Goal: Task Accomplishment & Management: Use online tool/utility

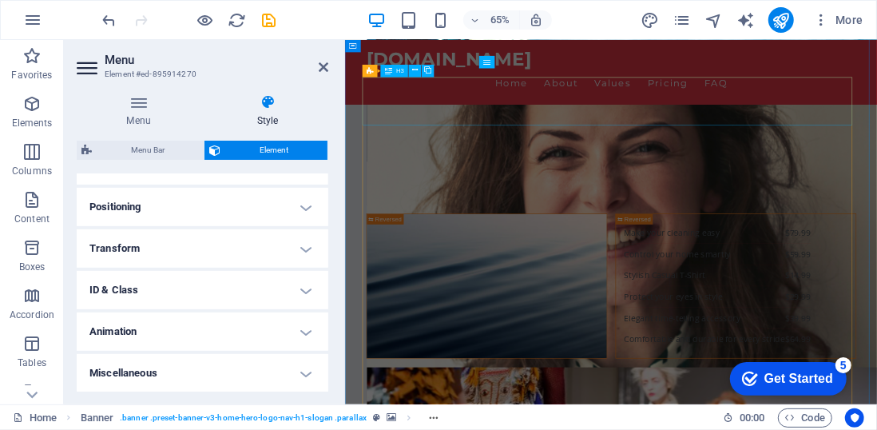
scroll to position [3179, 0]
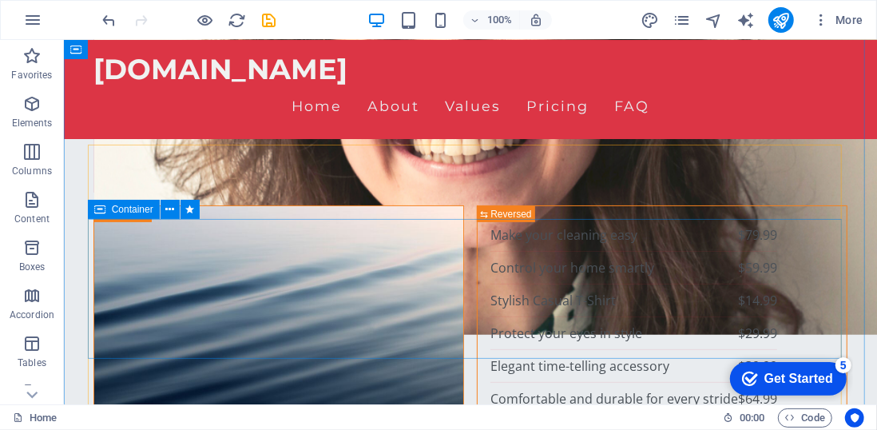
scroll to position [3136, 0]
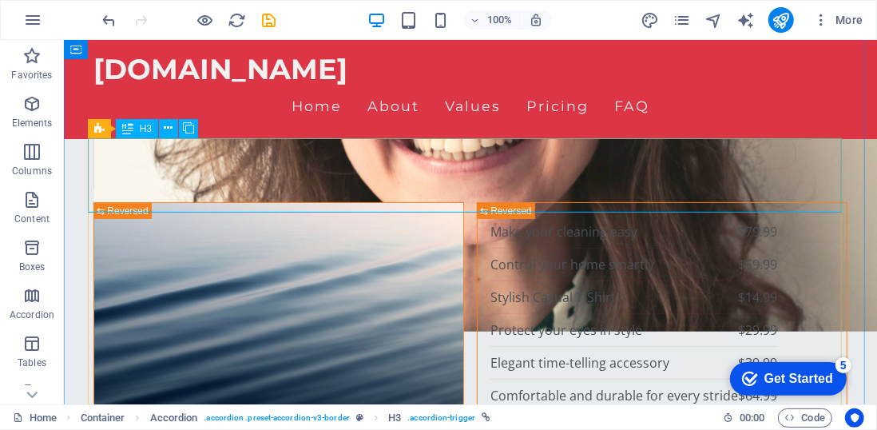
scroll to position [3139, 0]
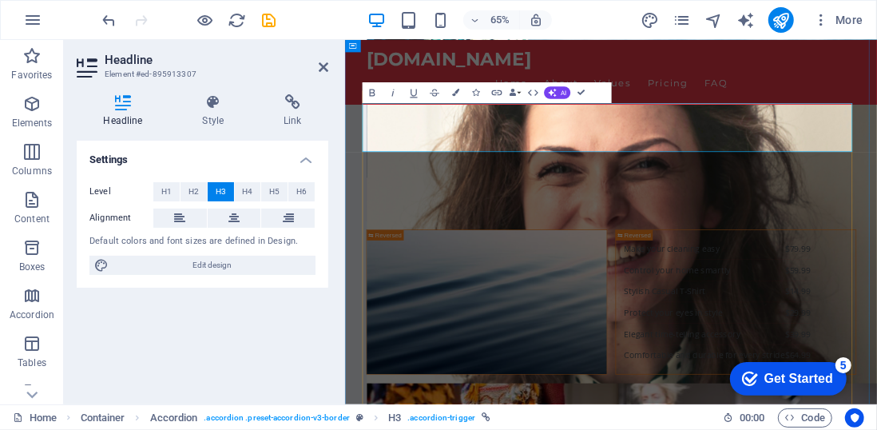
scroll to position [3161, 0]
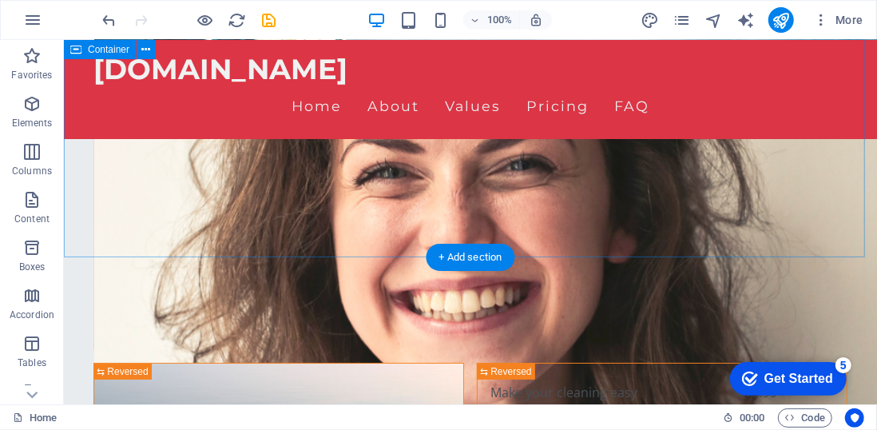
scroll to position [3074, 0]
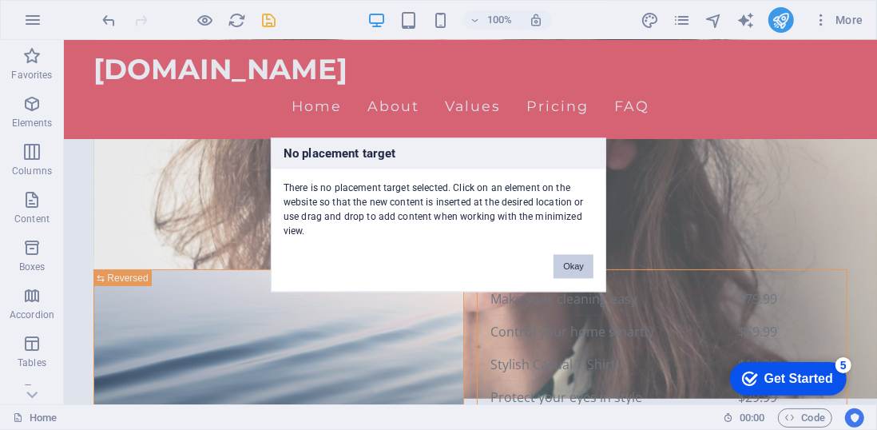
click at [583, 267] on button "Okay" at bounding box center [573, 267] width 40 height 24
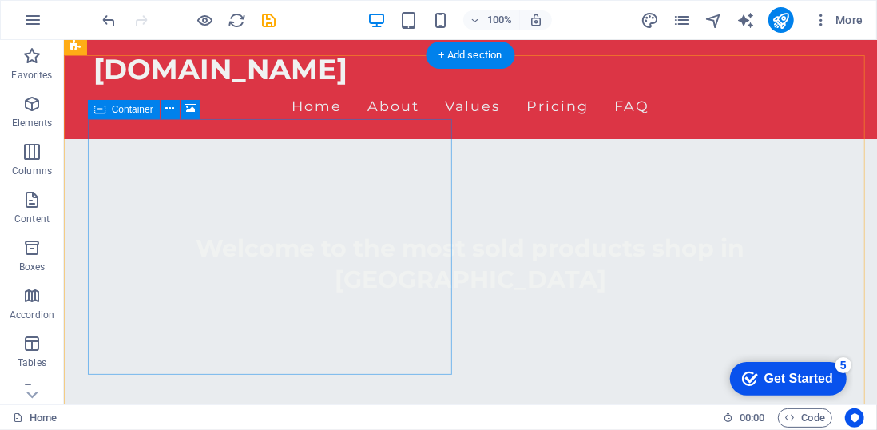
scroll to position [285, 0]
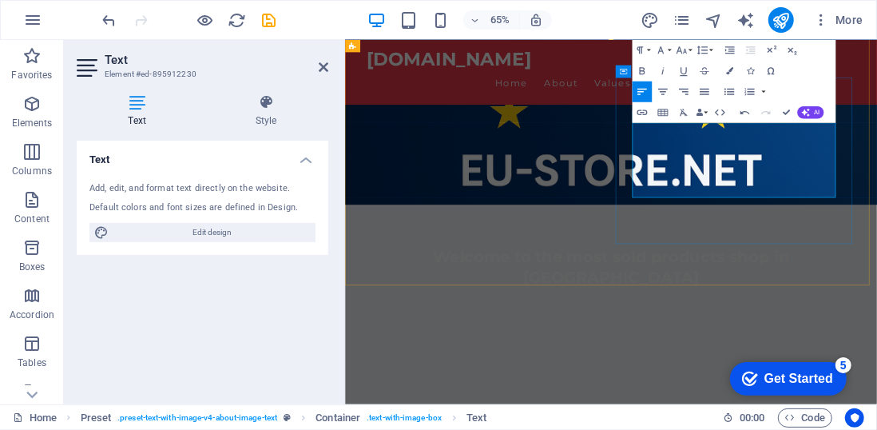
scroll to position [307, 0]
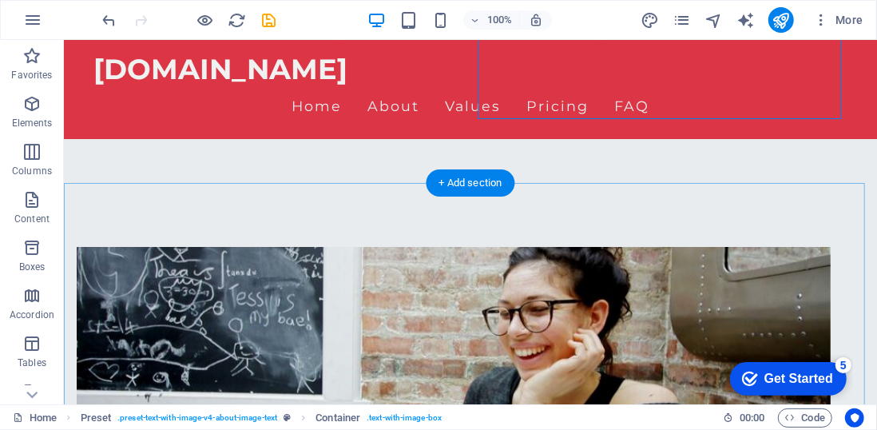
scroll to position [538, 0]
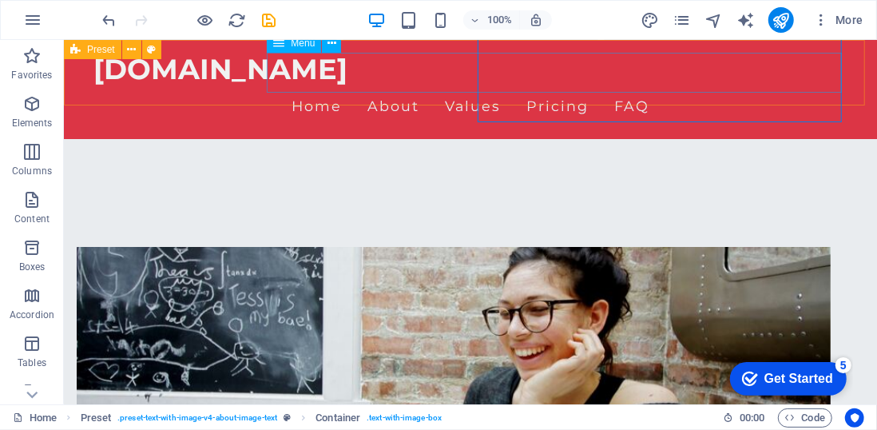
click at [403, 85] on nav "Home About Values Pricing FAQ" at bounding box center [470, 105] width 754 height 40
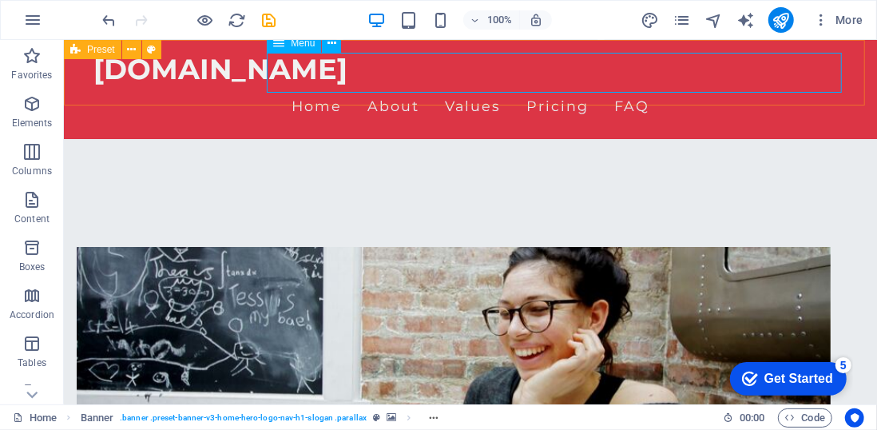
click at [303, 46] on span "Menu" at bounding box center [303, 43] width 24 height 10
click at [279, 44] on icon at bounding box center [278, 43] width 11 height 19
click at [327, 47] on icon at bounding box center [331, 43] width 9 height 17
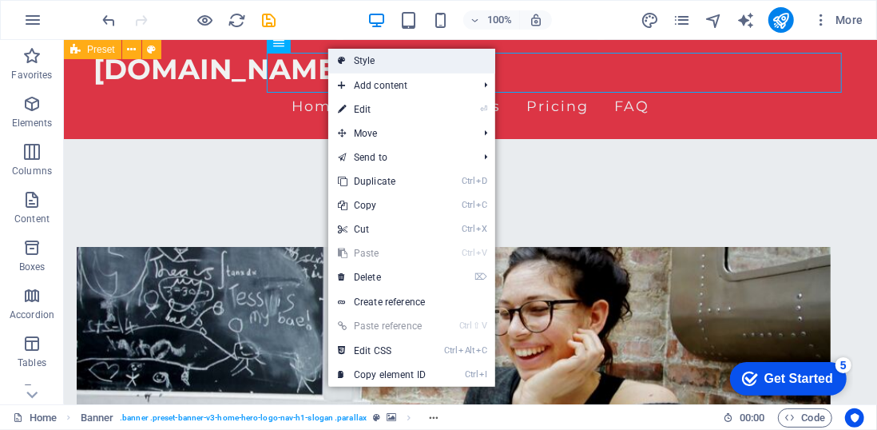
click at [390, 59] on link "Style" at bounding box center [411, 61] width 167 height 24
select select "rem"
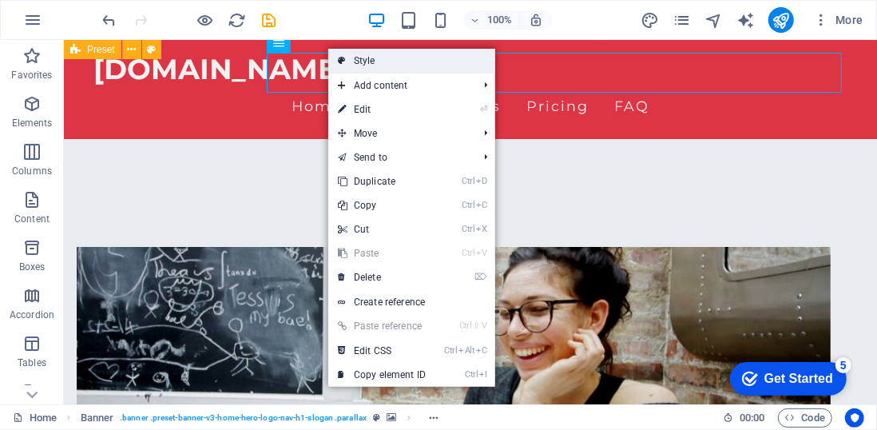
select select "rem"
select select "hover_border_bottom"
select select "px"
select select "rem"
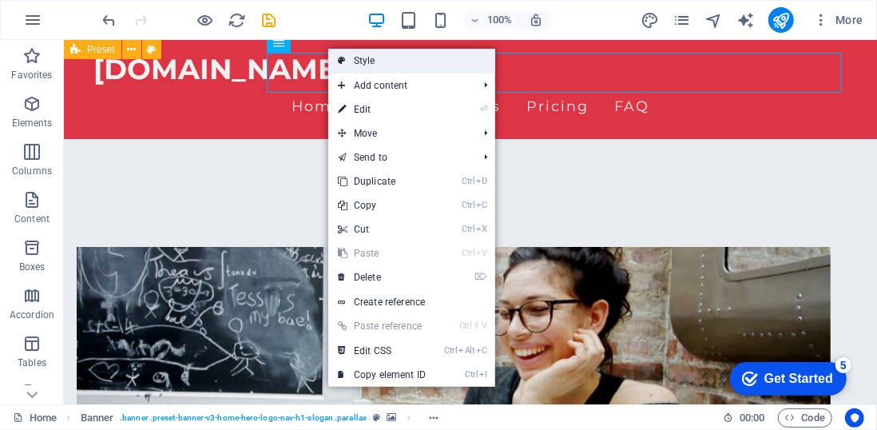
select select "rem"
select select "link-special-font"
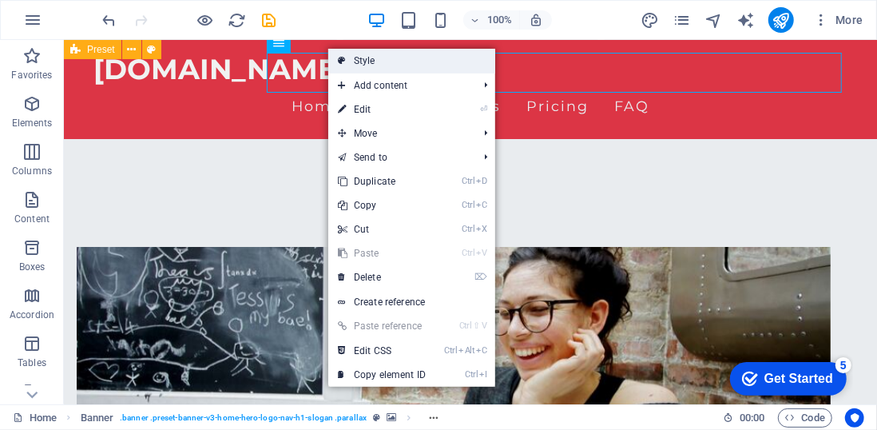
select select "rem"
select select "200"
select select "px"
select select "%"
select select "rem"
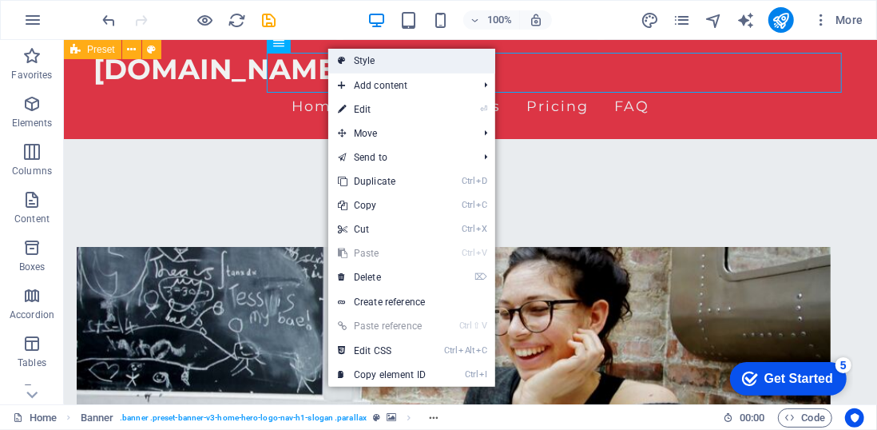
select select "preset-menu-v2-home-hero-logo-nav-h1-menu"
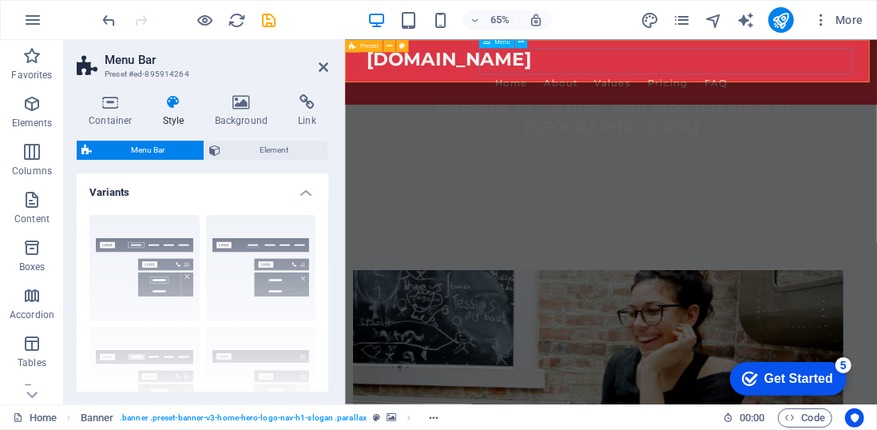
click at [684, 85] on nav "Home About Values Pricing FAQ" at bounding box center [754, 105] width 754 height 40
click at [703, 85] on nav "Home About Values Pricing FAQ" at bounding box center [754, 105] width 754 height 40
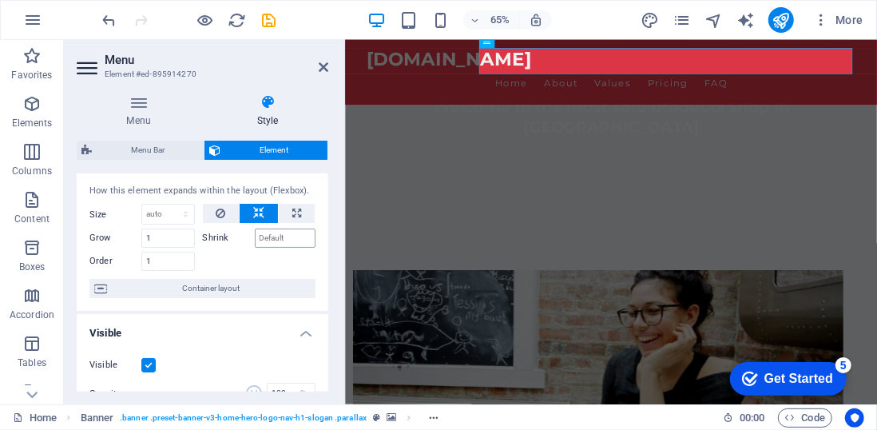
scroll to position [30, 0]
click at [158, 235] on input "1" at bounding box center [168, 238] width 54 height 19
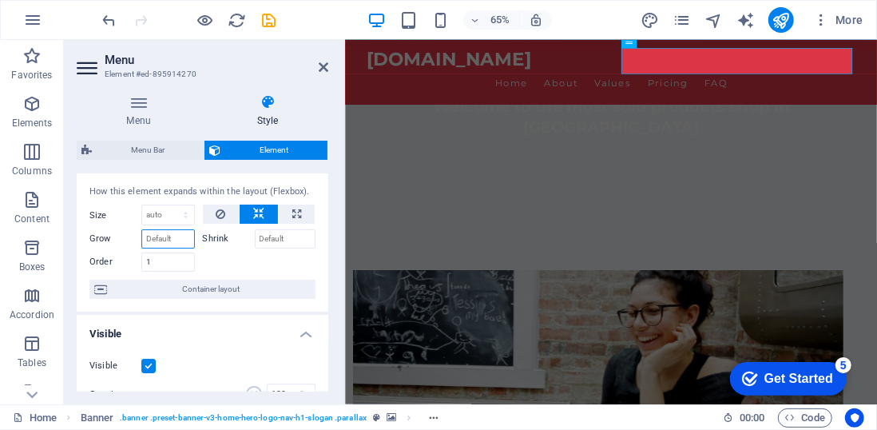
type input "2"
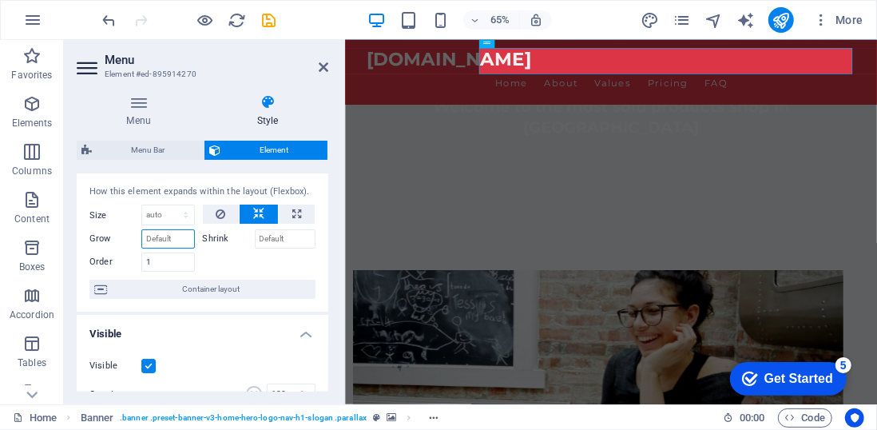
type input "1"
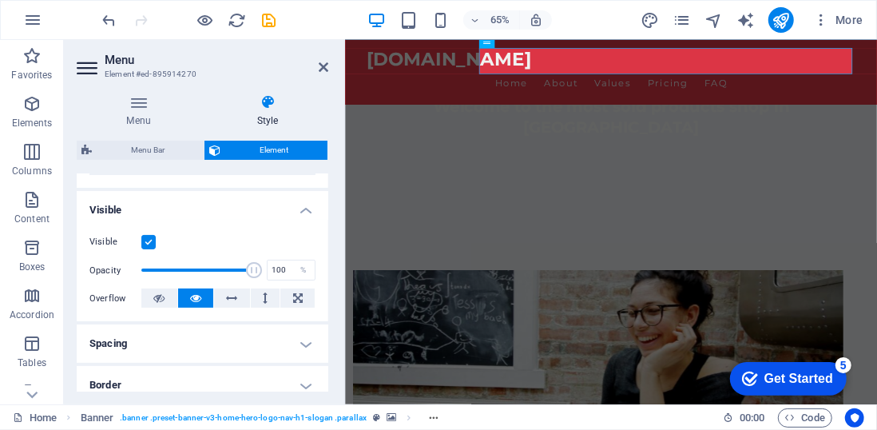
scroll to position [153, 0]
click at [273, 268] on input "100" at bounding box center [291, 269] width 47 height 19
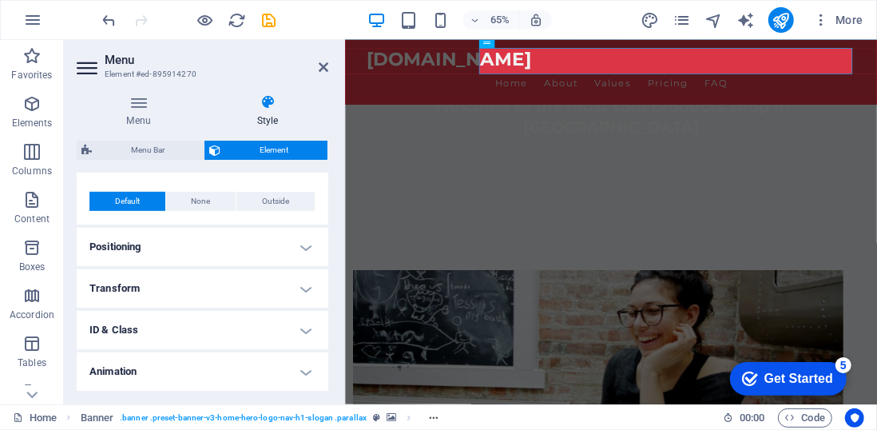
scroll to position [452, 0]
click at [307, 286] on h4 "Transform" at bounding box center [203, 288] width 252 height 38
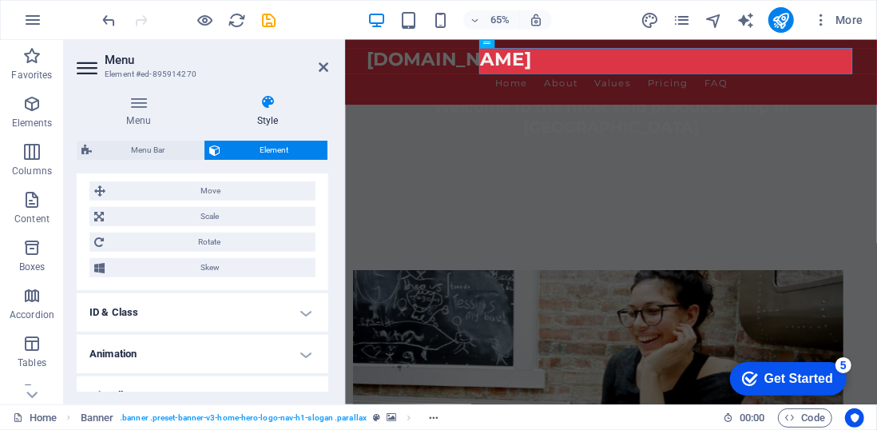
scroll to position [604, 0]
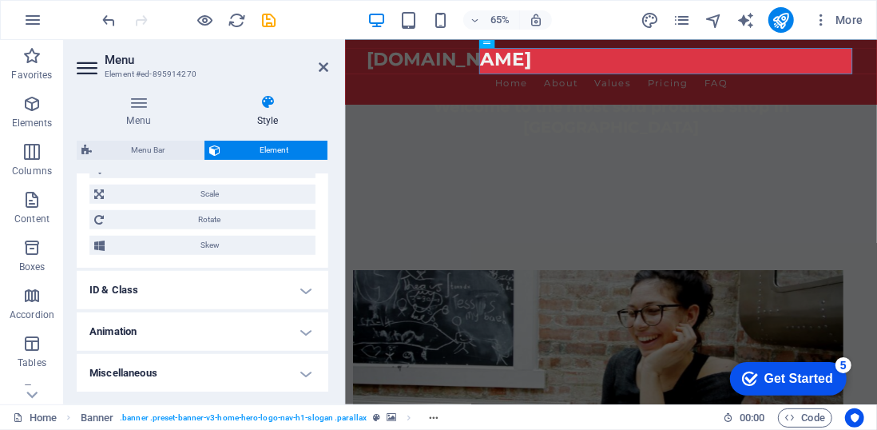
click at [307, 286] on h4 "ID & Class" at bounding box center [203, 290] width 252 height 38
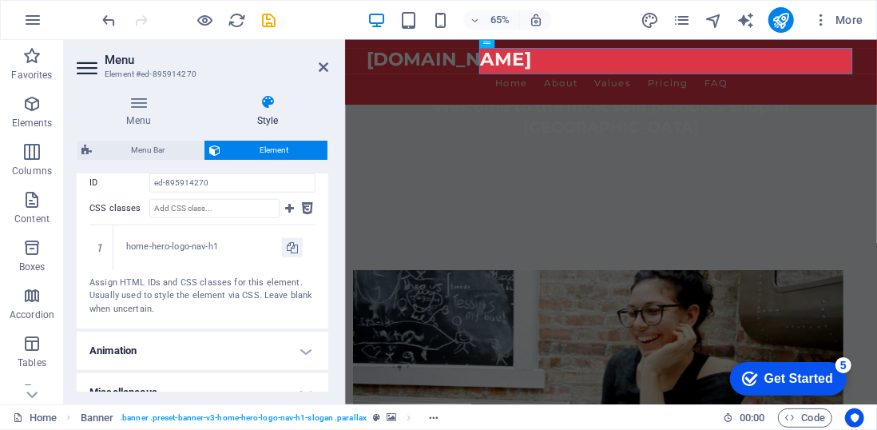
scroll to position [772, 0]
click at [216, 211] on input "CSS classes" at bounding box center [214, 209] width 130 height 19
click at [286, 207] on icon at bounding box center [289, 209] width 9 height 19
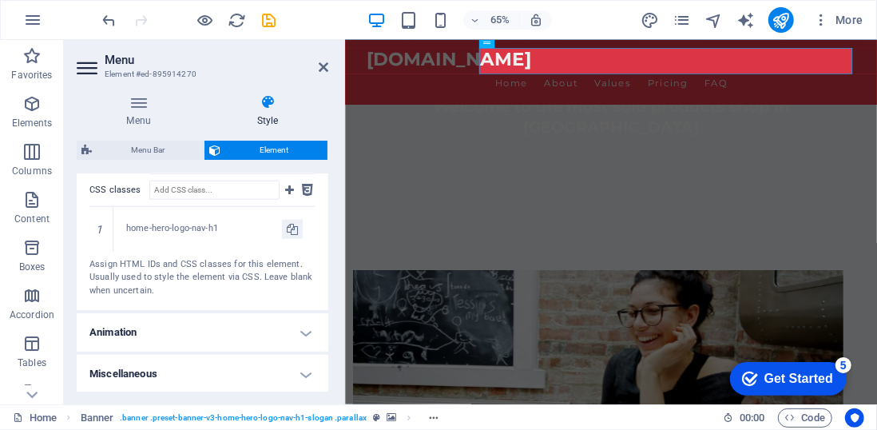
click at [260, 373] on h4 "Miscellaneous" at bounding box center [203, 374] width 252 height 38
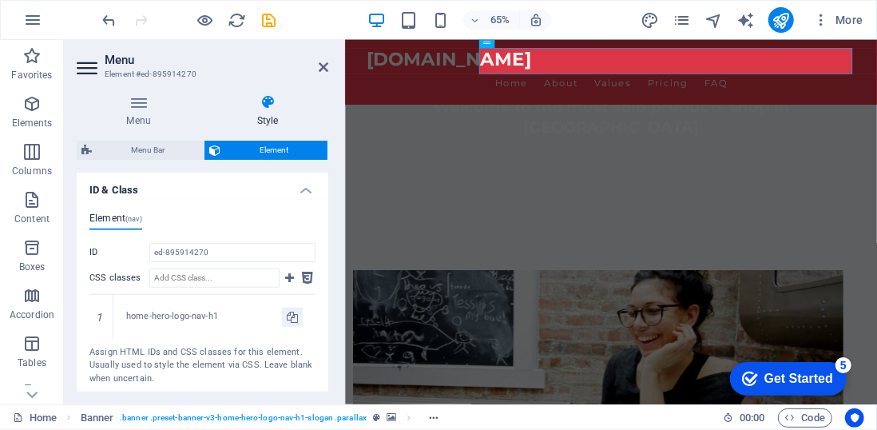
scroll to position [677, 0]
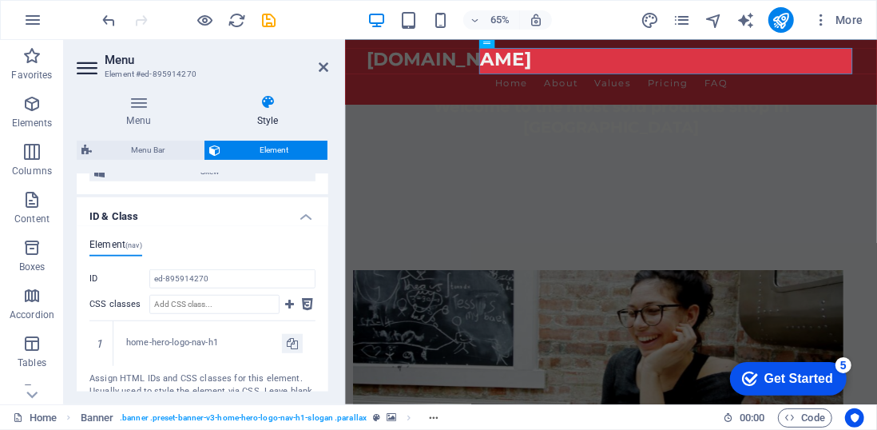
click at [304, 212] on h4 "ID & Class" at bounding box center [203, 211] width 252 height 29
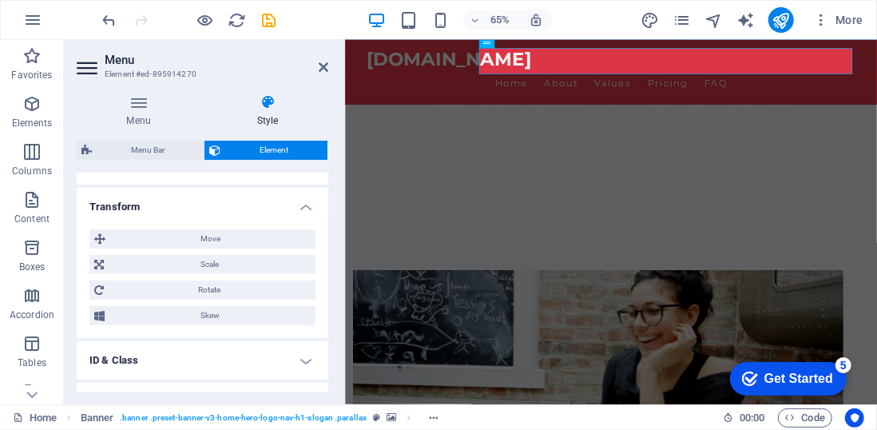
scroll to position [524, 0]
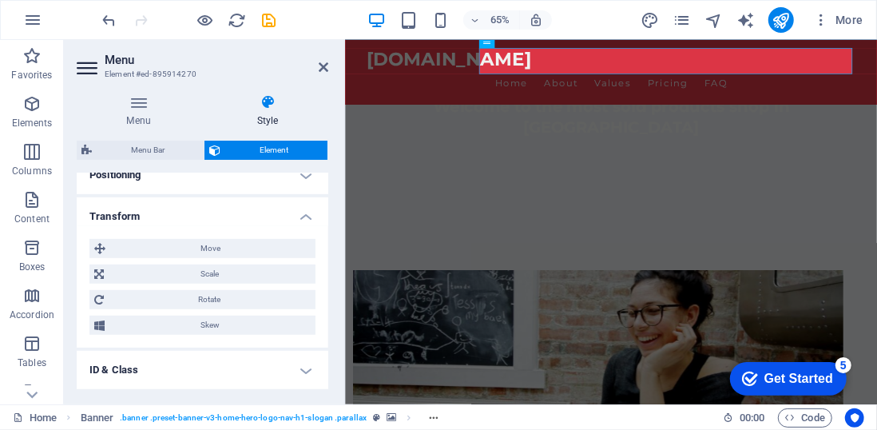
click at [304, 212] on h4 "Transform" at bounding box center [203, 211] width 252 height 29
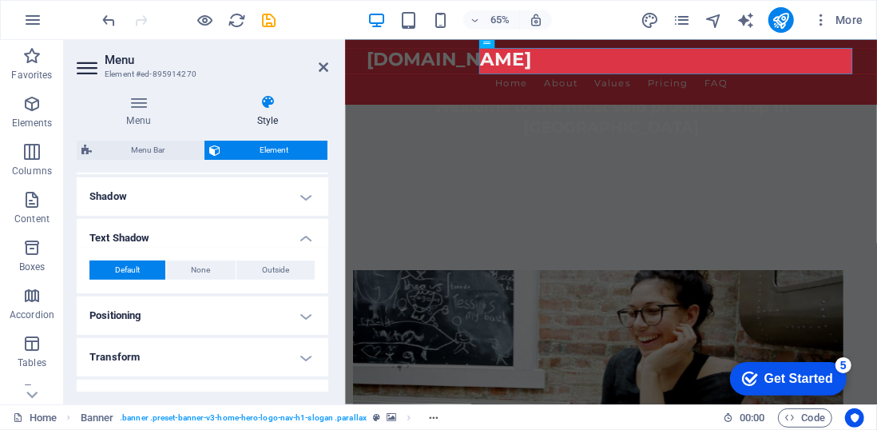
scroll to position [382, 0]
click at [307, 234] on h4 "Text Shadow" at bounding box center [203, 234] width 252 height 29
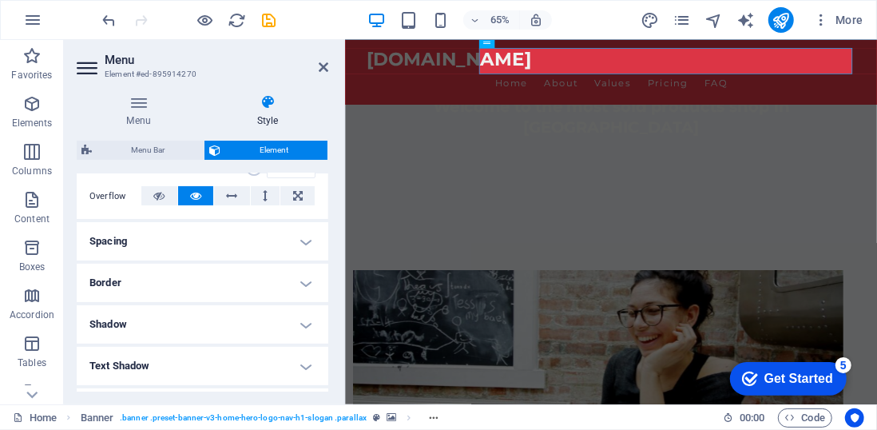
scroll to position [243, 0]
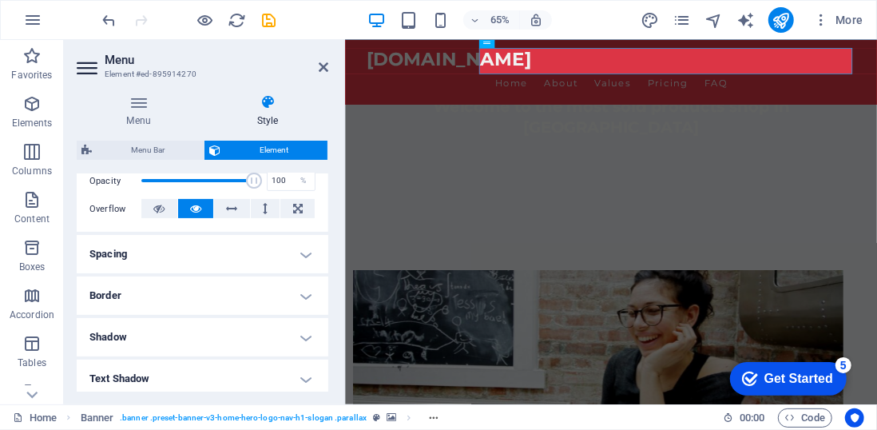
click at [302, 292] on h4 "Border" at bounding box center [203, 295] width 252 height 38
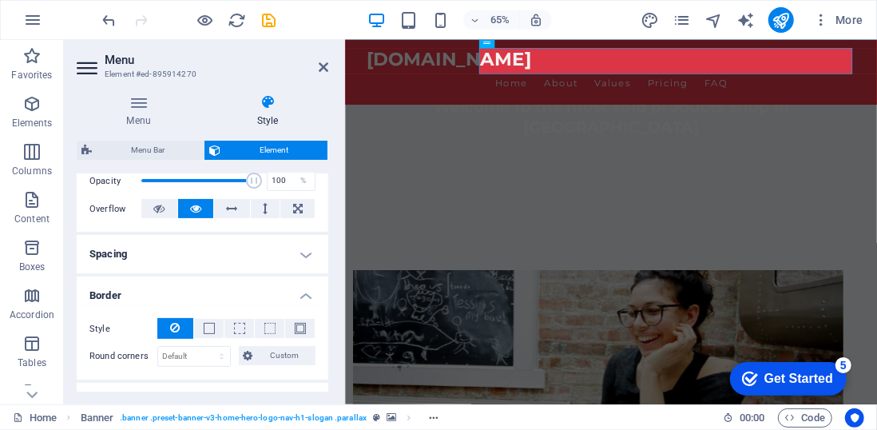
click at [305, 295] on h4 "Border" at bounding box center [203, 290] width 252 height 29
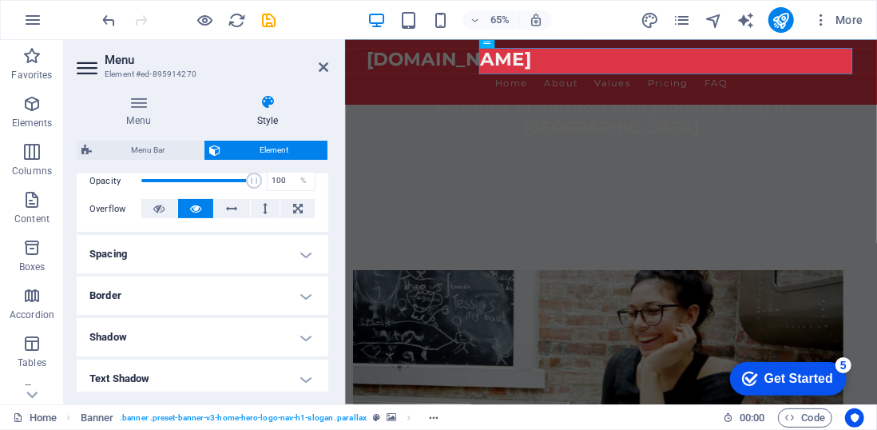
click at [307, 256] on h4 "Spacing" at bounding box center [203, 254] width 252 height 38
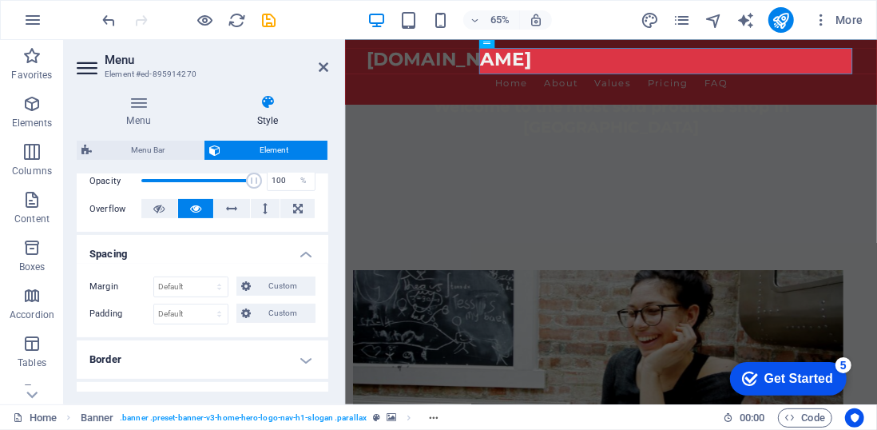
click at [307, 256] on h4 "Spacing" at bounding box center [203, 249] width 252 height 29
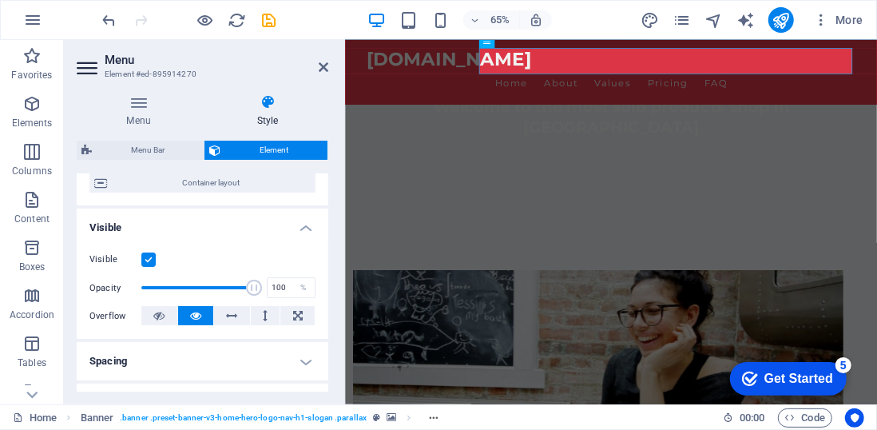
scroll to position [131, 0]
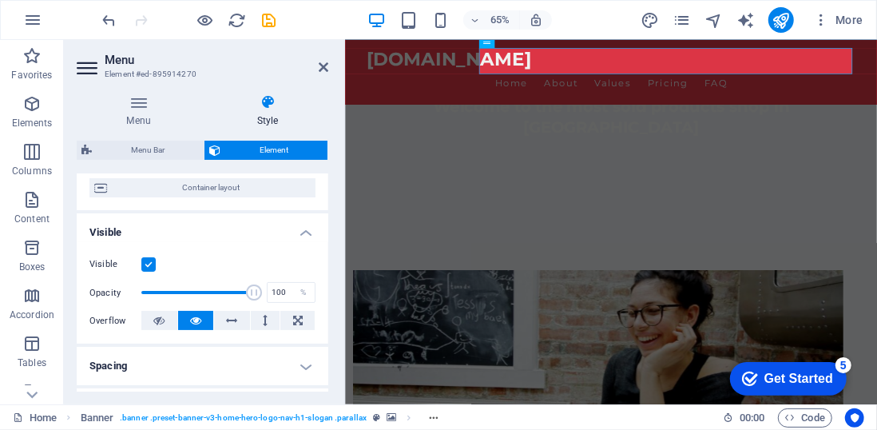
click at [305, 237] on h4 "Visible" at bounding box center [203, 227] width 252 height 29
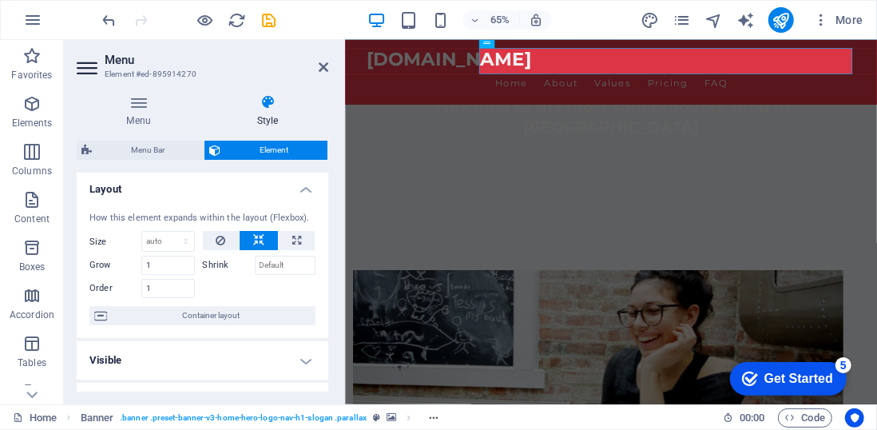
scroll to position [0, 0]
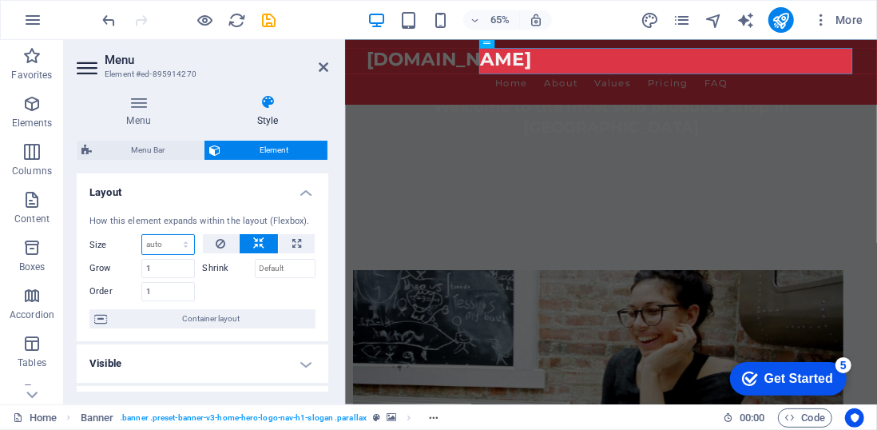
click at [165, 244] on select "Default auto px % 1/1 1/2 1/3 1/4 1/5 1/6 1/7 1/8 1/9 1/10" at bounding box center [168, 244] width 52 height 19
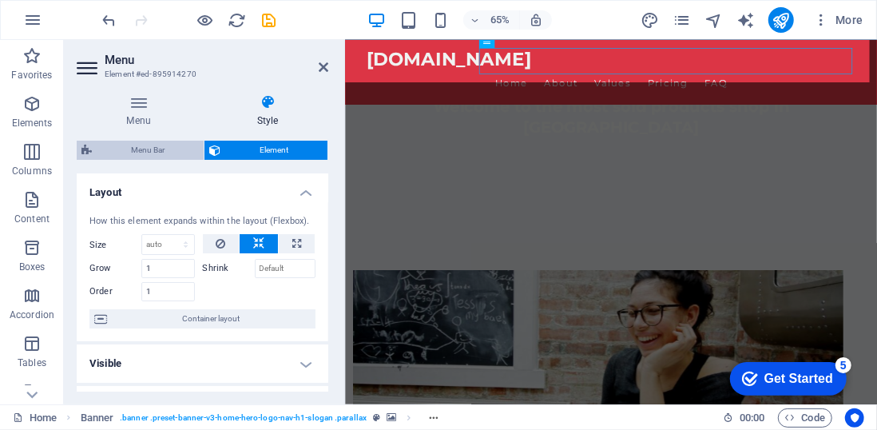
click at [166, 145] on span "Menu Bar" at bounding box center [148, 150] width 102 height 19
select select "rem"
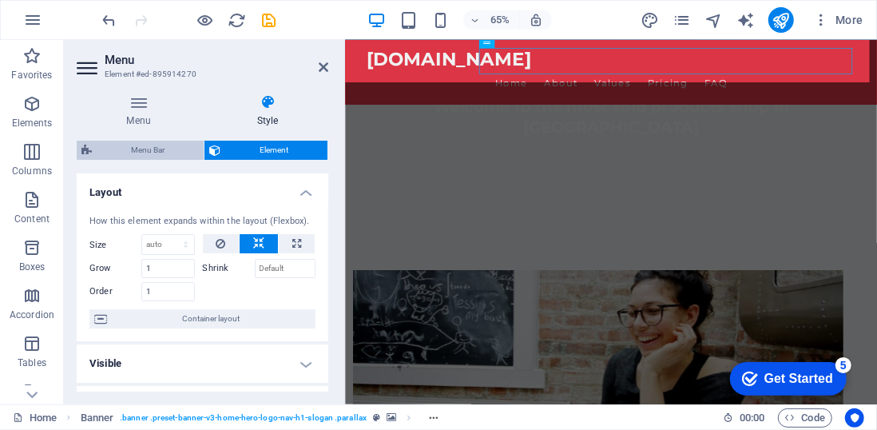
select select "rem"
select select "hover_border_bottom"
select select "px"
select select "rem"
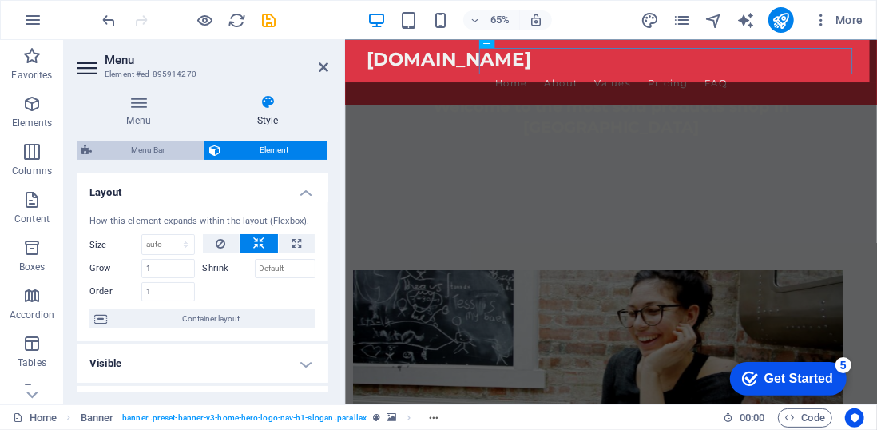
select select "rem"
select select "link-special-font"
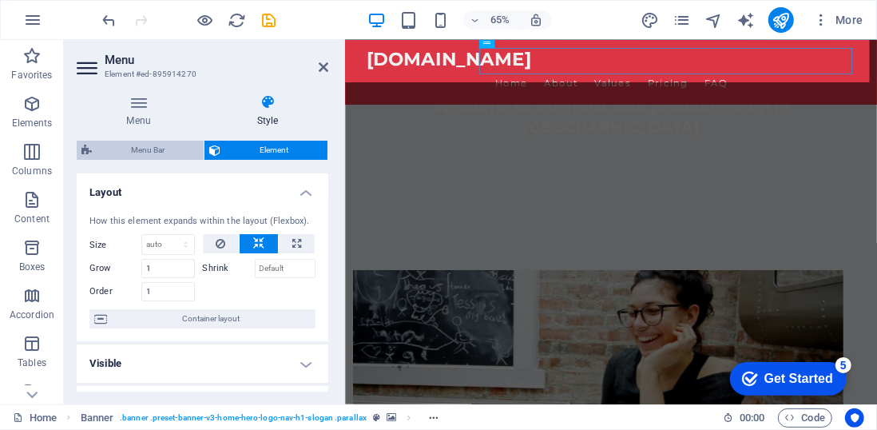
select select "rem"
select select "200"
select select "px"
select select "%"
select select "rem"
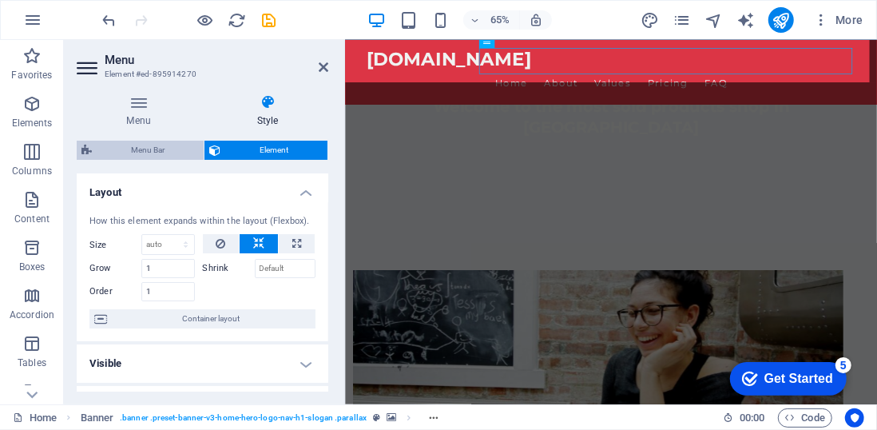
select select "preset-menu-v2-home-hero-logo-nav-h1-menu"
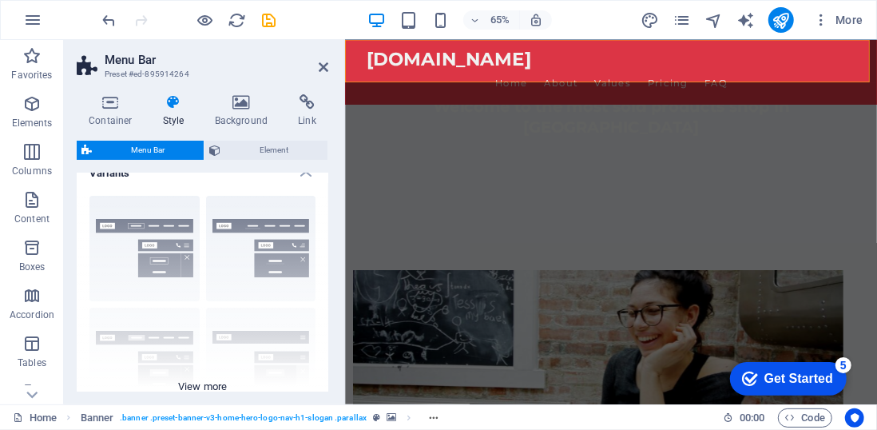
scroll to position [8, 0]
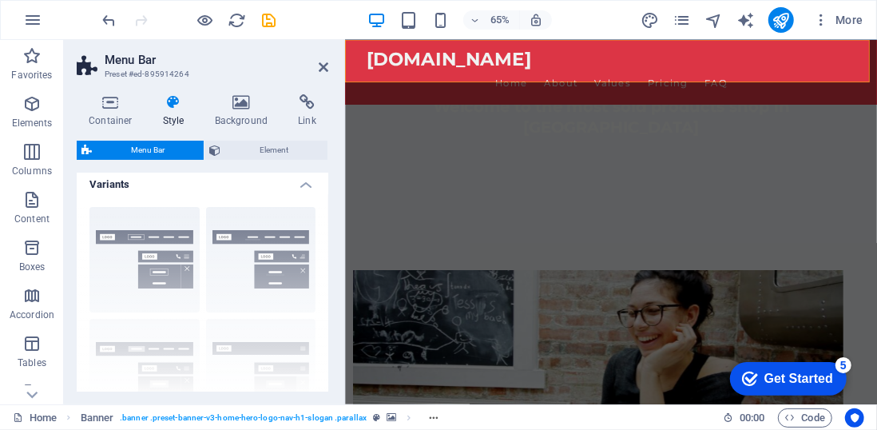
click at [275, 244] on div "Border Centered Default Fixed Loki Trigger Wide XXL" at bounding box center [203, 314] width 252 height 240
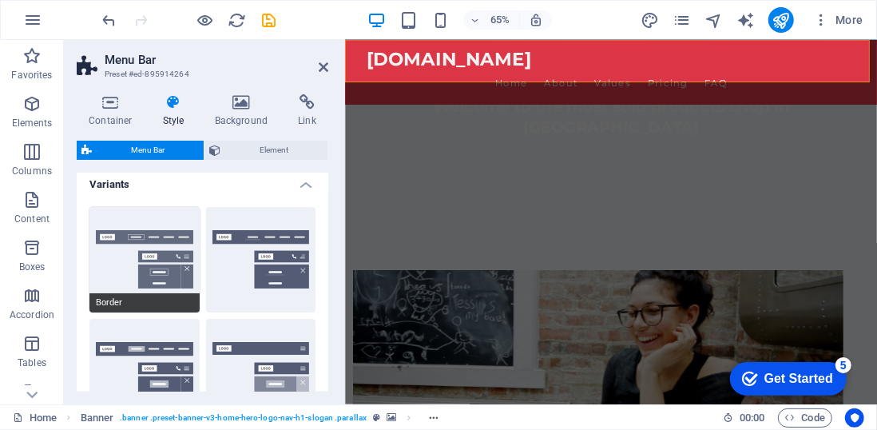
click at [125, 252] on button "Border" at bounding box center [144, 259] width 110 height 105
select select "hover_border"
select select "rem"
select select "link-special-font"
select select "rem"
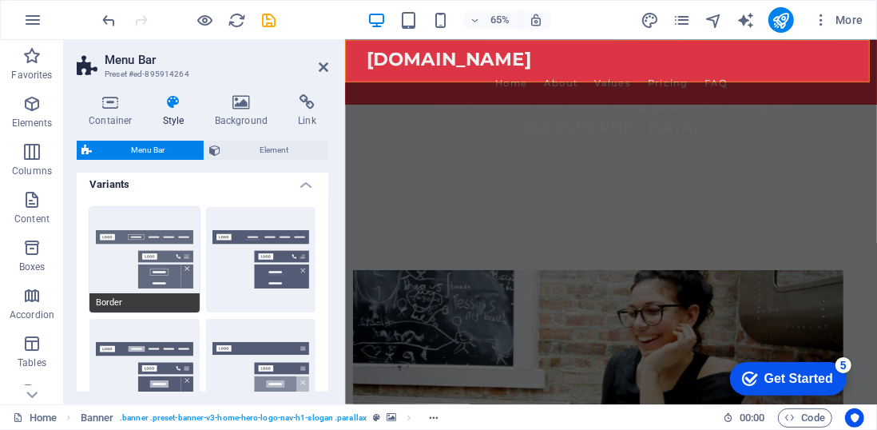
select select
select select "DISABLED_OPTION_VALUE"
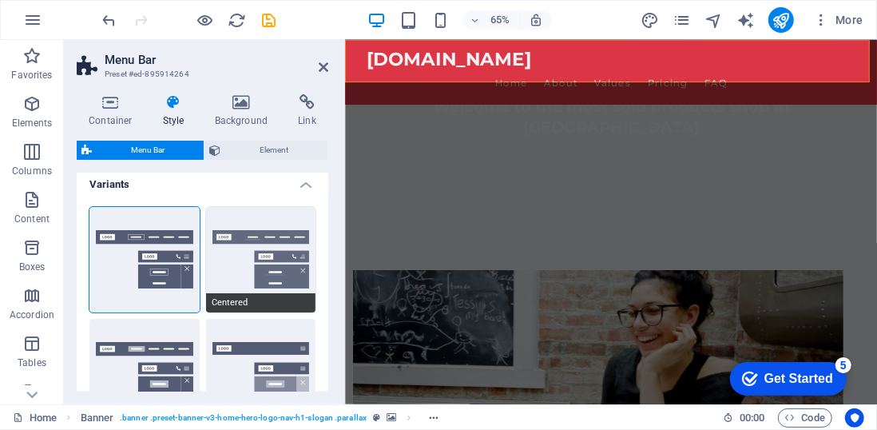
select select "200"
click at [277, 259] on button "Centered" at bounding box center [261, 259] width 110 height 105
select select "hover_border_bottom"
select select "DISABLED_OPTION_VALUE"
select select "link-special-font"
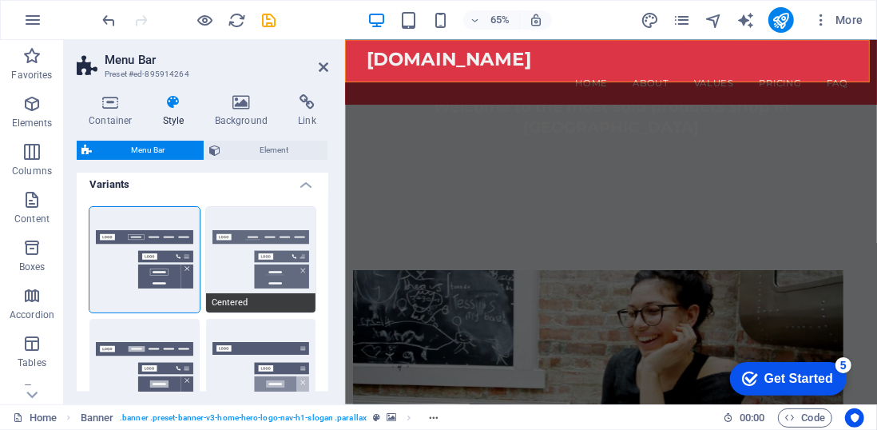
select select "rem"
select select
select select "%"
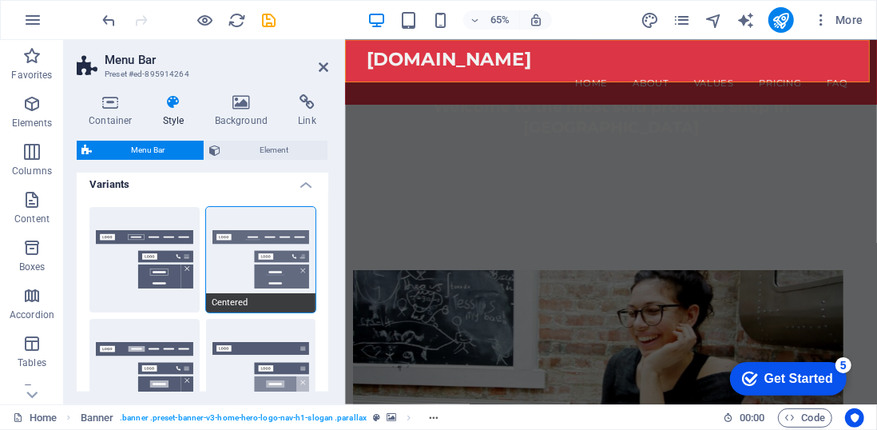
select select "200"
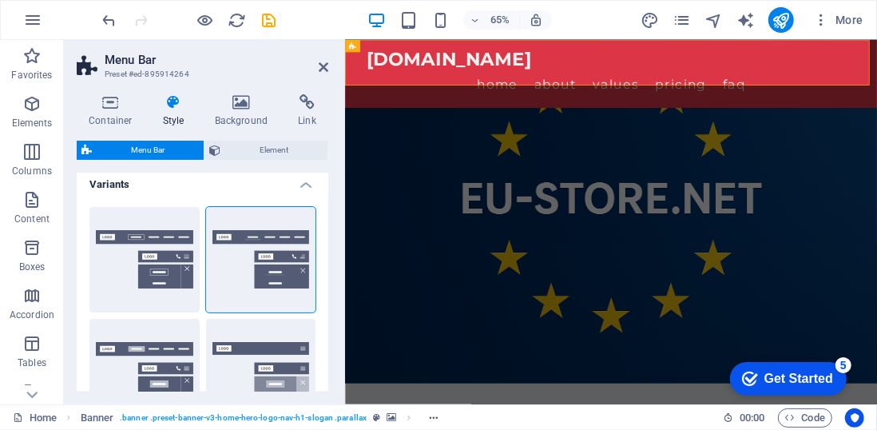
scroll to position [0, 0]
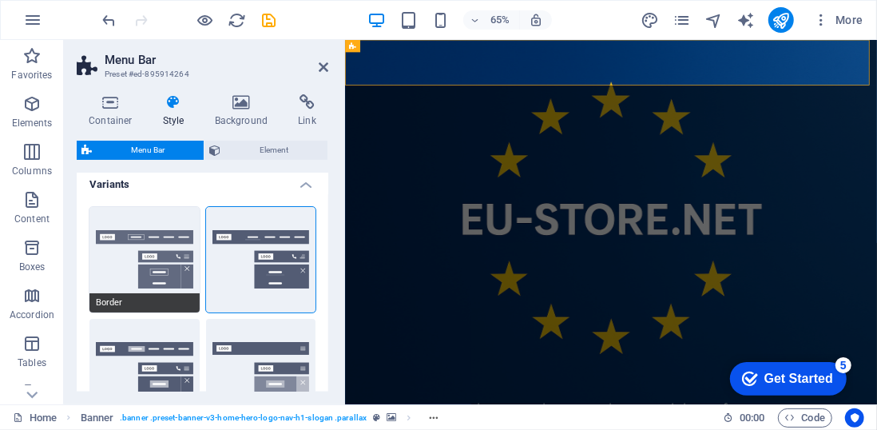
click at [168, 256] on button "Border" at bounding box center [144, 259] width 110 height 105
select select "hover_border"
select select "rem"
select select "link-special-font"
select select "rem"
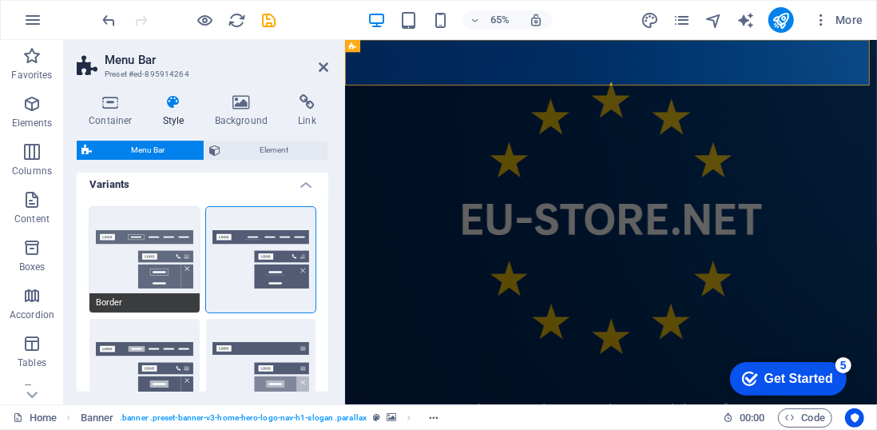
select select
select select "DISABLED_OPTION_VALUE"
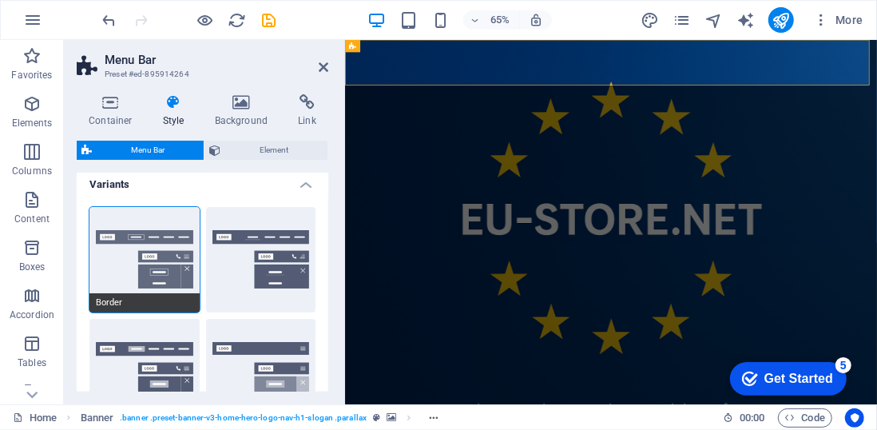
select select "200"
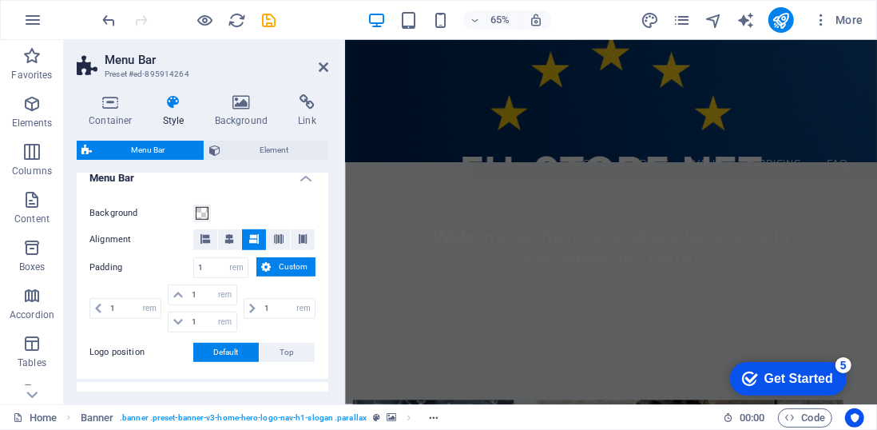
scroll to position [514, 0]
click at [284, 268] on span "Custom" at bounding box center [293, 265] width 35 height 19
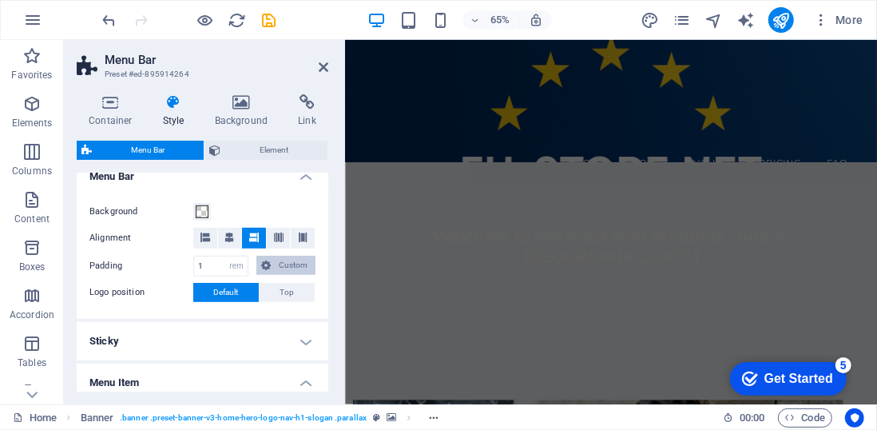
click at [284, 268] on span "Custom" at bounding box center [293, 265] width 35 height 19
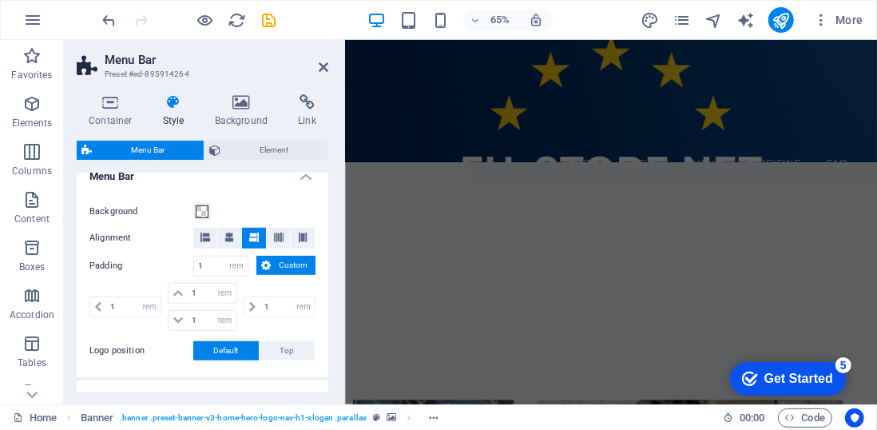
click at [284, 268] on span "Custom" at bounding box center [293, 265] width 35 height 19
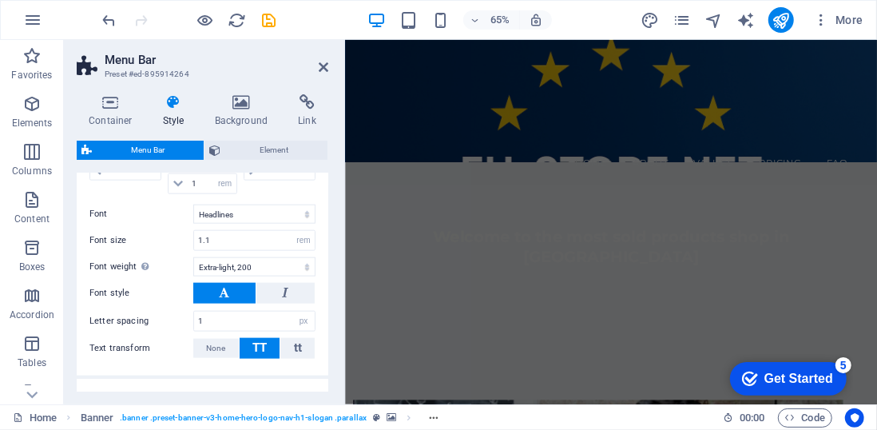
scroll to position [1013, 0]
click at [233, 285] on button at bounding box center [224, 294] width 62 height 21
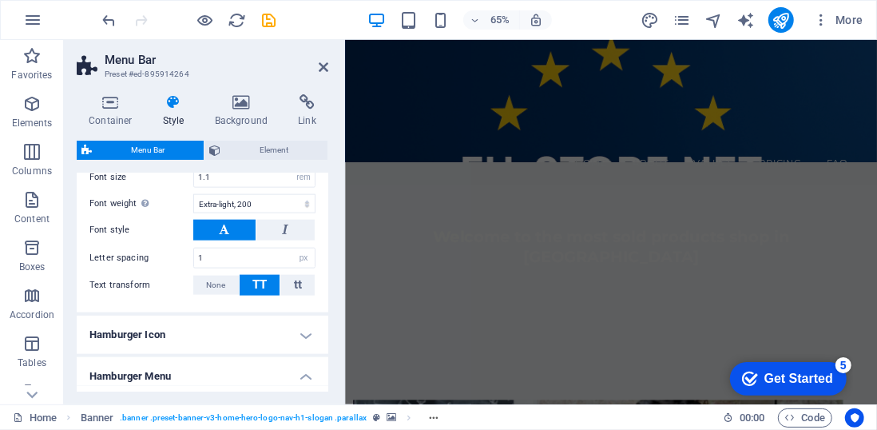
scroll to position [1078, 0]
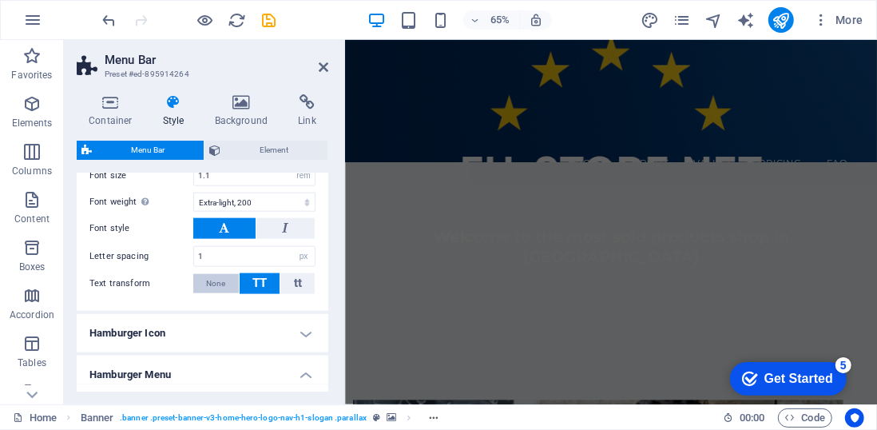
click at [216, 279] on span "None" at bounding box center [215, 283] width 19 height 19
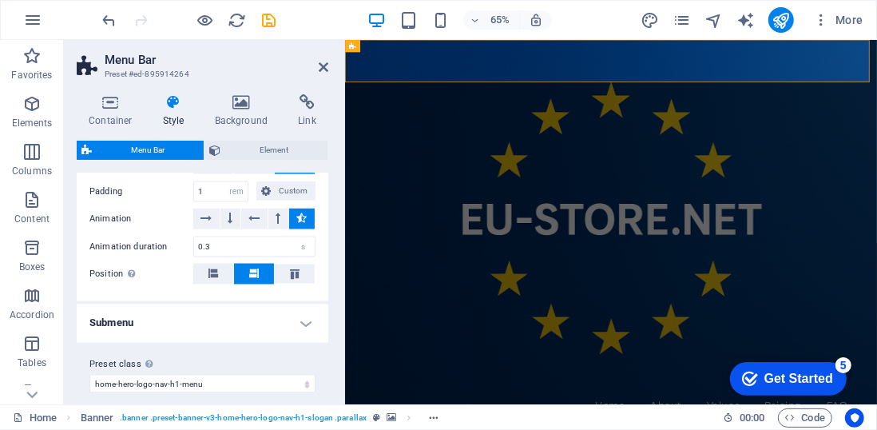
scroll to position [1414, 0]
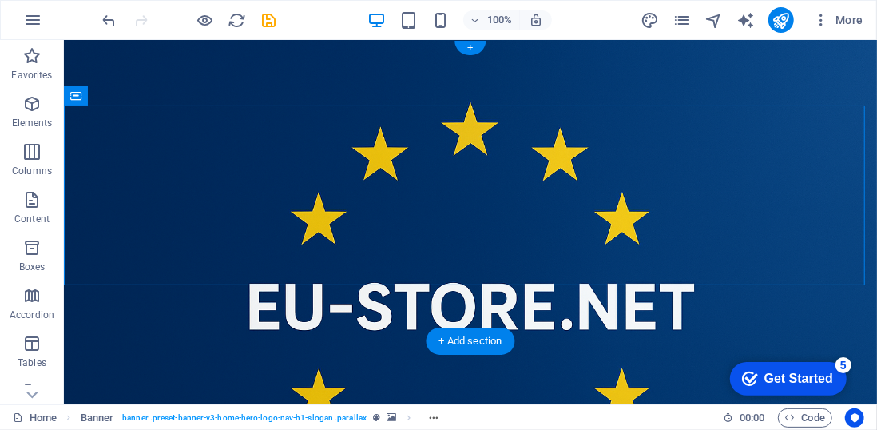
click at [112, 318] on figure at bounding box center [469, 221] width 813 height 364
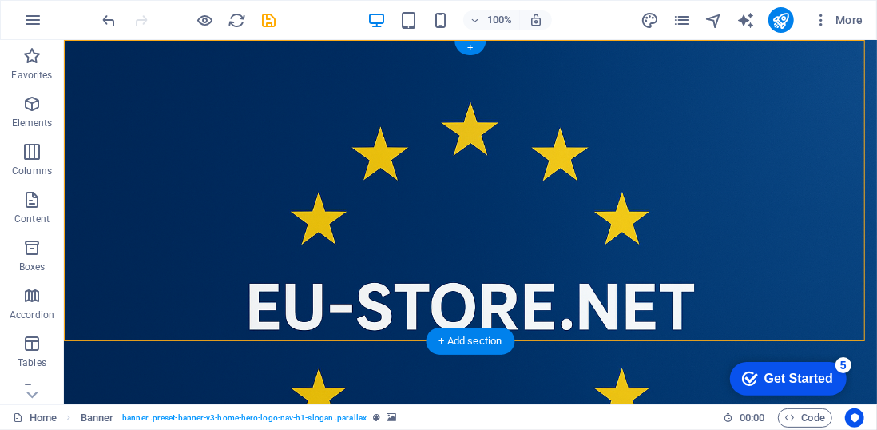
click at [112, 318] on figure at bounding box center [469, 221] width 813 height 364
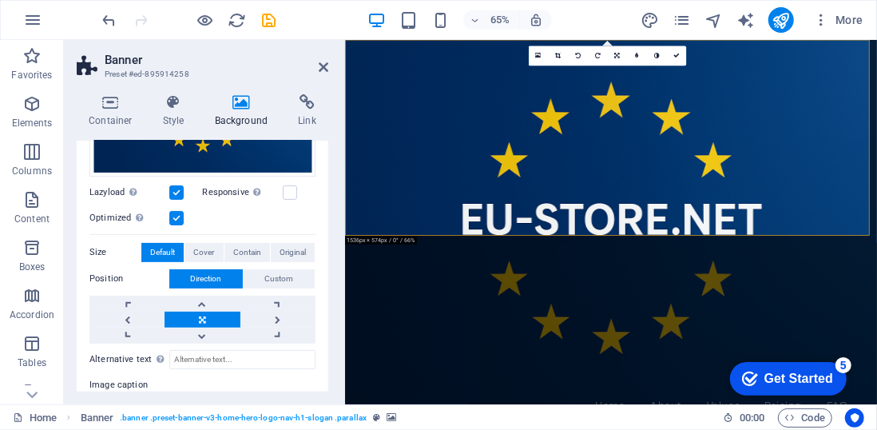
scroll to position [260, 0]
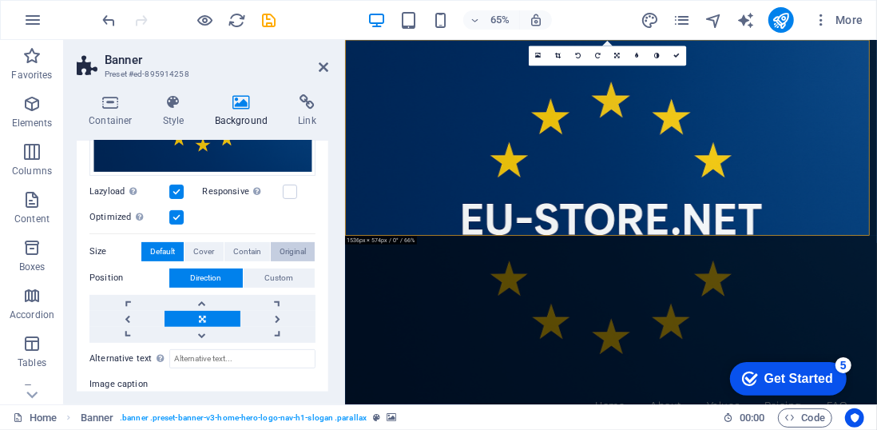
click at [286, 244] on span "Original" at bounding box center [293, 251] width 26 height 19
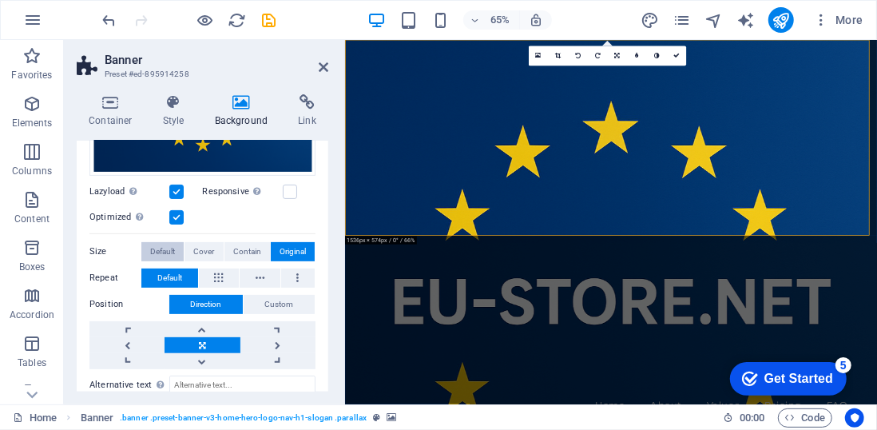
click at [152, 247] on span "Default" at bounding box center [162, 251] width 25 height 19
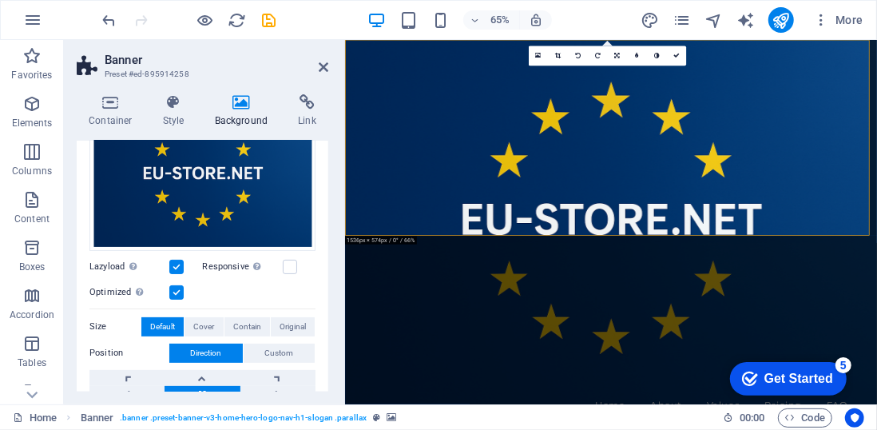
scroll to position [184, 0]
click at [291, 263] on label at bounding box center [290, 267] width 14 height 14
click at [0, 0] on input "Responsive Automatically load retina image and smartphone optimized sizes." at bounding box center [0, 0] width 0 height 0
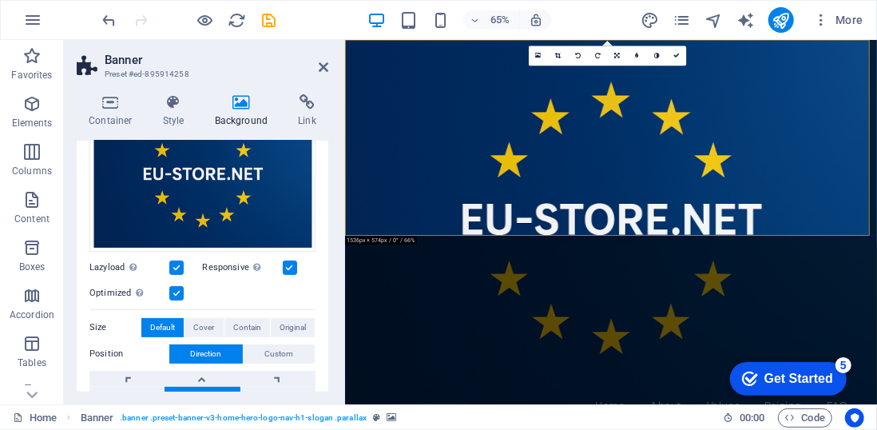
click at [291, 263] on label at bounding box center [290, 267] width 14 height 14
click at [0, 0] on input "Responsive Automatically load retina image and smartphone optimized sizes." at bounding box center [0, 0] width 0 height 0
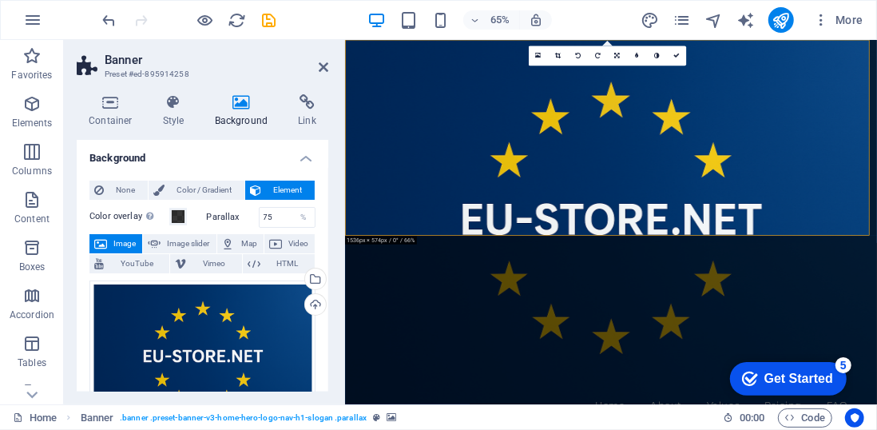
scroll to position [1, 0]
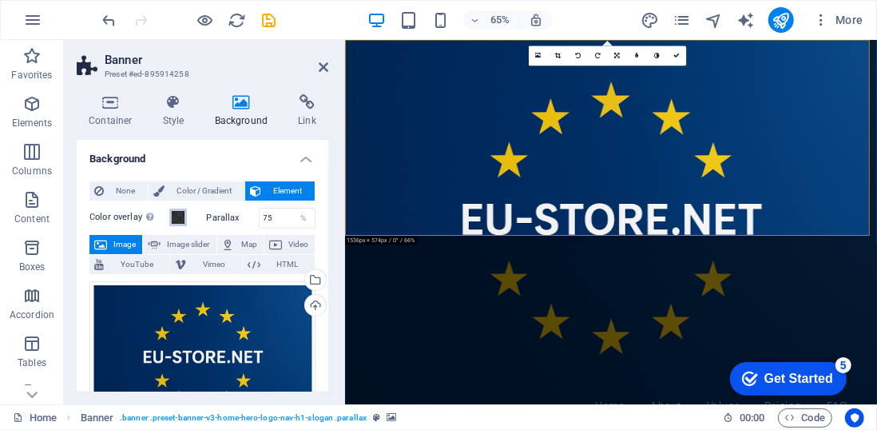
click at [180, 216] on span at bounding box center [178, 217] width 13 height 13
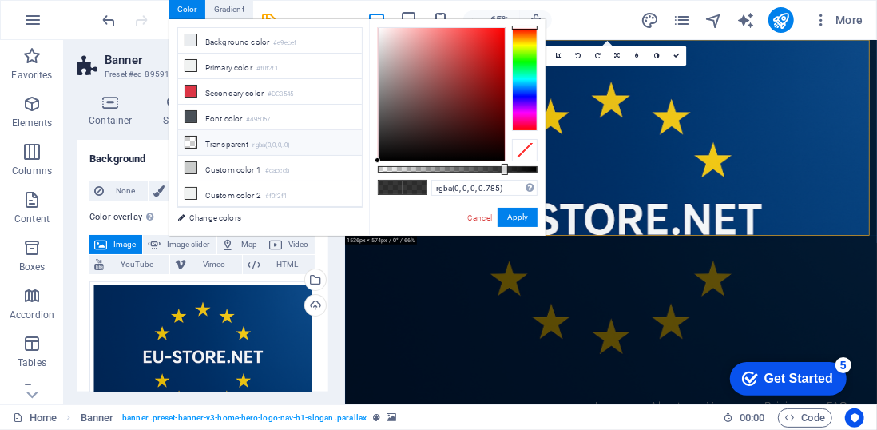
click at [240, 137] on li "Transparent rgba(0,0,0,.0)" at bounding box center [270, 143] width 184 height 26
click at [516, 221] on button "Apply" at bounding box center [518, 217] width 40 height 19
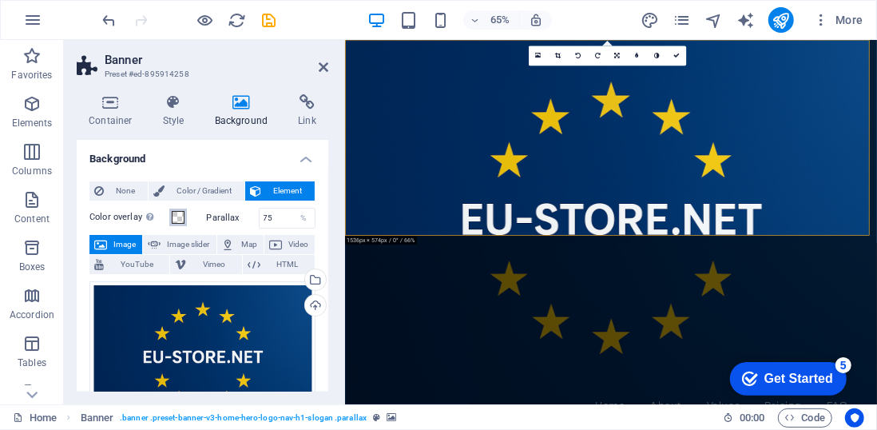
click at [180, 215] on span at bounding box center [178, 217] width 13 height 13
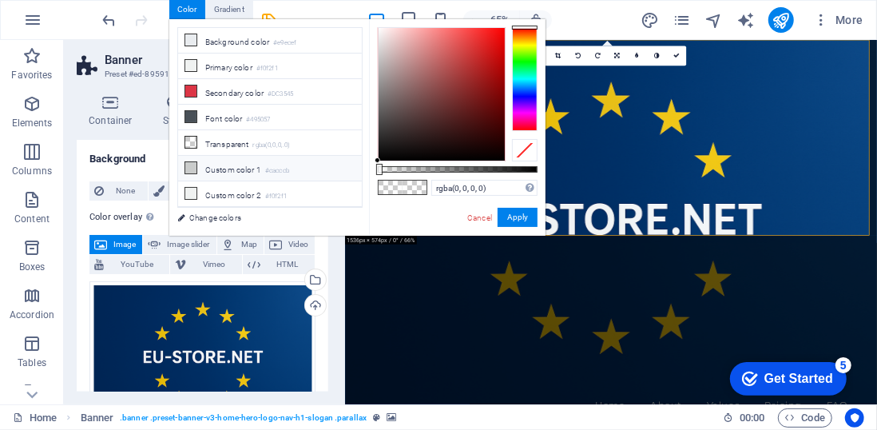
click at [225, 165] on li "Custom color 1 #cacccb" at bounding box center [270, 169] width 184 height 26
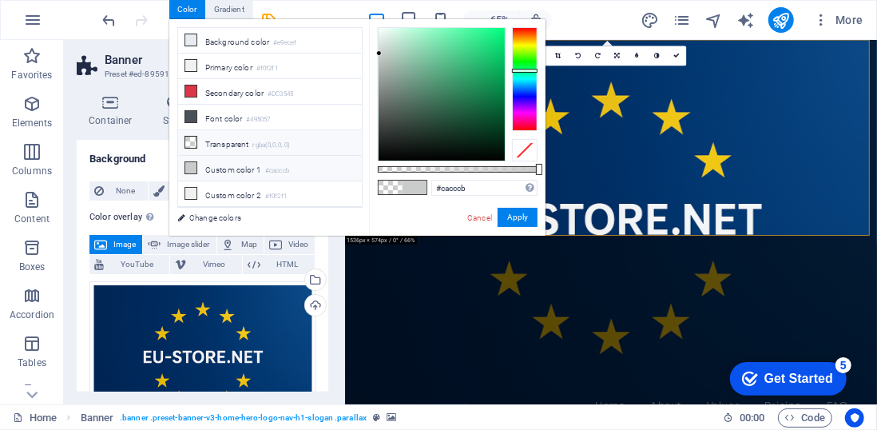
click at [201, 141] on li "Transparent rgba(0,0,0,.0)" at bounding box center [270, 143] width 184 height 26
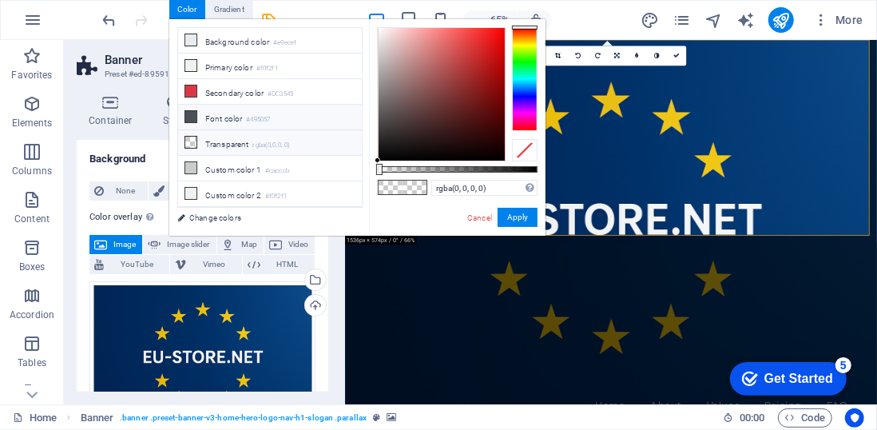
click at [203, 113] on li "Font color #495057" at bounding box center [270, 118] width 184 height 26
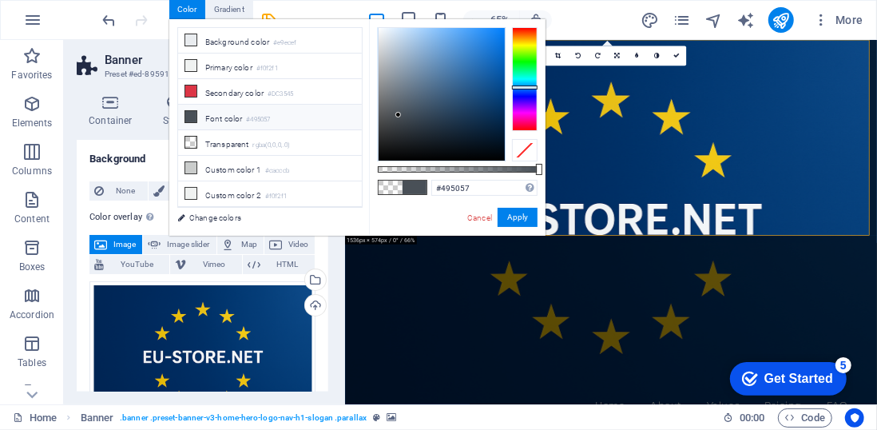
click at [203, 113] on li "Font color #495057" at bounding box center [270, 118] width 184 height 26
click at [184, 137] on span at bounding box center [190, 142] width 13 height 13
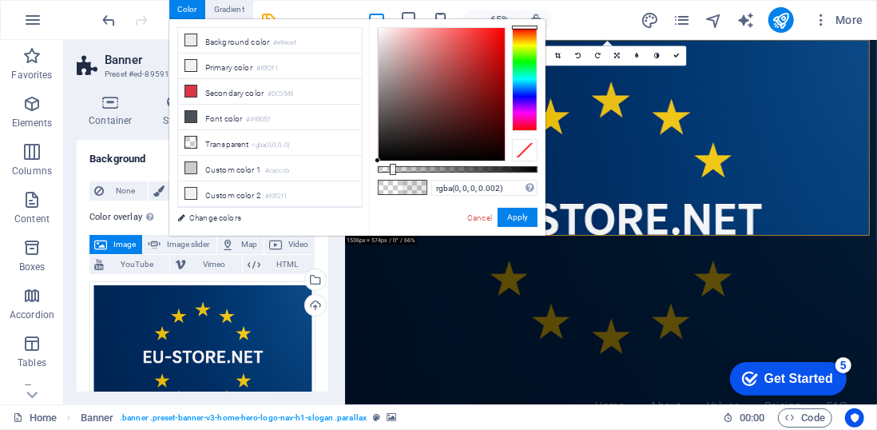
type input "rgba(0, 0, 0, 0)"
drag, startPoint x: 378, startPoint y: 168, endPoint x: 341, endPoint y: 170, distance: 36.8
click at [341, 170] on div "less Background color #e9ecef Primary color #f0f2f1 Secondary color #DC3545 Fon…" at bounding box center [357, 127] width 376 height 216
click at [522, 220] on button "Apply" at bounding box center [518, 217] width 40 height 19
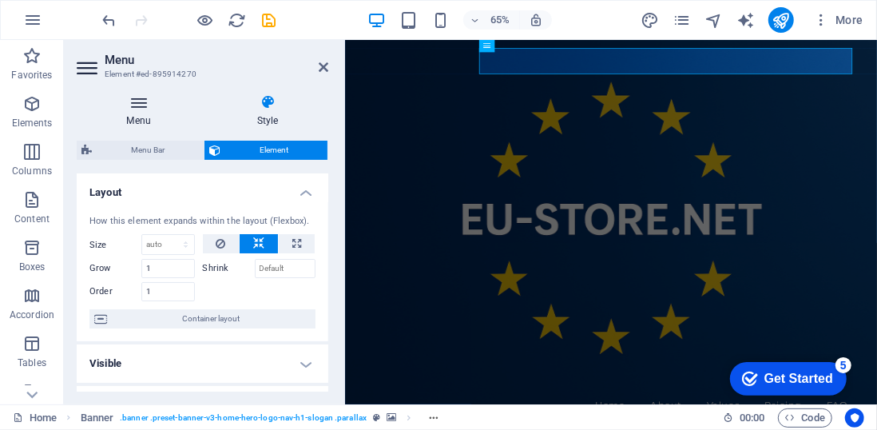
click at [141, 100] on icon at bounding box center [139, 102] width 124 height 16
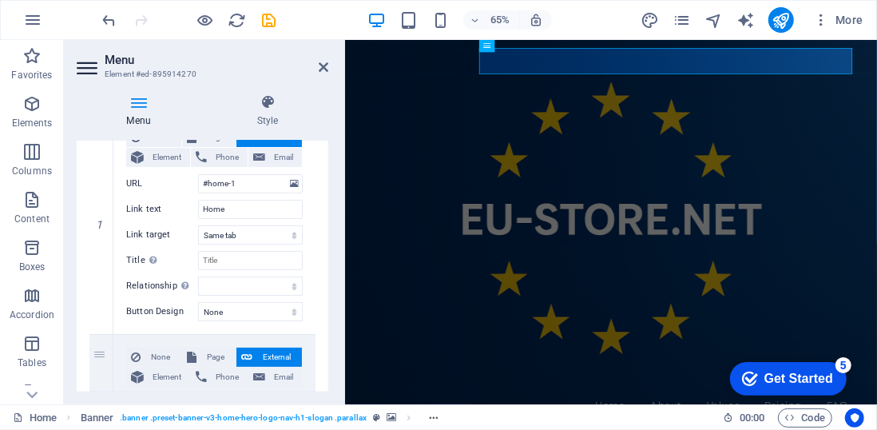
scroll to position [109, 0]
click at [232, 316] on select "None Default Primary Secondary" at bounding box center [250, 310] width 105 height 19
select select "primary"
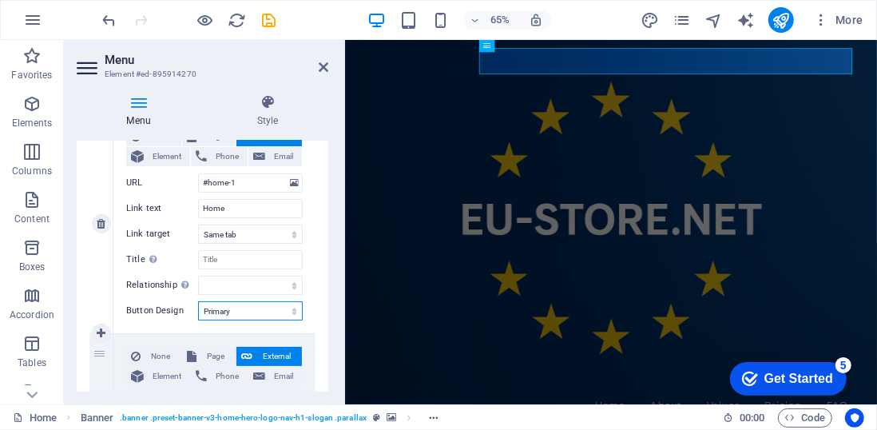
click at [198, 301] on select "None Default Primary Secondary" at bounding box center [250, 310] width 105 height 19
select select
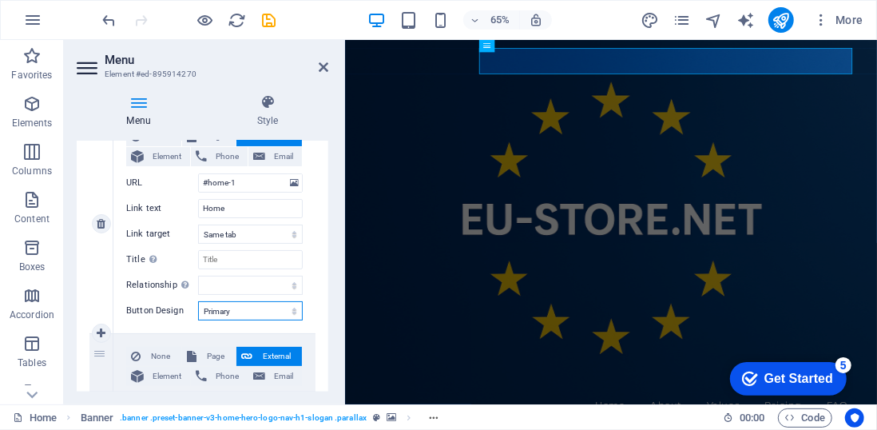
select select
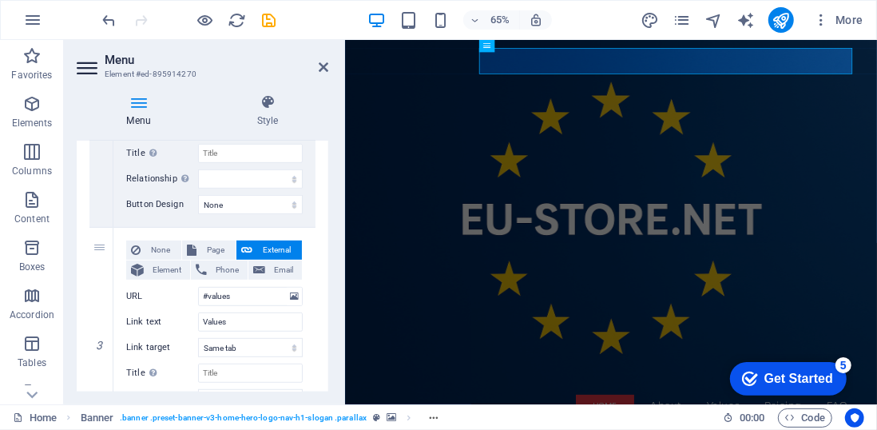
scroll to position [434, 0]
click at [236, 200] on select "None Default Primary Secondary" at bounding box center [250, 205] width 105 height 19
select select "secondary"
click at [198, 196] on select "None Default Primary Secondary" at bounding box center [250, 205] width 105 height 19
select select
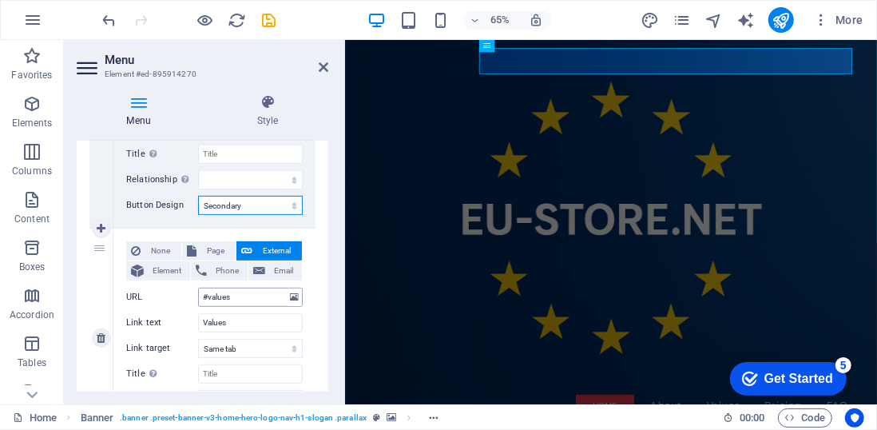
select select
click at [242, 204] on select "None Default Primary Secondary" at bounding box center [250, 205] width 105 height 19
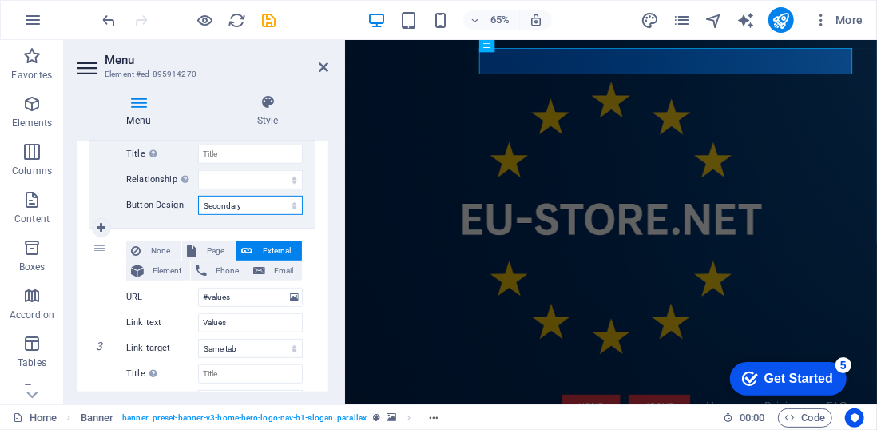
select select
click at [198, 196] on select "None Default Primary Secondary" at bounding box center [250, 205] width 105 height 19
select select
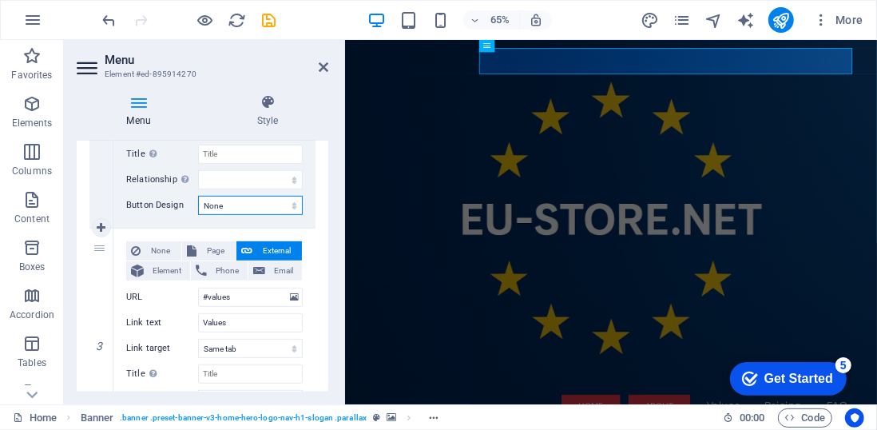
select select
click at [291, 204] on select "None Default Primary Secondary" at bounding box center [250, 205] width 105 height 19
click at [198, 196] on select "None Default Primary Secondary" at bounding box center [250, 205] width 105 height 19
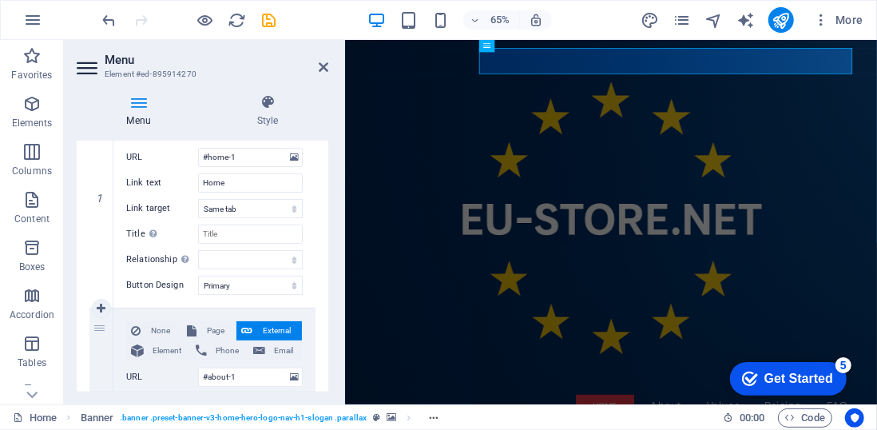
scroll to position [136, 0]
click at [232, 277] on select "None Default Primary Secondary" at bounding box center [250, 284] width 105 height 19
select select
click at [198, 275] on select "None Default Primary Secondary" at bounding box center [250, 284] width 105 height 19
select select
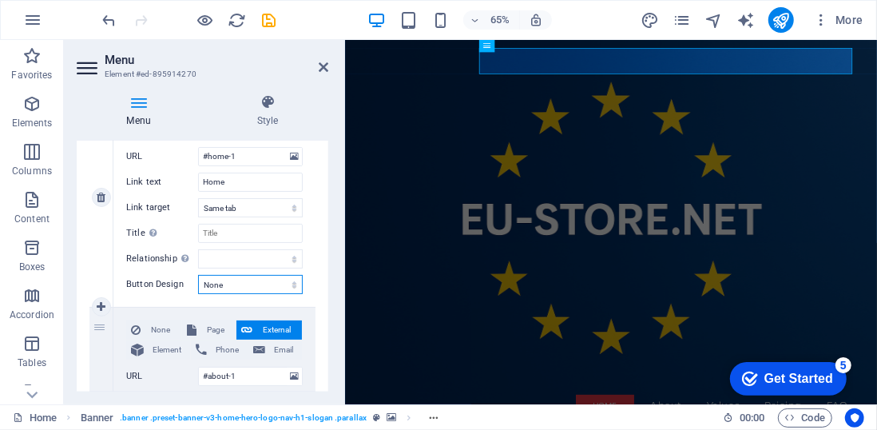
select select
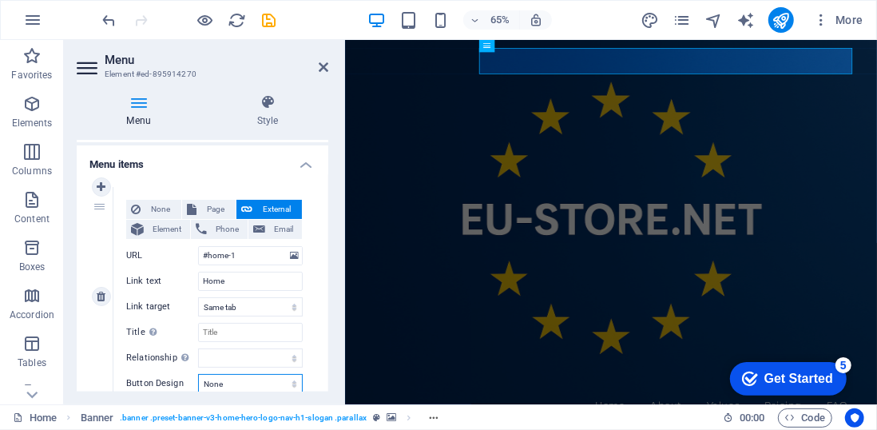
scroll to position [36, 0]
click at [97, 208] on div "1" at bounding box center [101, 297] width 24 height 219
select select
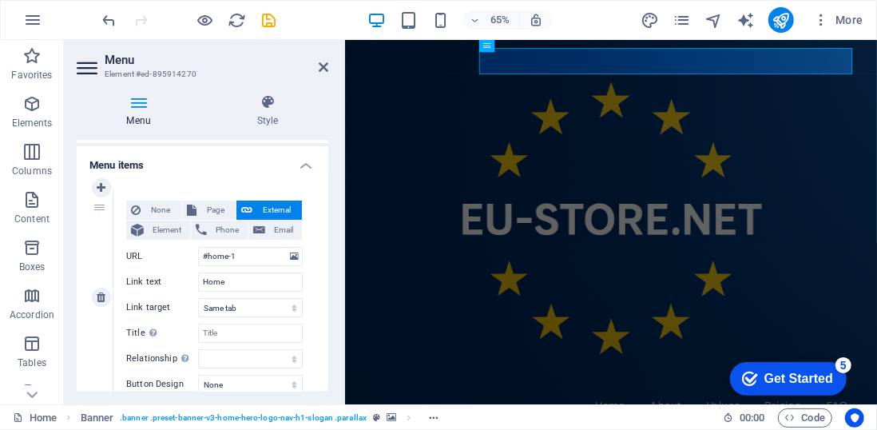
select select
click at [97, 208] on div "1" at bounding box center [101, 297] width 24 height 219
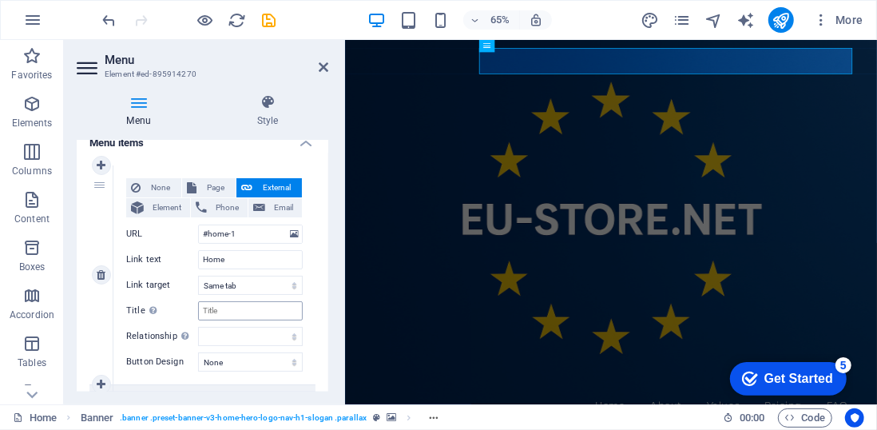
scroll to position [55, 0]
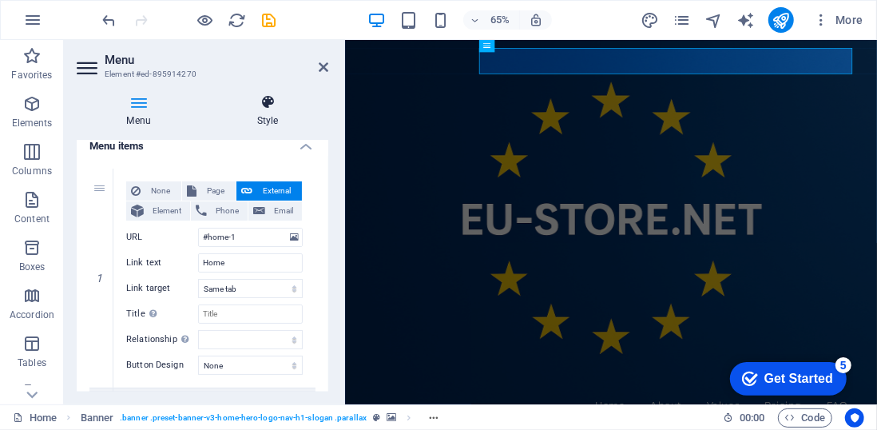
click at [270, 111] on h4 "Style" at bounding box center [267, 111] width 121 height 34
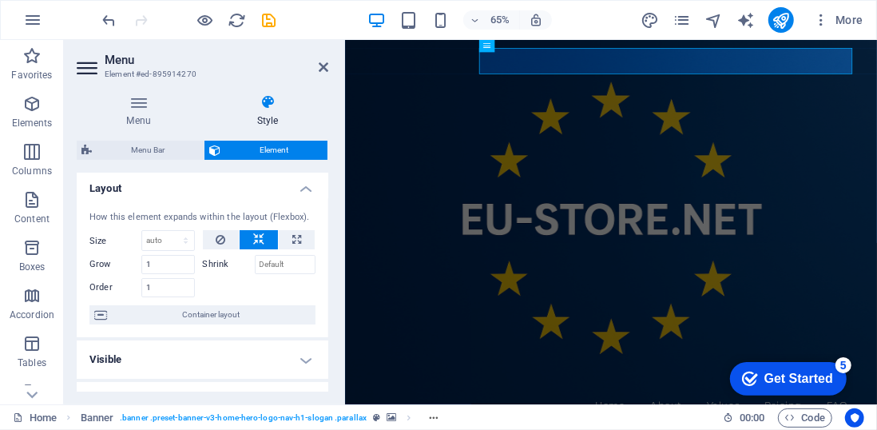
scroll to position [0, 0]
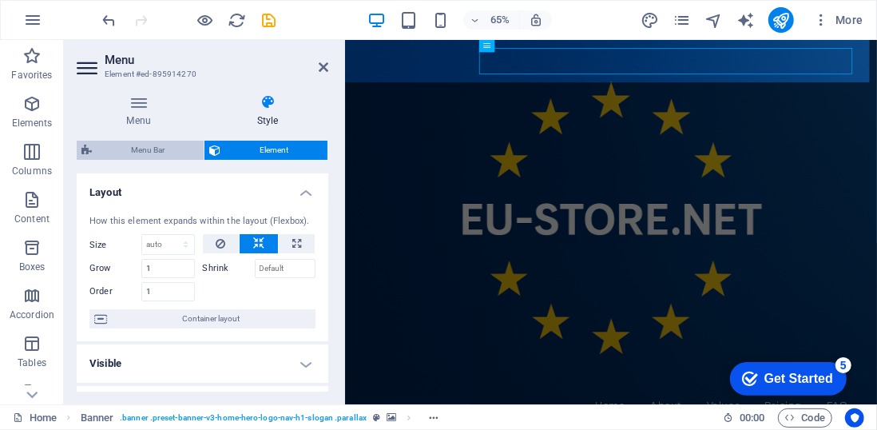
click at [152, 149] on span "Menu Bar" at bounding box center [148, 150] width 102 height 19
select select "rem"
select select "hover_border"
select select "px"
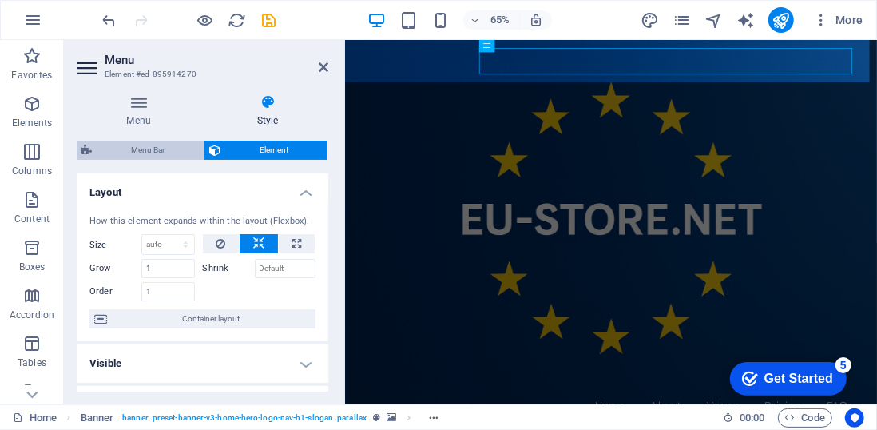
select select "rem"
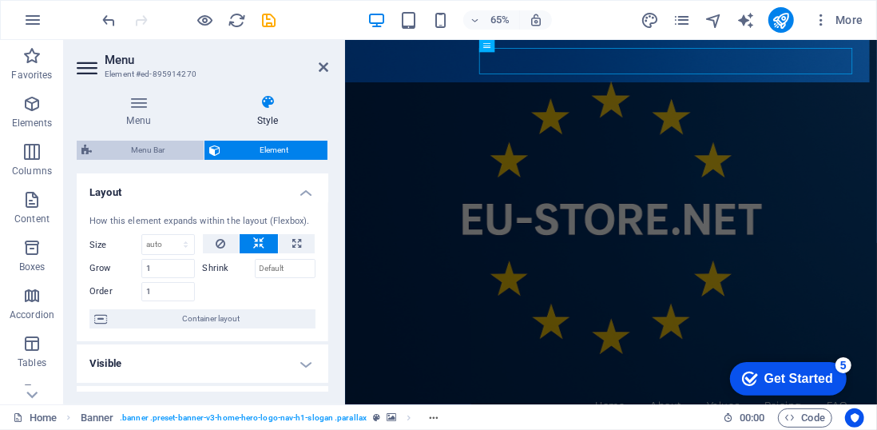
select select "rem"
select select "link-special-font"
select select "rem"
select select "200"
select select "px"
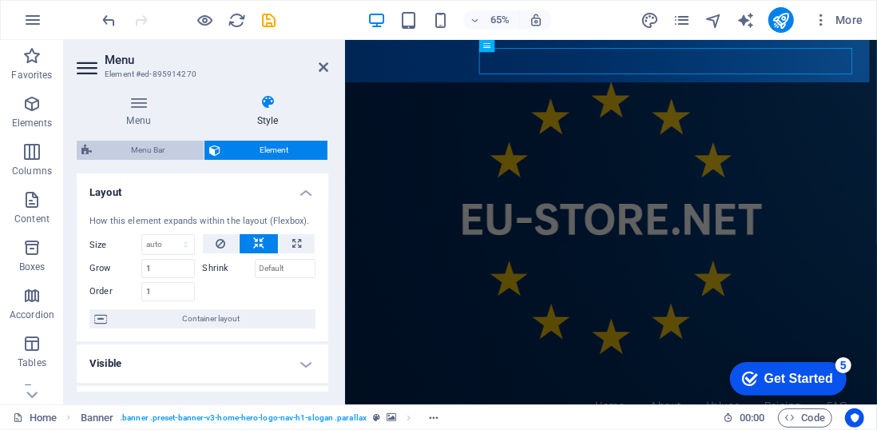
select select "rem"
select select "preset-menu-v2-home-hero-logo-nav-h1-menu"
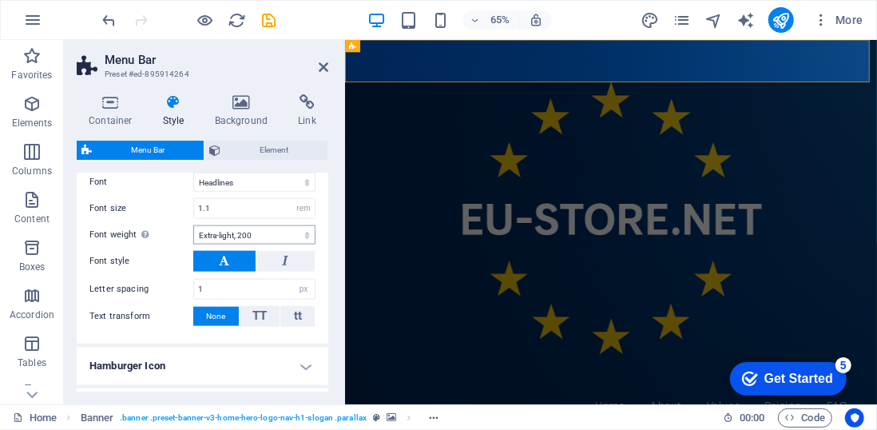
scroll to position [1045, 0]
click at [242, 231] on select "Thin, 100 Extra-light, 200 Light, 300 Regular, 400 Medium, 500 Semi-bold, 600 B…" at bounding box center [254, 235] width 122 height 19
click at [193, 226] on select "Thin, 100 Extra-light, 200 Light, 300 Regular, 400 Medium, 500 Semi-bold, 600 B…" at bounding box center [254, 235] width 122 height 19
click at [276, 227] on select "Thin, 100 Extra-light, 200 Light, 300 Regular, 400 Medium, 500 Semi-bold, 600 B…" at bounding box center [254, 235] width 122 height 19
click at [193, 226] on select "Thin, 100 Extra-light, 200 Light, 300 Regular, 400 Medium, 500 Semi-bold, 600 B…" at bounding box center [254, 235] width 122 height 19
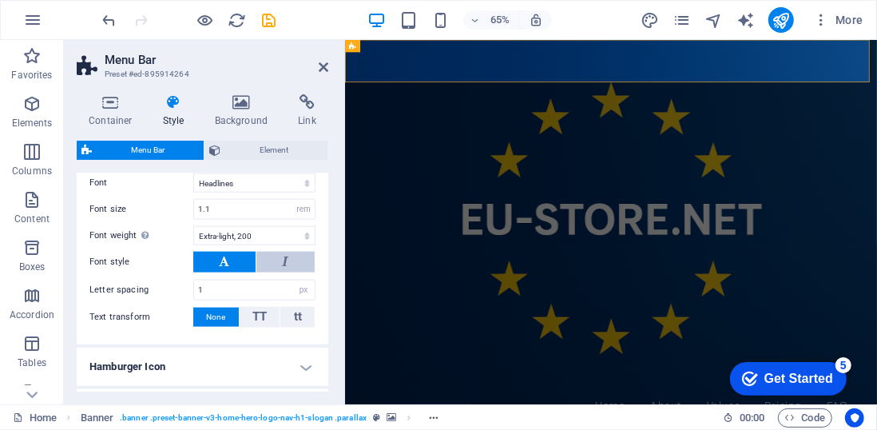
click at [292, 252] on button at bounding box center [285, 262] width 58 height 21
click at [220, 258] on icon at bounding box center [225, 261] width 10 height 19
click at [297, 309] on span "tt" at bounding box center [298, 316] width 8 height 14
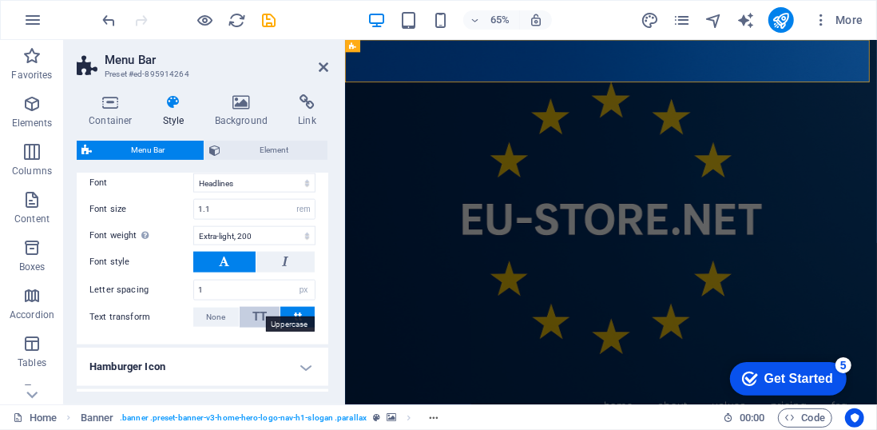
click at [263, 309] on span "TT" at bounding box center [259, 316] width 14 height 14
click at [216, 308] on span "None" at bounding box center [215, 316] width 19 height 19
click at [258, 312] on span "TT" at bounding box center [259, 316] width 14 height 14
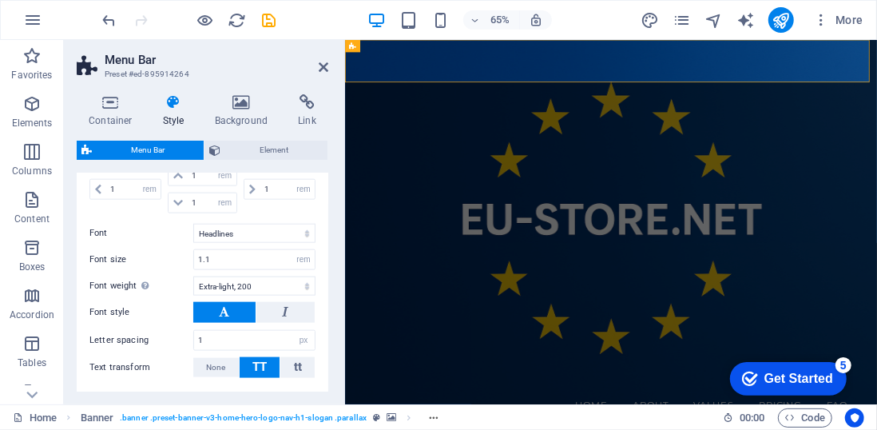
scroll to position [987, 0]
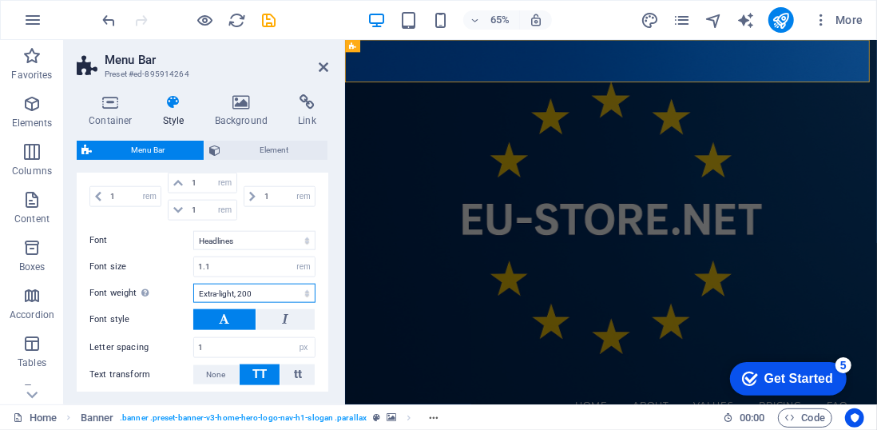
click at [244, 287] on select "Thin, 100 Extra-light, 200 Light, 300 Regular, 400 Medium, 500 Semi-bold, 600 B…" at bounding box center [254, 293] width 122 height 19
select select "700"
click at [193, 284] on select "Thin, 100 Extra-light, 200 Light, 300 Regular, 400 Medium, 500 Semi-bold, 600 B…" at bounding box center [254, 293] width 122 height 19
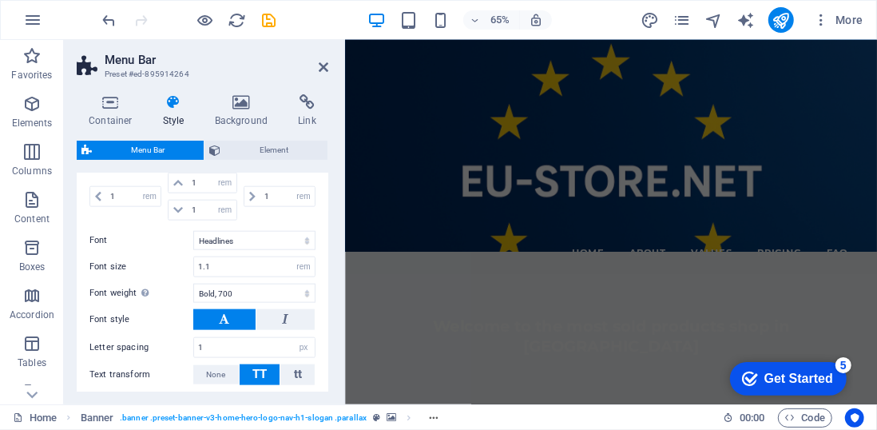
scroll to position [235, 0]
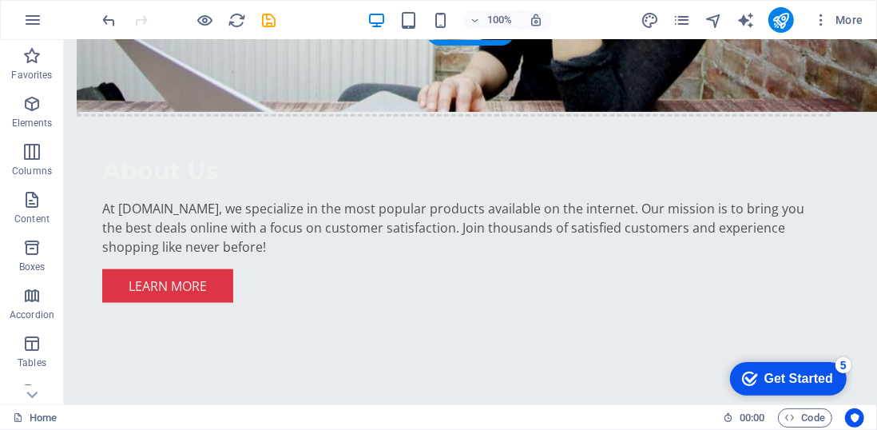
scroll to position [1093, 0]
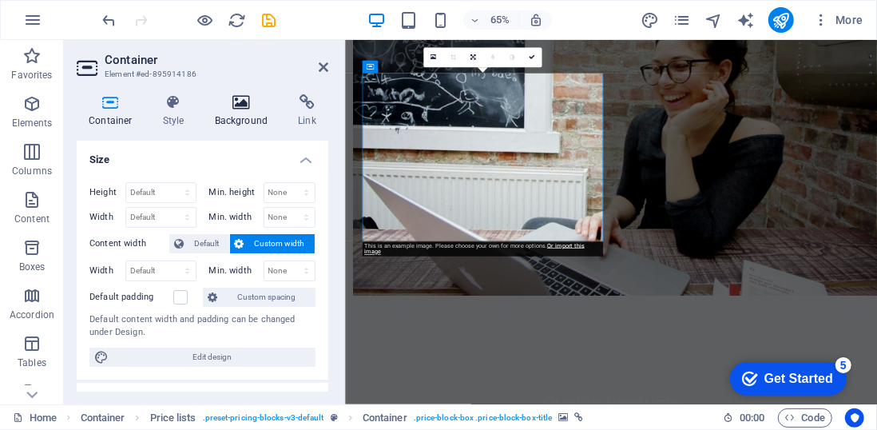
click at [239, 111] on h4 "Background" at bounding box center [245, 111] width 84 height 34
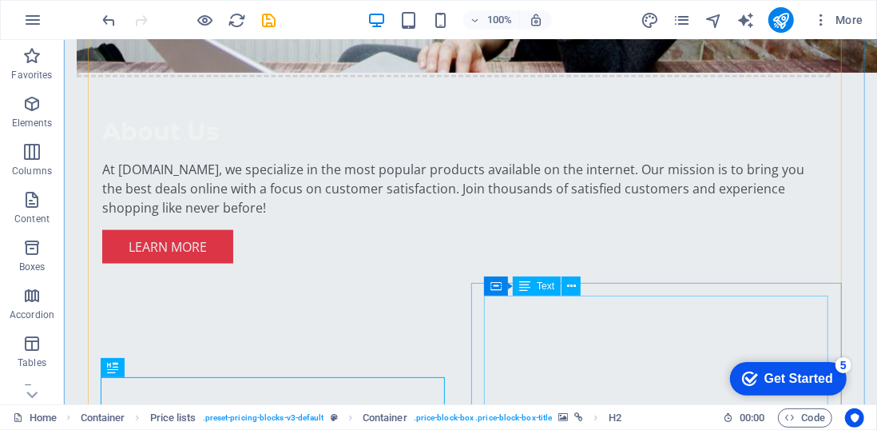
scroll to position [1343, 0]
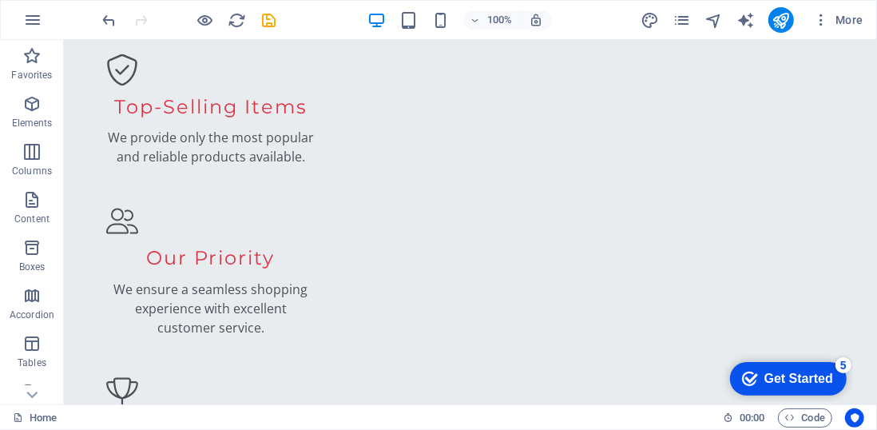
scroll to position [1541, 0]
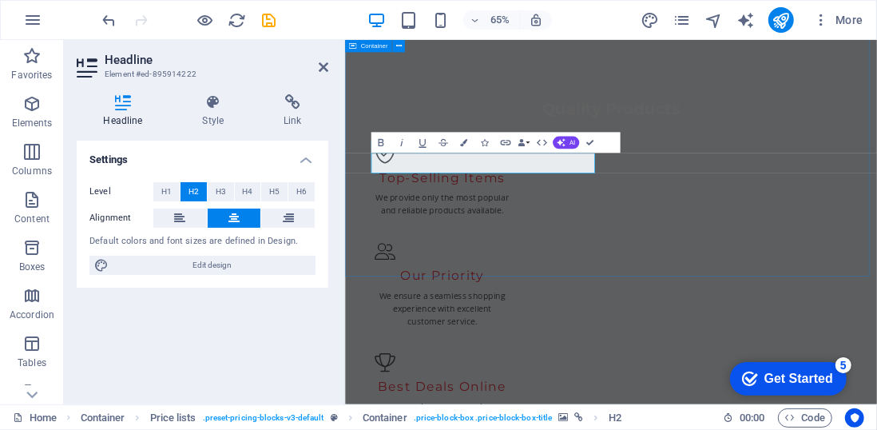
scroll to position [1597, 0]
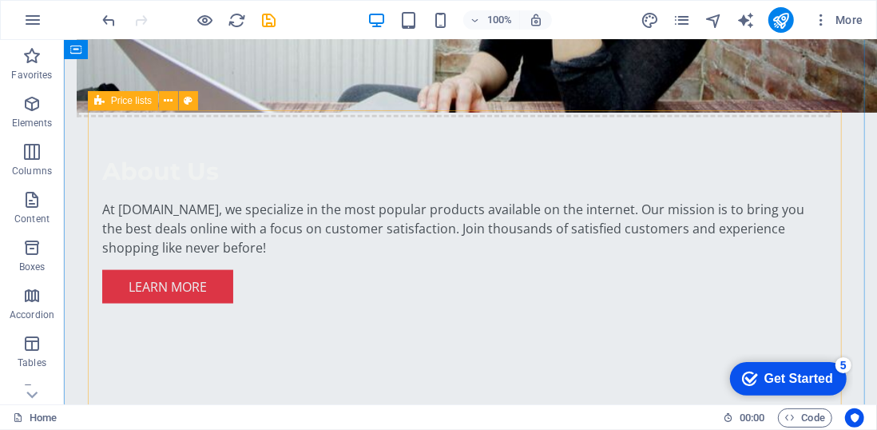
scroll to position [1073, 0]
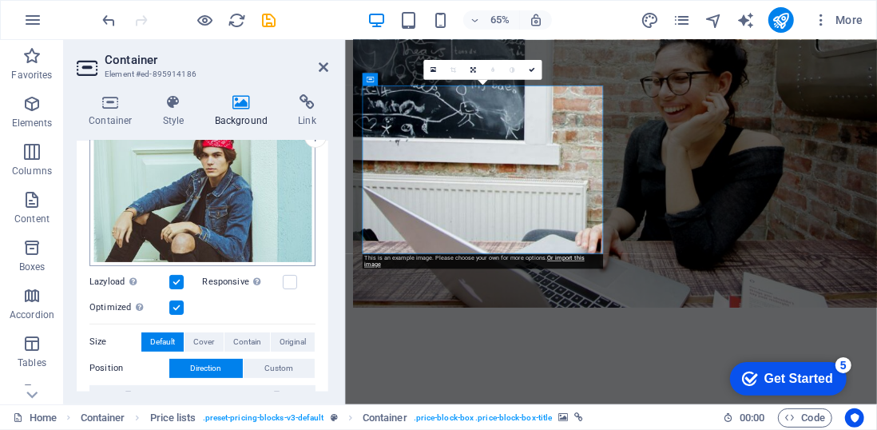
scroll to position [168, 0]
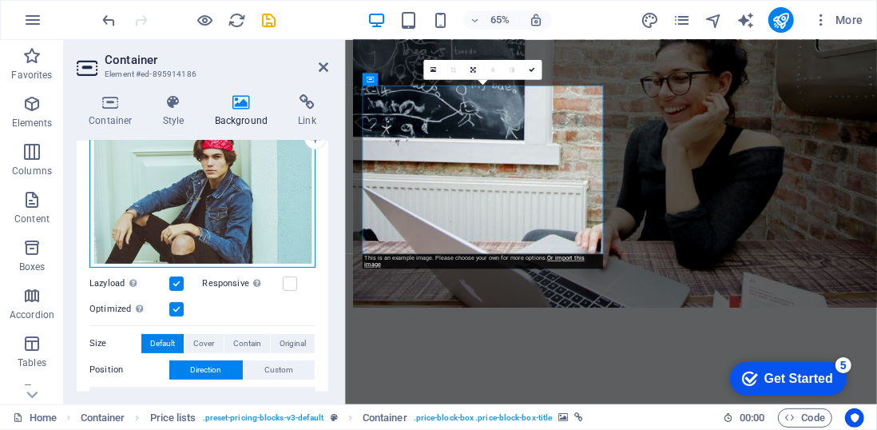
click at [224, 227] on div "Drag files here, click to choose files or select files from Files or our free s…" at bounding box center [202, 190] width 226 height 153
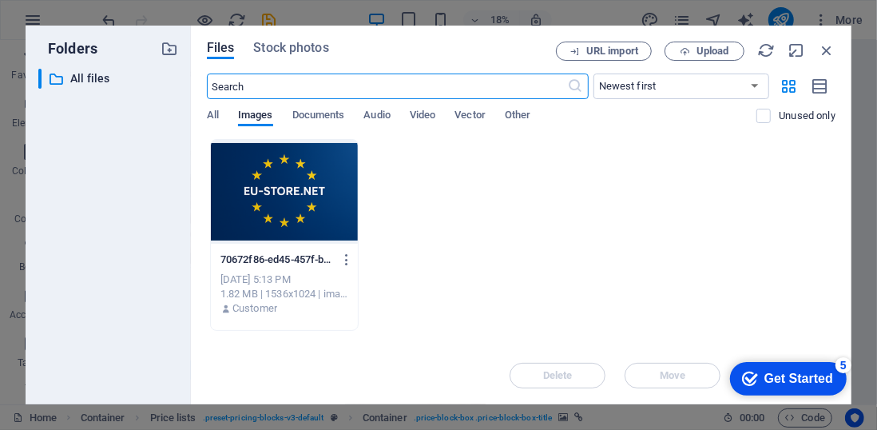
scroll to position [1781, 0]
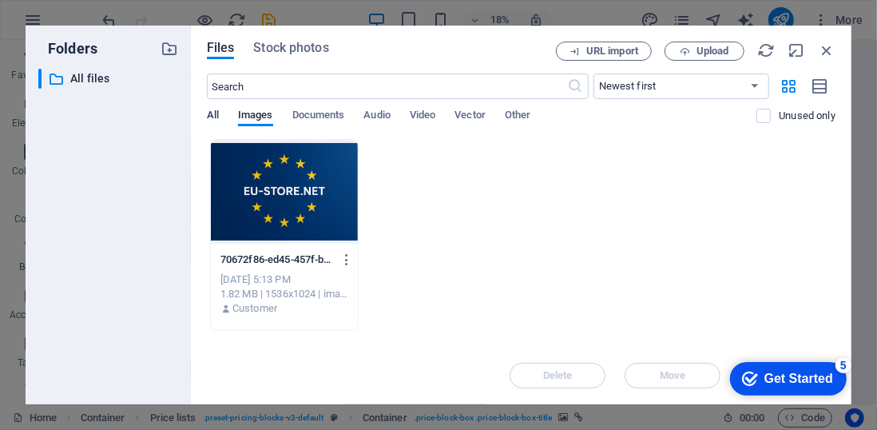
click at [216, 114] on span "All" at bounding box center [213, 116] width 12 height 22
click at [315, 114] on span "Documents" at bounding box center [318, 116] width 53 height 22
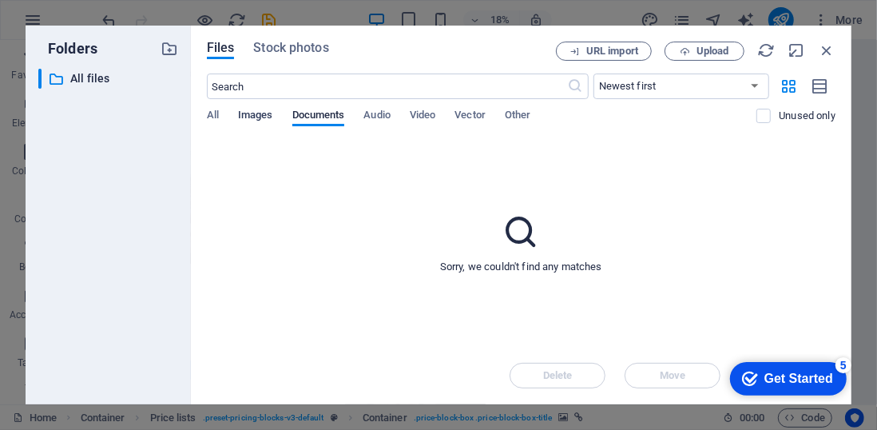
click at [253, 113] on span "Images" at bounding box center [255, 116] width 35 height 22
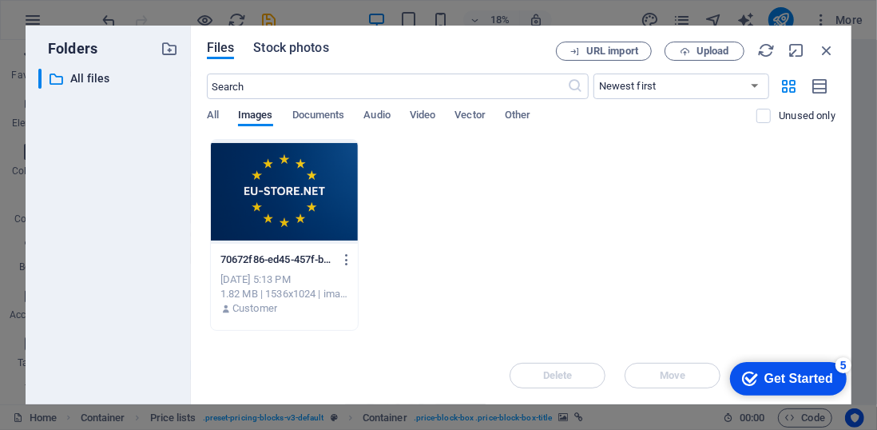
click at [288, 54] on span "Stock photos" at bounding box center [290, 47] width 75 height 19
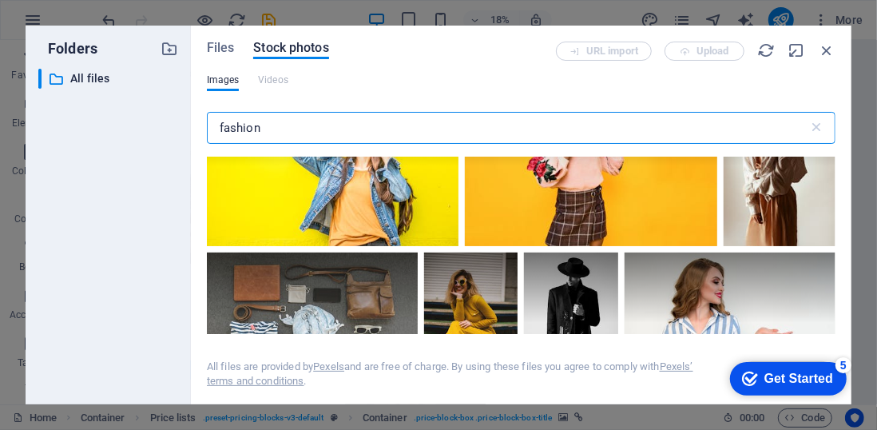
scroll to position [0, 0]
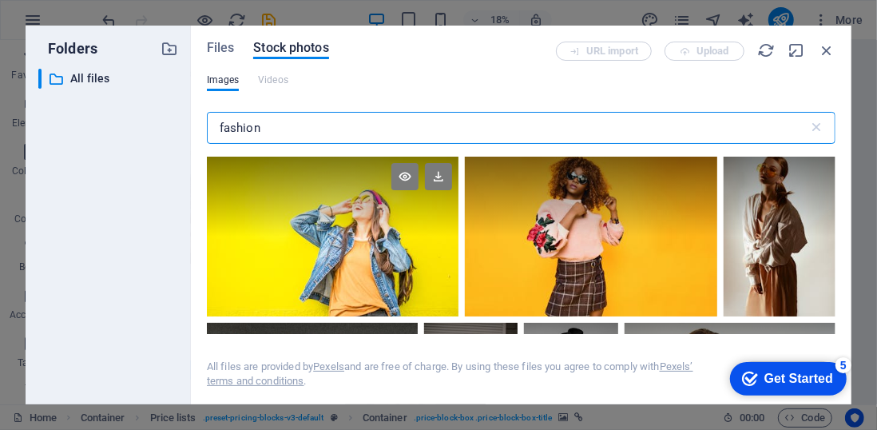
type input "fashion"
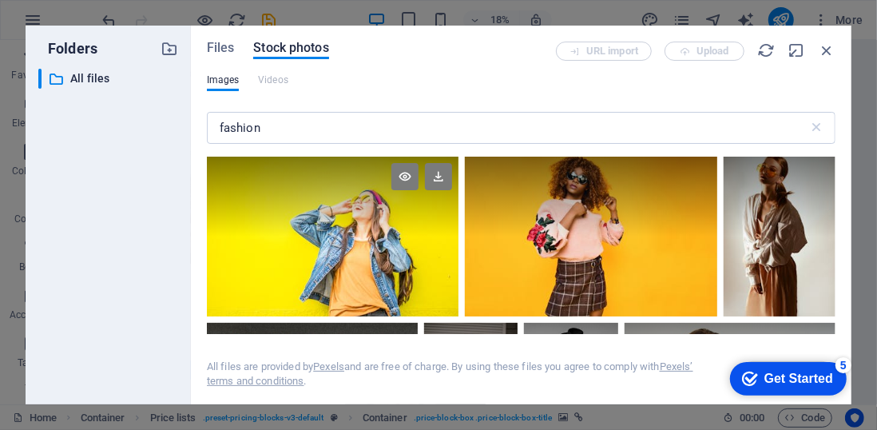
click at [400, 252] on div at bounding box center [333, 237] width 252 height 160
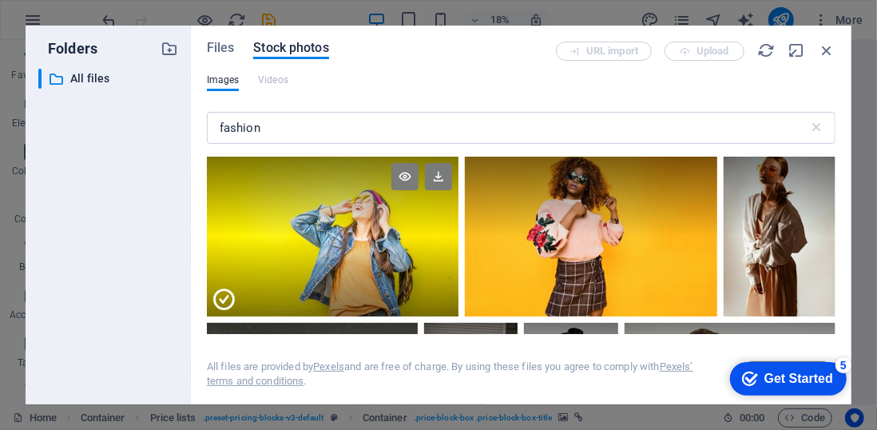
click at [300, 208] on div at bounding box center [333, 197] width 252 height 80
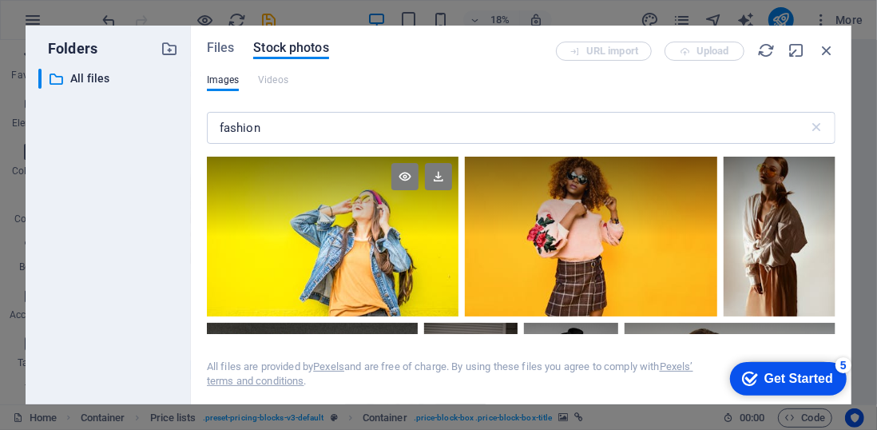
click at [300, 208] on div at bounding box center [333, 197] width 252 height 80
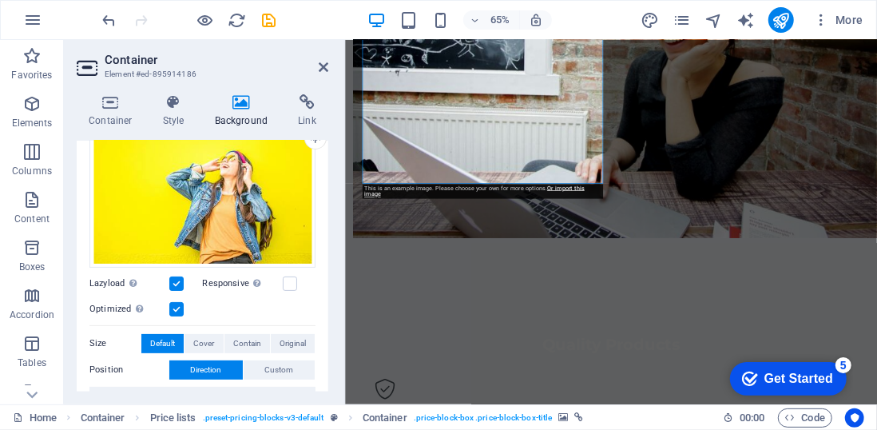
scroll to position [1182, 0]
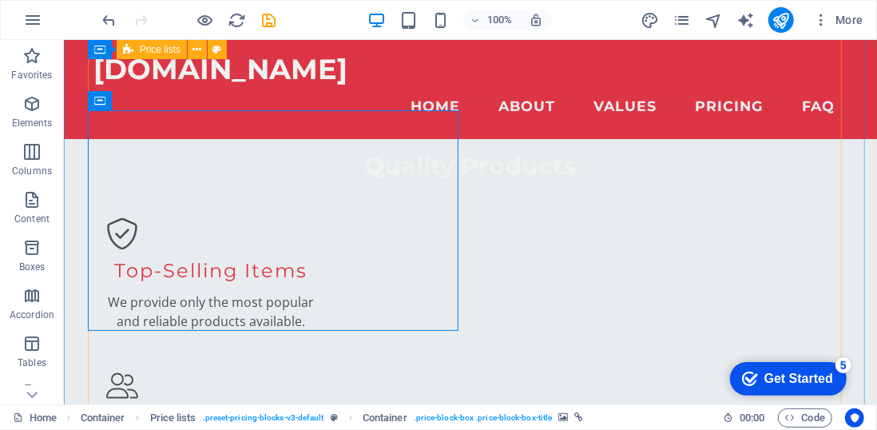
scroll to position [1301, 0]
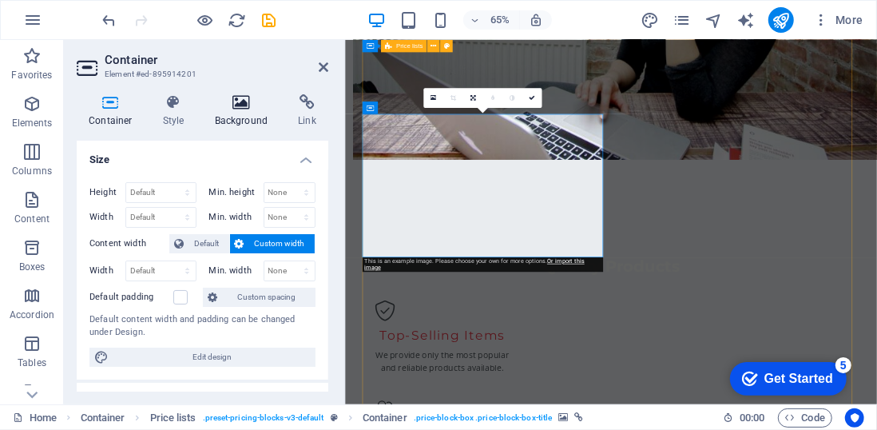
click at [251, 116] on h4 "Background" at bounding box center [245, 111] width 84 height 34
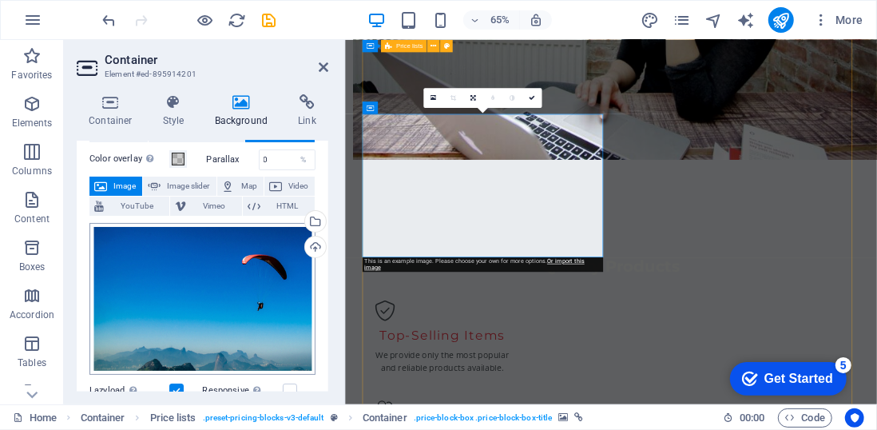
scroll to position [61, 0]
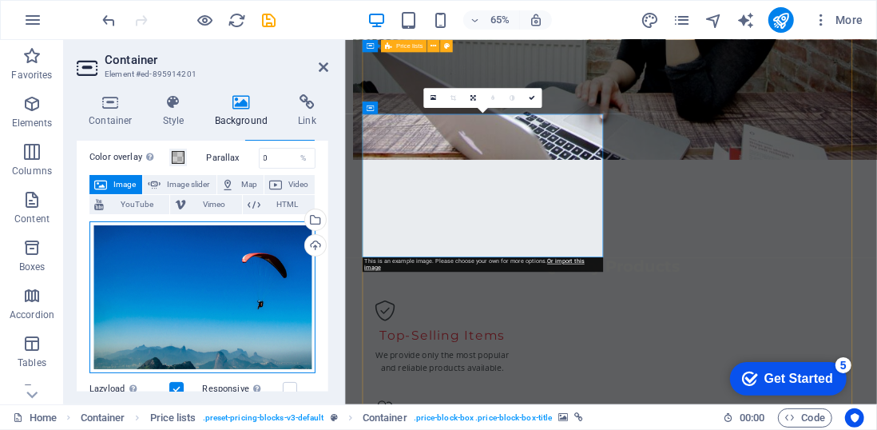
click at [192, 323] on div "Drag files here, click to choose files or select files from Files or our free s…" at bounding box center [202, 297] width 226 height 153
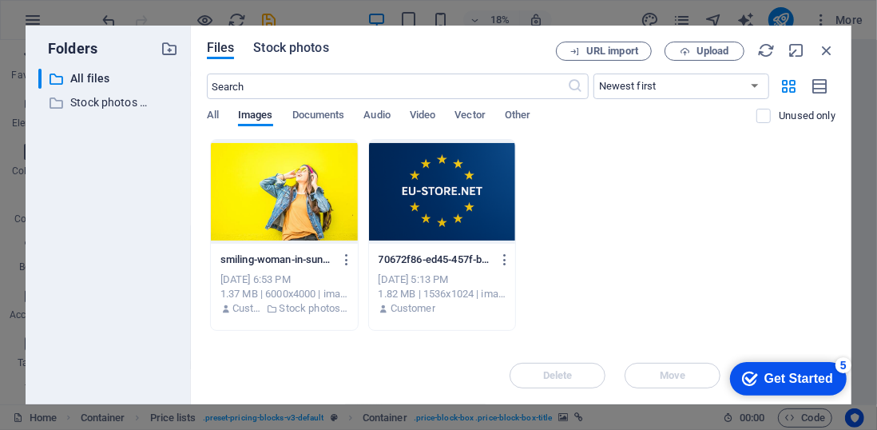
click at [288, 47] on span "Stock photos" at bounding box center [290, 47] width 75 height 19
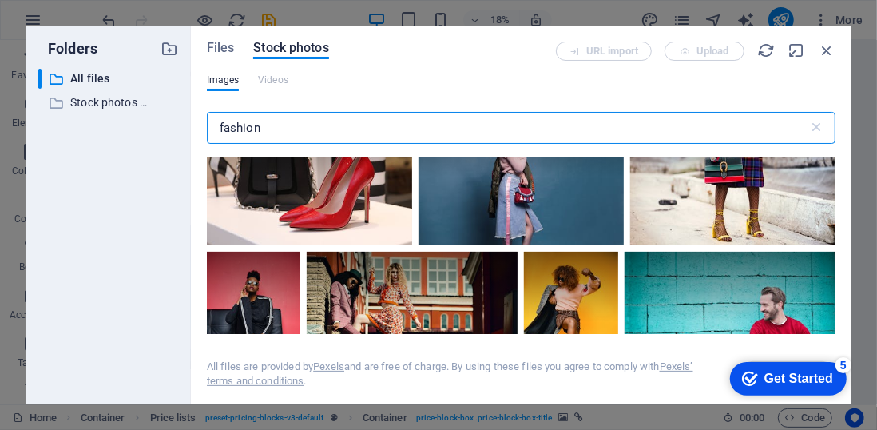
scroll to position [508, 0]
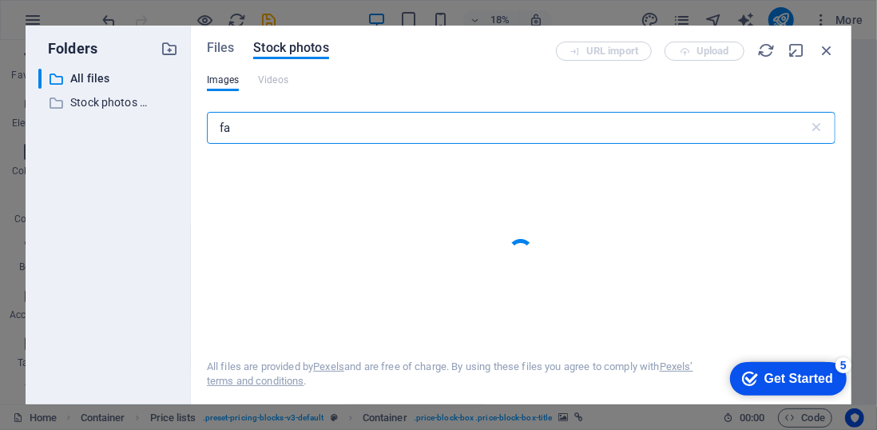
type input "f"
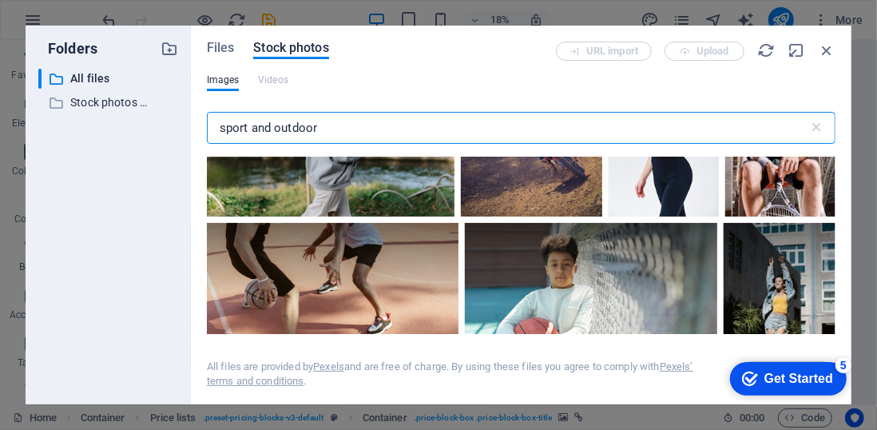
scroll to position [5041, 0]
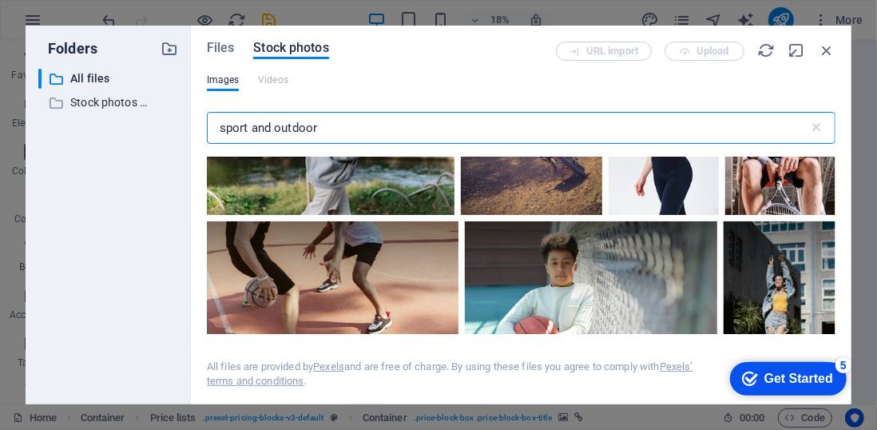
drag, startPoint x: 343, startPoint y: 129, endPoint x: 163, endPoint y: 135, distance: 180.6
click at [163, 135] on div "Folders ​ All files All files ​ Stock photos & videos Stock photos & videos Fil…" at bounding box center [439, 215] width 826 height 379
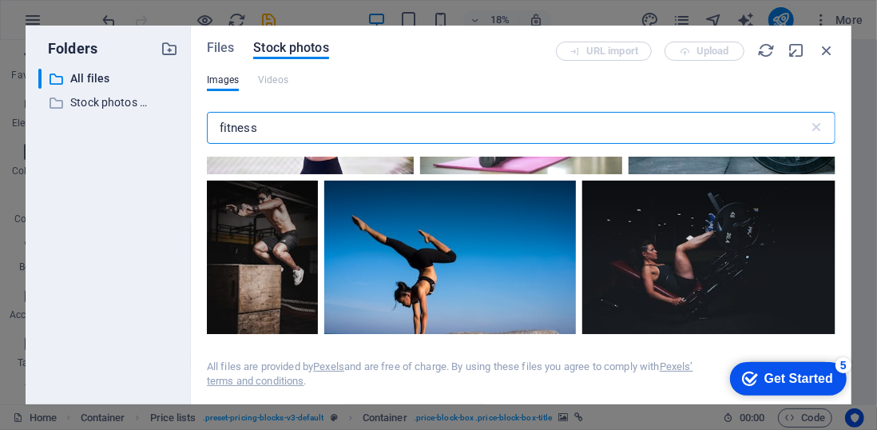
scroll to position [1465, 0]
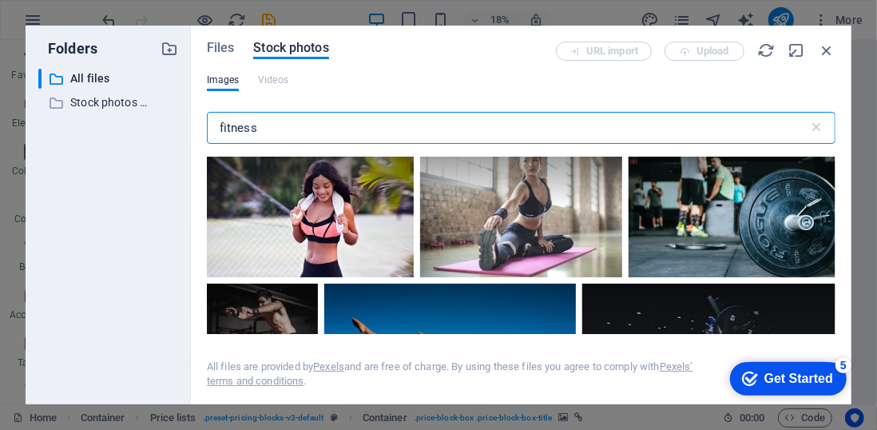
type input "fitness"
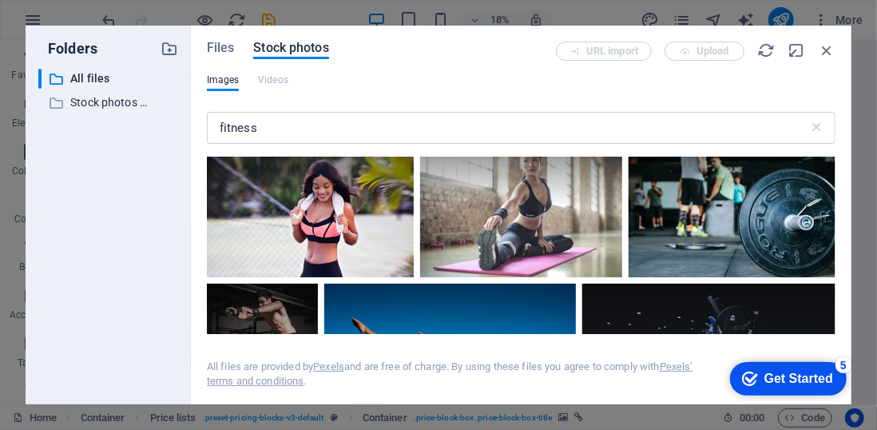
click at [630, 132] on div at bounding box center [732, 63] width 205 height 137
click at [630, 133] on div at bounding box center [732, 98] width 205 height 69
click at [630, 132] on div at bounding box center [732, 63] width 205 height 137
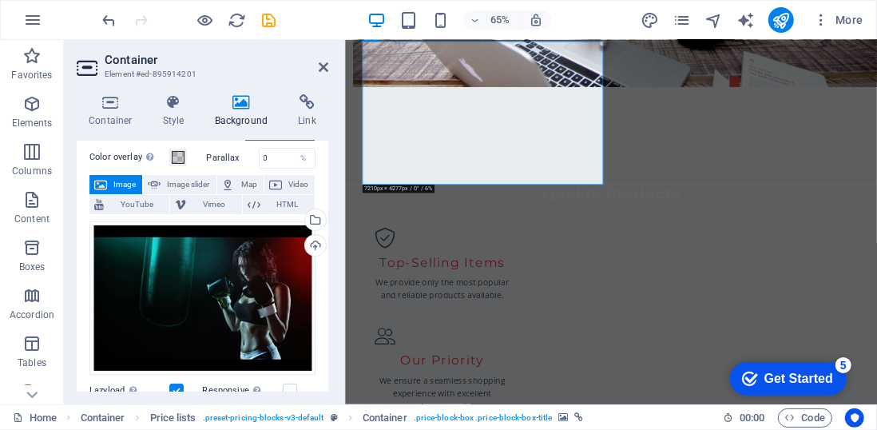
scroll to position [1415, 0]
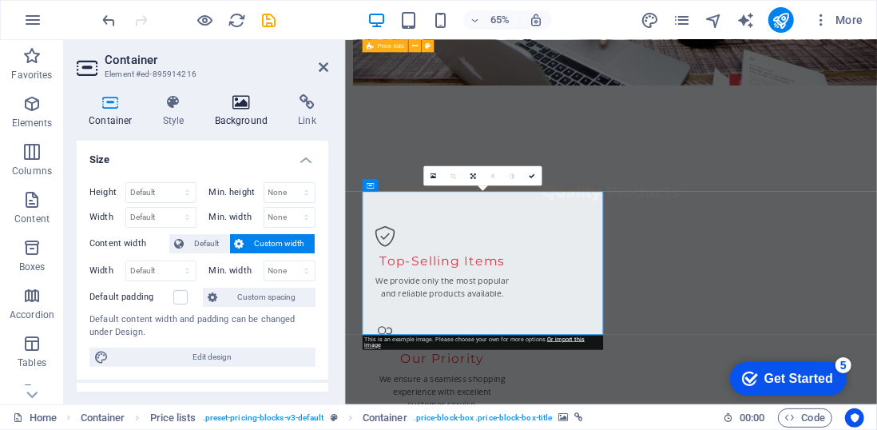
click at [237, 105] on icon at bounding box center [241, 102] width 77 height 16
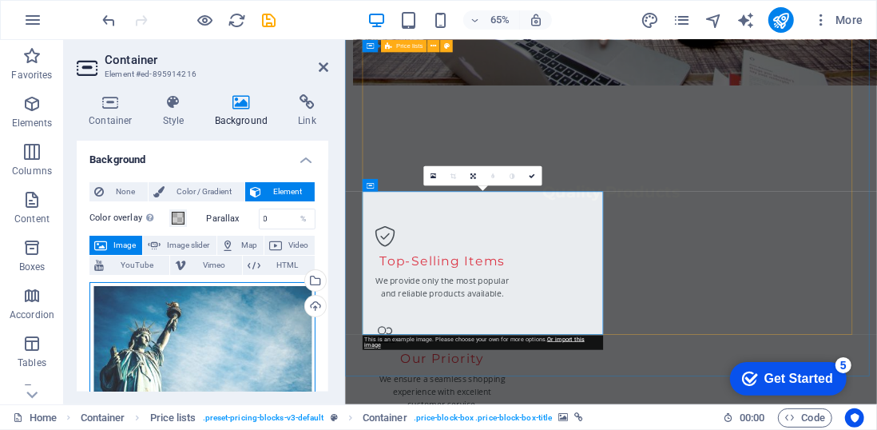
click at [208, 319] on div "Drag files here, click to choose files or select files from Files or our free s…" at bounding box center [202, 358] width 226 height 153
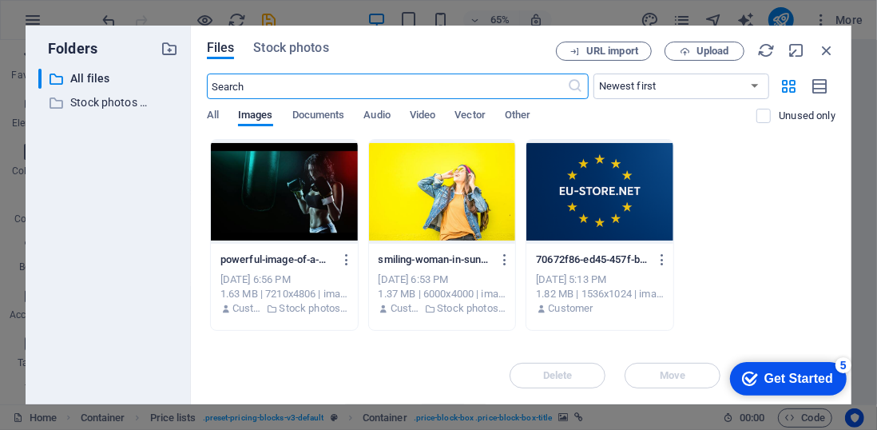
scroll to position [2123, 0]
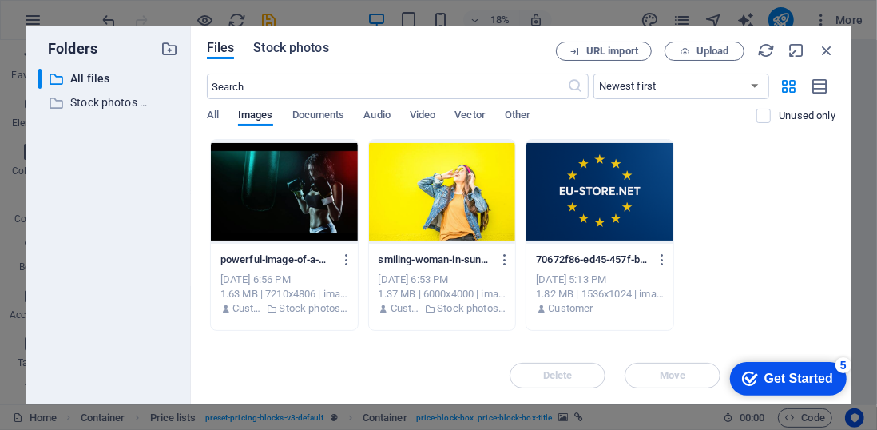
click at [317, 46] on span "Stock photos" at bounding box center [290, 47] width 75 height 19
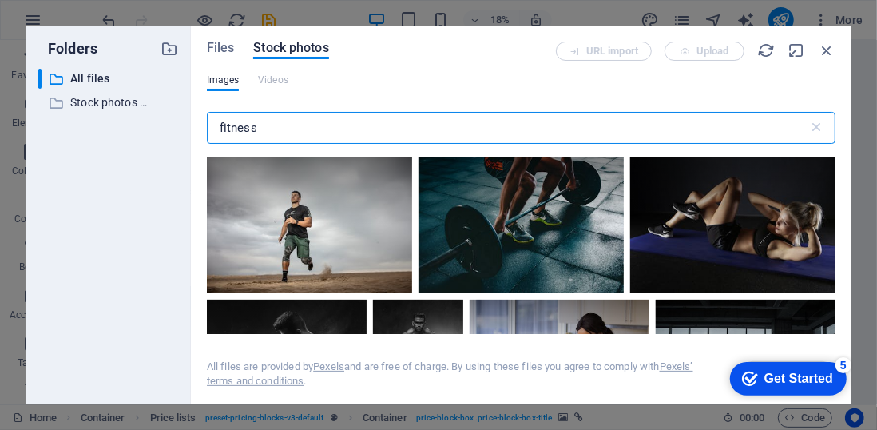
drag, startPoint x: 315, startPoint y: 132, endPoint x: 134, endPoint y: 129, distance: 181.3
click at [134, 129] on div "Folders ​ All files All files ​ Stock photos & videos Stock photos & videos Fil…" at bounding box center [439, 215] width 826 height 379
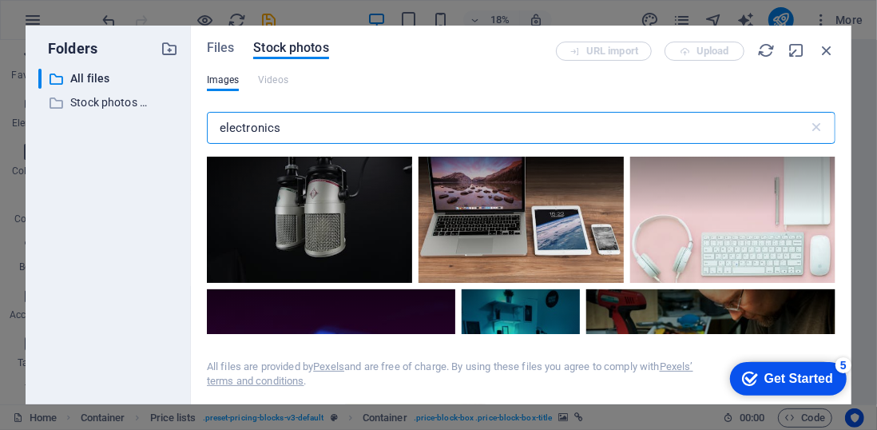
scroll to position [2201, 0]
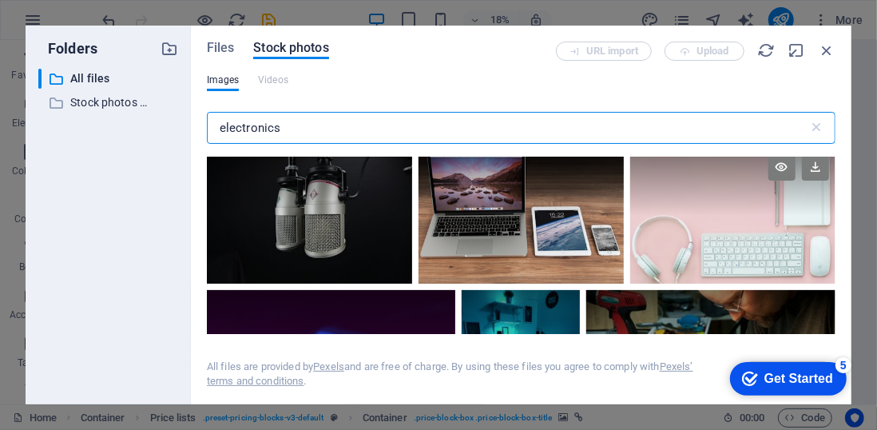
type input "electronics"
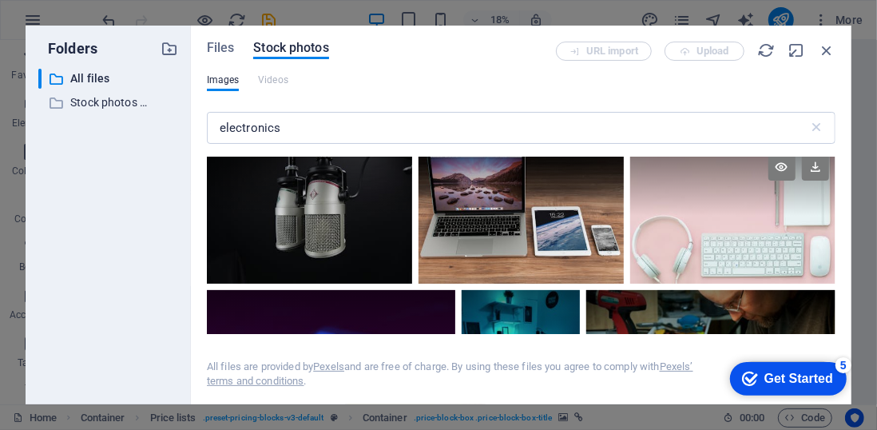
click at [730, 215] on div at bounding box center [732, 215] width 205 height 137
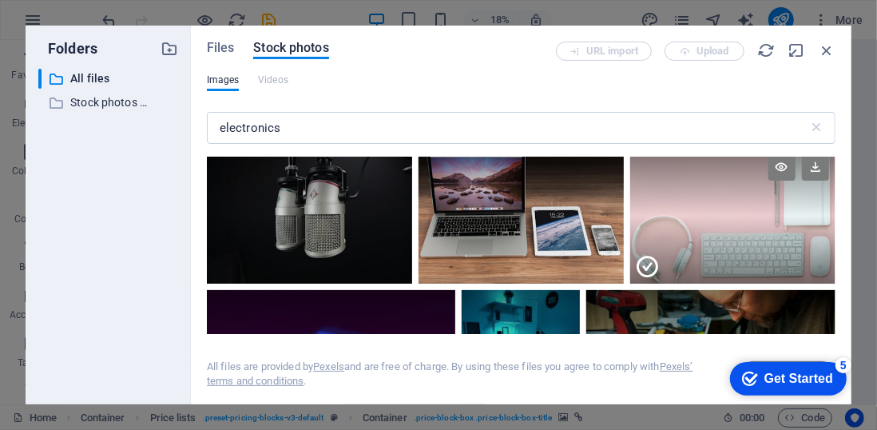
click at [705, 220] on div at bounding box center [732, 250] width 205 height 69
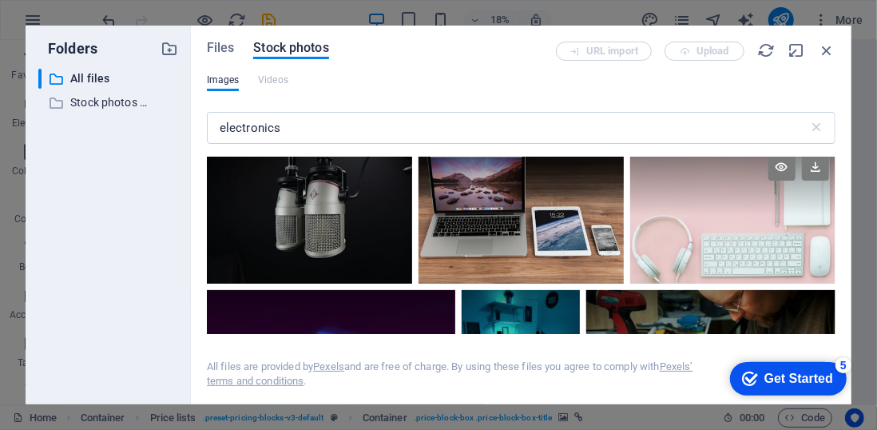
click at [705, 220] on div at bounding box center [732, 215] width 205 height 137
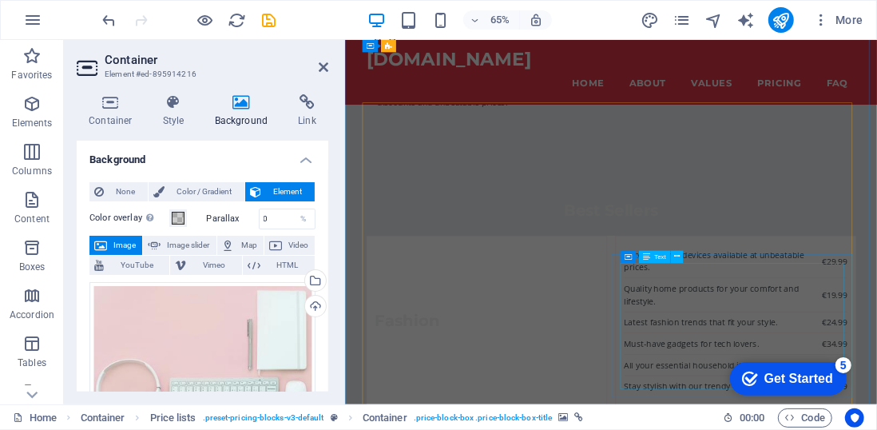
scroll to position [1857, 0]
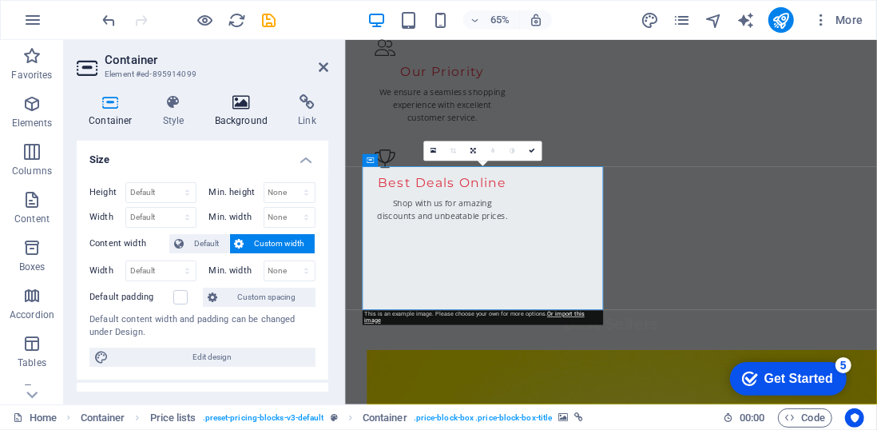
click at [240, 114] on h4 "Background" at bounding box center [245, 111] width 84 height 34
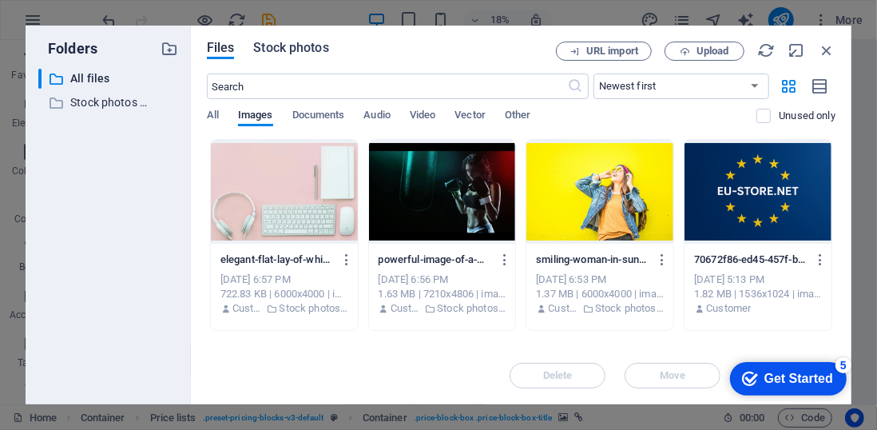
click at [279, 47] on span "Stock photos" at bounding box center [290, 47] width 75 height 19
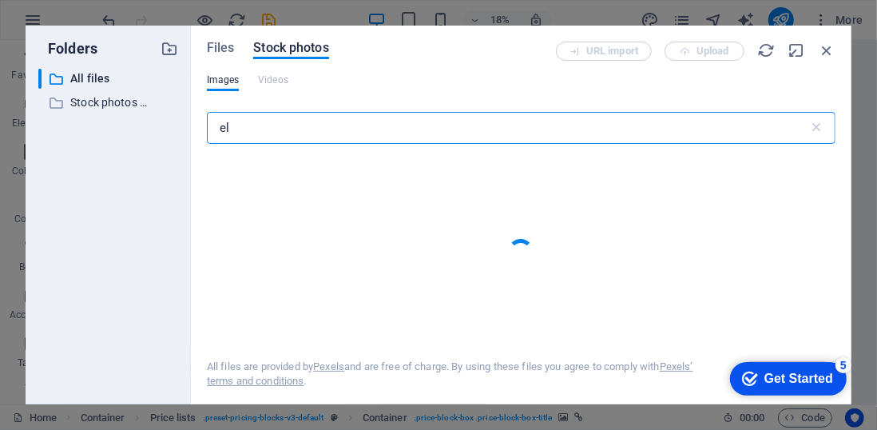
type input "e"
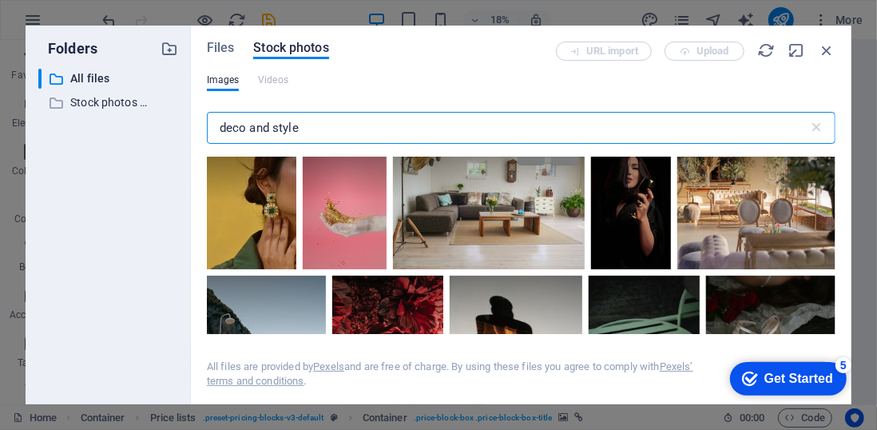
scroll to position [281, 0]
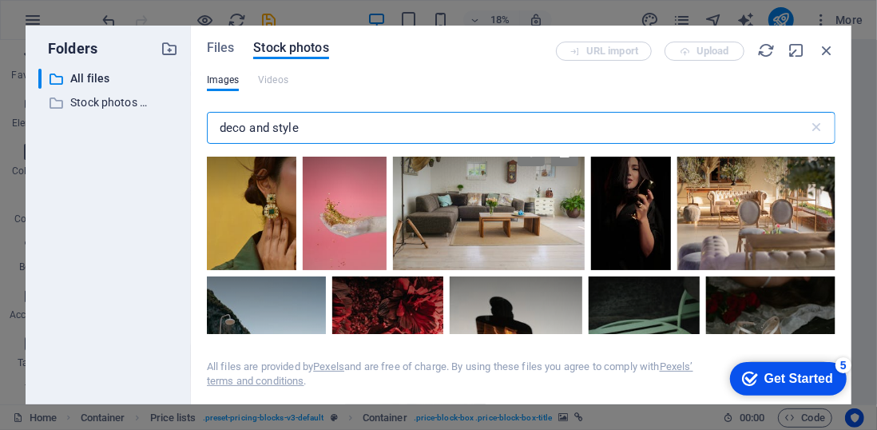
type input "deco and style"
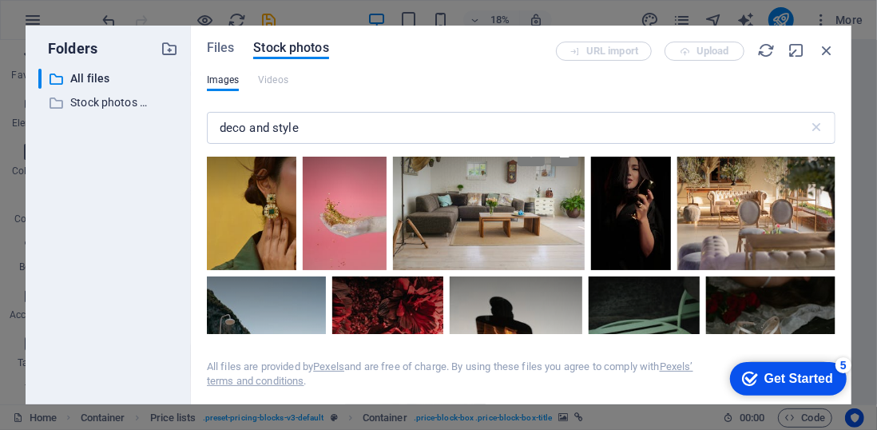
click at [584, 235] on div at bounding box center [488, 201] width 191 height 137
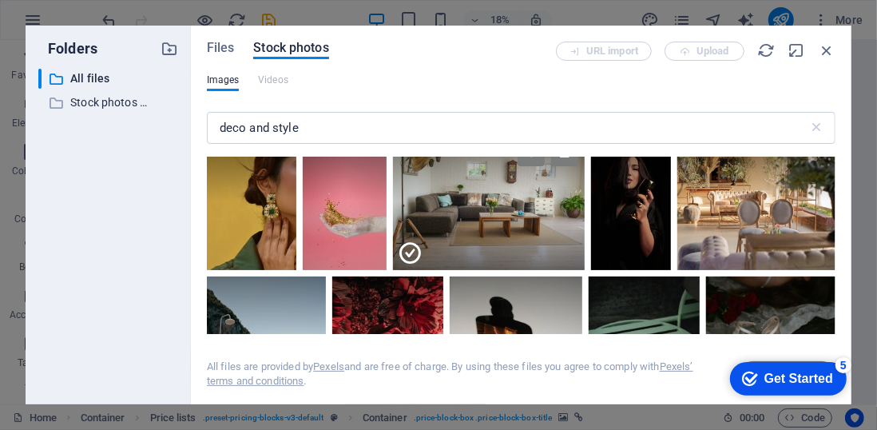
click at [584, 228] on div at bounding box center [488, 235] width 191 height 69
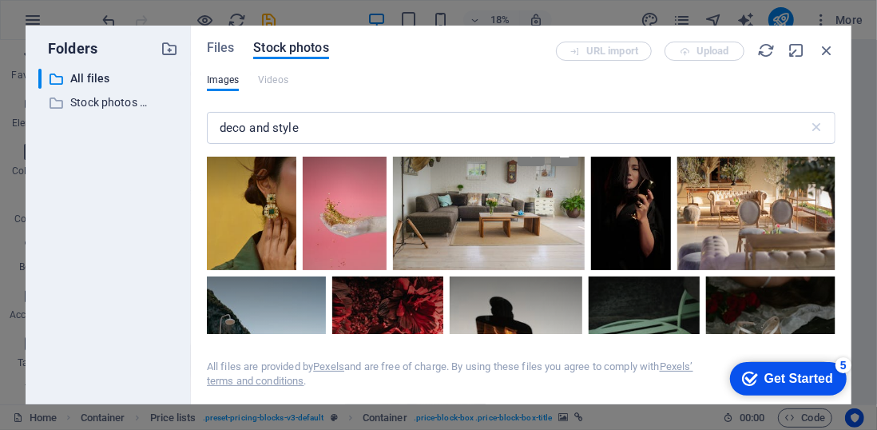
click at [584, 228] on div at bounding box center [488, 201] width 191 height 137
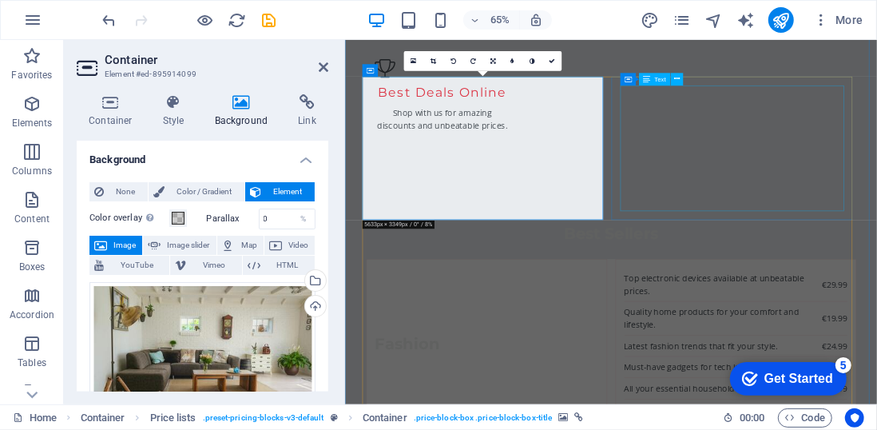
scroll to position [1996, 0]
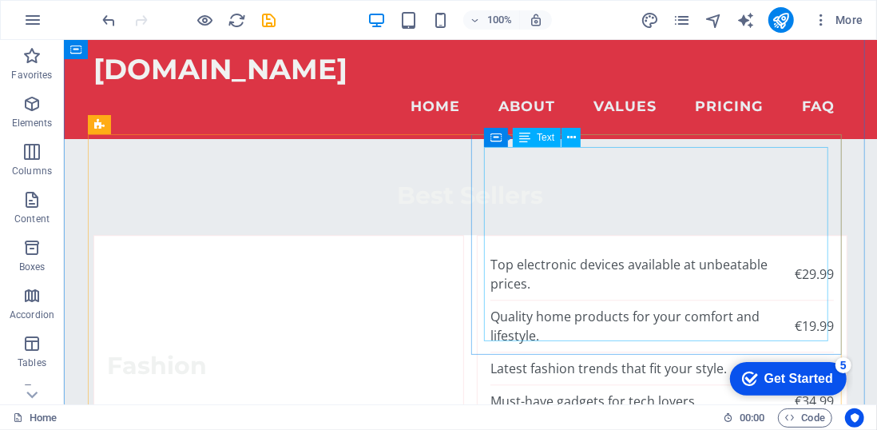
scroll to position [1957, 0]
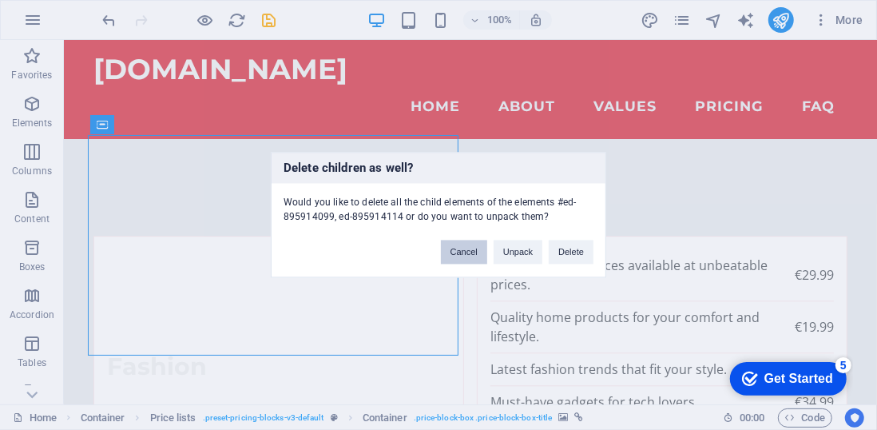
click at [459, 252] on button "Cancel" at bounding box center [464, 252] width 46 height 24
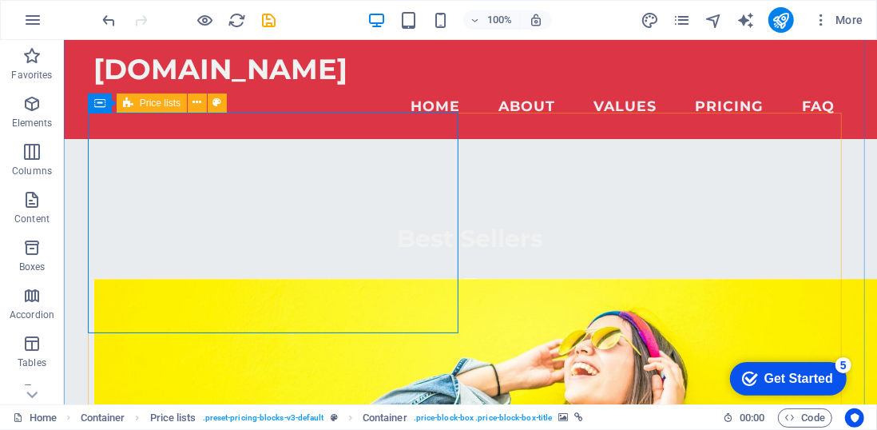
scroll to position [1896, 0]
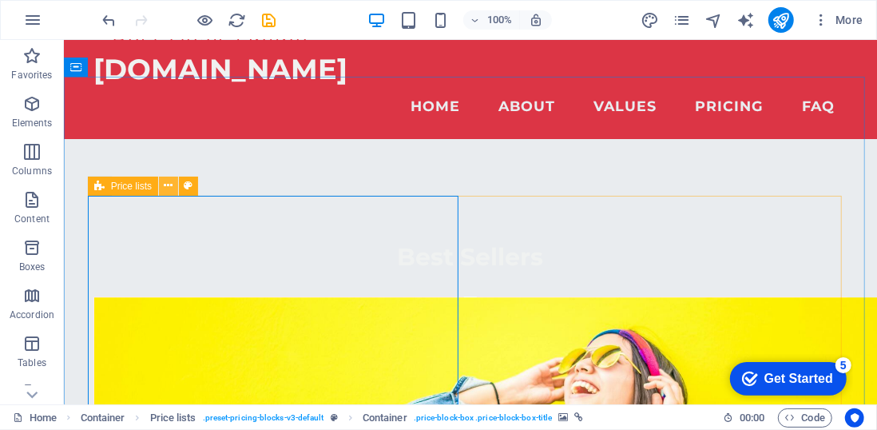
click at [171, 187] on icon at bounding box center [169, 185] width 9 height 17
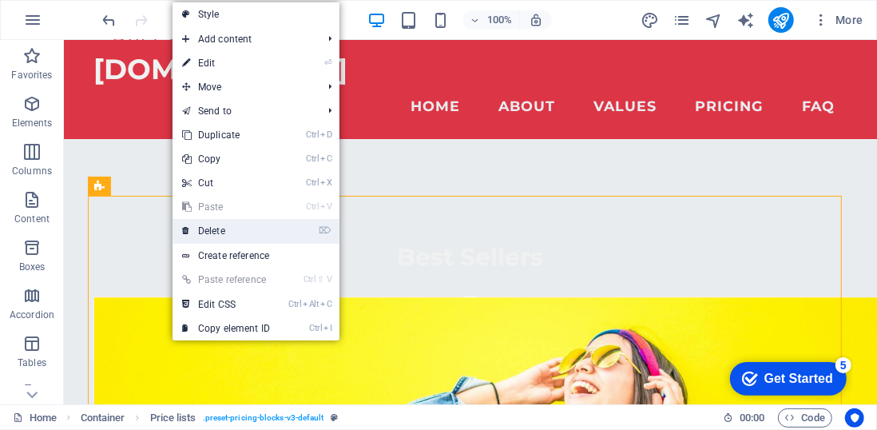
click at [209, 232] on link "⌦ Delete" at bounding box center [226, 231] width 107 height 24
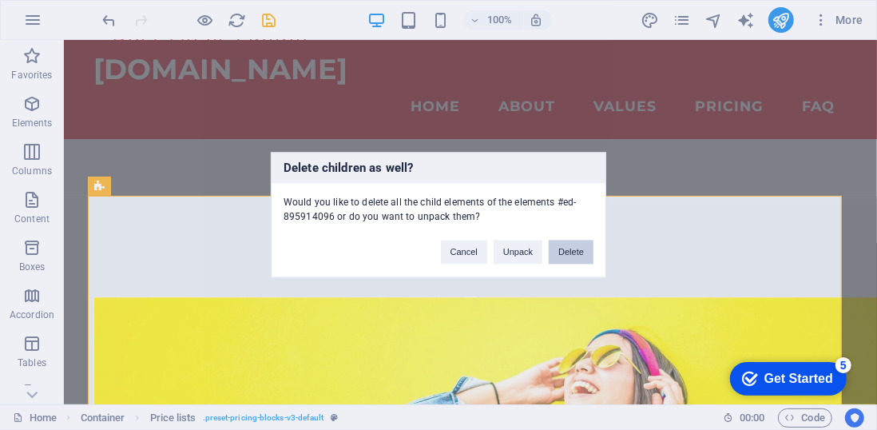
click at [573, 251] on button "Delete" at bounding box center [571, 252] width 45 height 24
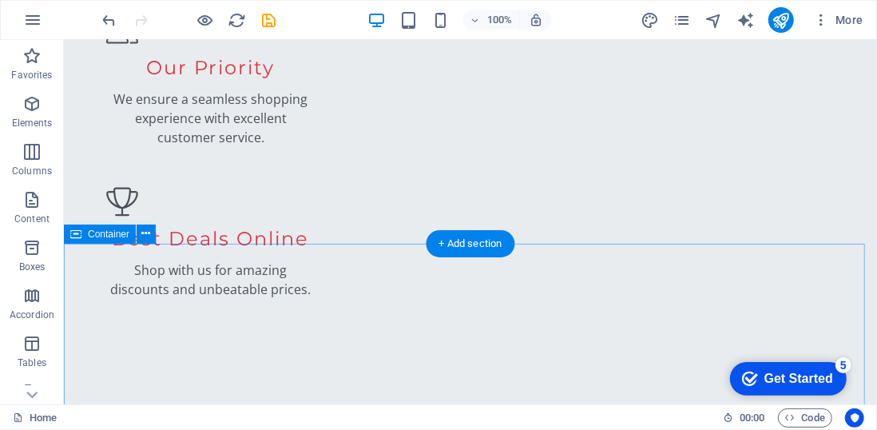
scroll to position [1736, 0]
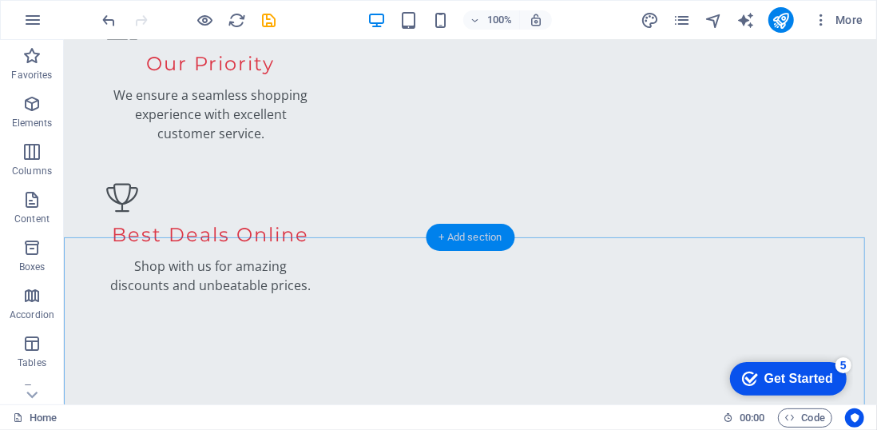
click at [444, 236] on div "+ Add section" at bounding box center [470, 237] width 89 height 27
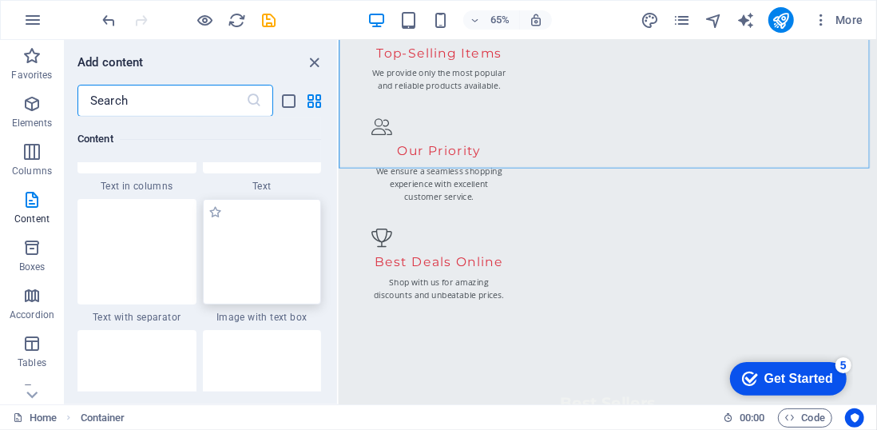
scroll to position [2886, 0]
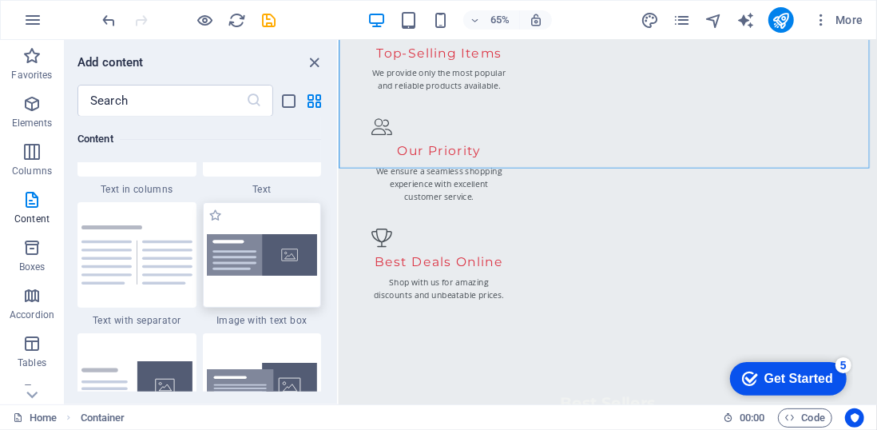
click at [260, 277] on div at bounding box center [262, 254] width 119 height 105
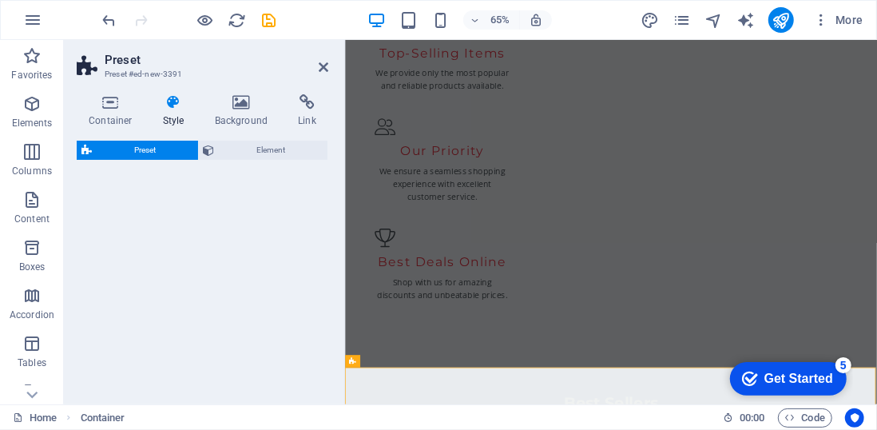
scroll to position [1429, 0]
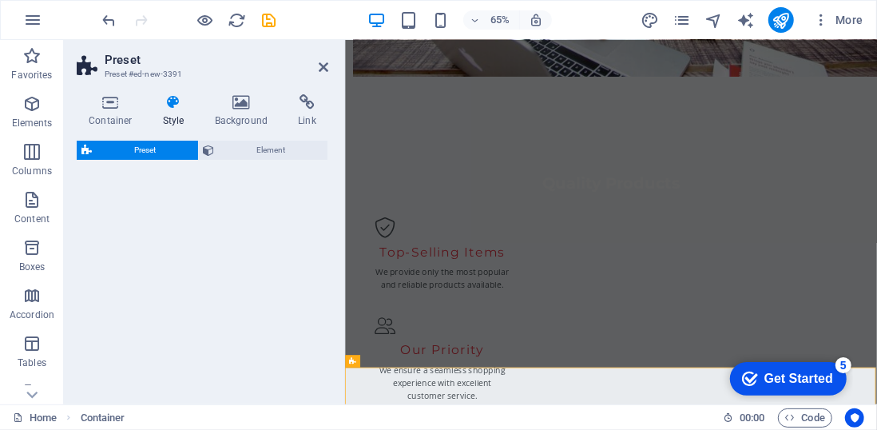
select select "rem"
select select "px"
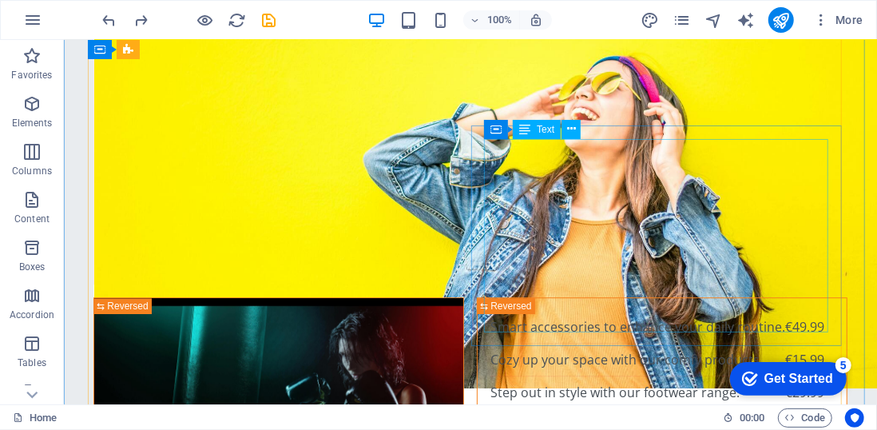
scroll to position [2204, 0]
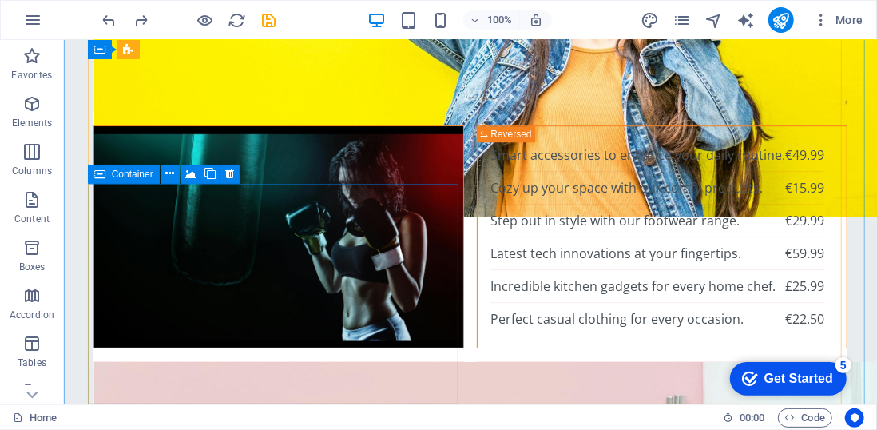
scroll to position [2375, 0]
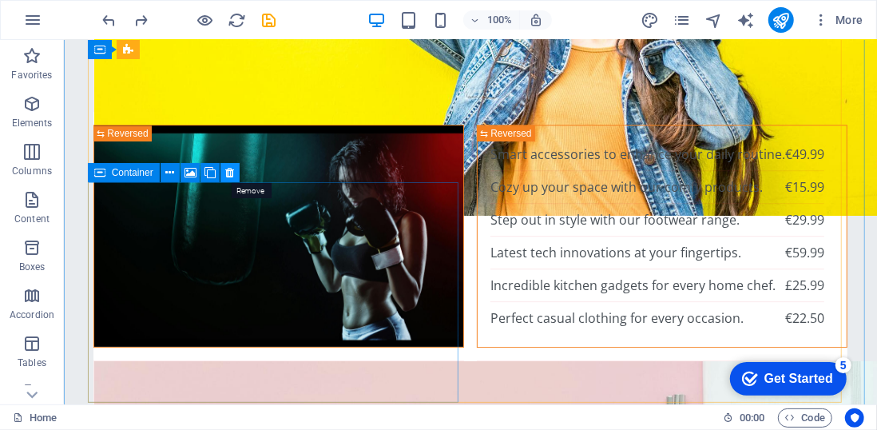
click at [231, 170] on icon at bounding box center [229, 173] width 9 height 17
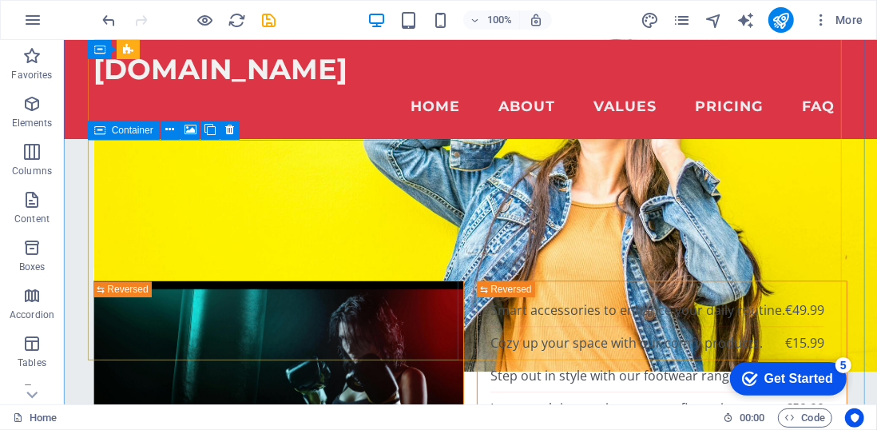
scroll to position [2185, 0]
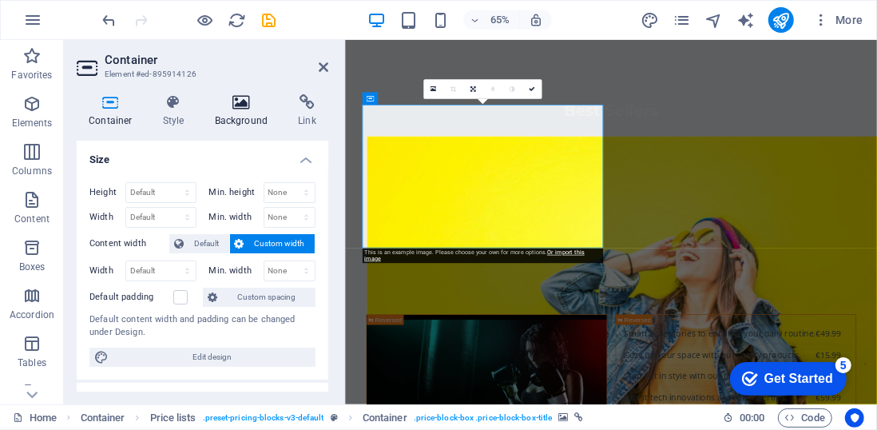
click at [251, 125] on h4 "Background" at bounding box center [245, 111] width 84 height 34
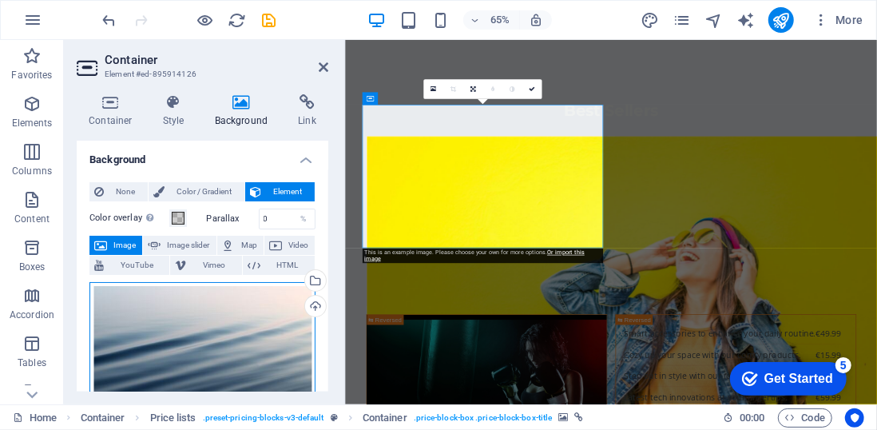
click at [224, 331] on div "Drag files here, click to choose files or select files from Files or our free s…" at bounding box center [202, 358] width 226 height 153
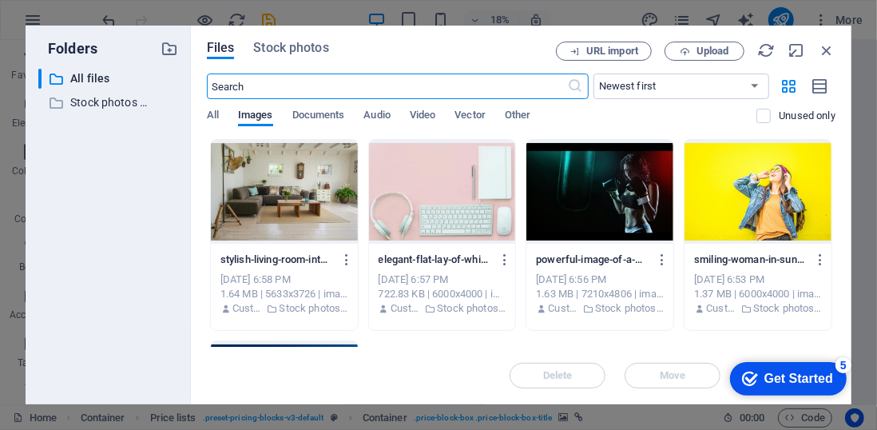
click at [310, 82] on input "text" at bounding box center [387, 86] width 361 height 26
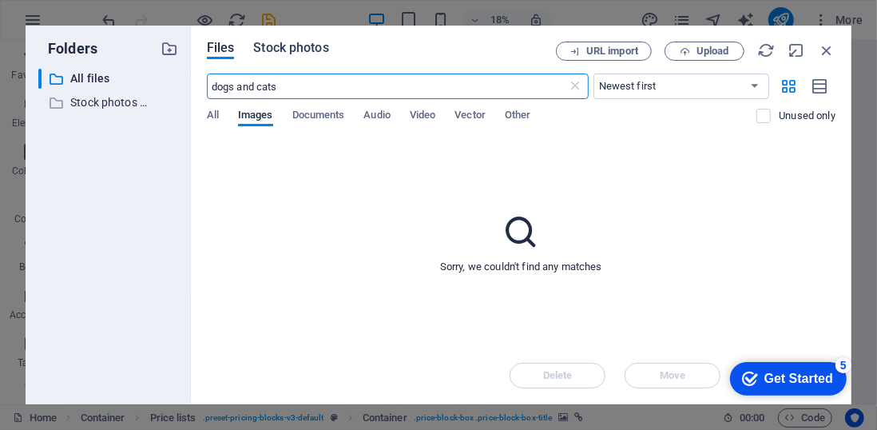
type input "dogs and cats"
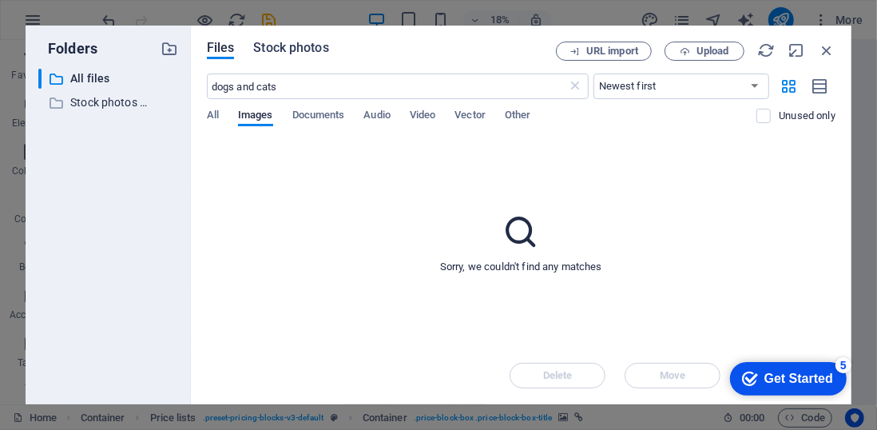
click at [300, 46] on span "Stock photos" at bounding box center [290, 47] width 75 height 19
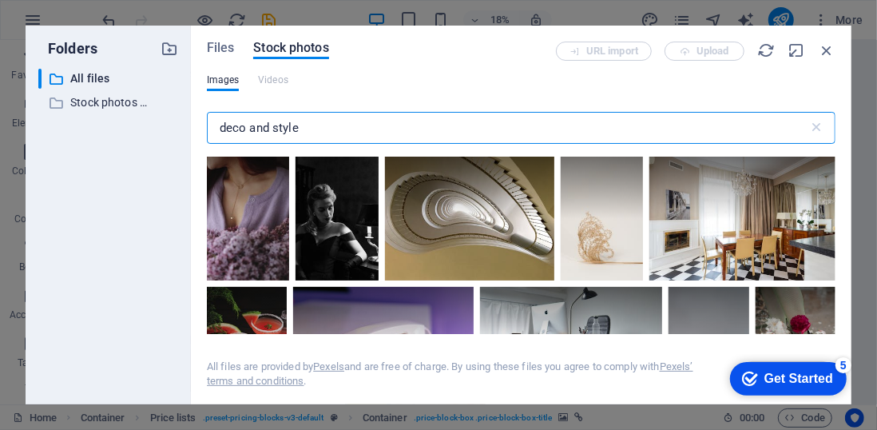
drag, startPoint x: 315, startPoint y: 129, endPoint x: 114, endPoint y: 140, distance: 200.8
click at [114, 140] on div "Folders ​ All files All files ​ Stock photos & videos Stock photos & videos Fil…" at bounding box center [439, 215] width 826 height 379
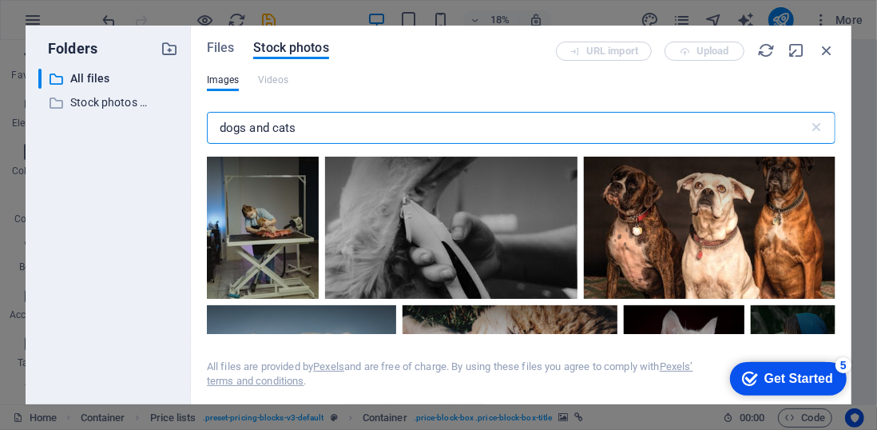
scroll to position [1158, 0]
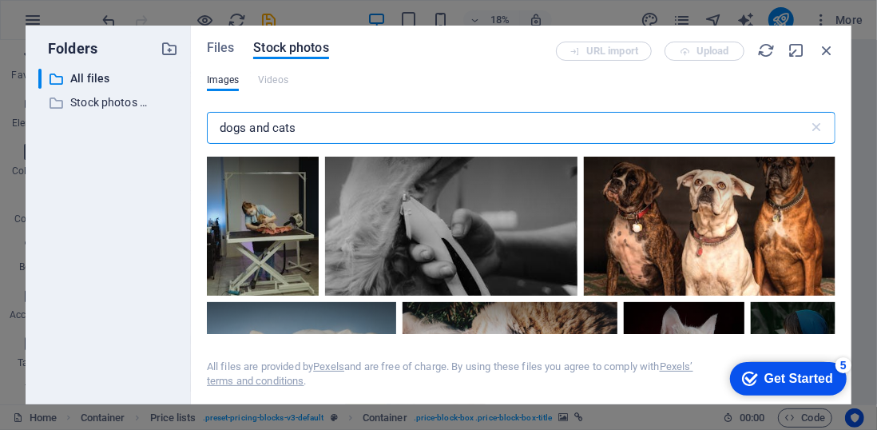
click at [345, 132] on input "dogs and cats" at bounding box center [507, 128] width 601 height 32
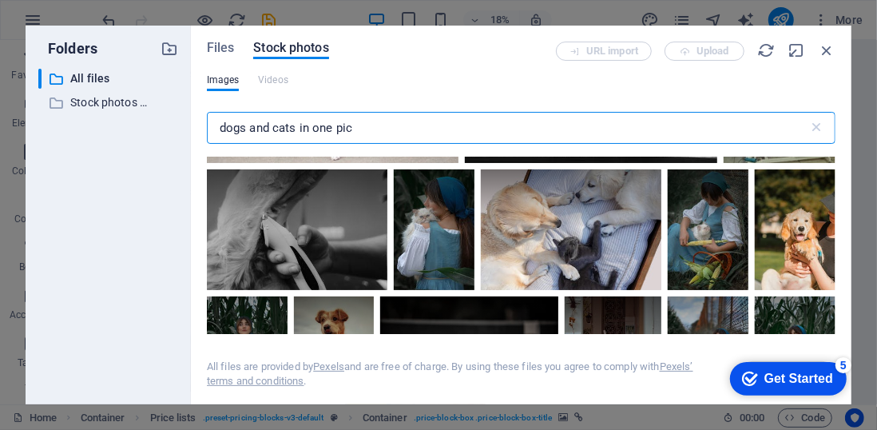
scroll to position [1637, 0]
type input "dogs and cats in one pic"
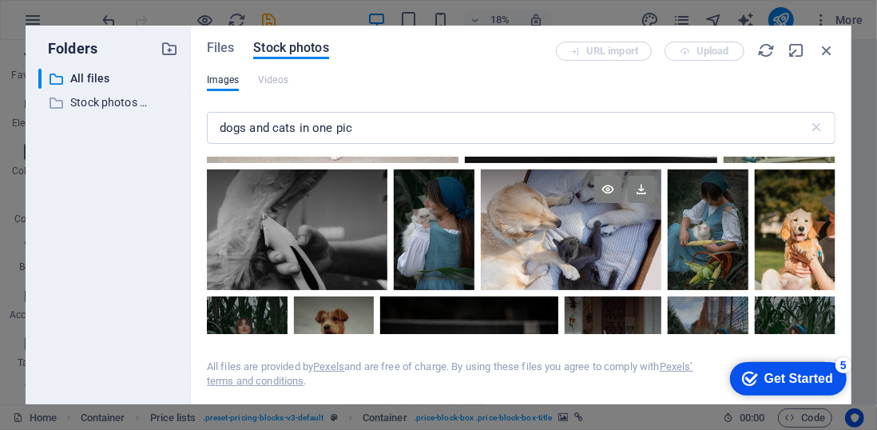
click at [613, 239] on div at bounding box center [571, 229] width 181 height 121
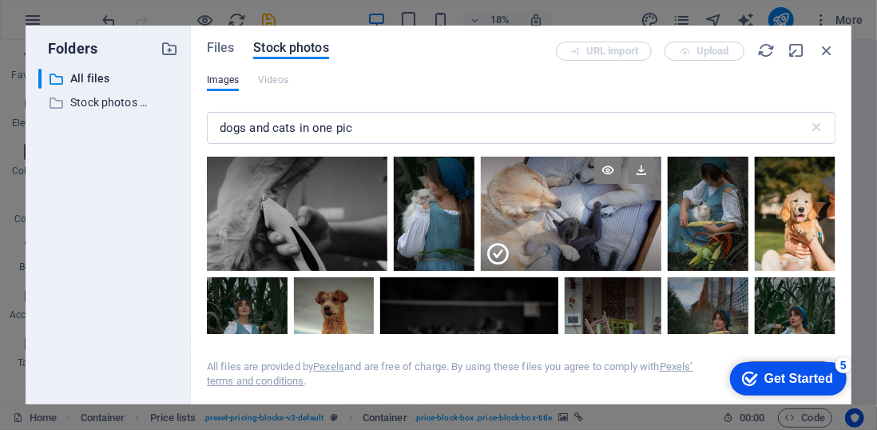
scroll to position [1653, 0]
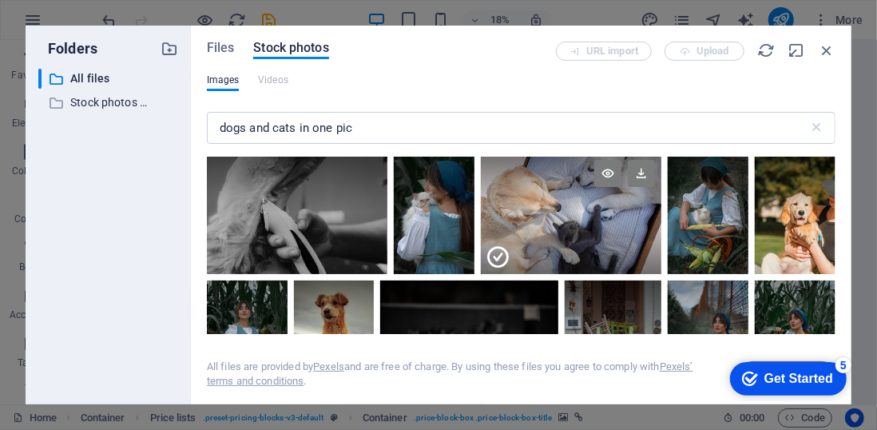
click at [587, 225] on div at bounding box center [571, 243] width 181 height 61
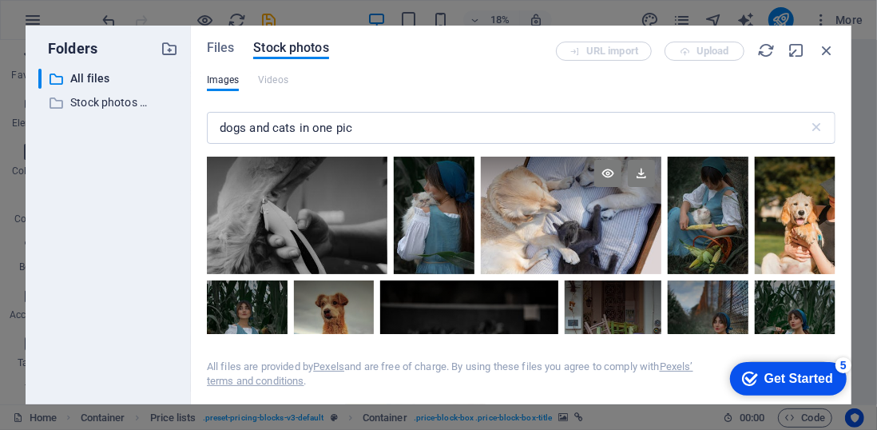
click at [587, 225] on div at bounding box center [571, 213] width 181 height 121
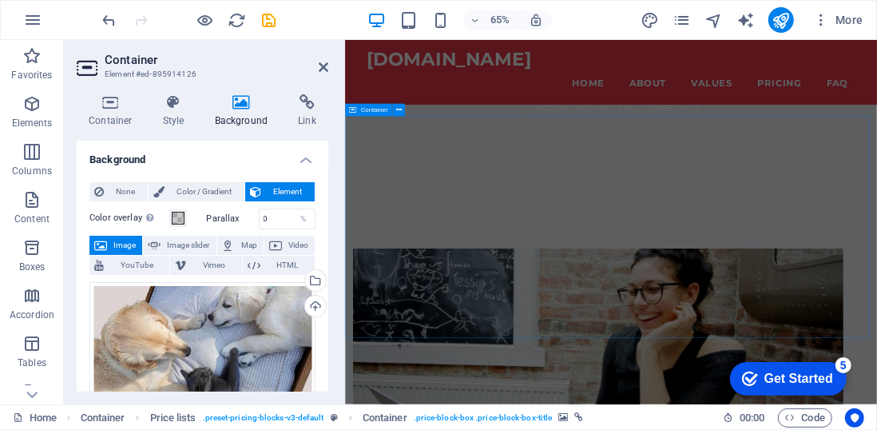
scroll to position [565, 0]
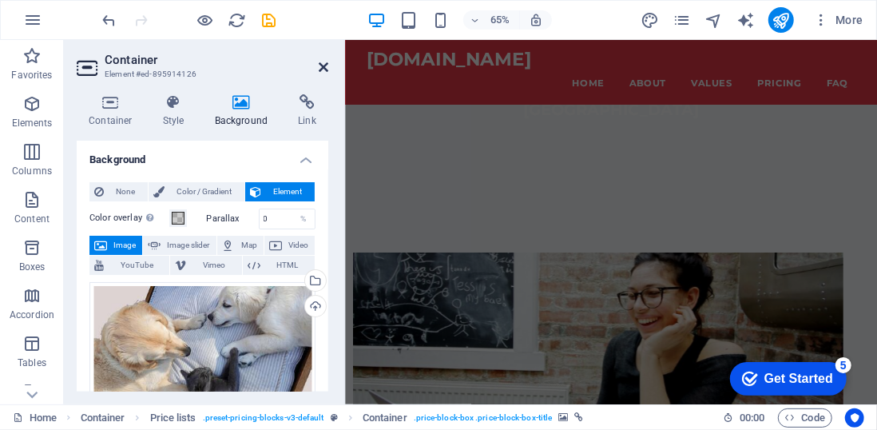
click at [326, 69] on icon at bounding box center [324, 67] width 10 height 13
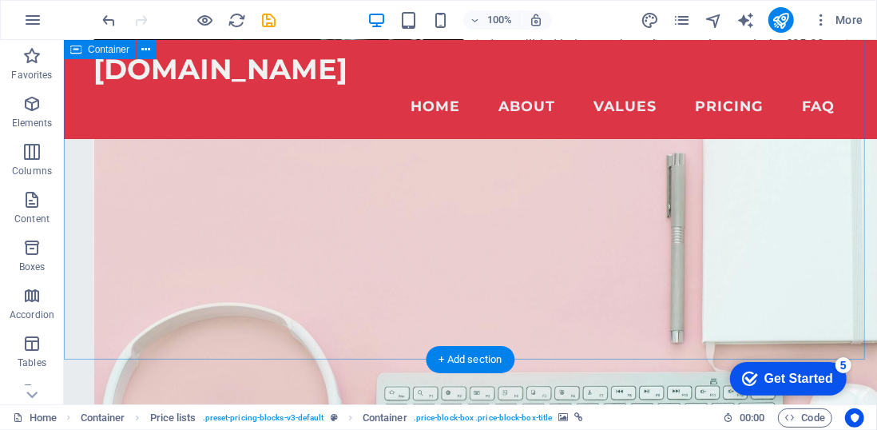
scroll to position [2582, 0]
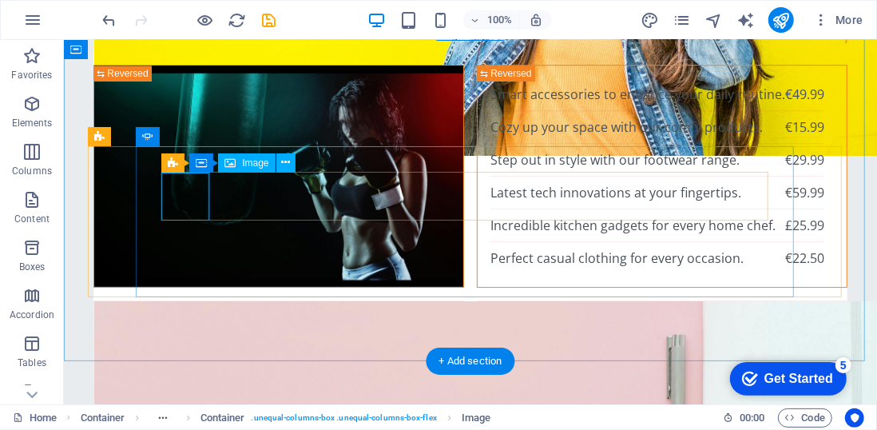
click at [176, 193] on div "H2 Banner Container Spacer H3 Spacer Preset Banner Menu Bar Container Placehold…" at bounding box center [470, 222] width 813 height 364
select select "px"
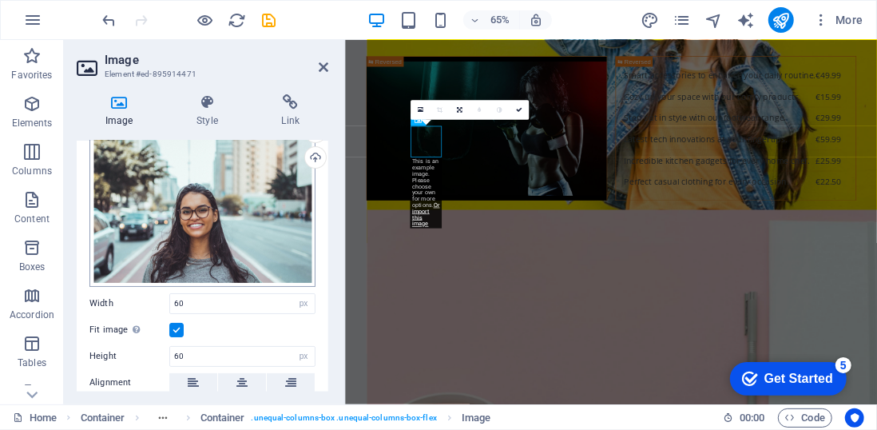
scroll to position [51, 0]
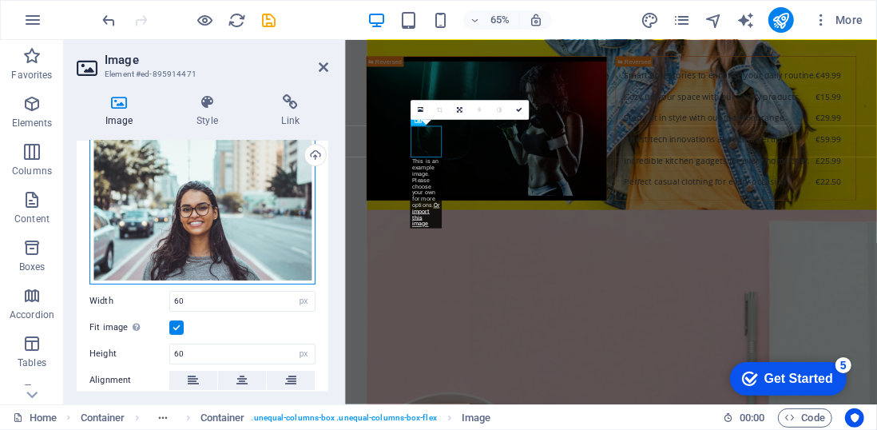
click at [227, 197] on div "Drag files here, click to choose files or select files from Files or our free s…" at bounding box center [202, 207] width 226 height 153
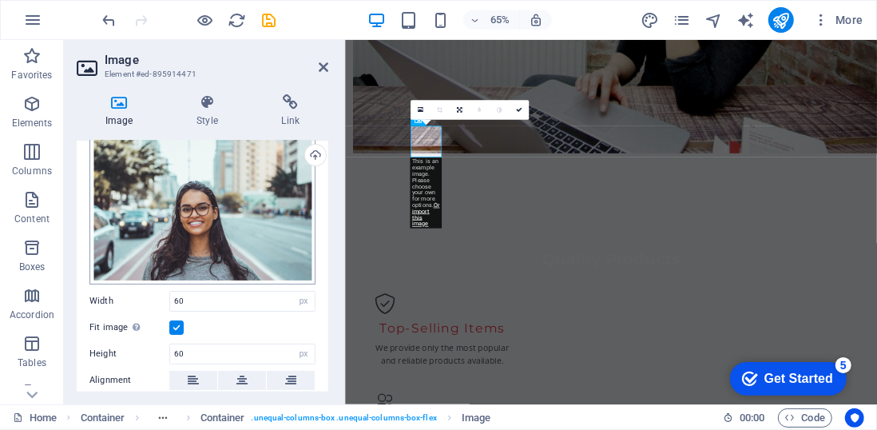
scroll to position [3142, 0]
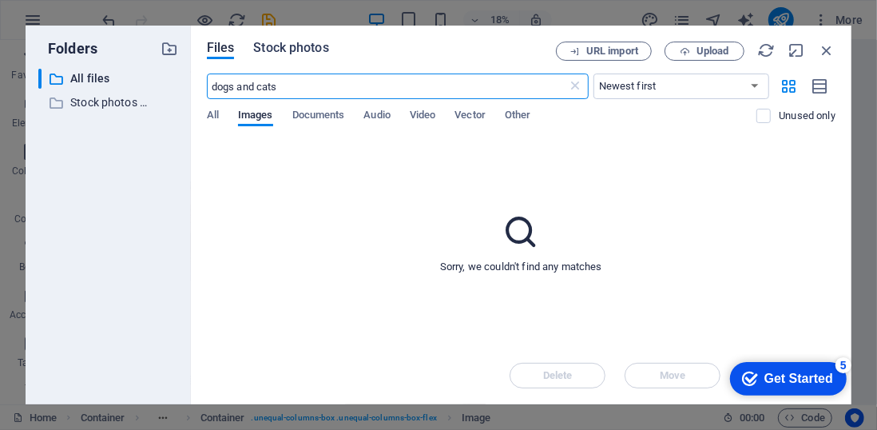
click at [299, 50] on span "Stock photos" at bounding box center [290, 47] width 75 height 19
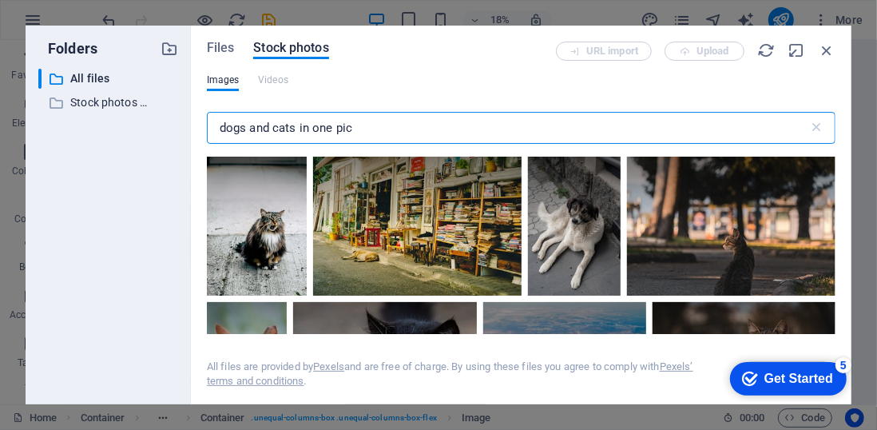
drag, startPoint x: 366, startPoint y: 131, endPoint x: 101, endPoint y: 123, distance: 264.5
click at [101, 123] on div "Folders ​ All files All files ​ Stock photos & videos Stock photos & videos Fil…" at bounding box center [439, 215] width 826 height 379
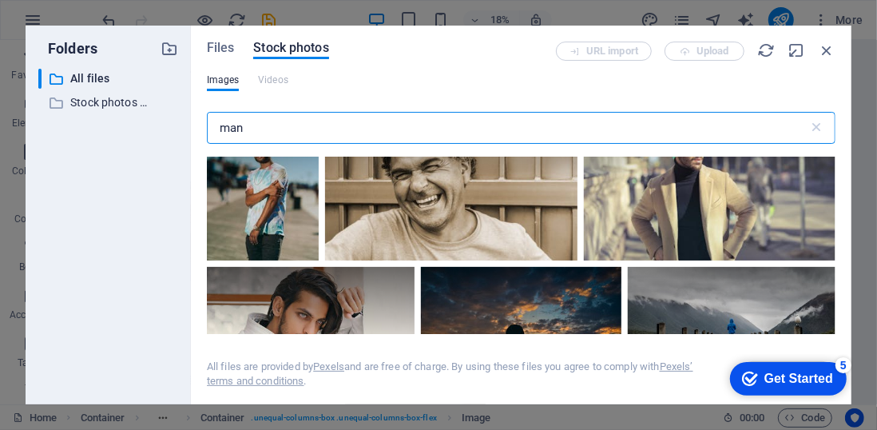
scroll to position [3735, 0]
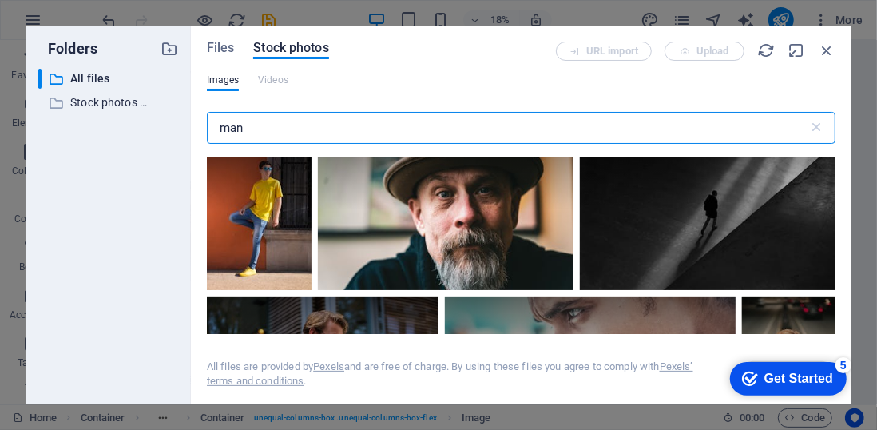
type input "man"
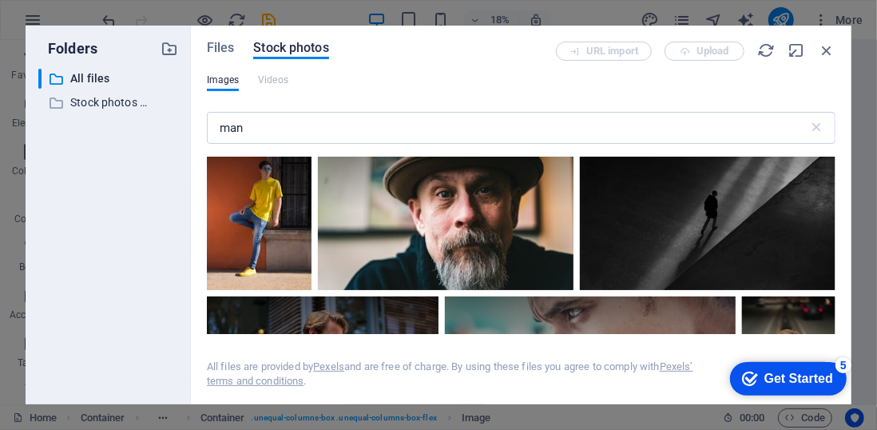
click at [615, 61] on div at bounding box center [725, 29] width 220 height 64
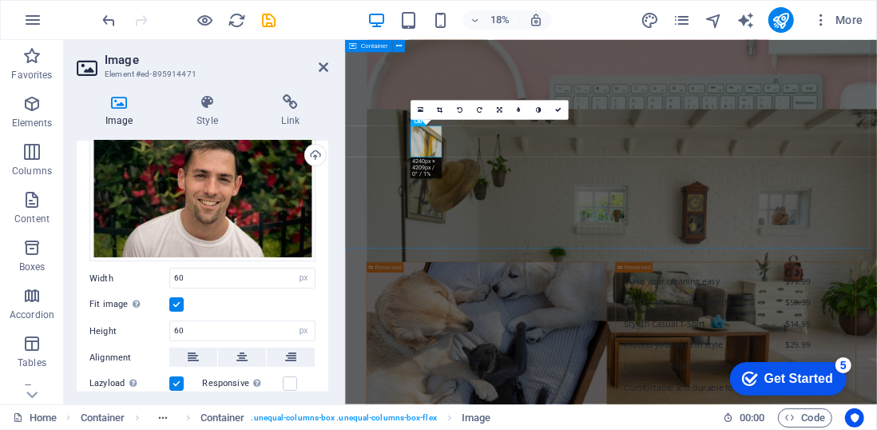
scroll to position [2582, 0]
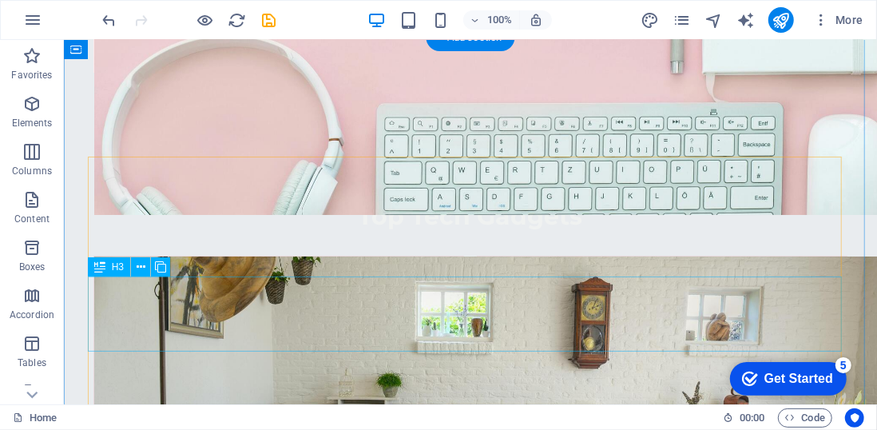
scroll to position [2886, 0]
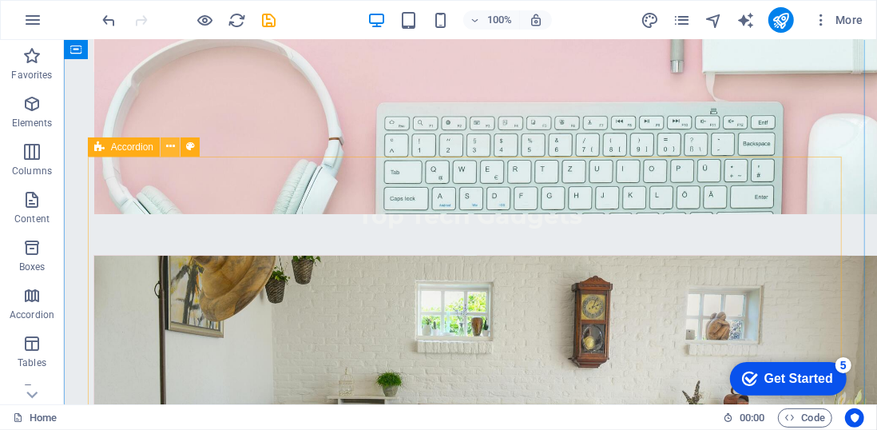
click at [173, 151] on icon at bounding box center [170, 146] width 9 height 17
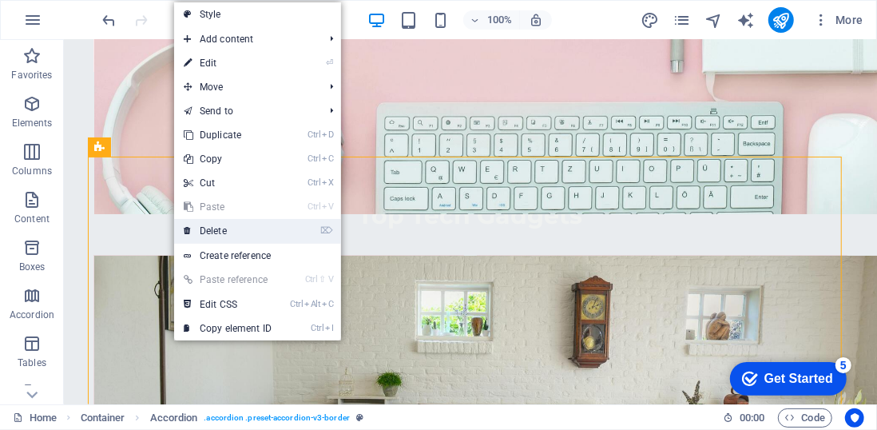
click at [215, 232] on link "⌦ Delete" at bounding box center [227, 231] width 107 height 24
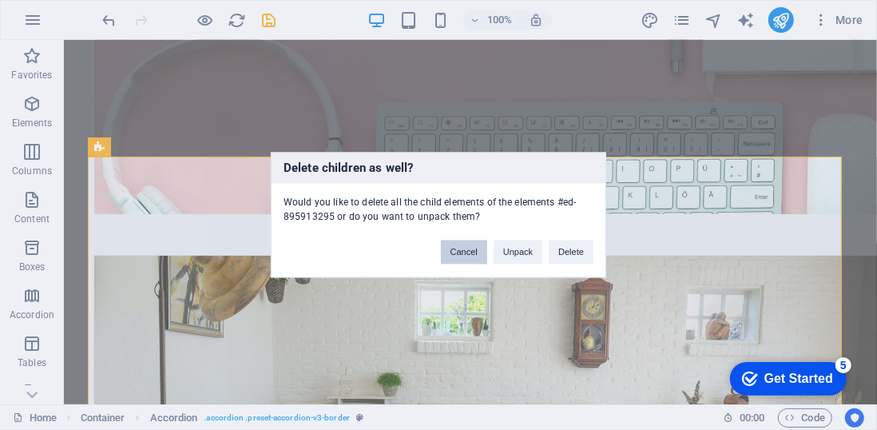
click at [462, 256] on button "Cancel" at bounding box center [464, 252] width 46 height 24
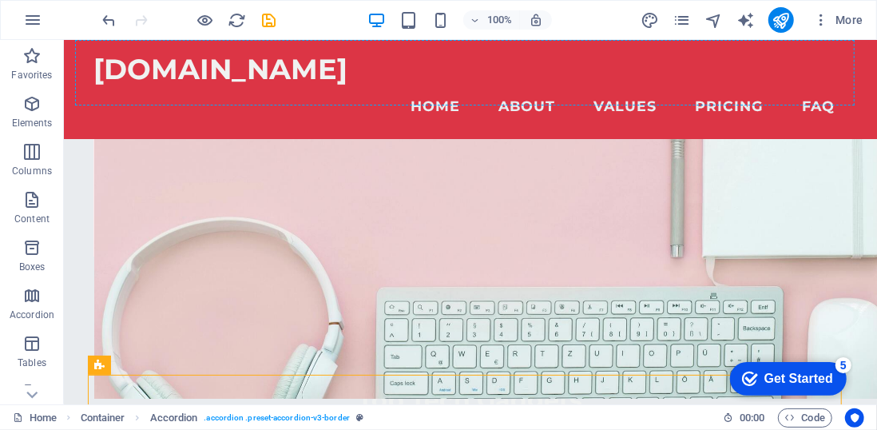
scroll to position [2664, 0]
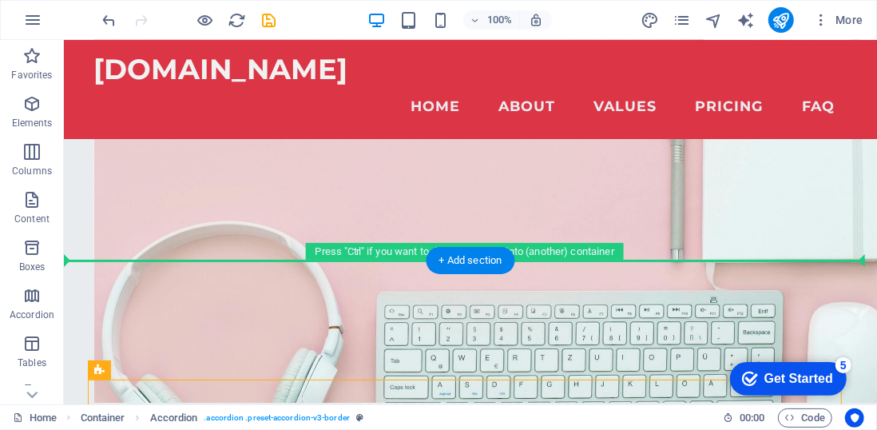
drag, startPoint x: 162, startPoint y: 123, endPoint x: 99, endPoint y: 256, distance: 147.6
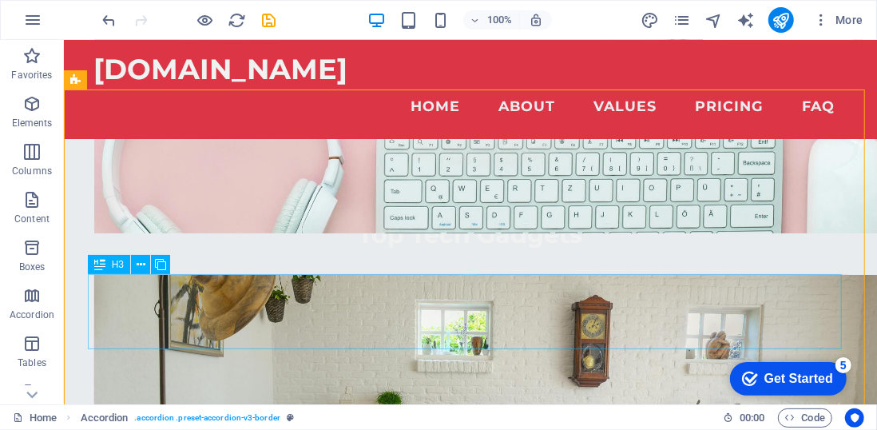
scroll to position [2833, 0]
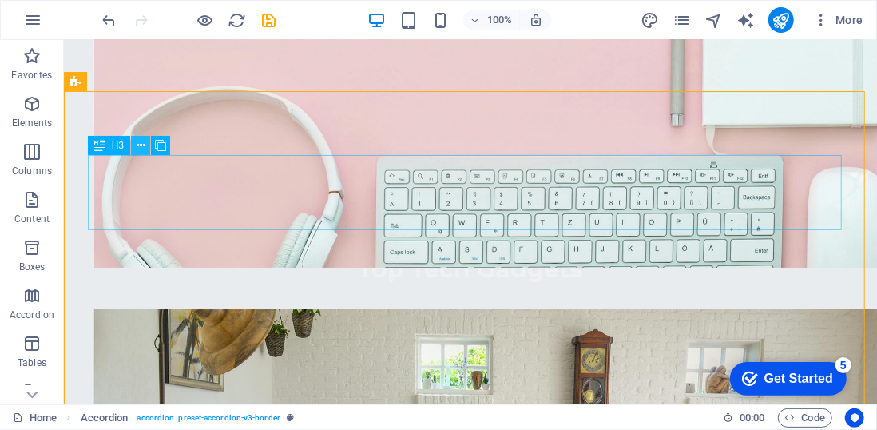
click at [145, 148] on button at bounding box center [140, 145] width 19 height 19
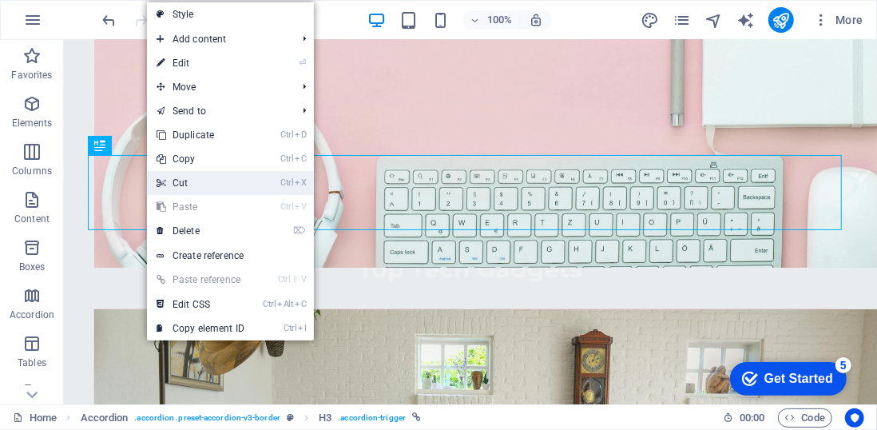
click at [169, 180] on link "Ctrl X Cut" at bounding box center [200, 183] width 107 height 24
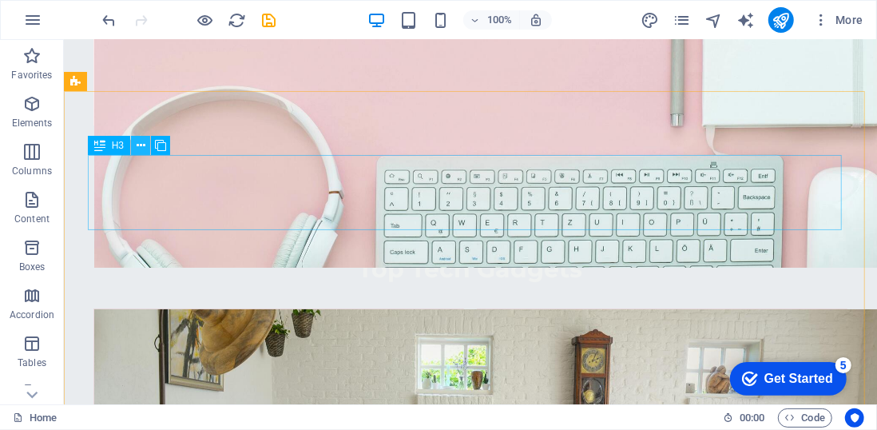
click at [139, 145] on icon at bounding box center [141, 145] width 9 height 17
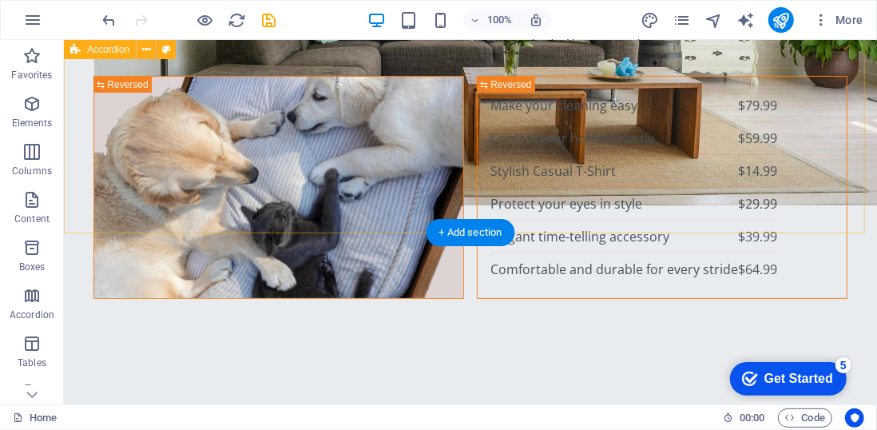
scroll to position [3302, 0]
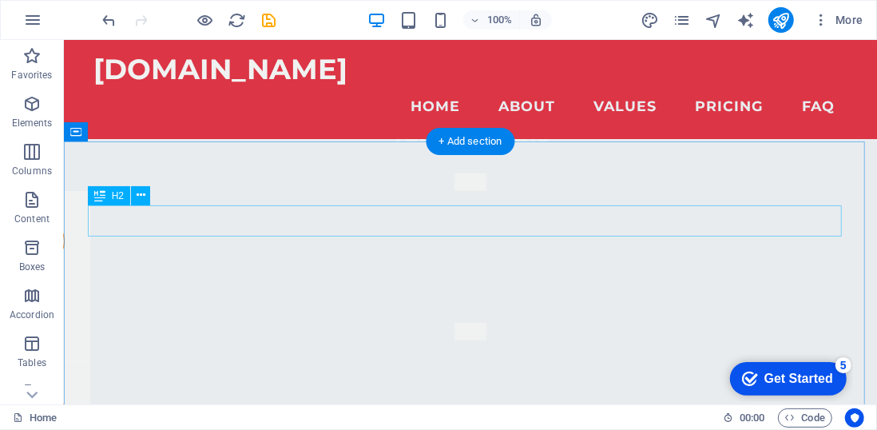
scroll to position [3575, 0]
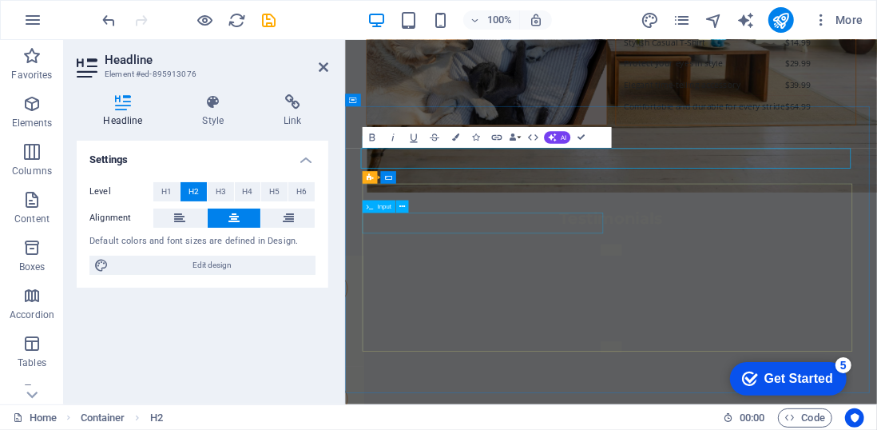
scroll to position [3574, 0]
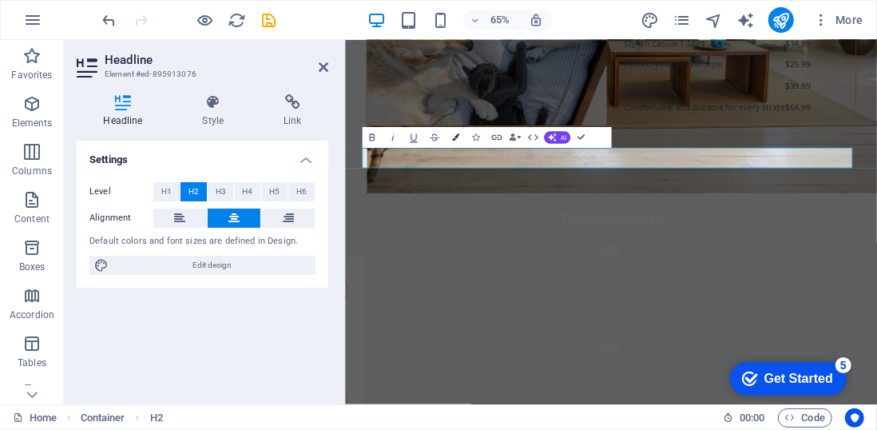
click at [458, 139] on icon "button" at bounding box center [454, 137] width 7 height 7
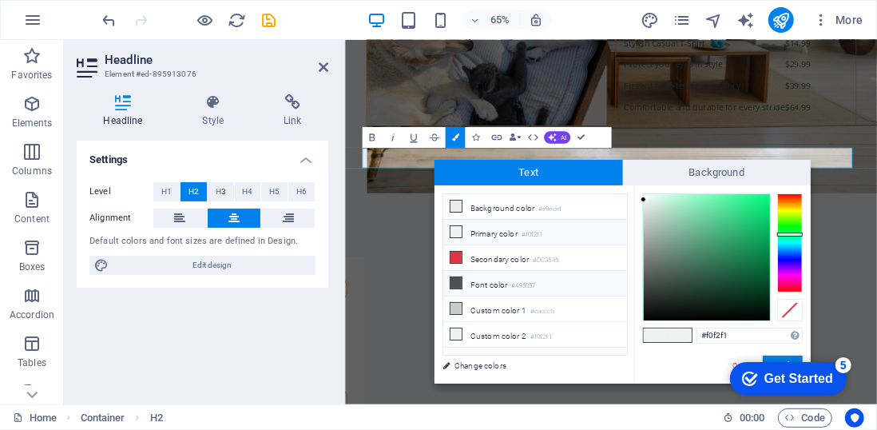
click at [454, 279] on icon at bounding box center [455, 282] width 11 height 11
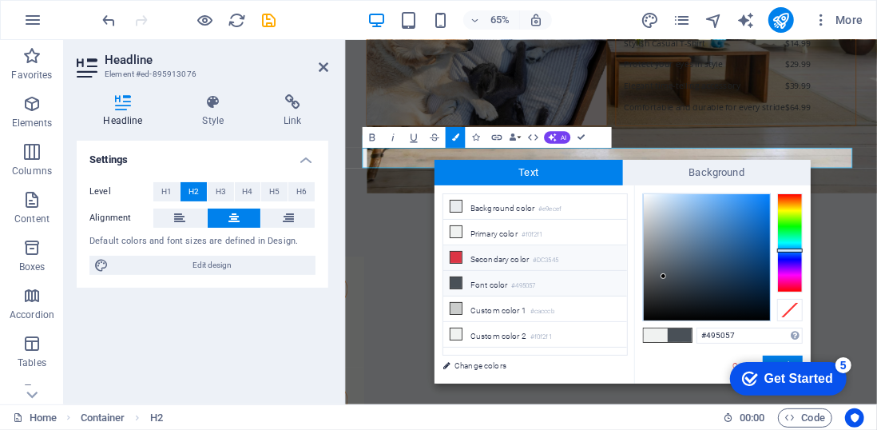
click at [455, 252] on icon at bounding box center [455, 257] width 11 height 11
type input "#dc3545"
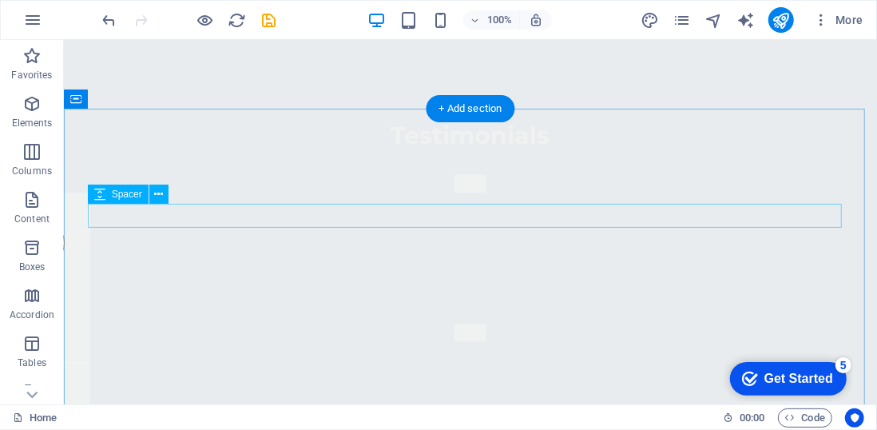
scroll to position [3610, 0]
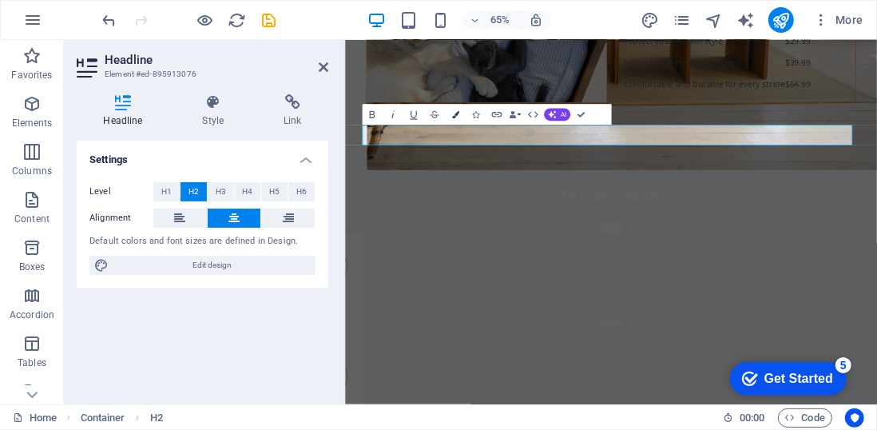
click at [453, 117] on icon "button" at bounding box center [454, 114] width 7 height 7
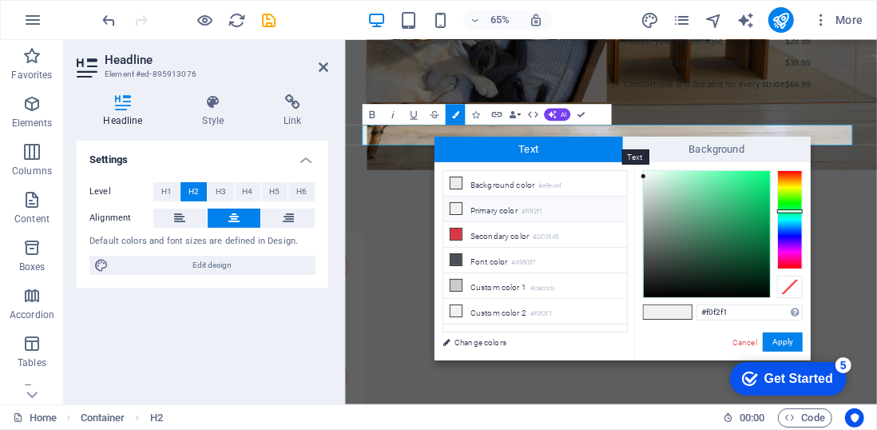
click at [541, 148] on span "Text" at bounding box center [528, 150] width 188 height 26
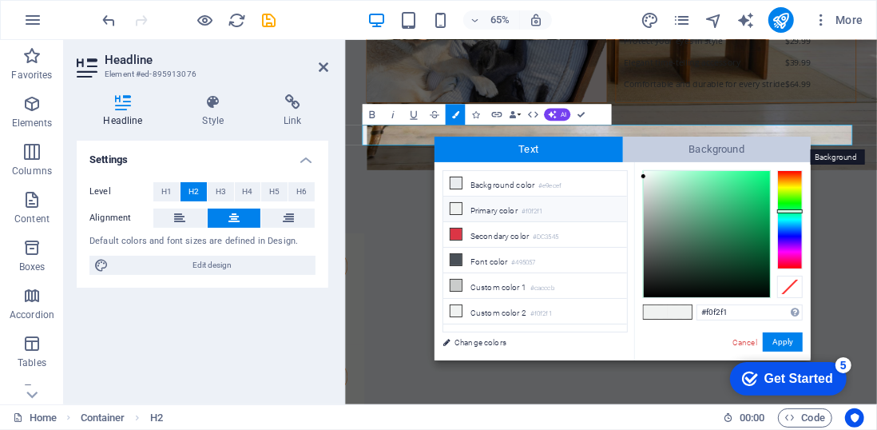
click at [664, 151] on span "Background" at bounding box center [717, 150] width 188 height 26
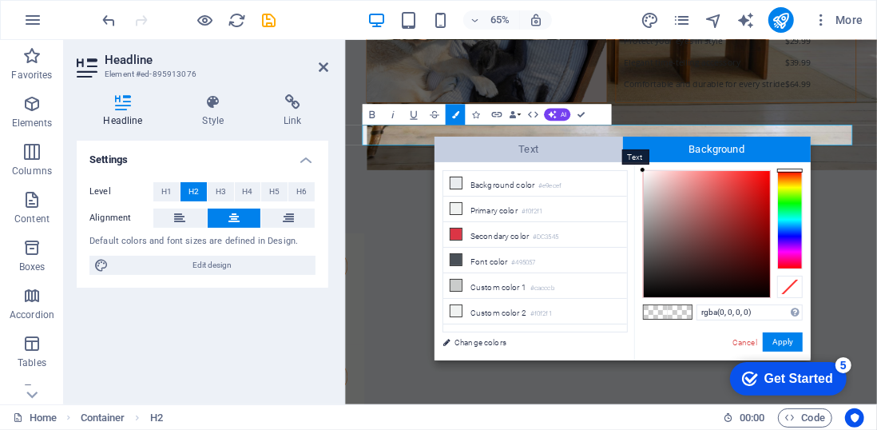
click at [562, 147] on span "Text" at bounding box center [528, 150] width 188 height 26
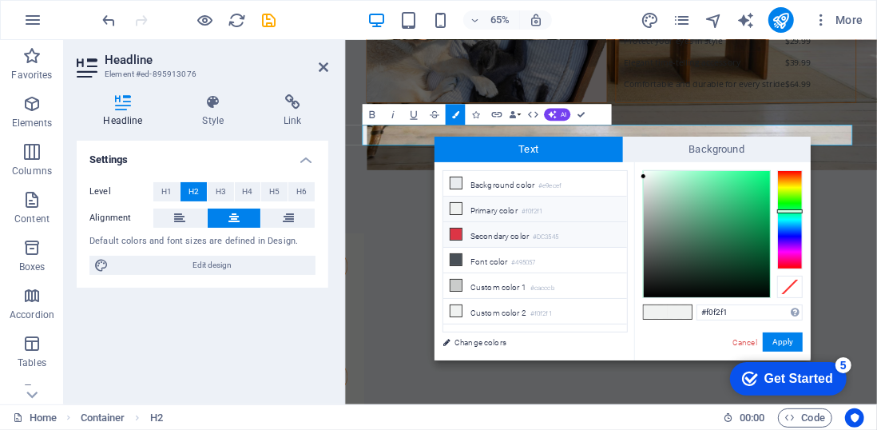
click at [454, 230] on icon at bounding box center [455, 233] width 11 height 11
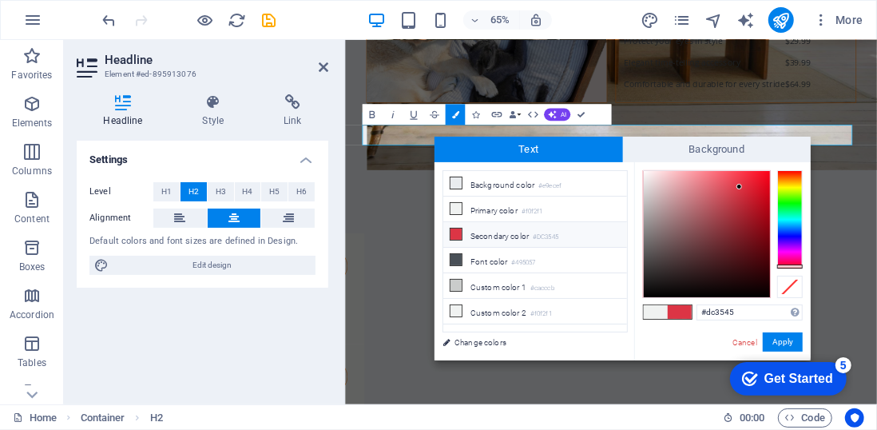
drag, startPoint x: 675, startPoint y: 310, endPoint x: 653, endPoint y: 309, distance: 21.6
click at [653, 309] on div at bounding box center [668, 312] width 48 height 14
click at [653, 309] on span at bounding box center [656, 312] width 24 height 14
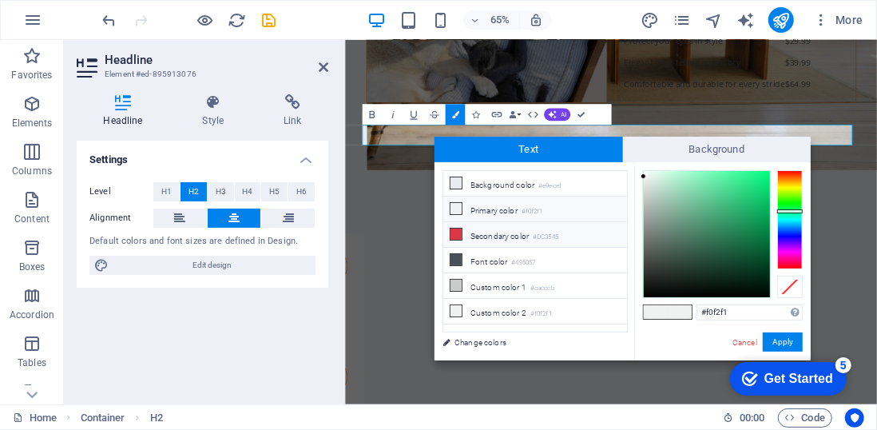
click at [503, 236] on li "Secondary color #DC3545" at bounding box center [535, 235] width 184 height 26
type input "#dc3545"
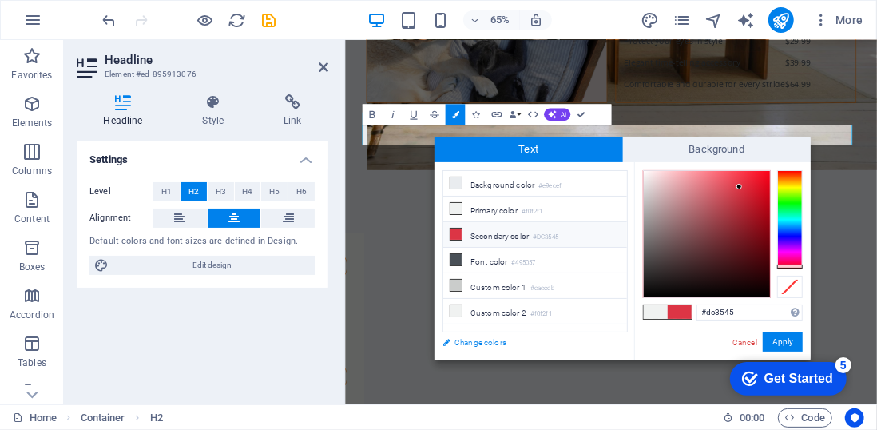
click at [490, 344] on link "Change colors" at bounding box center [526, 342] width 185 height 20
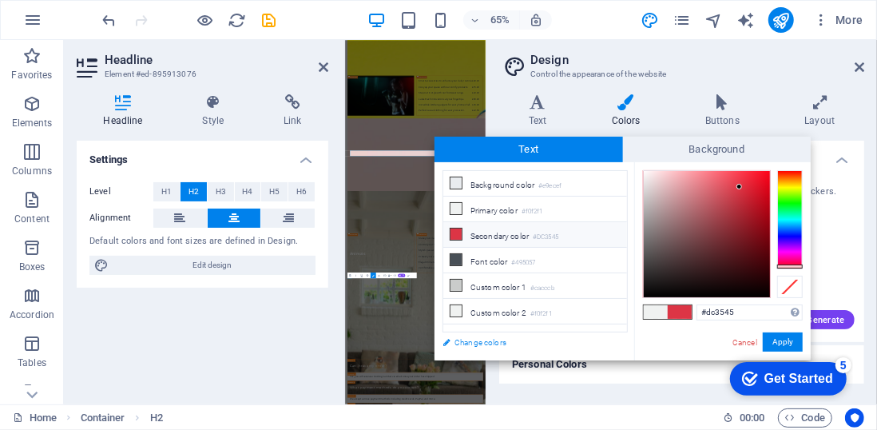
scroll to position [3131, 0]
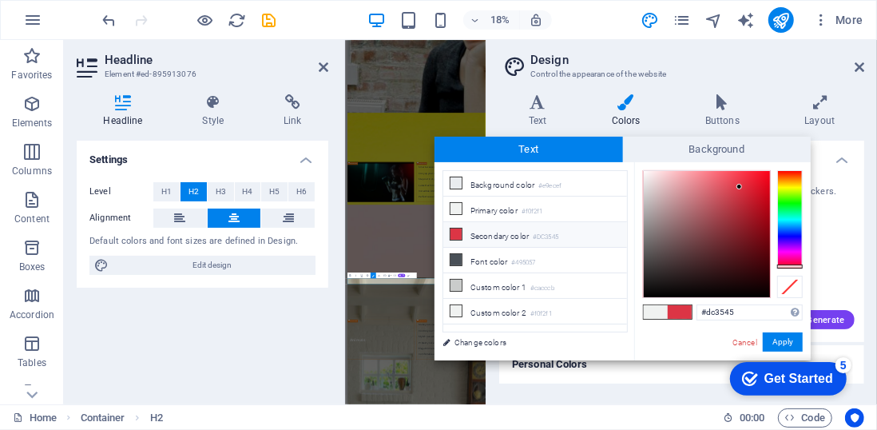
click at [710, 53] on h2 "Design" at bounding box center [697, 60] width 334 height 14
click at [633, 117] on h4 "Colors" at bounding box center [628, 111] width 93 height 34
click at [778, 55] on h2 "Design" at bounding box center [697, 60] width 334 height 14
click at [744, 337] on link "Cancel" at bounding box center [745, 342] width 28 height 12
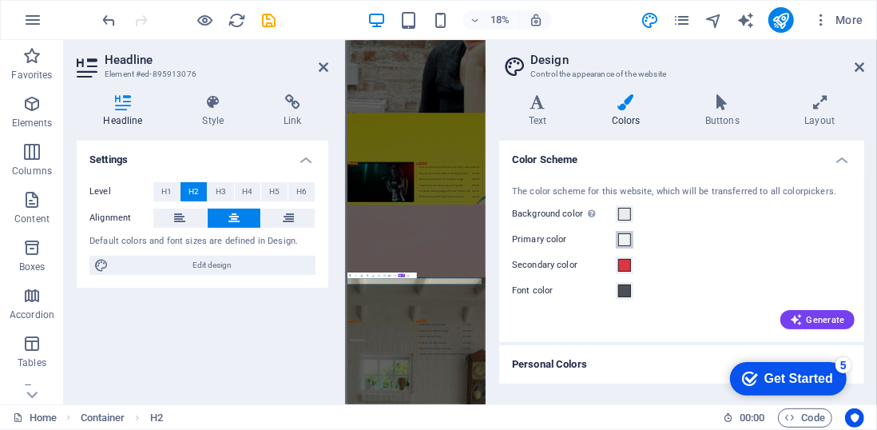
click at [622, 241] on span at bounding box center [624, 239] width 13 height 13
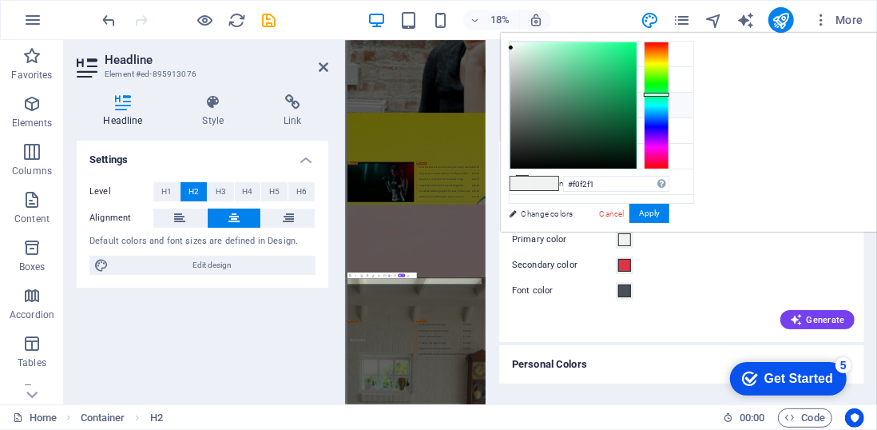
click at [556, 107] on li "Secondary color #DC3545" at bounding box center [602, 106] width 184 height 26
type input "#dc3545"
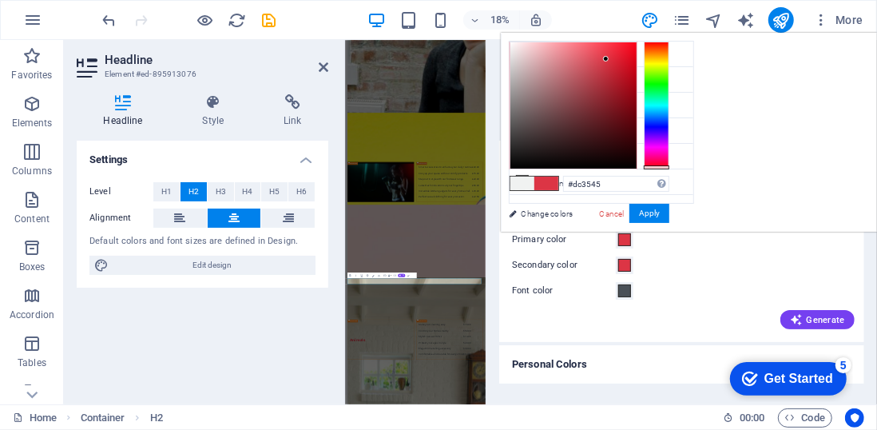
click at [709, 285] on div "Font color" at bounding box center [681, 290] width 339 height 19
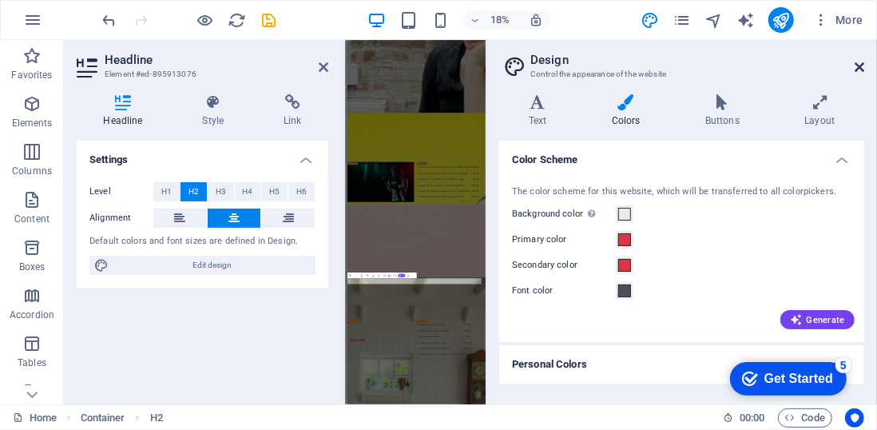
click at [858, 65] on icon at bounding box center [860, 67] width 10 height 13
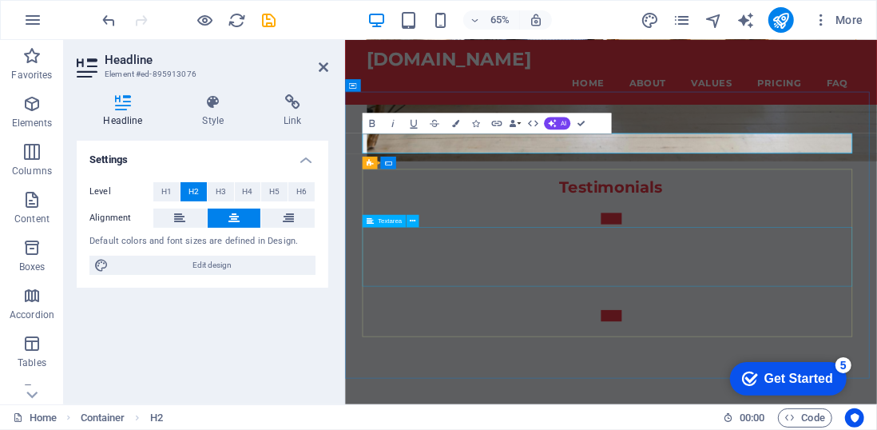
scroll to position [3588, 0]
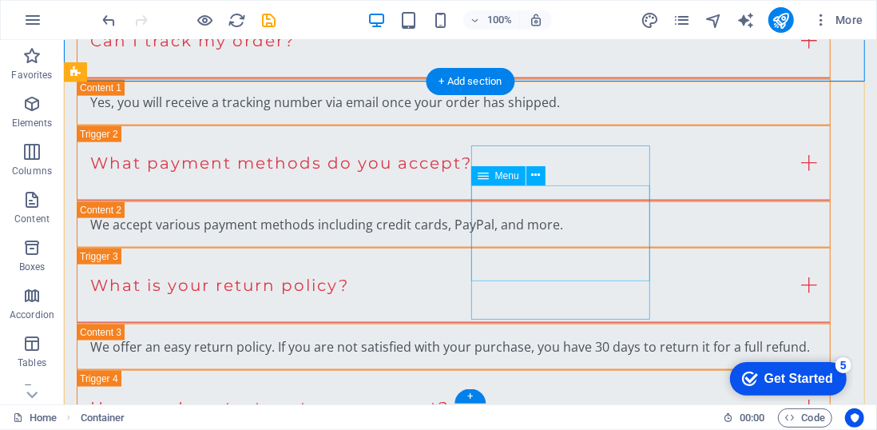
scroll to position [4075, 0]
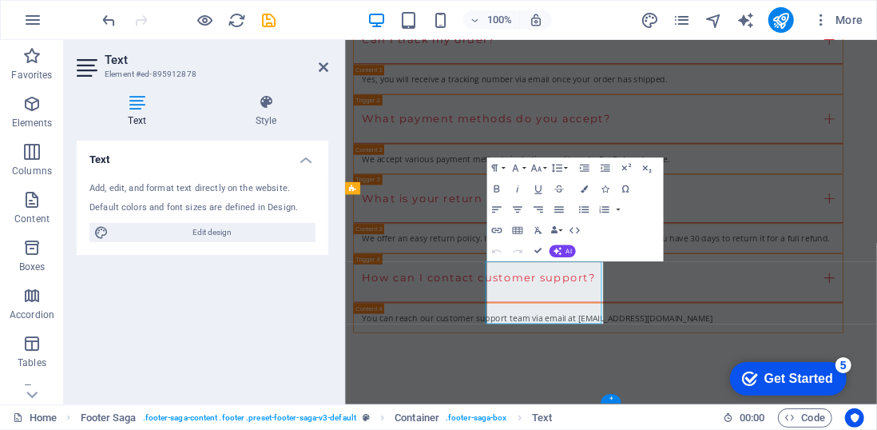
scroll to position [3879, 0]
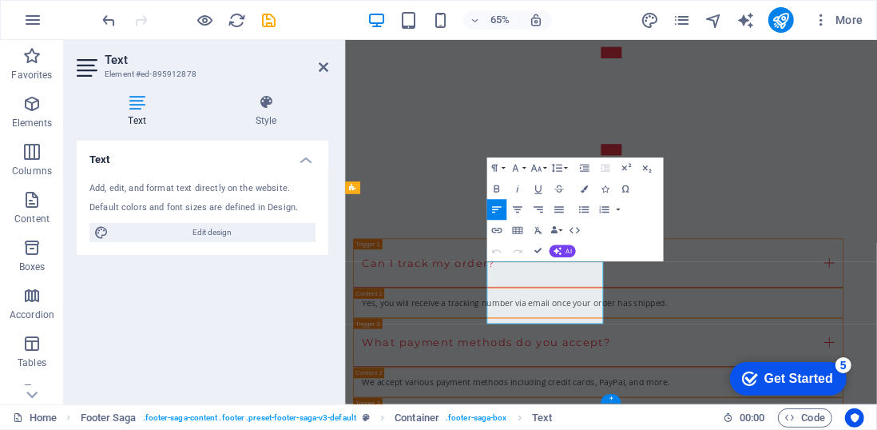
click at [300, 196] on div "Add, edit, and format text directly on the website. Default colors and font siz…" at bounding box center [203, 211] width 252 height 85
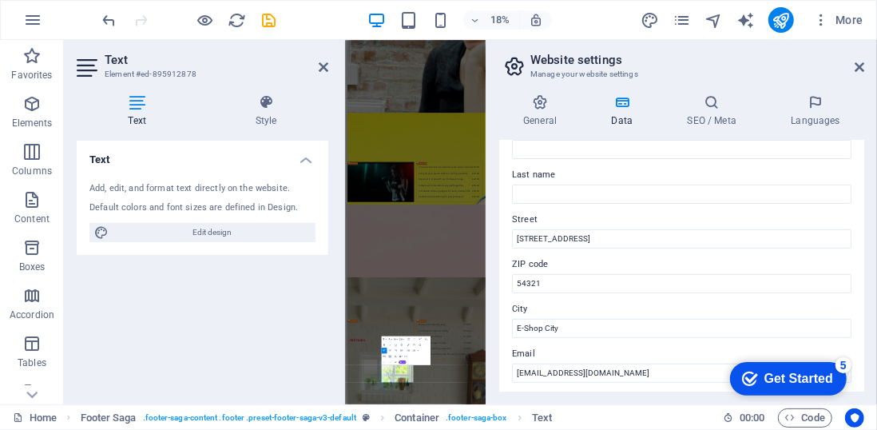
scroll to position [110, 0]
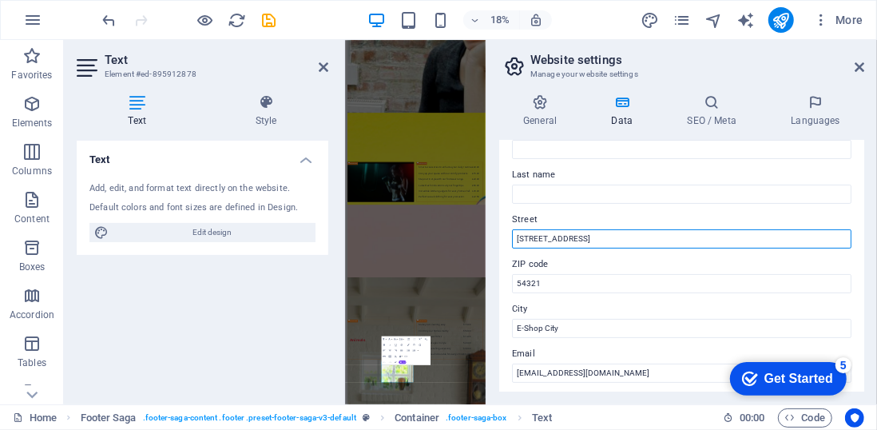
drag, startPoint x: 952, startPoint y: 273, endPoint x: 1107, endPoint y: 1164, distance: 903.9
drag, startPoint x: 608, startPoint y: 235, endPoint x: 514, endPoint y: 235, distance: 93.4
click at [514, 235] on input "[STREET_ADDRESS]" at bounding box center [681, 238] width 339 height 19
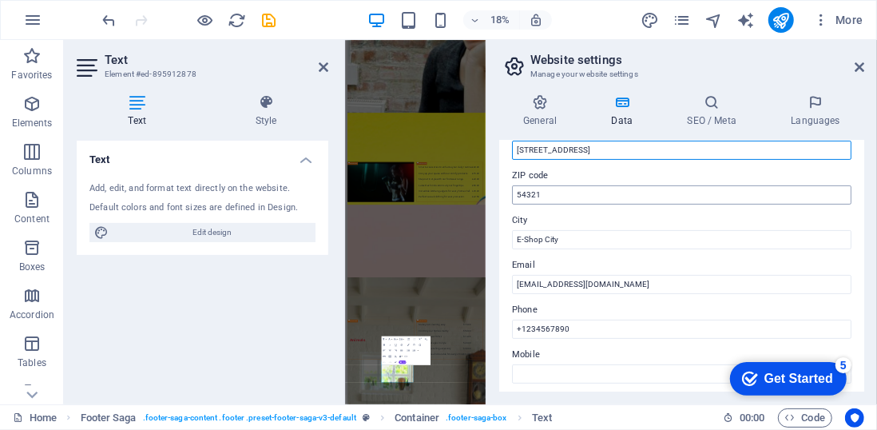
scroll to position [201, 0]
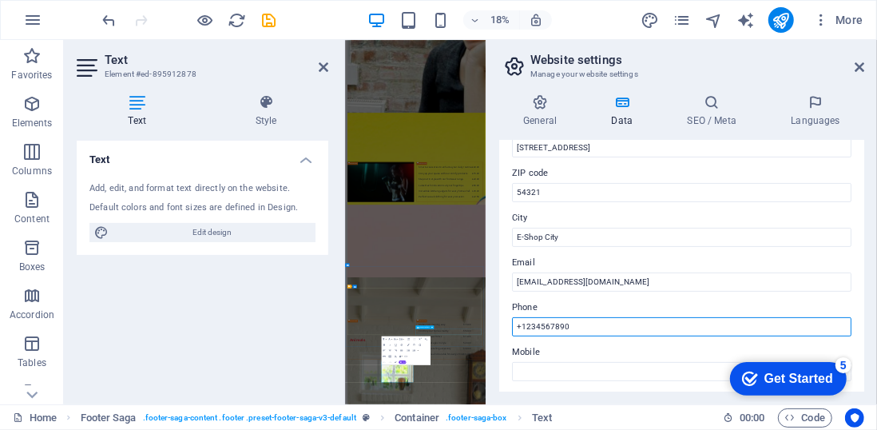
drag, startPoint x: 924, startPoint y: 364, endPoint x: 912, endPoint y: 1652, distance: 1287.5
type input "+"
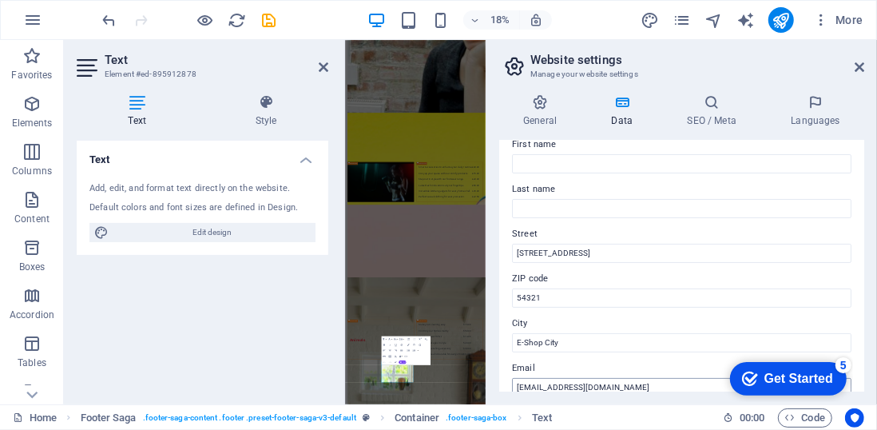
scroll to position [93, 0]
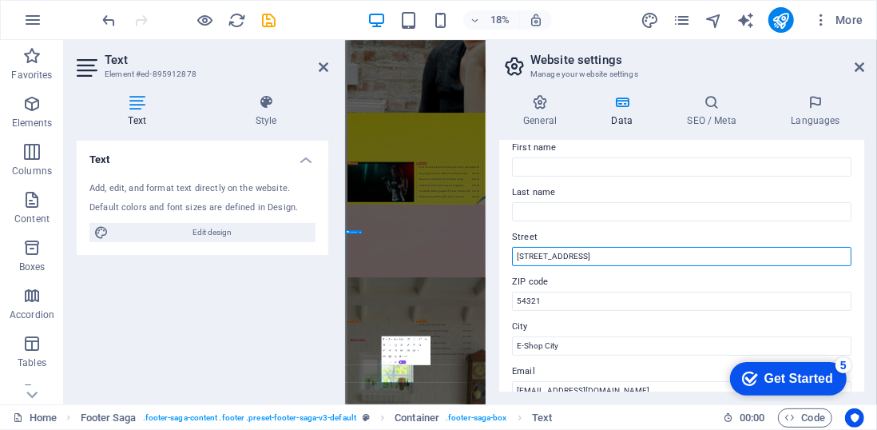
drag, startPoint x: 969, startPoint y: 293, endPoint x: 1097, endPoint y: 1260, distance: 974.8
type input "1"
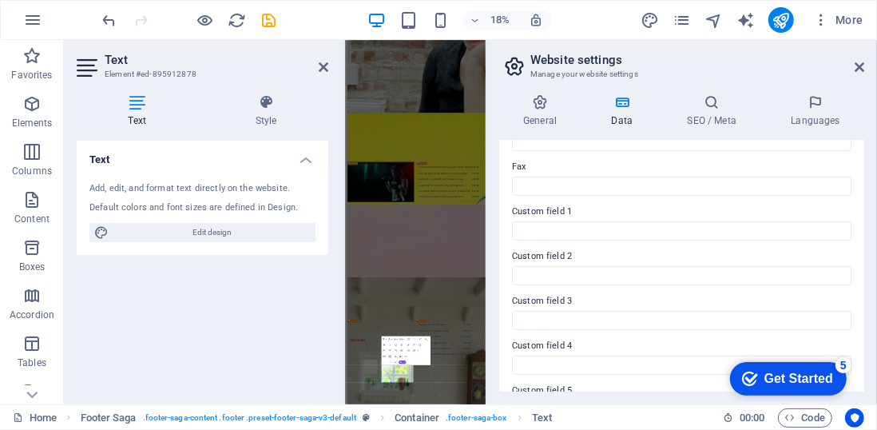
scroll to position [516, 0]
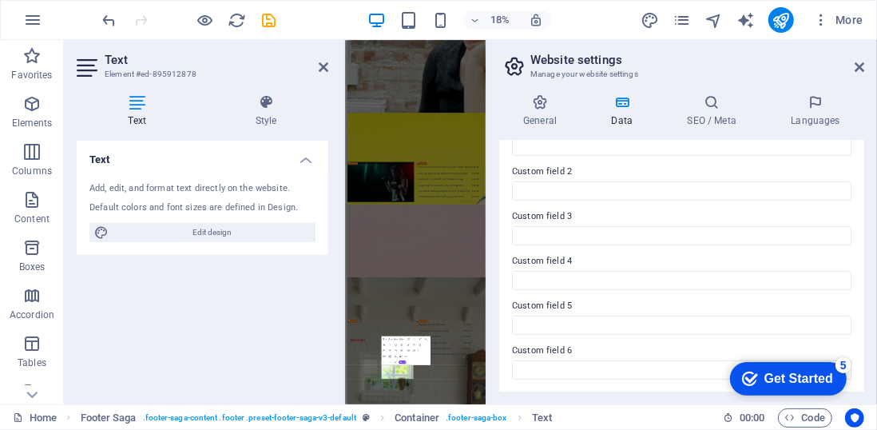
click at [864, 65] on aside "Website settings Manage your website settings General Data SEO / Meta Languages…" at bounding box center [681, 222] width 391 height 364
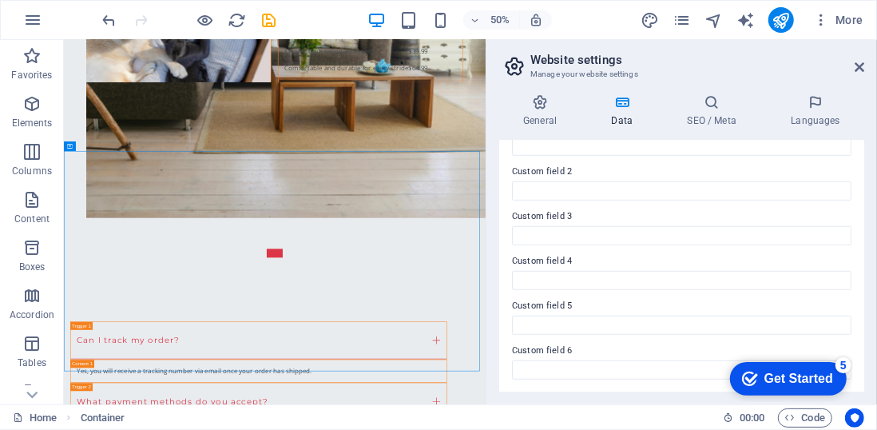
scroll to position [3775, 0]
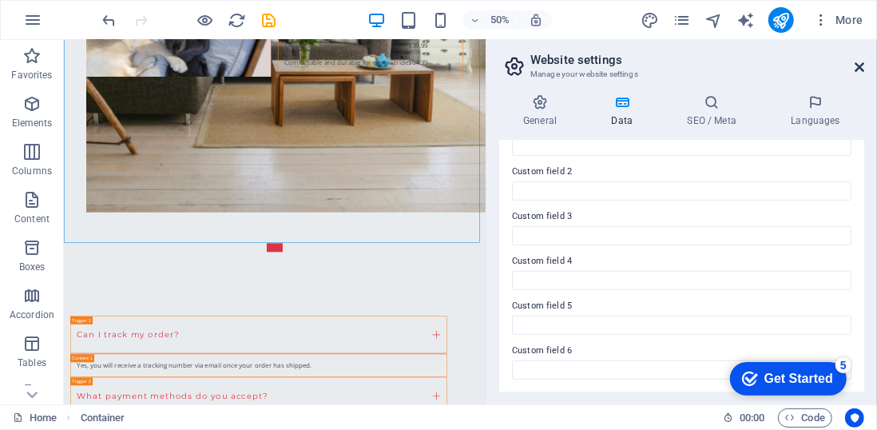
click at [863, 67] on icon at bounding box center [860, 67] width 10 height 13
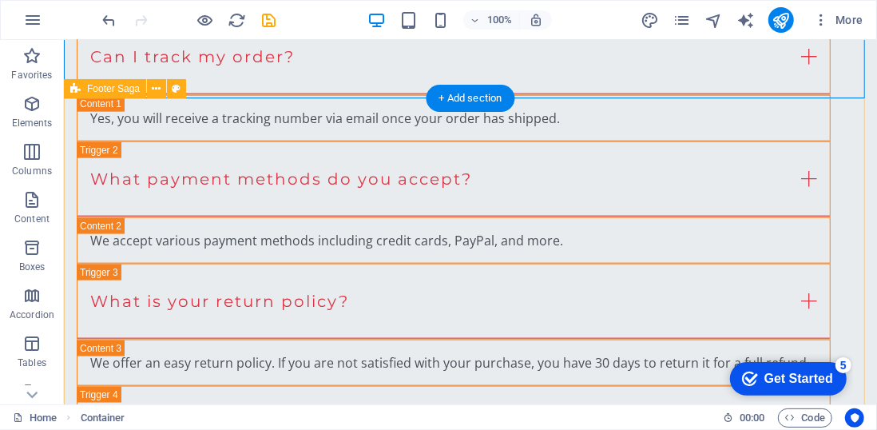
scroll to position [4075, 0]
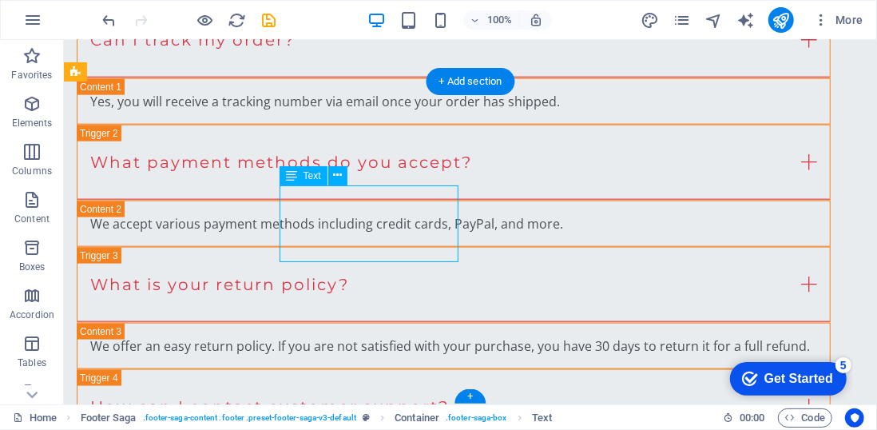
click at [294, 174] on icon at bounding box center [291, 175] width 11 height 19
click at [339, 176] on icon at bounding box center [337, 175] width 9 height 17
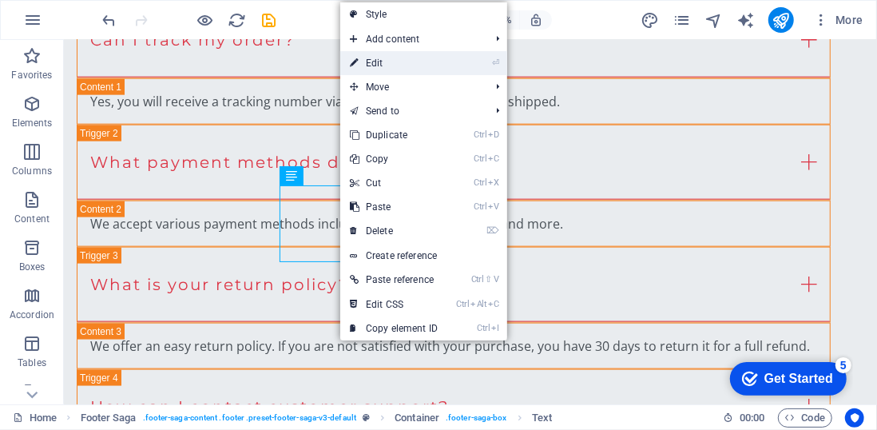
click at [387, 65] on link "⏎ Edit" at bounding box center [393, 63] width 107 height 24
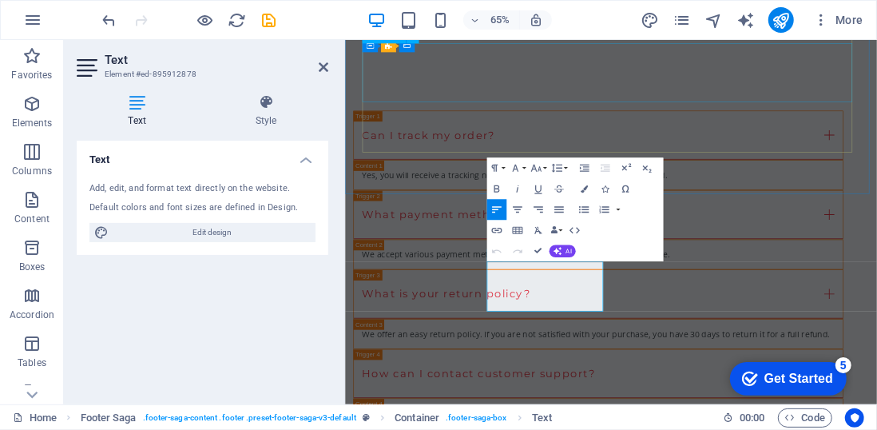
scroll to position [3879, 0]
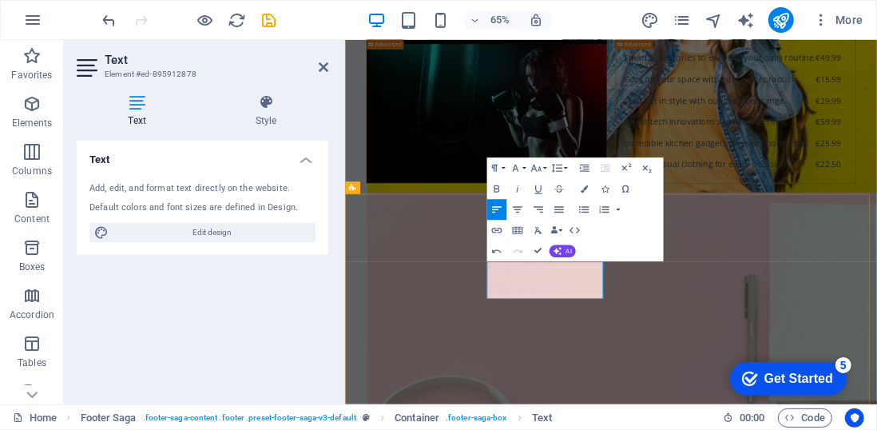
scroll to position [3131, 0]
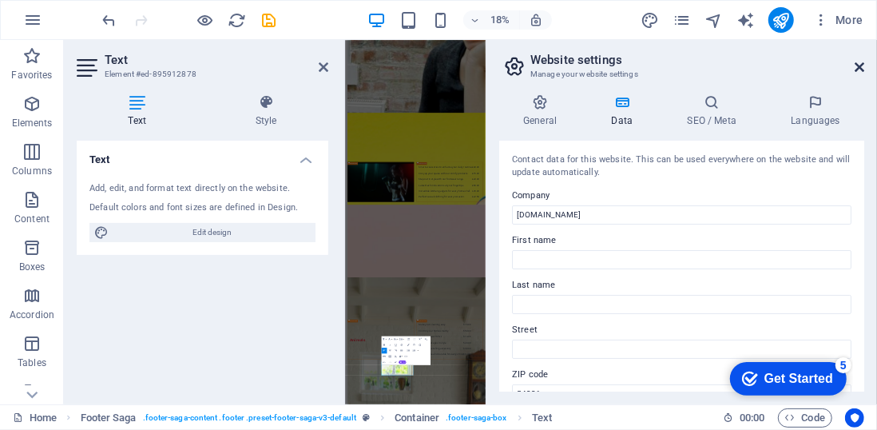
click at [859, 67] on icon at bounding box center [860, 67] width 10 height 13
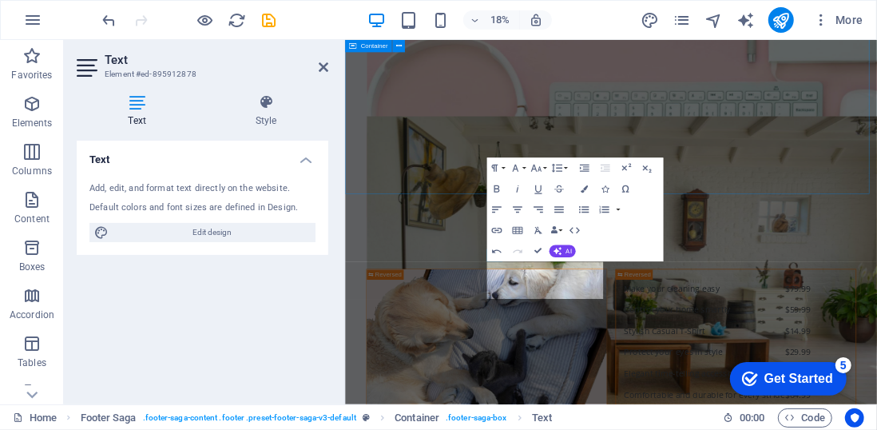
scroll to position [3879, 0]
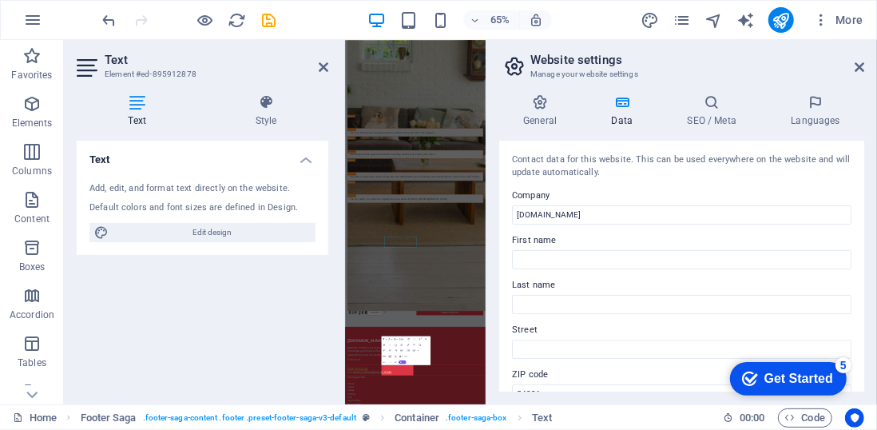
scroll to position [3131, 0]
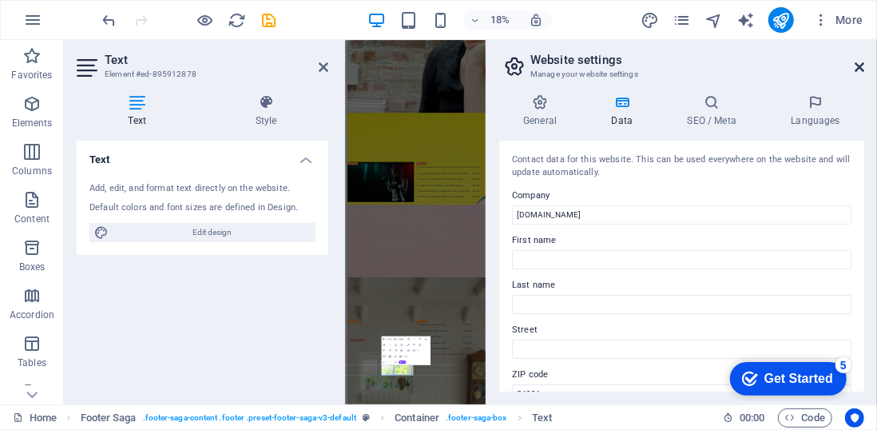
click at [858, 68] on icon at bounding box center [860, 67] width 10 height 13
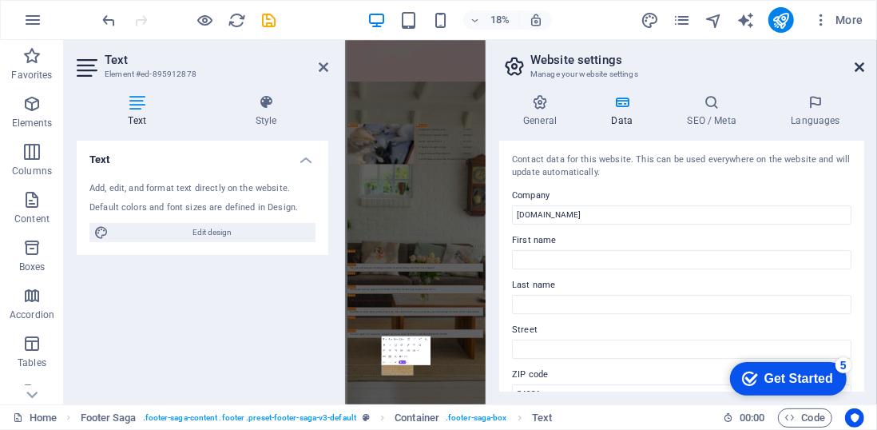
scroll to position [3879, 0]
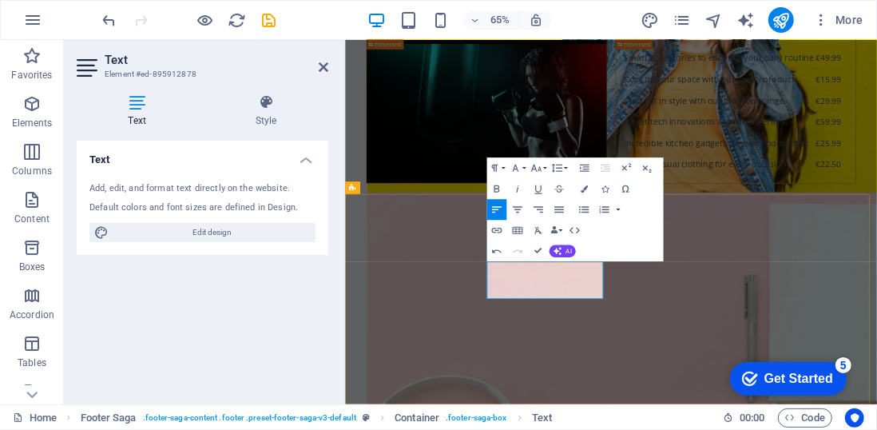
scroll to position [3131, 0]
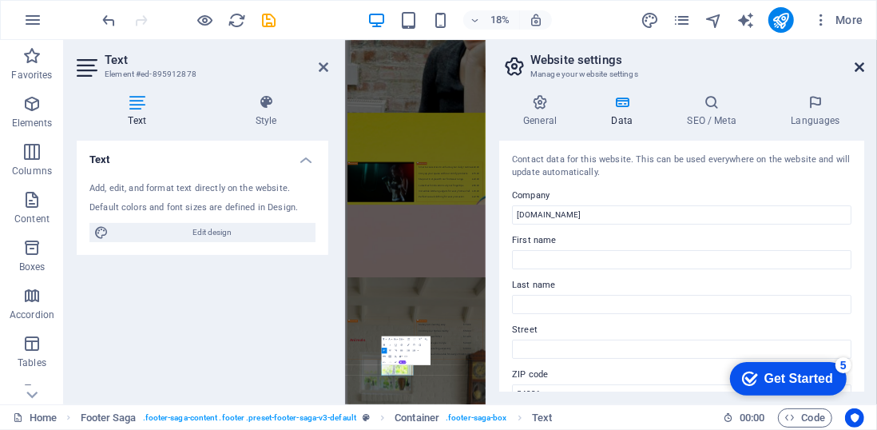
click at [859, 63] on icon at bounding box center [860, 67] width 10 height 13
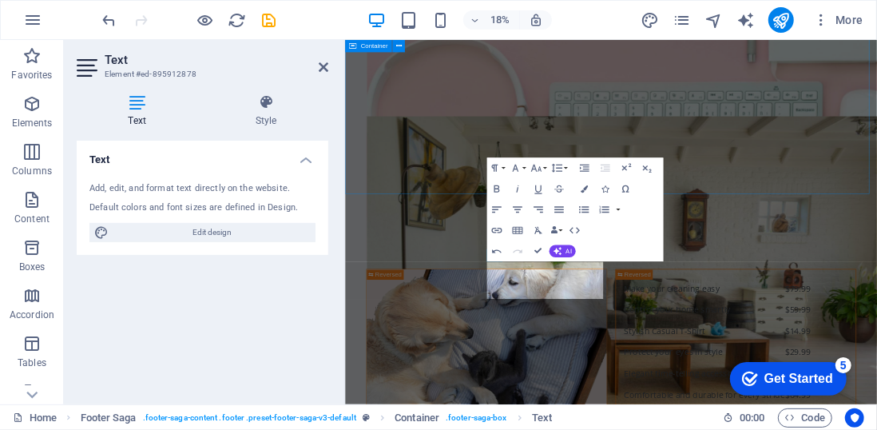
scroll to position [3879, 0]
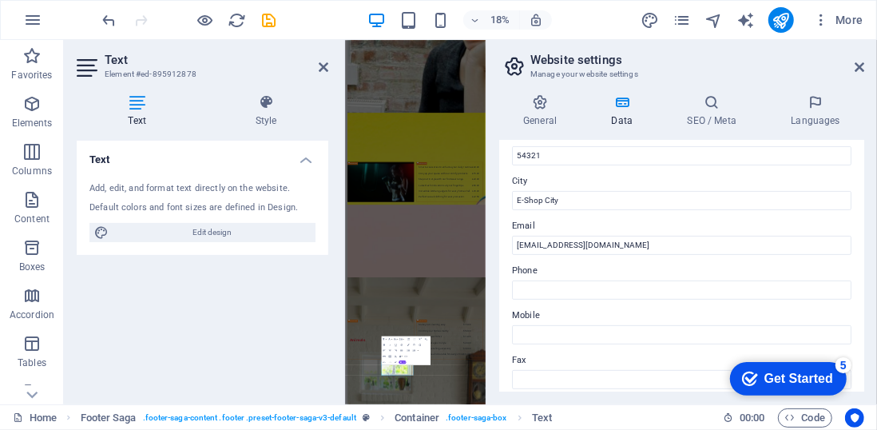
scroll to position [231, 0]
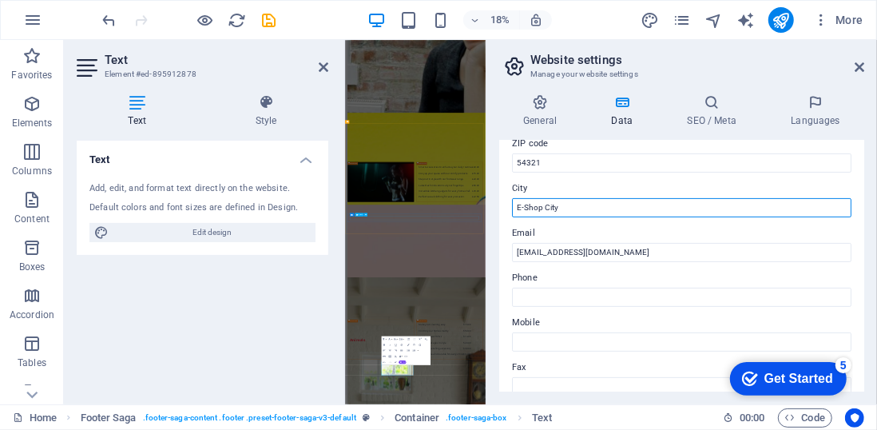
drag, startPoint x: 923, startPoint y: 245, endPoint x: 640, endPoint y: 1022, distance: 827.2
click at [566, 207] on input "E-Shop City" at bounding box center [681, 207] width 339 height 19
type input "[US_STATE]"
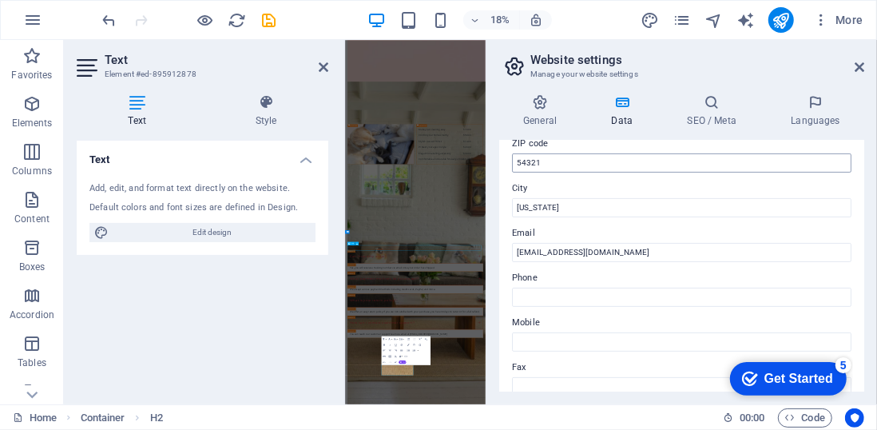
scroll to position [3273, 0]
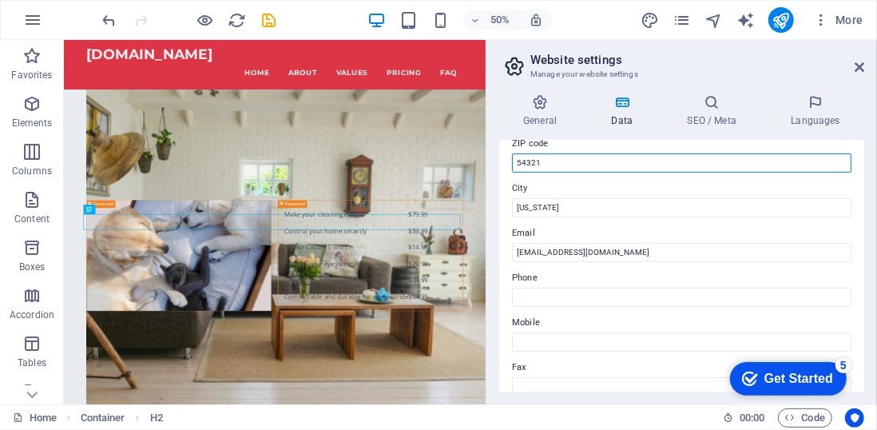
click at [560, 163] on input "54321" at bounding box center [681, 162] width 339 height 19
type input "5"
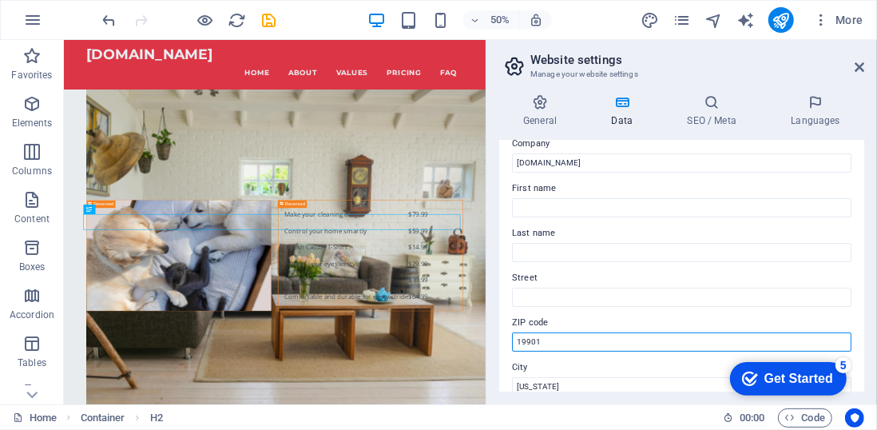
scroll to position [50, 0]
type input "19901"
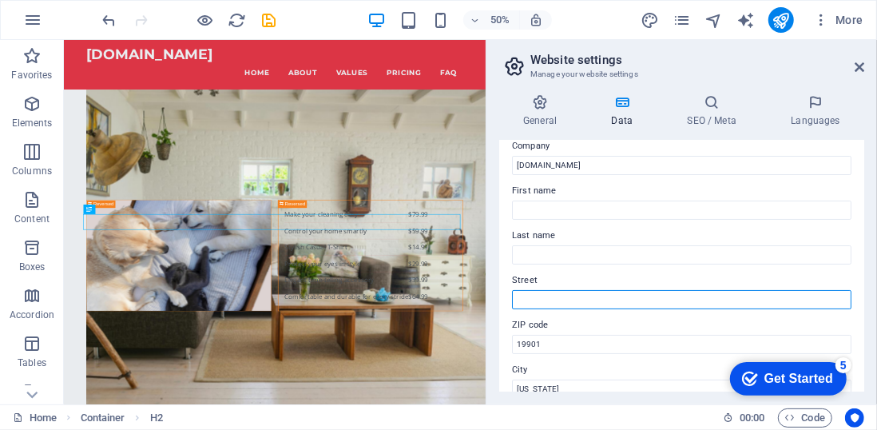
click at [562, 300] on input "Street" at bounding box center [681, 299] width 339 height 19
type input "9"
click at [562, 300] on input "8 The" at bounding box center [681, 299] width 339 height 19
type input "8 The Green STE B"
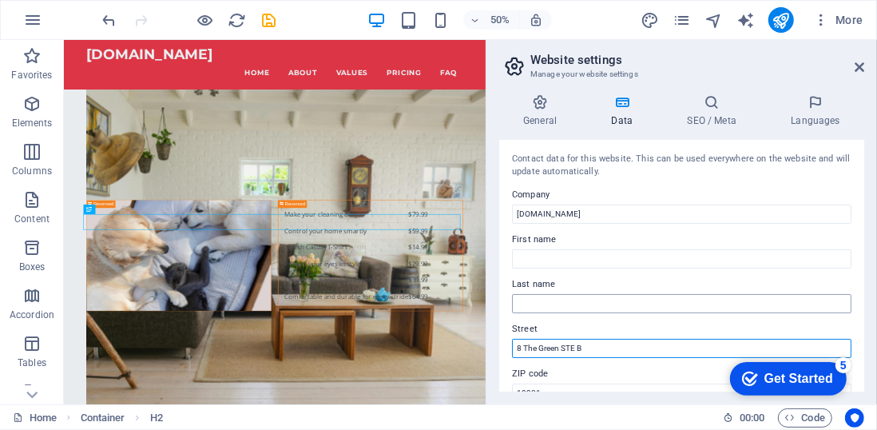
scroll to position [0, 0]
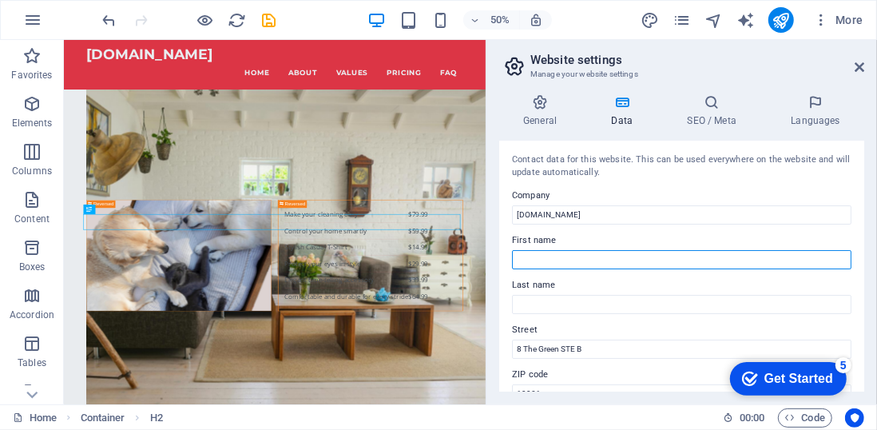
click at [575, 260] on input "First name" at bounding box center [681, 259] width 339 height 19
click at [620, 262] on input "International Finance Guard LLC" at bounding box center [681, 259] width 339 height 19
type input "International Finance Guard L.L.C"
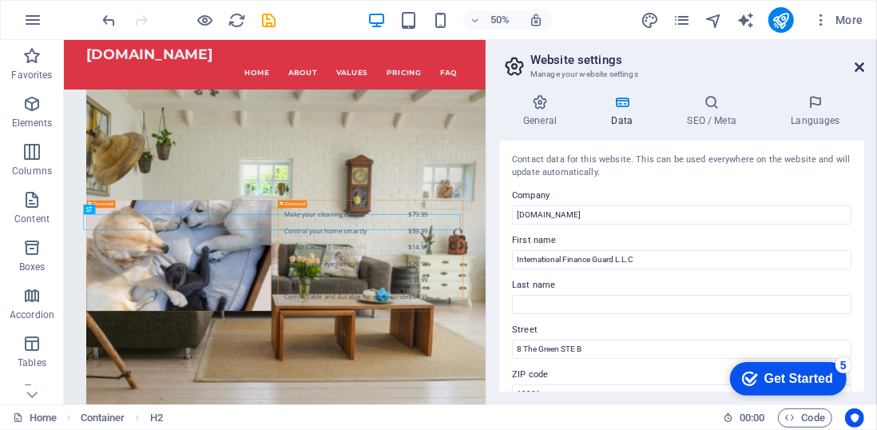
click at [858, 65] on icon at bounding box center [860, 67] width 10 height 13
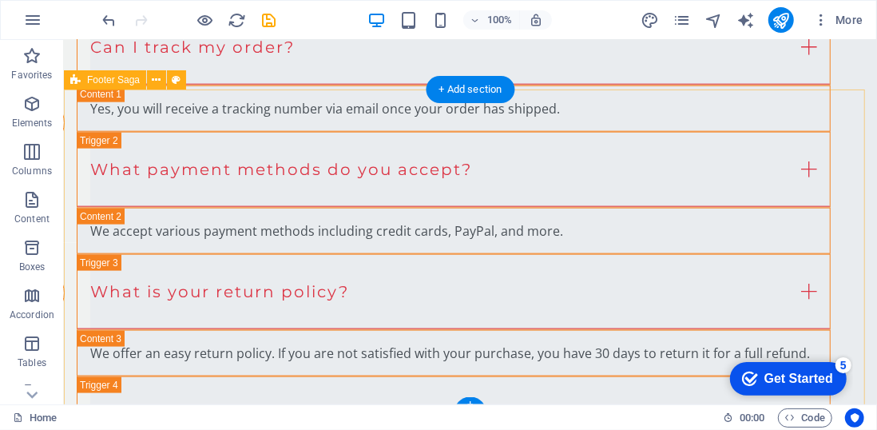
scroll to position [4075, 0]
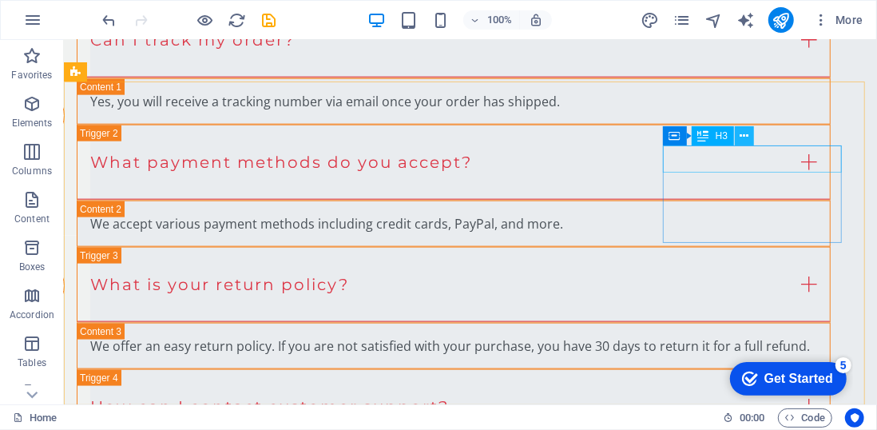
click at [746, 137] on icon at bounding box center [744, 136] width 9 height 17
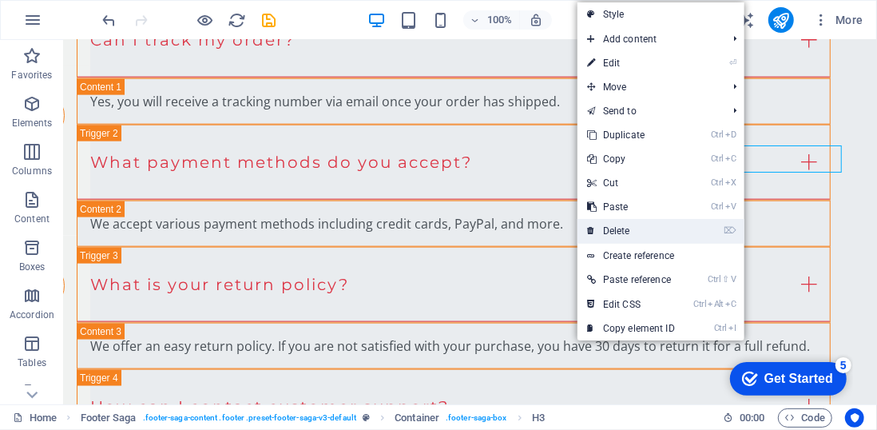
click at [625, 225] on link "⌦ Delete" at bounding box center [630, 231] width 107 height 24
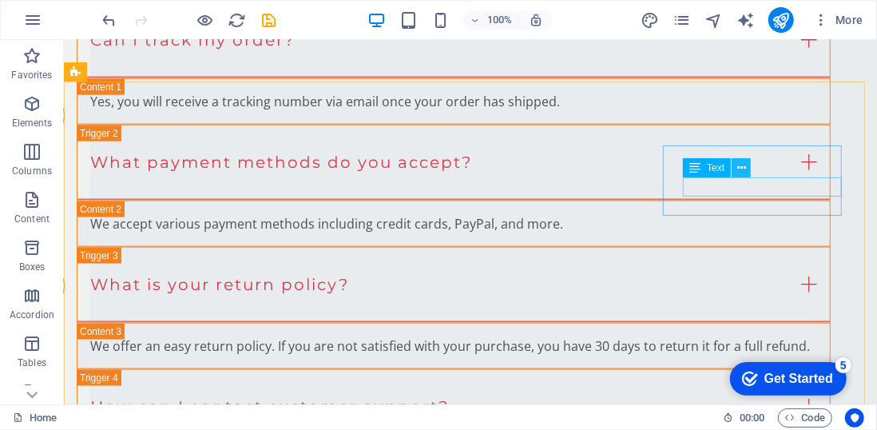
click at [746, 165] on button at bounding box center [741, 167] width 19 height 19
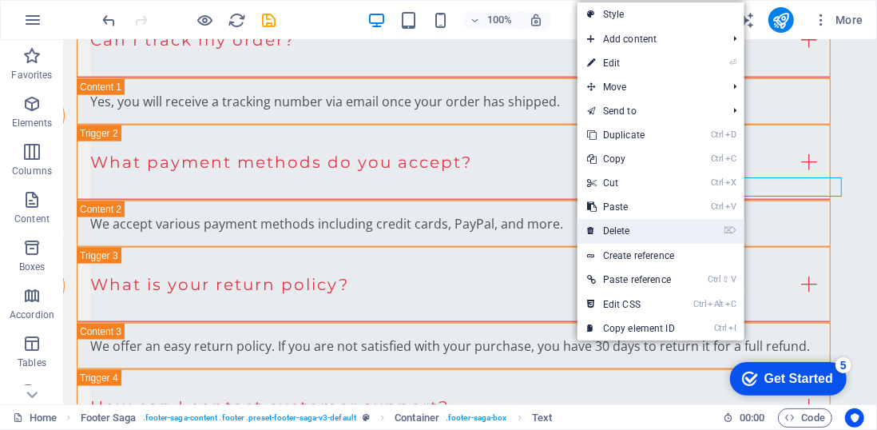
click at [639, 225] on link "⌦ Delete" at bounding box center [630, 231] width 107 height 24
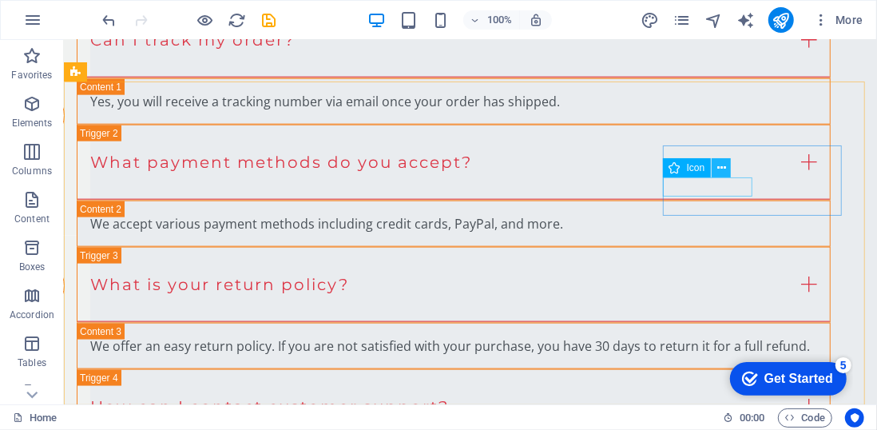
click at [722, 167] on icon at bounding box center [721, 168] width 9 height 17
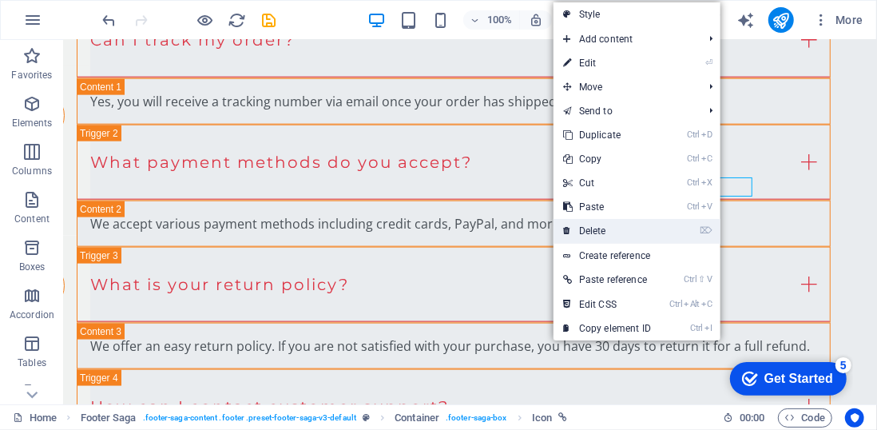
click at [594, 240] on link "⌦ Delete" at bounding box center [606, 231] width 107 height 24
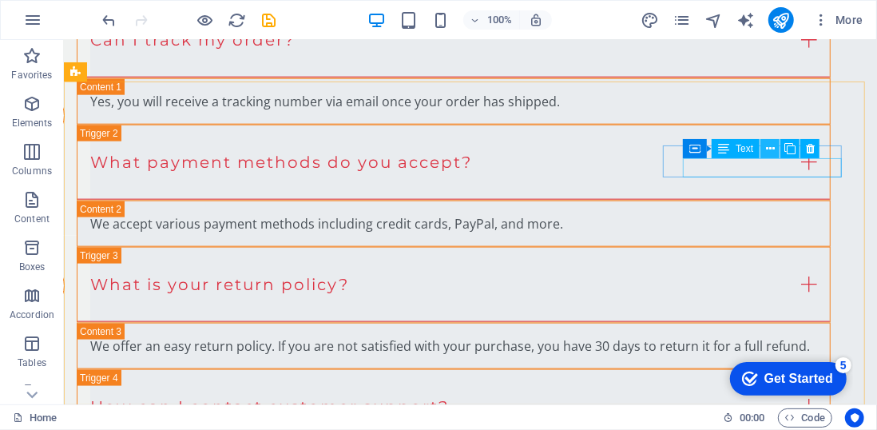
click at [776, 149] on button at bounding box center [769, 148] width 19 height 19
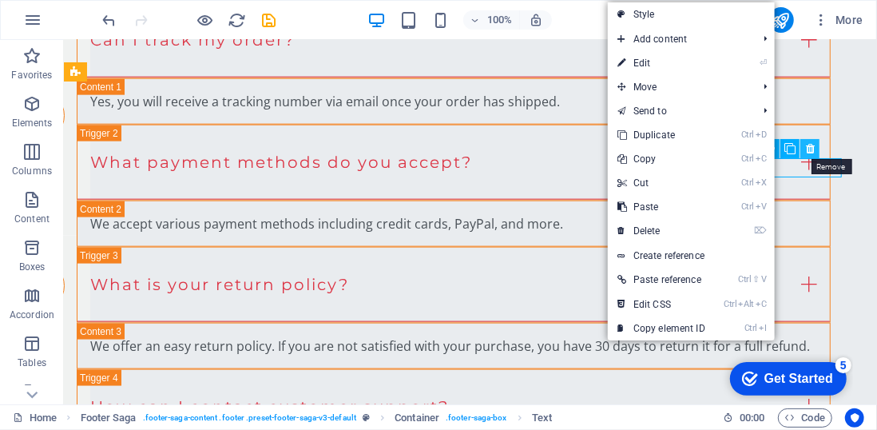
click at [815, 145] on button at bounding box center [809, 148] width 19 height 19
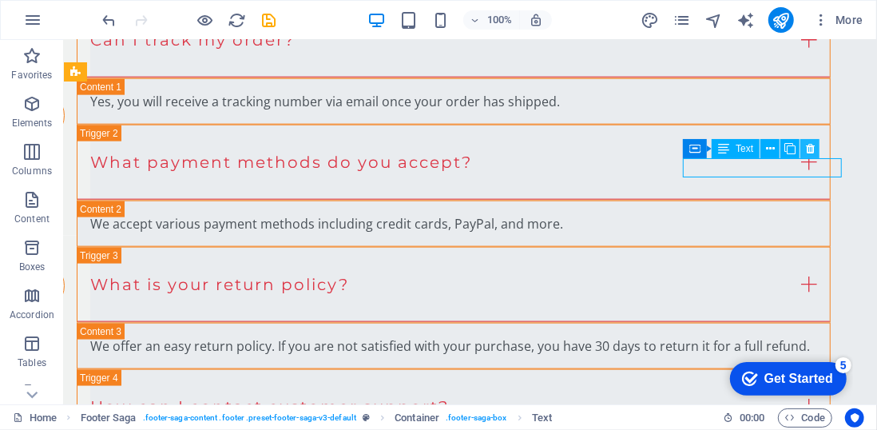
click at [815, 145] on button at bounding box center [809, 148] width 19 height 19
click at [810, 150] on icon at bounding box center [810, 149] width 9 height 17
click at [809, 150] on icon at bounding box center [810, 149] width 9 height 17
click at [773, 151] on icon at bounding box center [770, 149] width 9 height 17
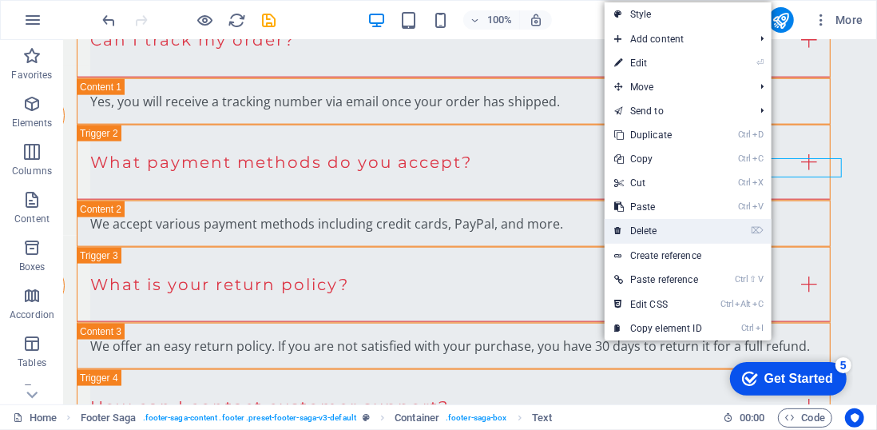
click at [655, 224] on link "⌦ Delete" at bounding box center [658, 231] width 107 height 24
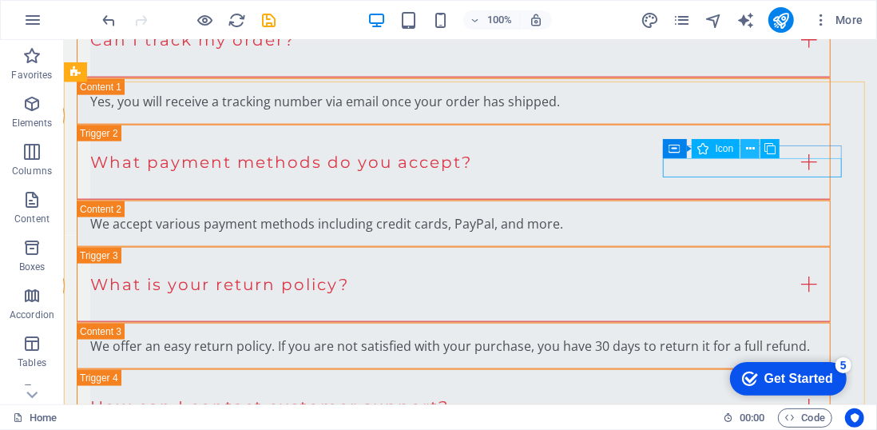
click at [751, 148] on icon at bounding box center [750, 149] width 9 height 17
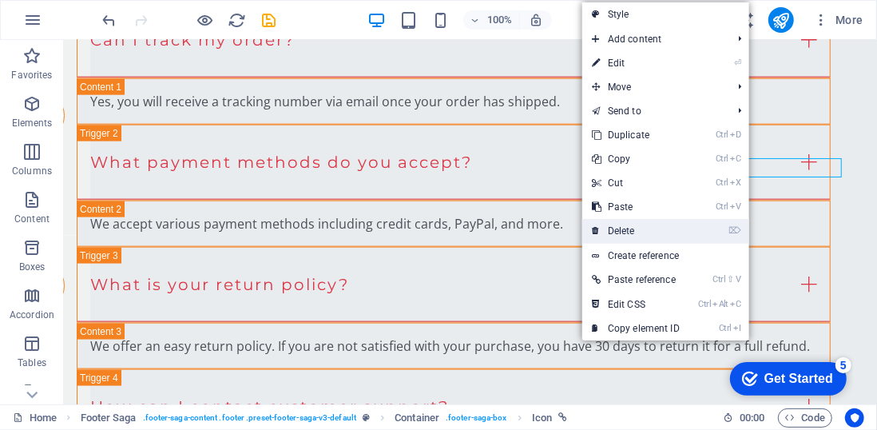
click at [630, 236] on link "⌦ Delete" at bounding box center [635, 231] width 107 height 24
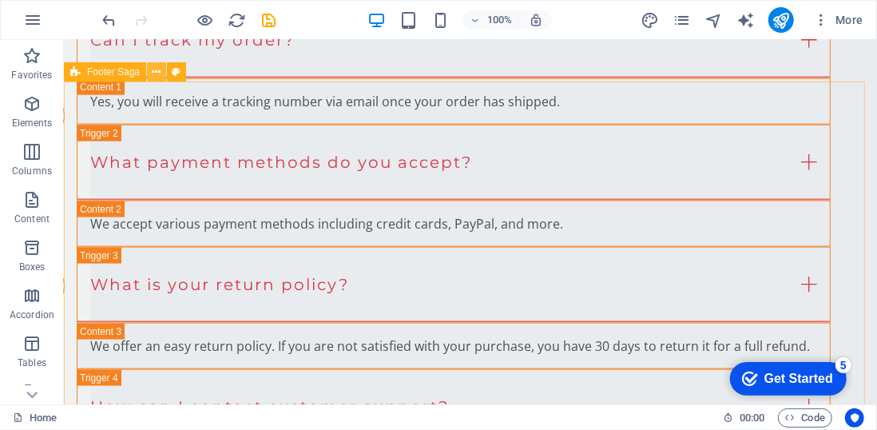
click at [154, 70] on icon at bounding box center [157, 72] width 9 height 17
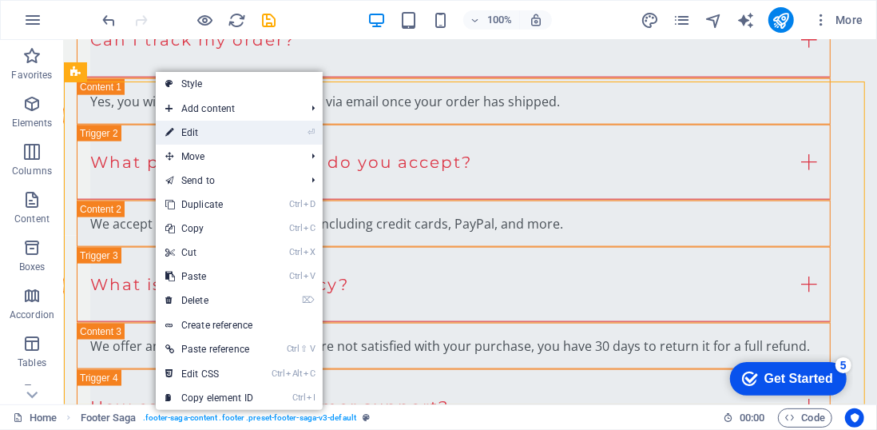
click at [208, 129] on link "⏎ Edit" at bounding box center [209, 133] width 107 height 24
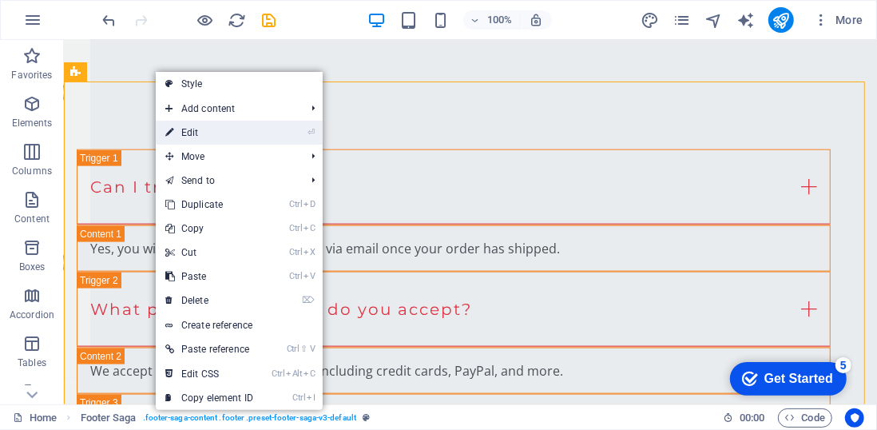
select select "footer"
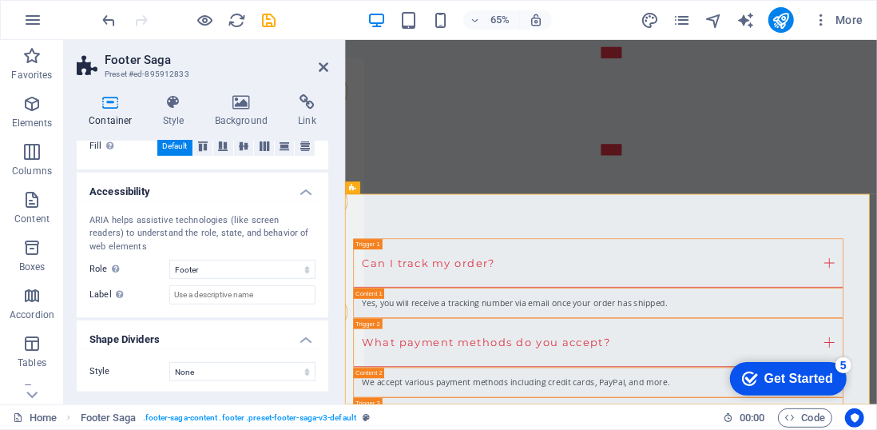
scroll to position [0, 0]
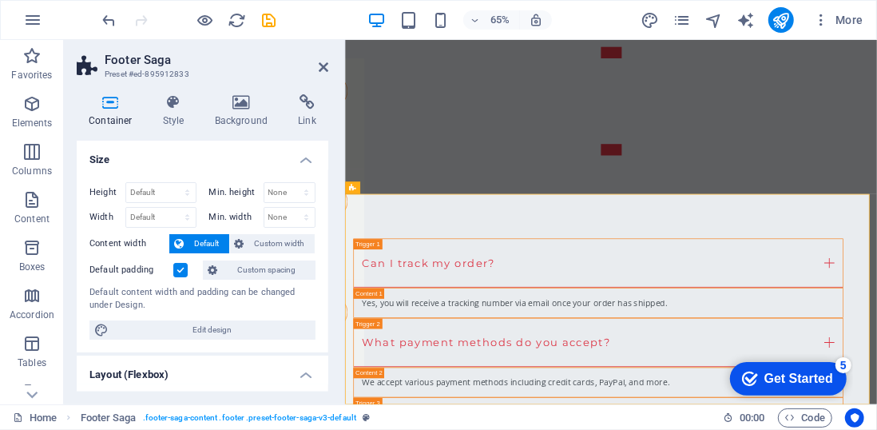
click at [328, 59] on aside "Footer Saga Preset #ed-895912833 Container Style Background Link Size Height De…" at bounding box center [204, 222] width 281 height 364
click at [323, 65] on icon at bounding box center [324, 67] width 10 height 13
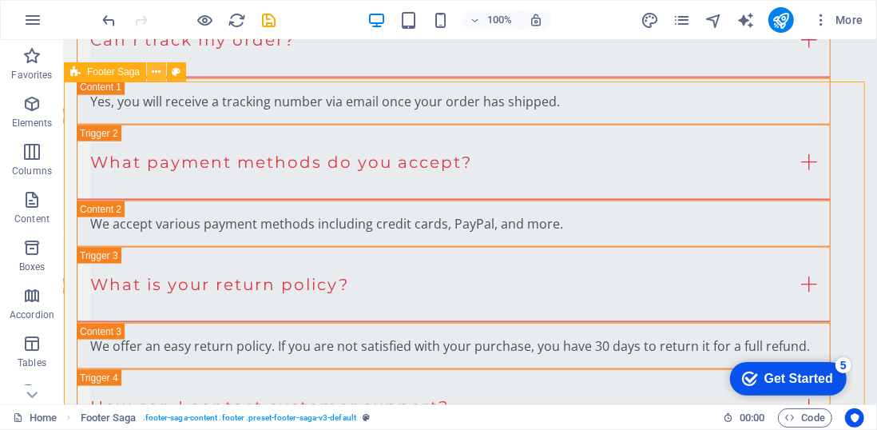
click at [155, 70] on icon at bounding box center [157, 72] width 9 height 17
click at [155, 74] on icon at bounding box center [157, 72] width 9 height 17
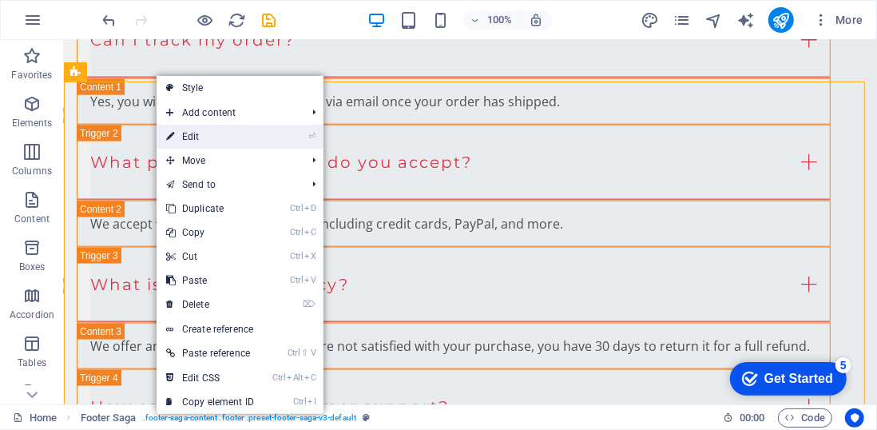
click at [260, 136] on link "⏎ Edit" at bounding box center [210, 137] width 107 height 24
select select "footer"
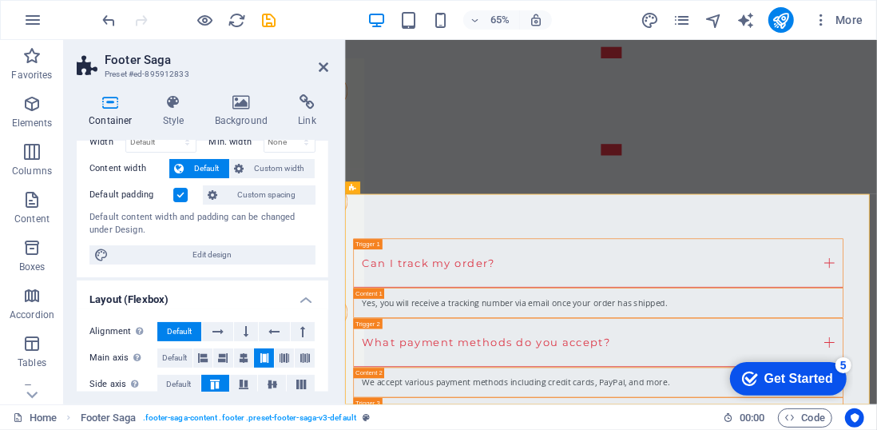
scroll to position [77, 0]
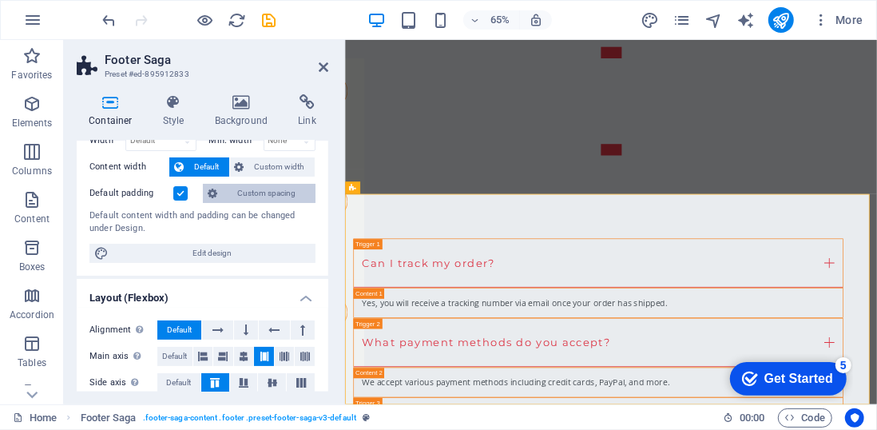
click at [258, 191] on span "Custom spacing" at bounding box center [266, 193] width 89 height 19
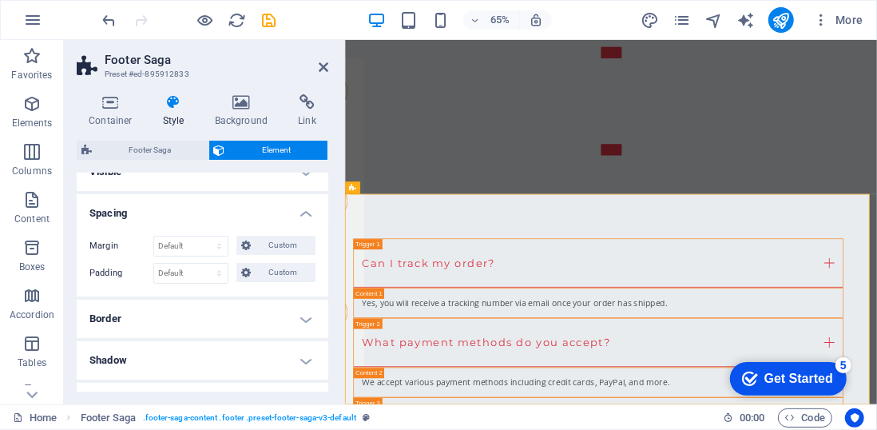
scroll to position [0, 0]
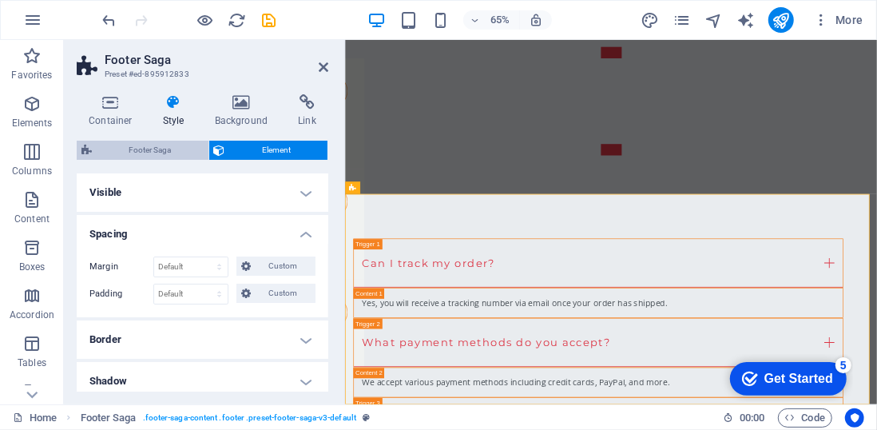
click at [150, 143] on span "Footer Saga" at bounding box center [150, 150] width 107 height 19
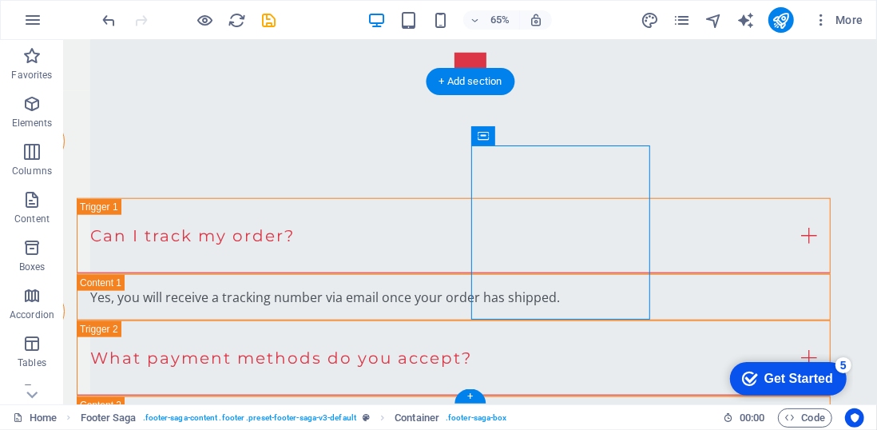
scroll to position [4075, 0]
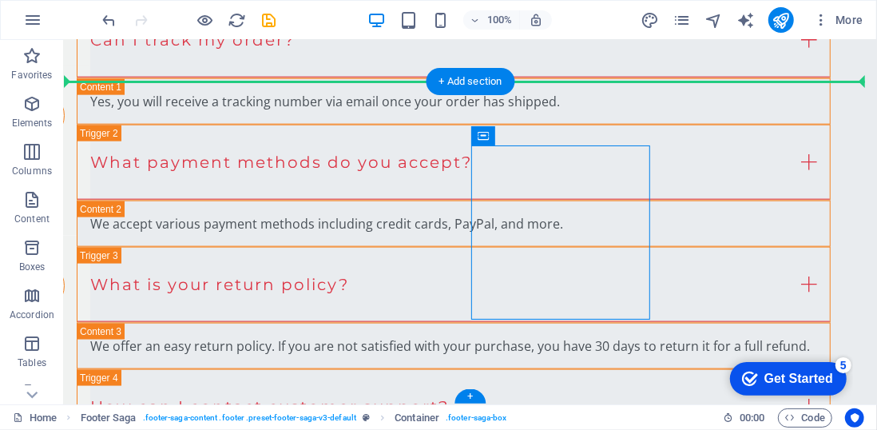
drag, startPoint x: 690, startPoint y: 271, endPoint x: 704, endPoint y: 232, distance: 40.7
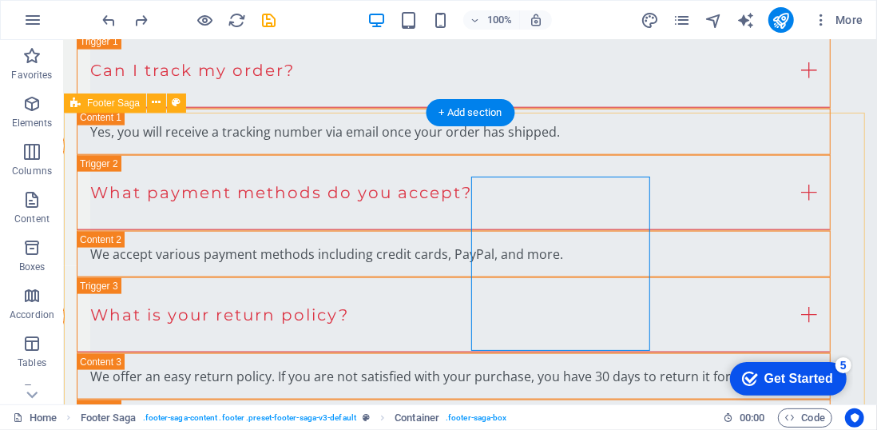
scroll to position [4045, 0]
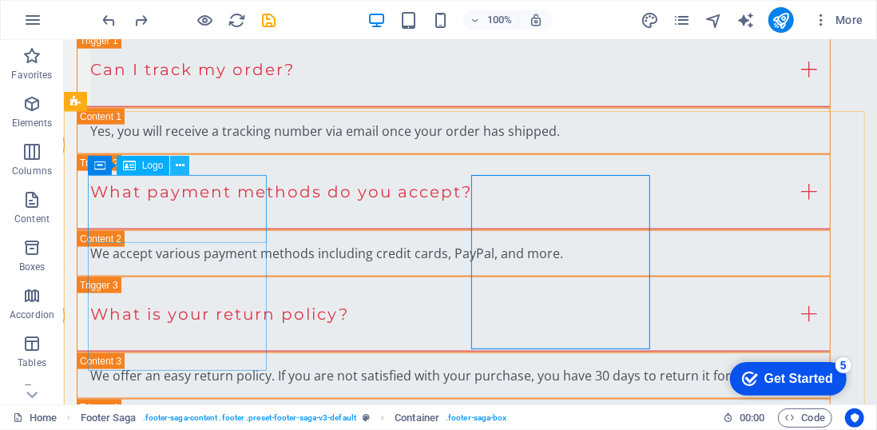
click at [184, 167] on icon at bounding box center [180, 165] width 9 height 17
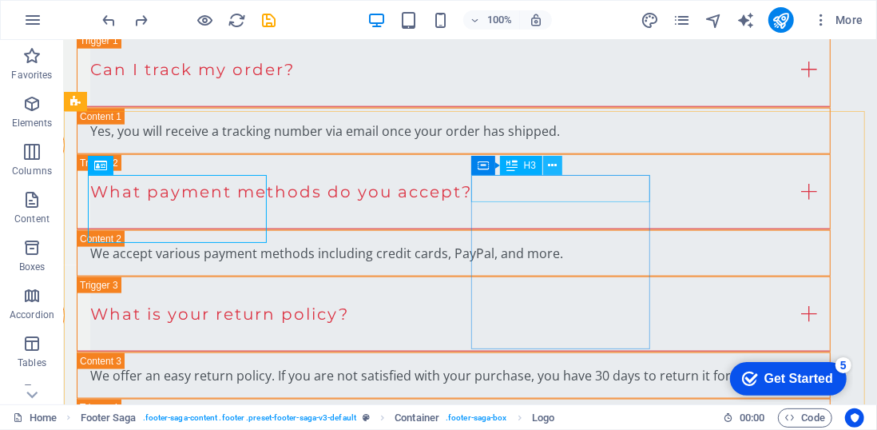
click at [557, 161] on button at bounding box center [552, 165] width 19 height 19
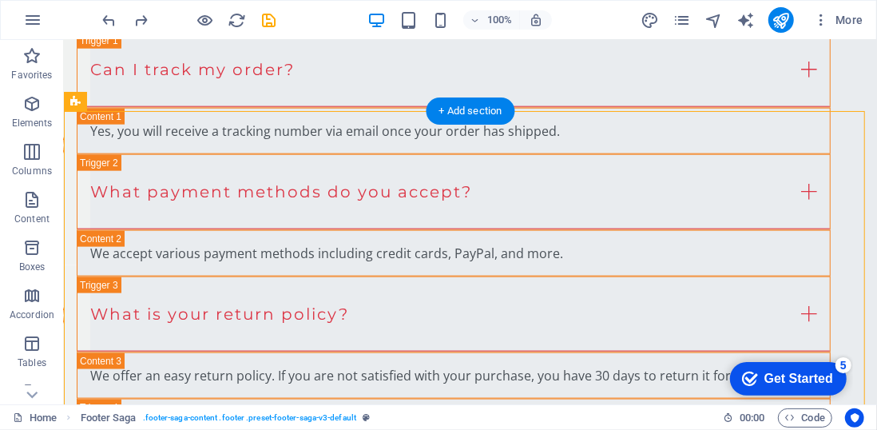
drag, startPoint x: 454, startPoint y: 343, endPoint x: 591, endPoint y: 219, distance: 184.3
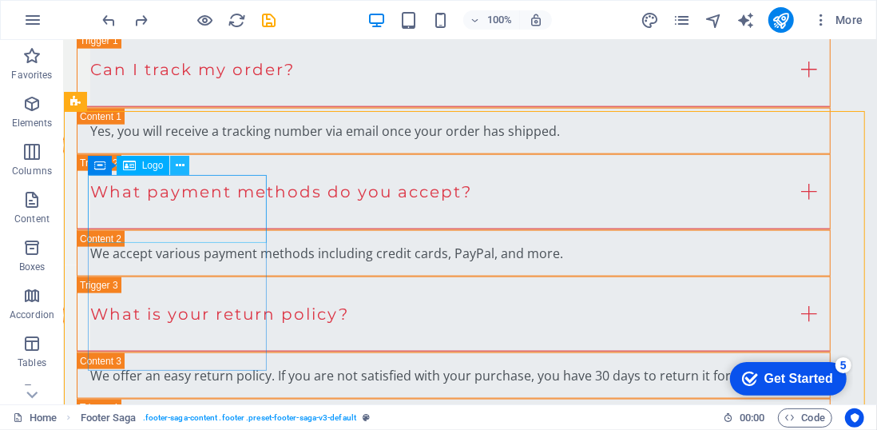
click at [182, 165] on icon at bounding box center [180, 165] width 9 height 17
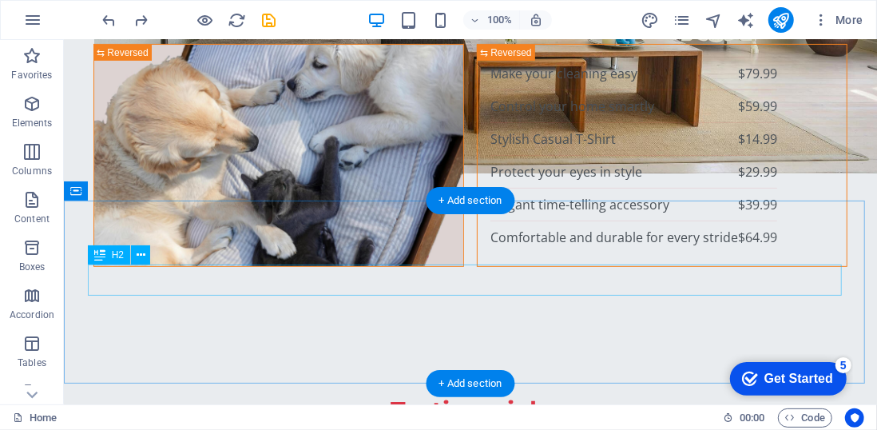
scroll to position [3334, 0]
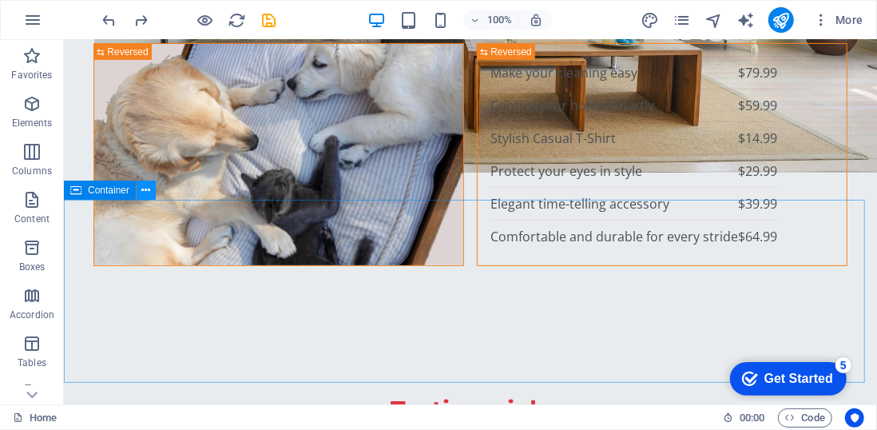
click at [146, 188] on icon at bounding box center [146, 190] width 9 height 17
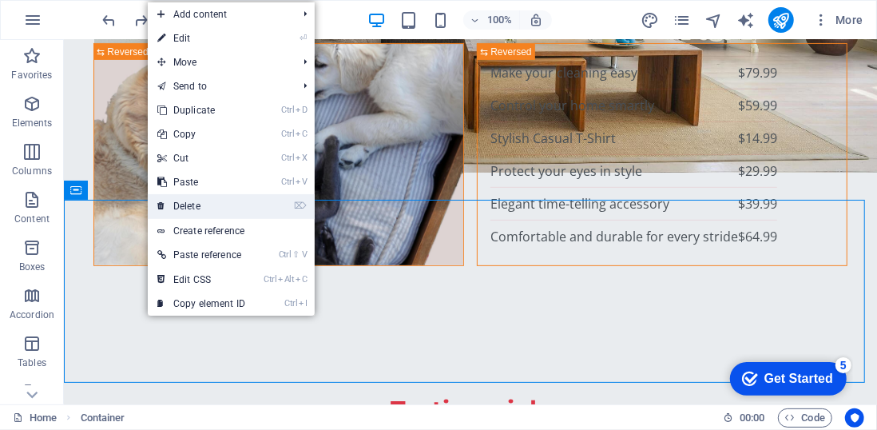
click at [184, 202] on link "⌦ Delete" at bounding box center [201, 206] width 107 height 24
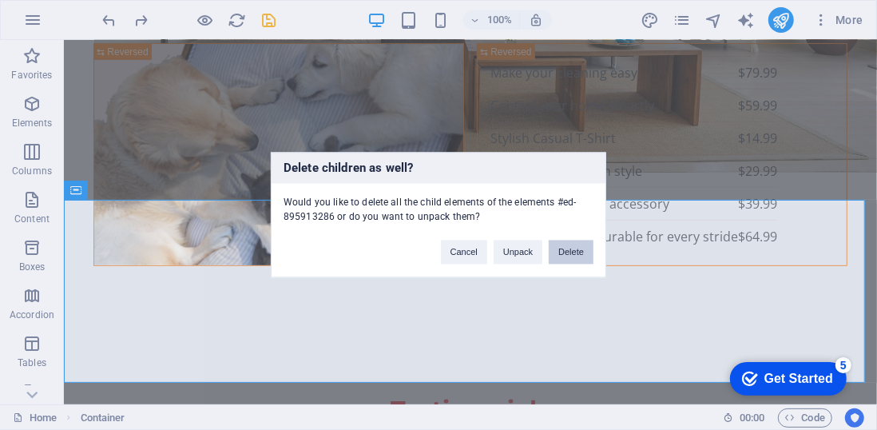
click at [567, 248] on button "Delete" at bounding box center [571, 252] width 45 height 24
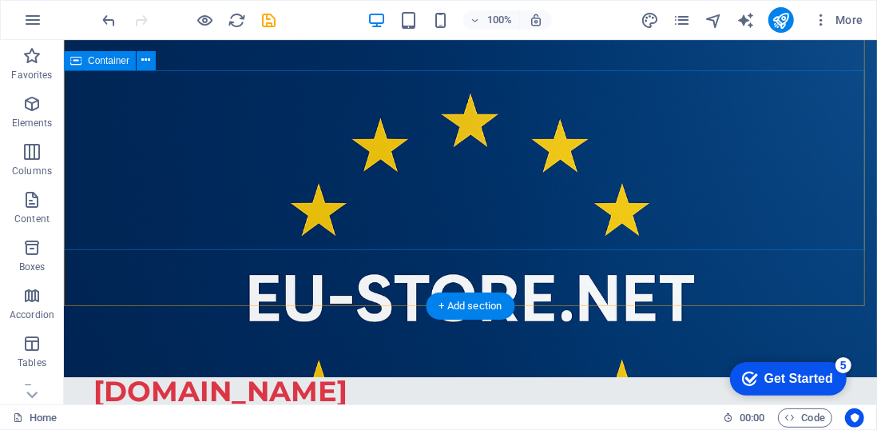
scroll to position [0, 0]
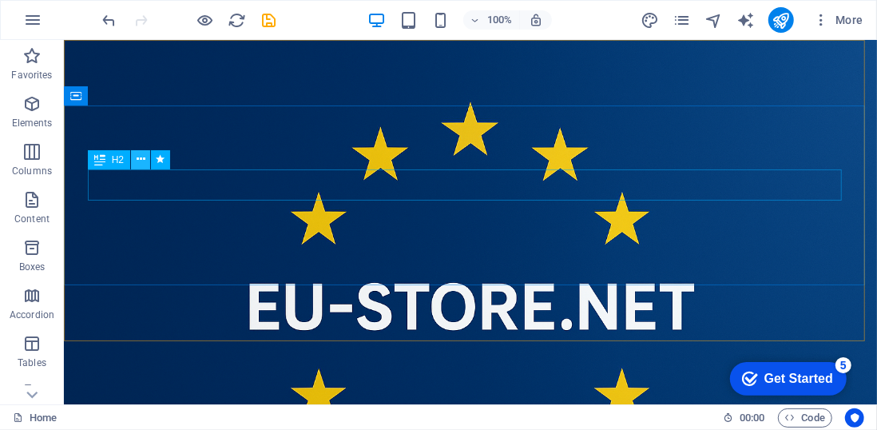
click at [142, 157] on icon at bounding box center [141, 159] width 9 height 17
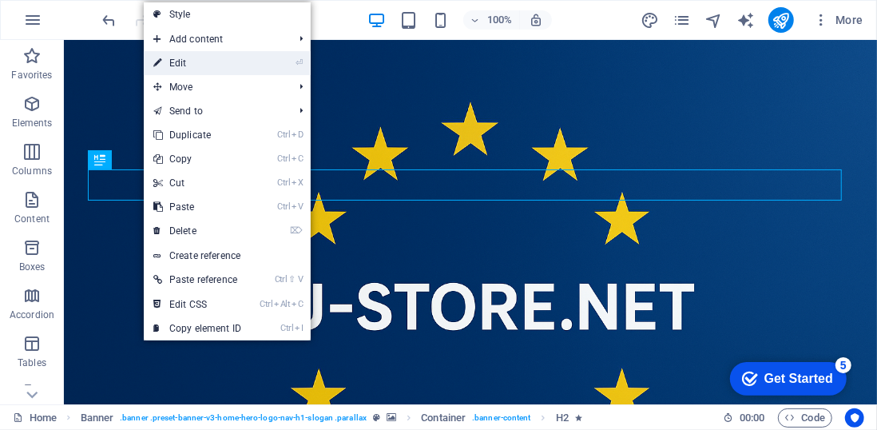
click at [235, 65] on link "⏎ Edit" at bounding box center [197, 63] width 107 height 24
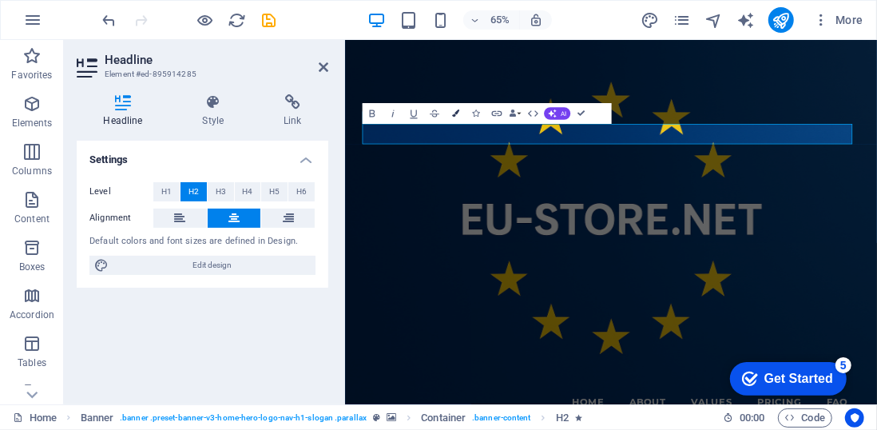
click at [450, 112] on button "Colors" at bounding box center [456, 113] width 20 height 21
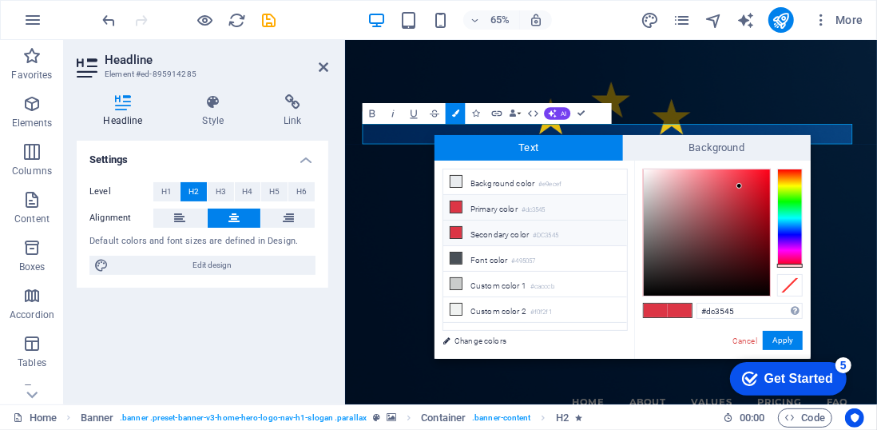
click at [455, 231] on icon at bounding box center [455, 232] width 11 height 11
click at [535, 181] on li "Background color #e9ecef" at bounding box center [535, 182] width 184 height 26
type input "#e9ecef"
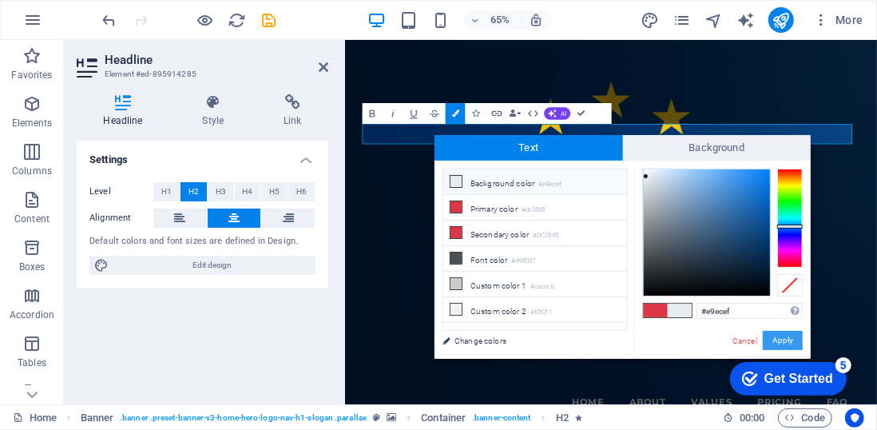
click at [780, 337] on button "Apply" at bounding box center [783, 340] width 40 height 19
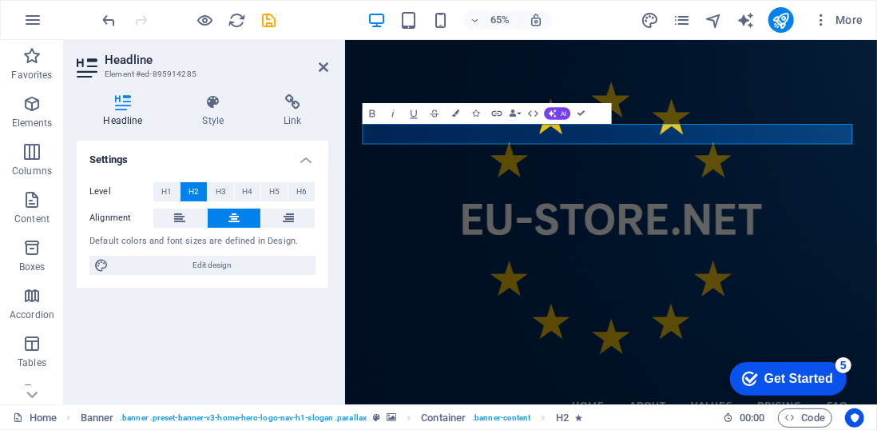
click at [774, 308] on figure at bounding box center [753, 319] width 819 height 561
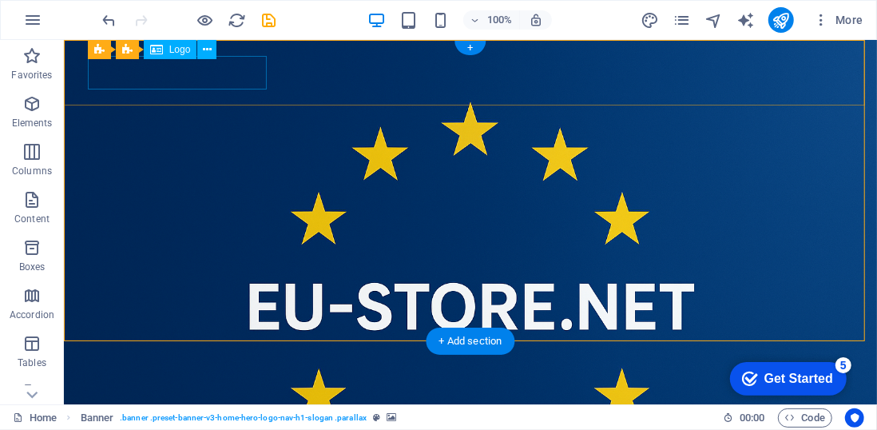
click at [236, 401] on div "[DOMAIN_NAME]" at bounding box center [470, 418] width 754 height 34
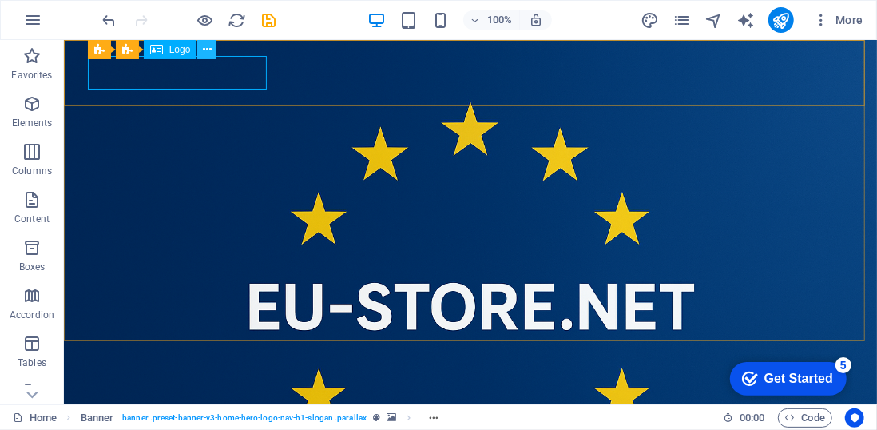
click at [208, 49] on icon at bounding box center [207, 50] width 9 height 17
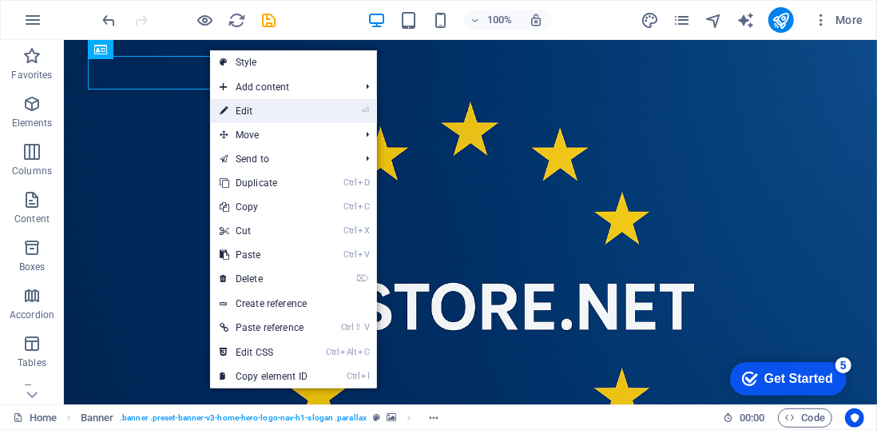
click at [260, 113] on link "⏎ Edit" at bounding box center [263, 111] width 107 height 24
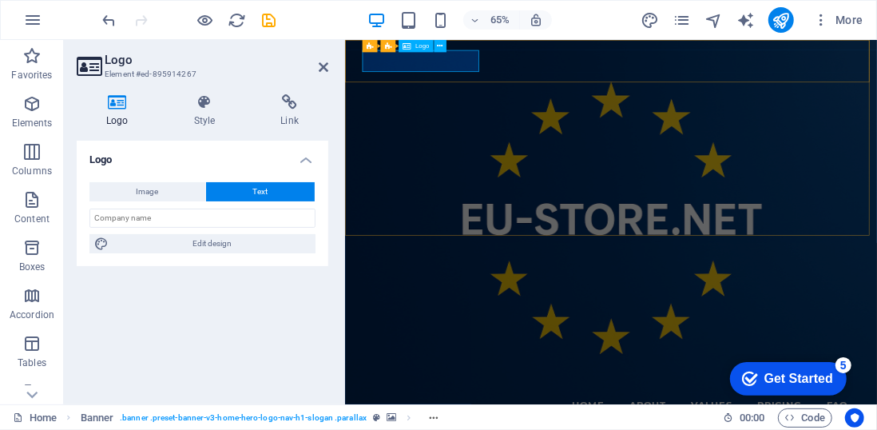
click at [204, 114] on h4 "Style" at bounding box center [208, 111] width 87 height 34
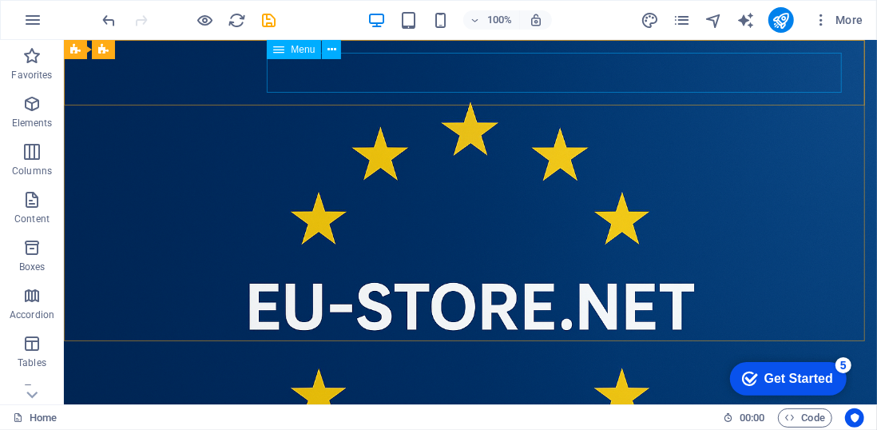
click at [308, 46] on span "Menu" at bounding box center [303, 50] width 24 height 10
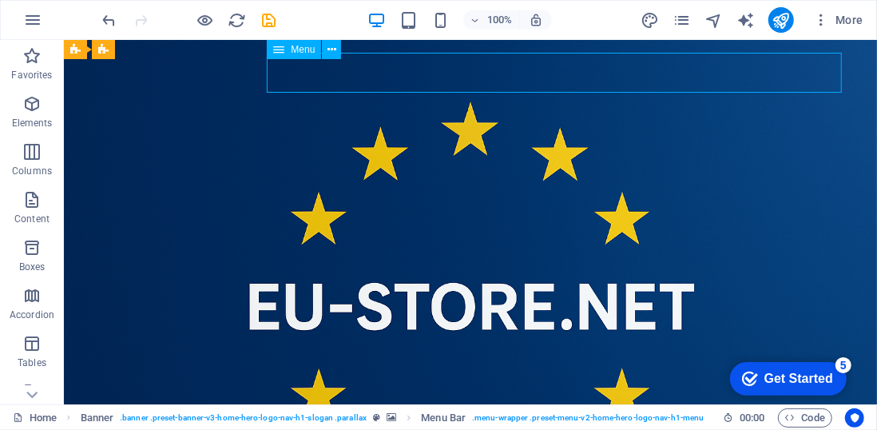
click at [308, 56] on div "Menu" at bounding box center [294, 49] width 54 height 19
click at [297, 54] on span "Menu" at bounding box center [303, 50] width 24 height 10
click at [331, 46] on icon at bounding box center [331, 50] width 9 height 17
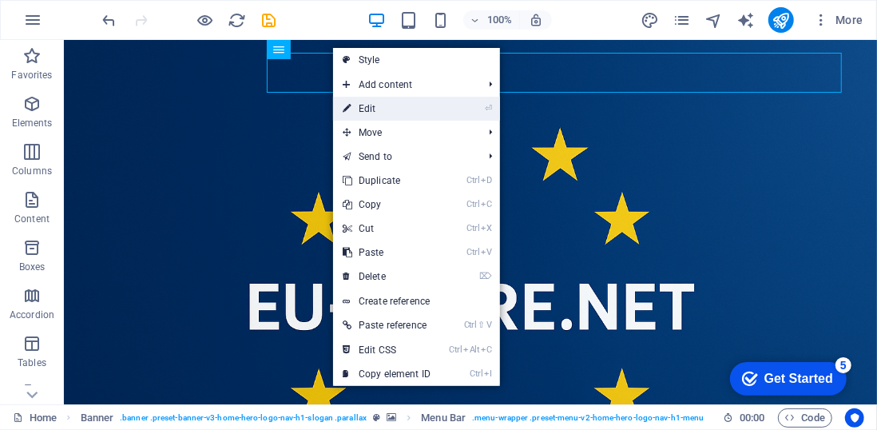
click at [382, 103] on link "⏎ Edit" at bounding box center [386, 109] width 107 height 24
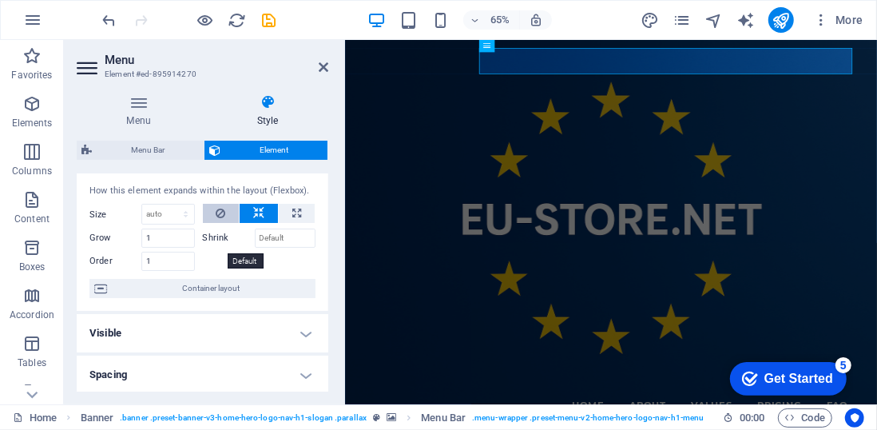
scroll to position [35, 0]
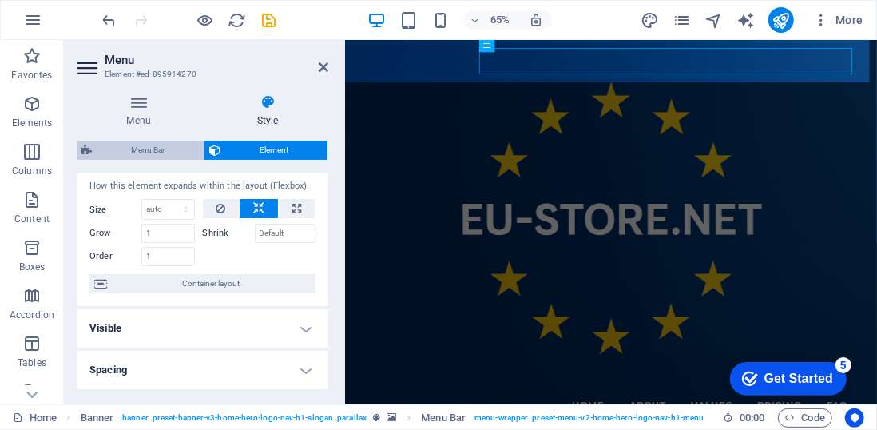
click at [157, 149] on span "Menu Bar" at bounding box center [148, 150] width 102 height 19
select select "rem"
select select "hover_border"
select select "px"
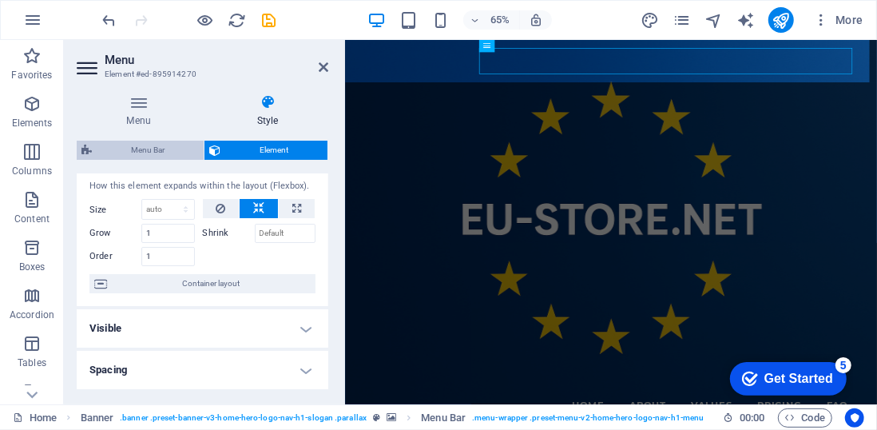
select select "rem"
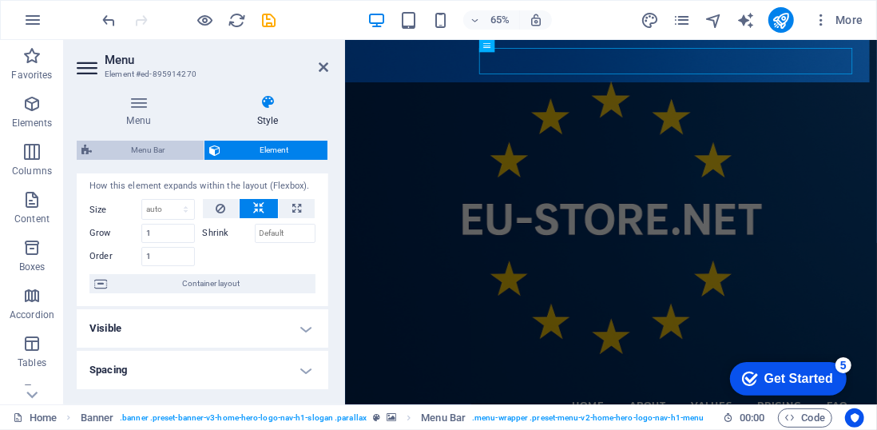
select select "rem"
select select "link-special-font"
select select "rem"
select select "700"
select select "px"
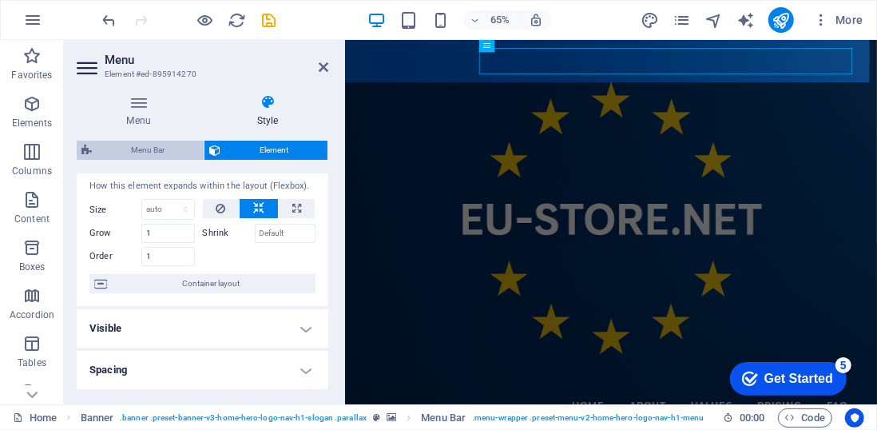
select select "rem"
select select "preset-menu-v2-home-hero-logo-nav-h1-menu"
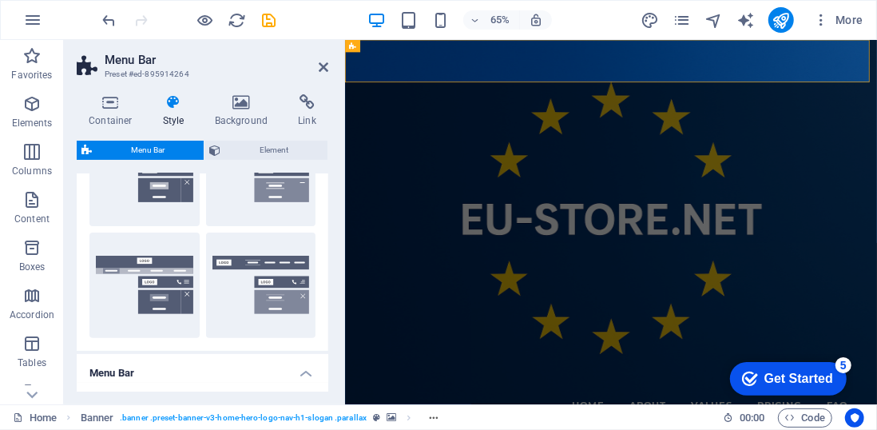
scroll to position [0, 0]
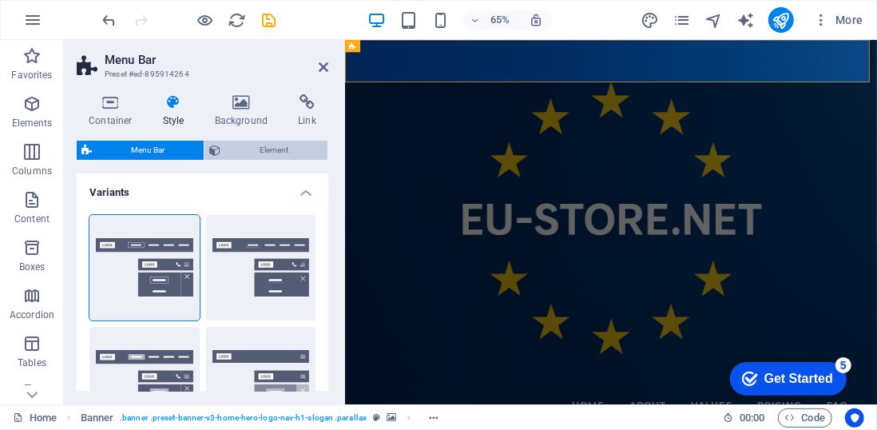
click at [256, 151] on span "Element" at bounding box center [273, 150] width 97 height 19
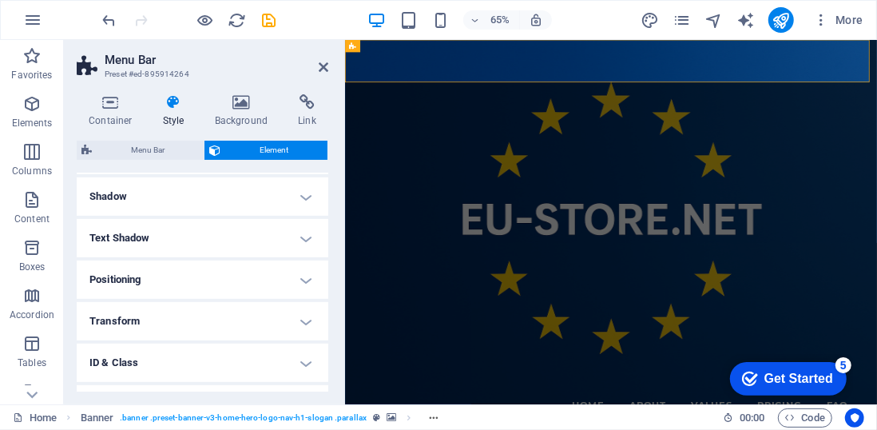
scroll to position [388, 0]
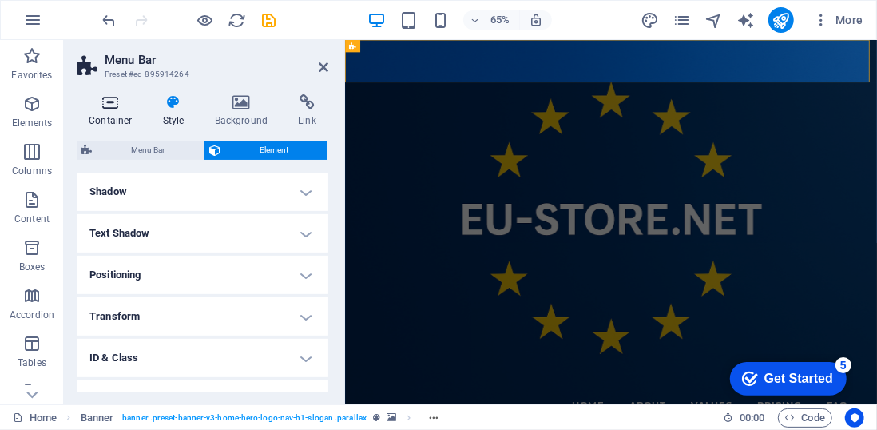
click at [103, 110] on h4 "Container" at bounding box center [114, 111] width 74 height 34
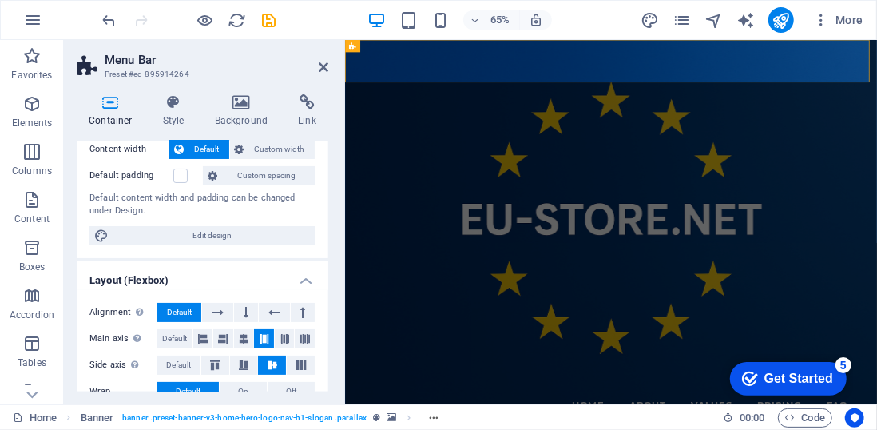
scroll to position [0, 0]
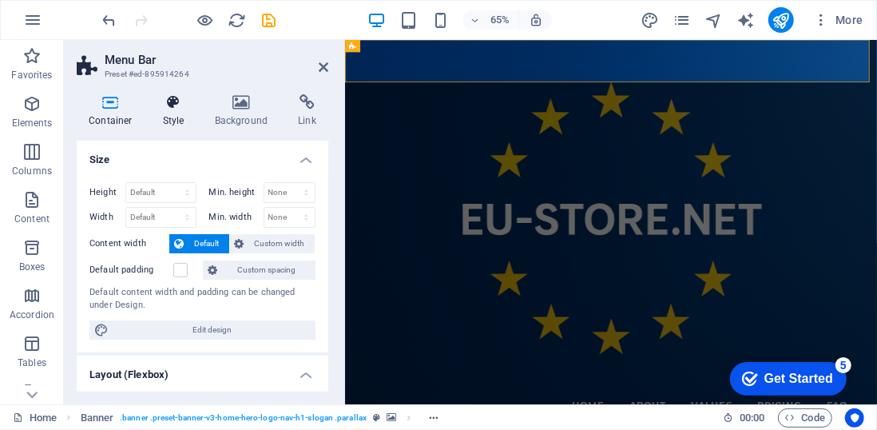
click at [166, 114] on h4 "Style" at bounding box center [177, 111] width 52 height 34
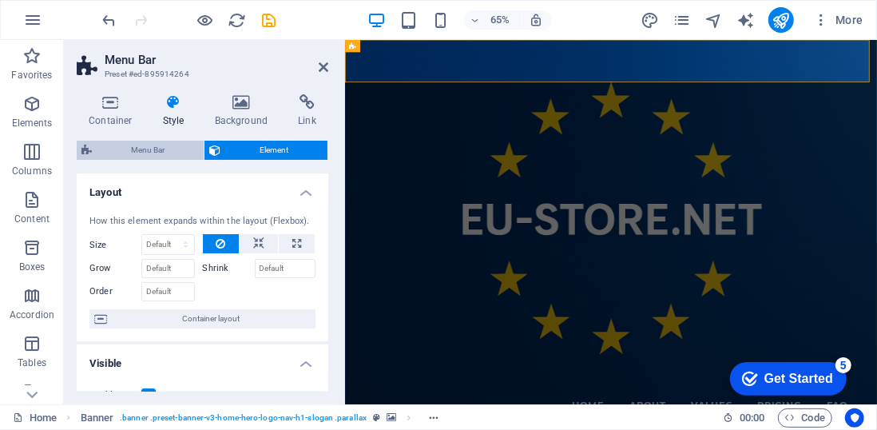
click at [155, 148] on span "Menu Bar" at bounding box center [148, 150] width 102 height 19
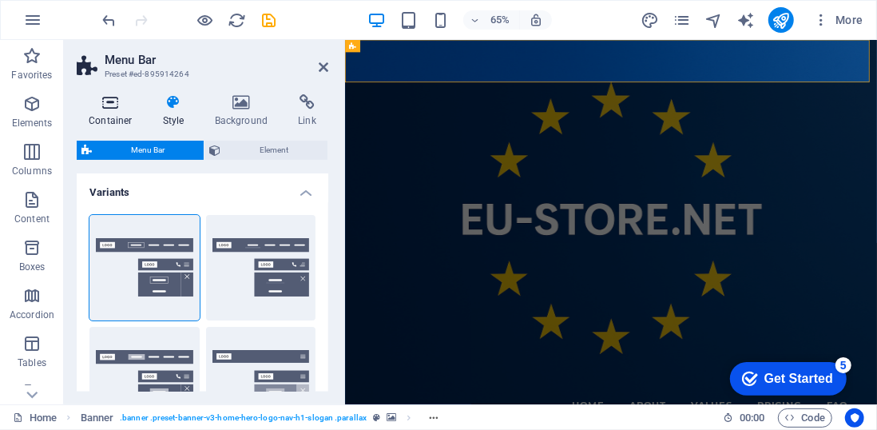
click at [113, 111] on h4 "Container" at bounding box center [114, 111] width 74 height 34
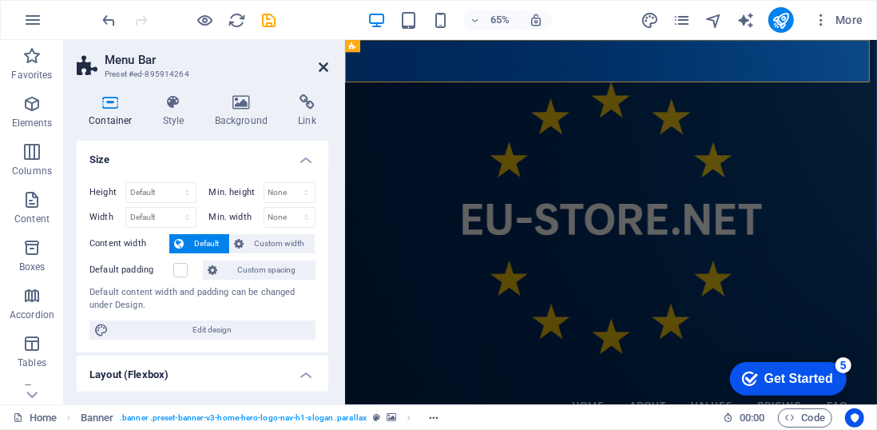
click at [323, 63] on icon at bounding box center [324, 67] width 10 height 13
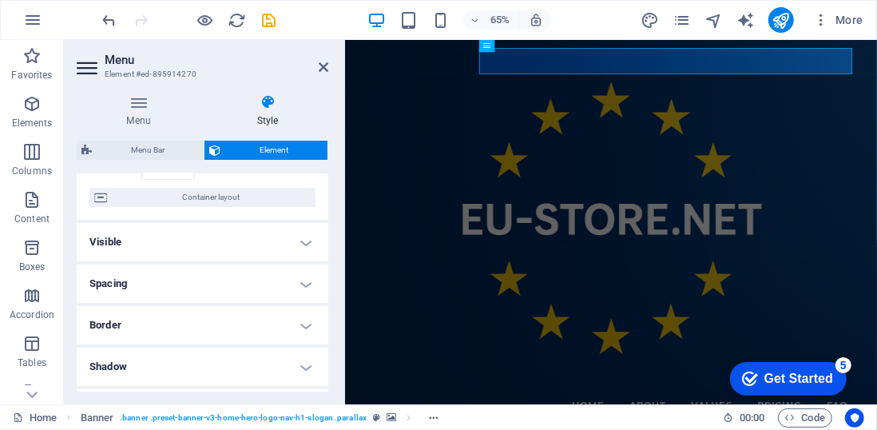
scroll to position [125, 0]
click at [249, 240] on h4 "Visible" at bounding box center [203, 239] width 252 height 38
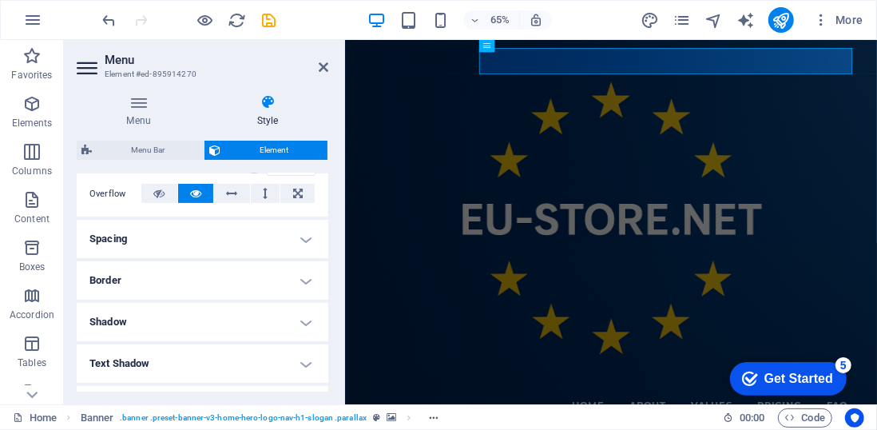
scroll to position [0, 0]
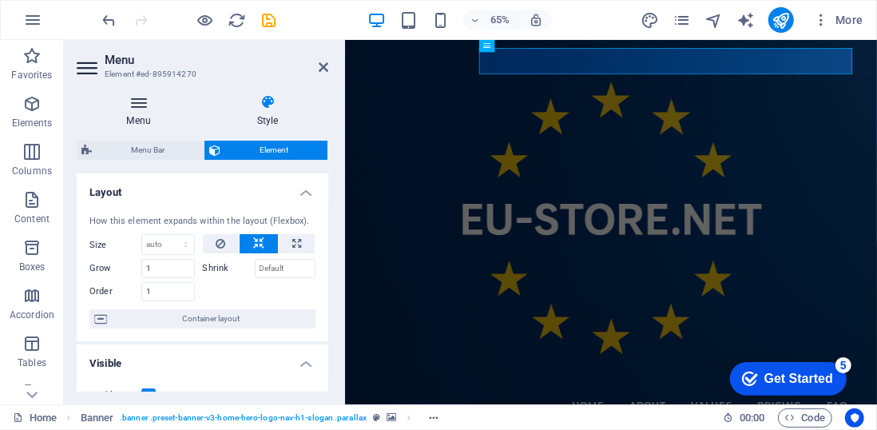
click at [141, 103] on icon at bounding box center [139, 102] width 124 height 16
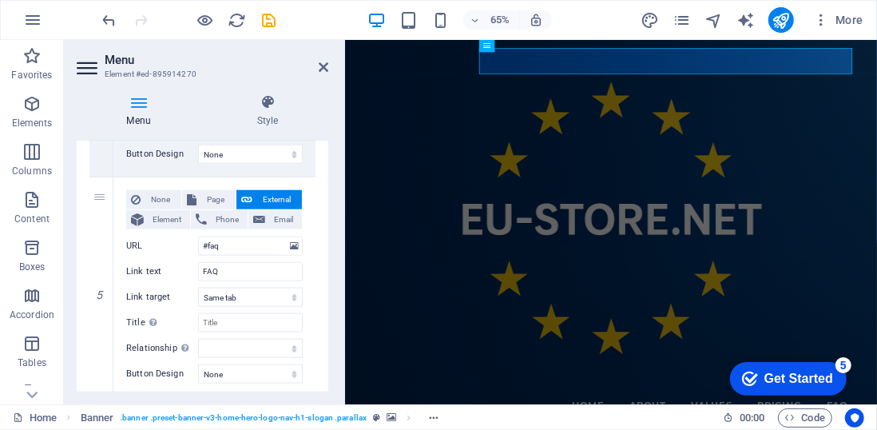
scroll to position [934, 0]
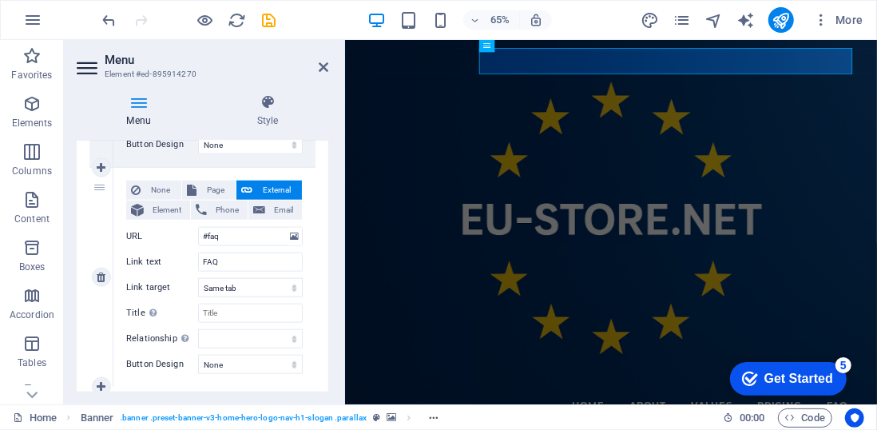
click at [102, 188] on div "5" at bounding box center [101, 277] width 24 height 219
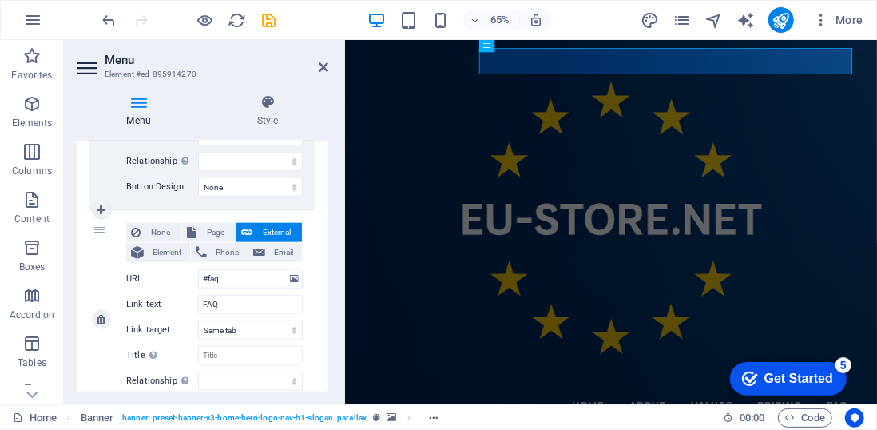
scroll to position [910, 0]
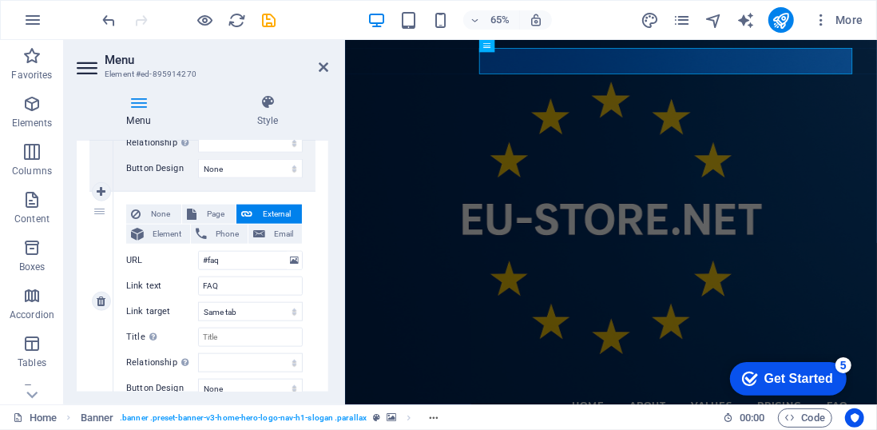
click at [100, 208] on div "5" at bounding box center [101, 301] width 24 height 219
drag, startPoint x: 100, startPoint y: 208, endPoint x: 89, endPoint y: 230, distance: 24.7
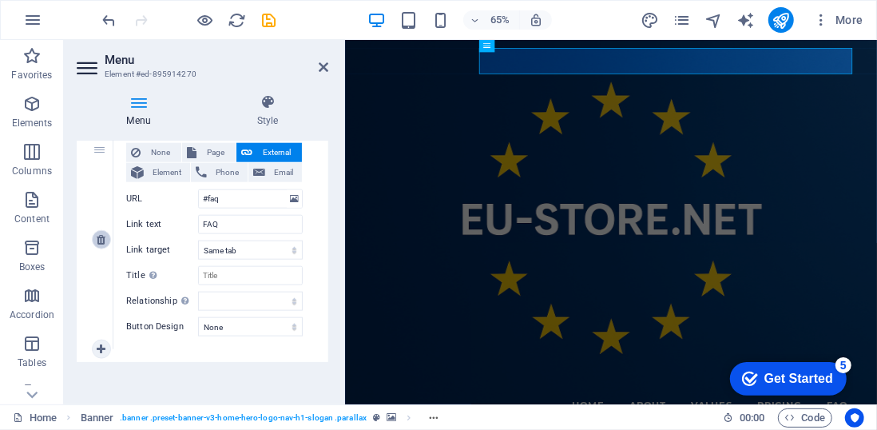
click at [101, 245] on link at bounding box center [101, 239] width 19 height 19
select select
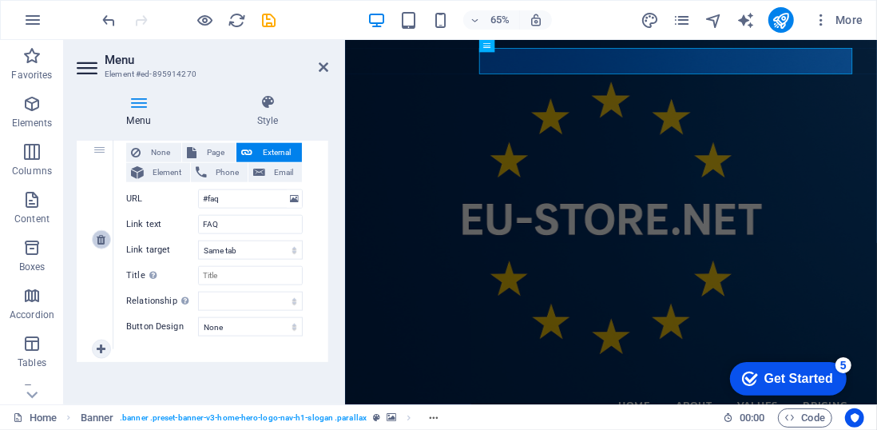
scroll to position [752, 0]
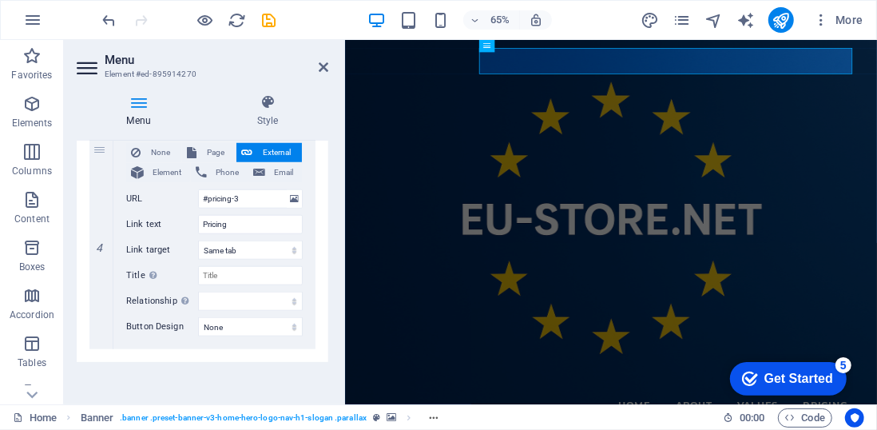
click at [335, 204] on div "Menu Style Menu Auto Custom Create custom menu items for this menu. Recommended…" at bounding box center [202, 242] width 277 height 323
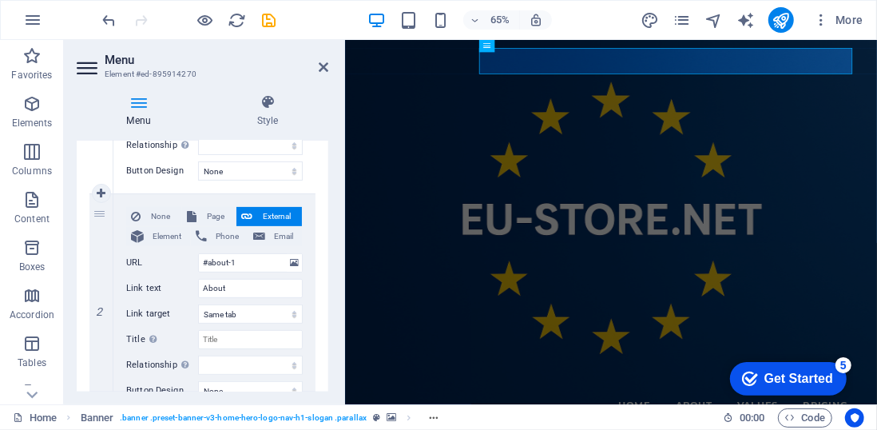
scroll to position [254, 0]
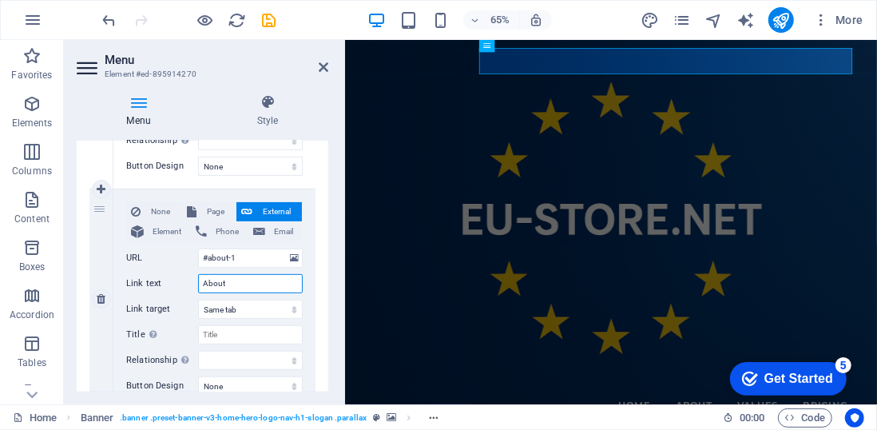
click at [244, 280] on input "About" at bounding box center [250, 283] width 105 height 19
type input "About"
select select
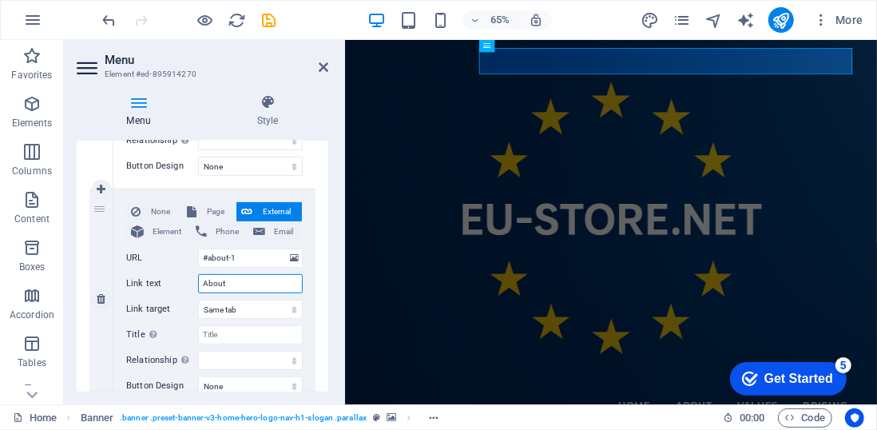
select select
type input "About us"
select select
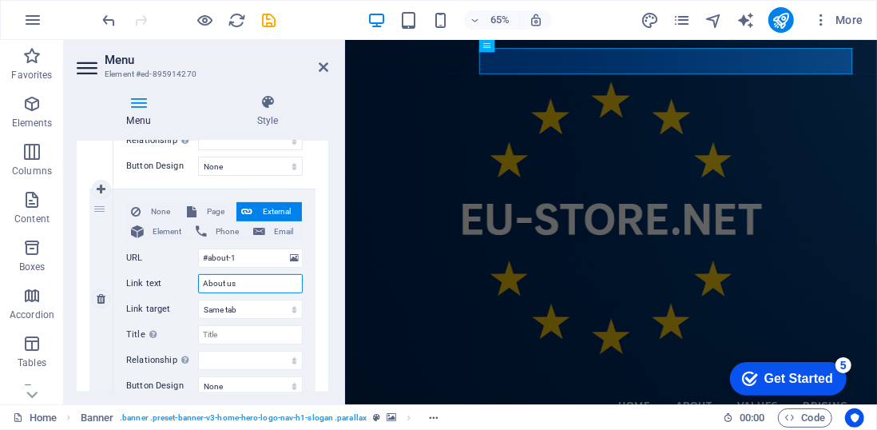
select select
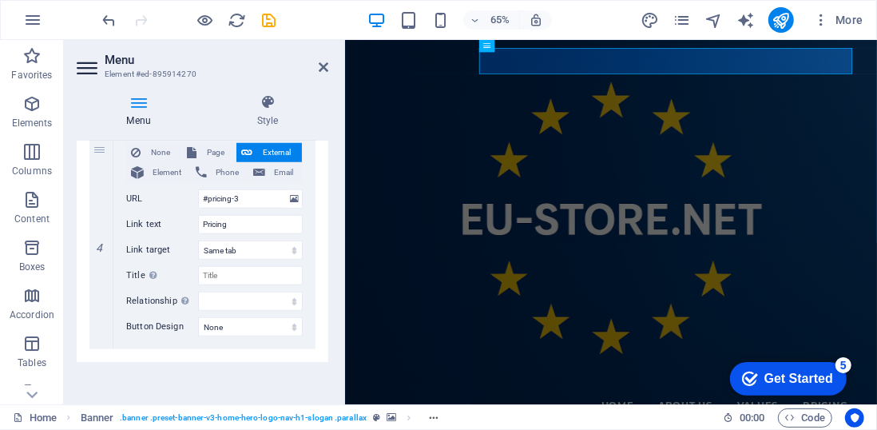
type input "About us"
click at [129, 388] on div "Menu Auto Custom Create custom menu items for this menu. Recommended for one-pa…" at bounding box center [203, 266] width 252 height 251
click at [326, 65] on icon at bounding box center [324, 67] width 10 height 13
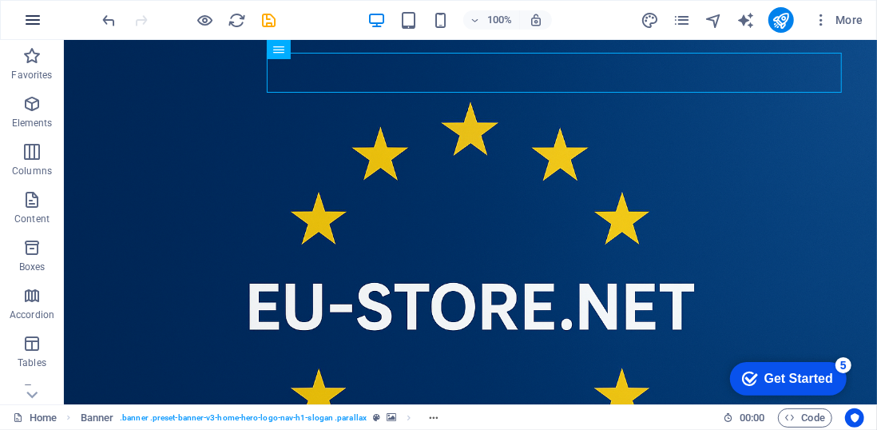
click at [27, 17] on icon "button" at bounding box center [32, 19] width 19 height 19
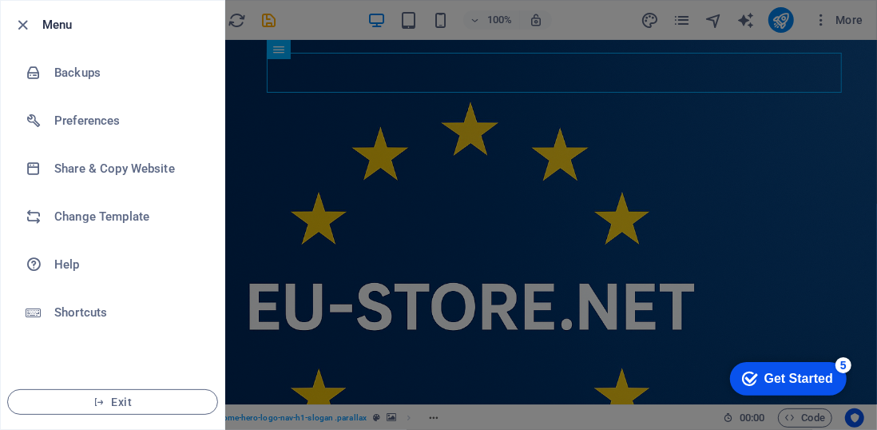
click at [384, 365] on div at bounding box center [438, 215] width 877 height 430
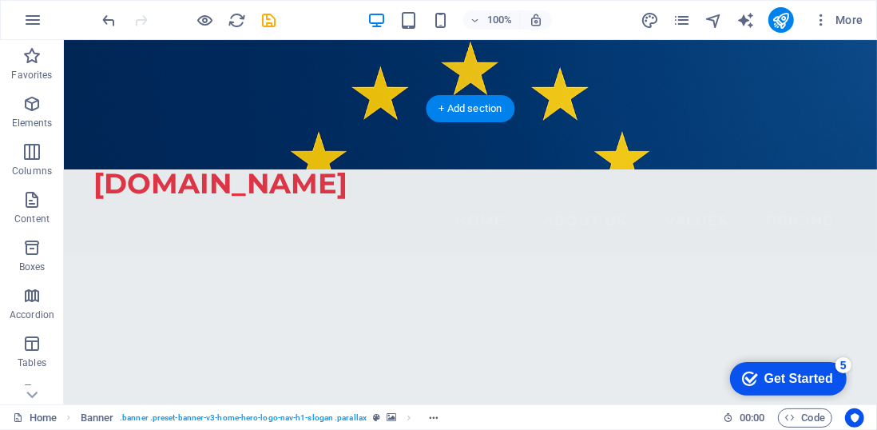
scroll to position [241, 0]
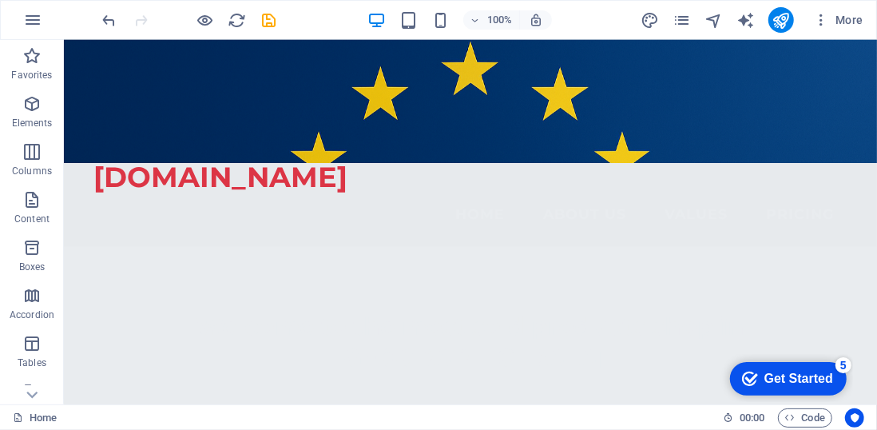
click at [786, 374] on div "Get Started" at bounding box center [798, 378] width 69 height 14
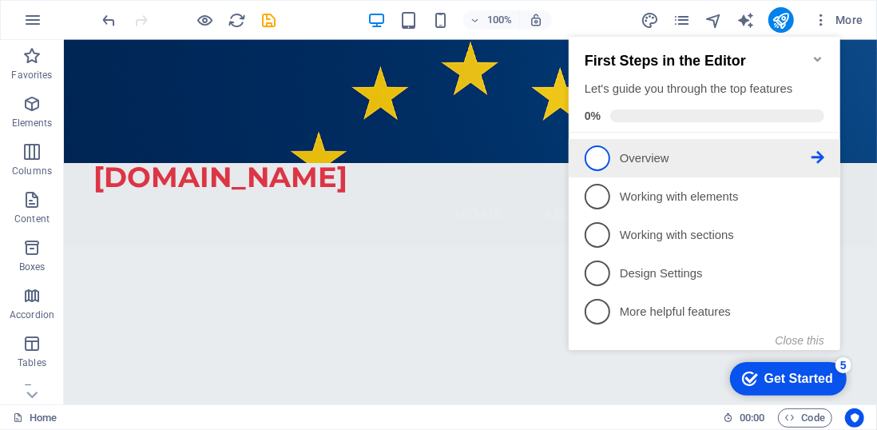
click at [609, 157] on link "1 Overview - incomplete" at bounding box center [704, 158] width 240 height 26
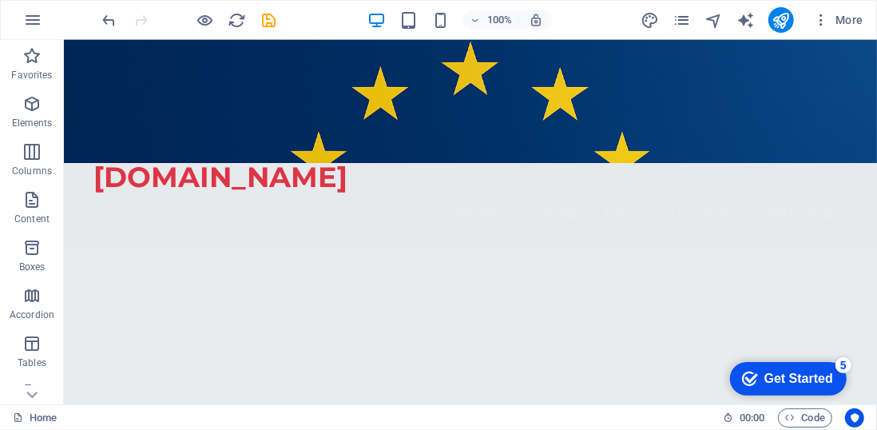
scroll to position [0, 0]
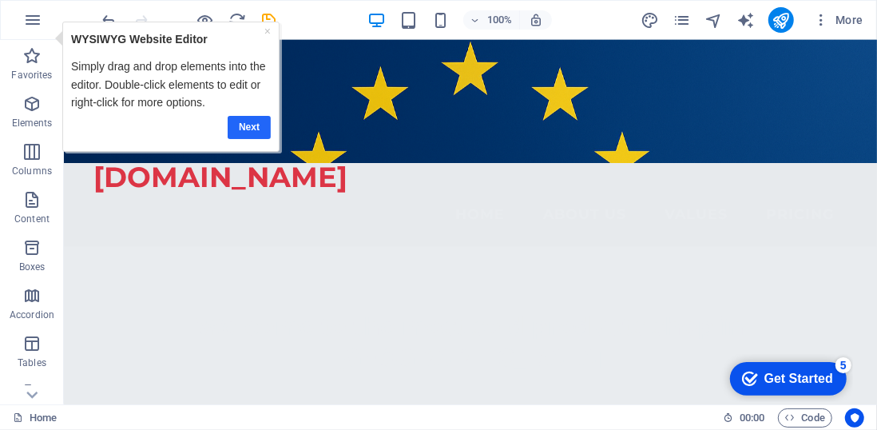
click at [256, 121] on link "Next" at bounding box center [248, 126] width 43 height 23
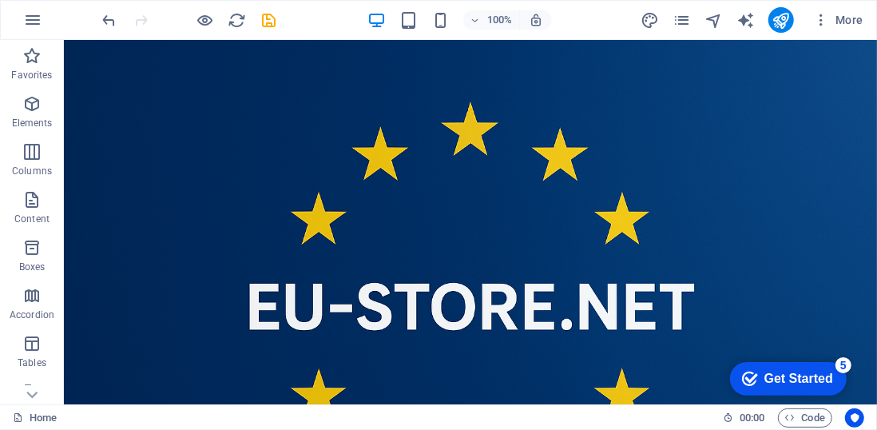
click at [778, 371] on div "Get Started" at bounding box center [798, 378] width 69 height 14
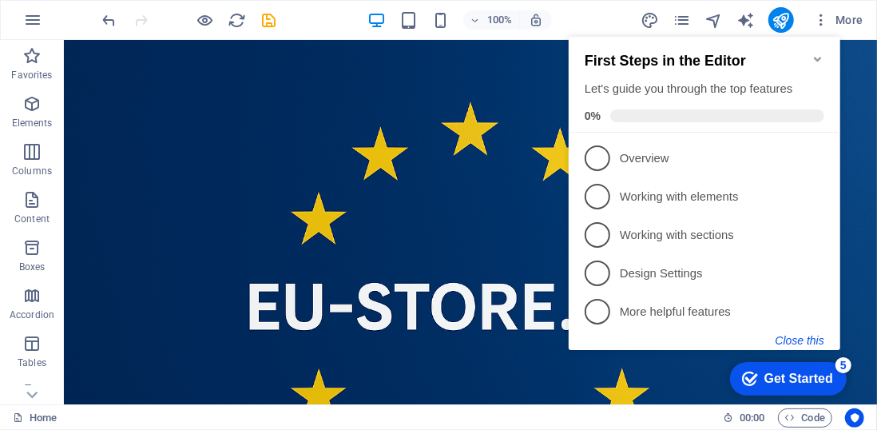
click at [803, 337] on button "Close this" at bounding box center [799, 340] width 49 height 13
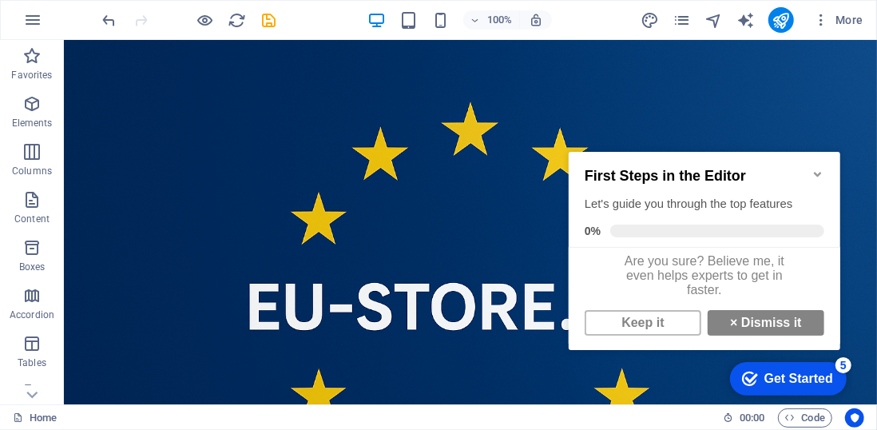
scroll to position [10, 0]
click at [742, 319] on link "× Dismiss it" at bounding box center [765, 322] width 117 height 26
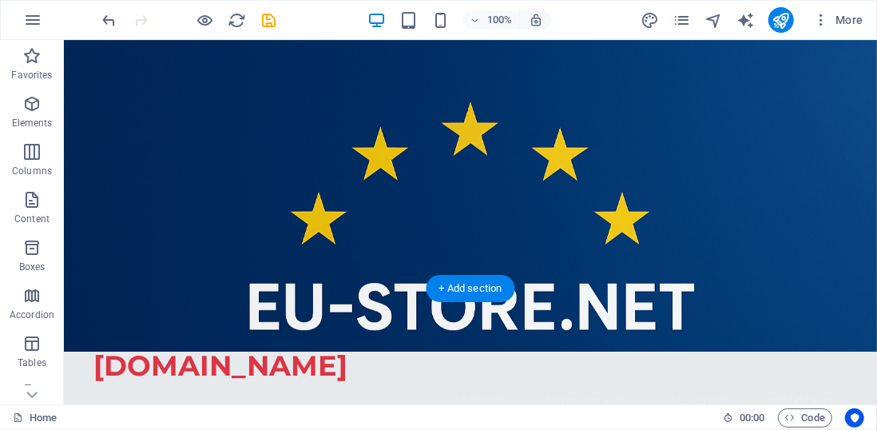
scroll to position [0, 0]
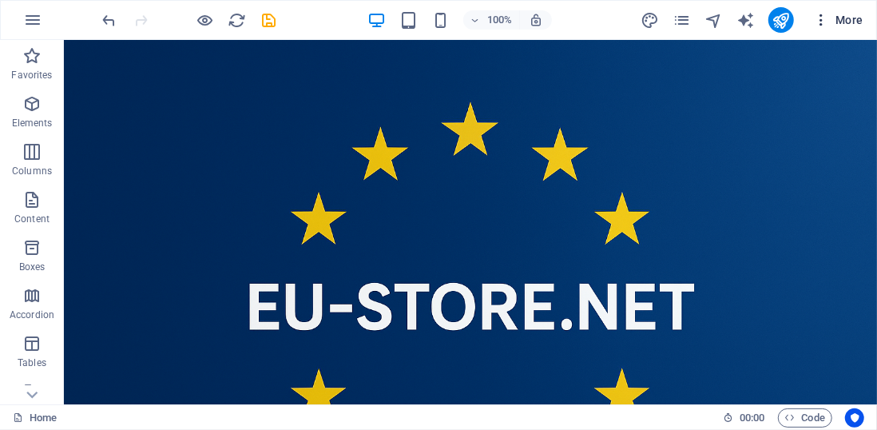
click at [835, 17] on span "More" at bounding box center [838, 20] width 50 height 16
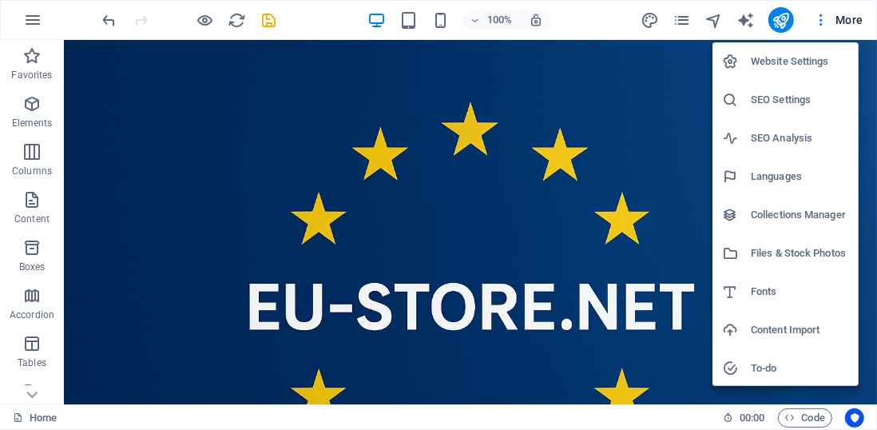
click at [784, 68] on h6 "Website Settings" at bounding box center [800, 61] width 98 height 19
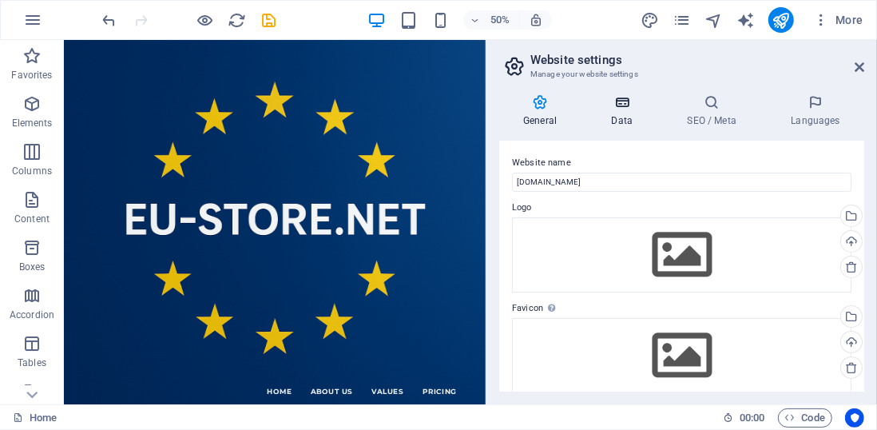
click at [618, 112] on h4 "Data" at bounding box center [625, 111] width 76 height 34
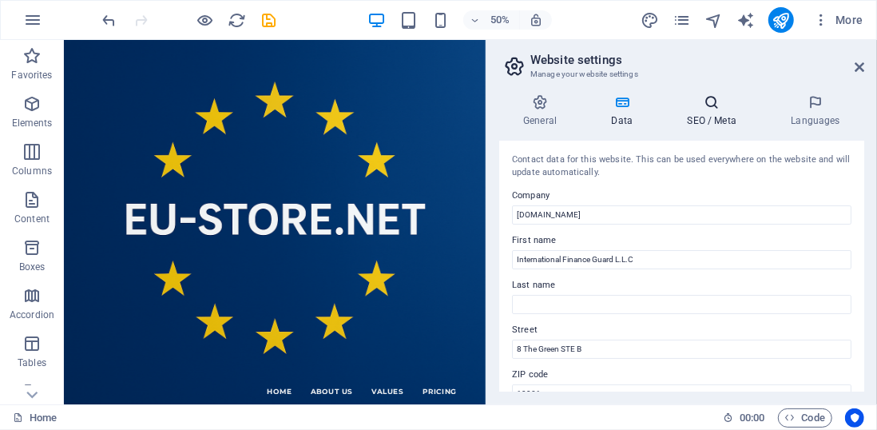
click at [717, 111] on h4 "SEO / Meta" at bounding box center [715, 111] width 104 height 34
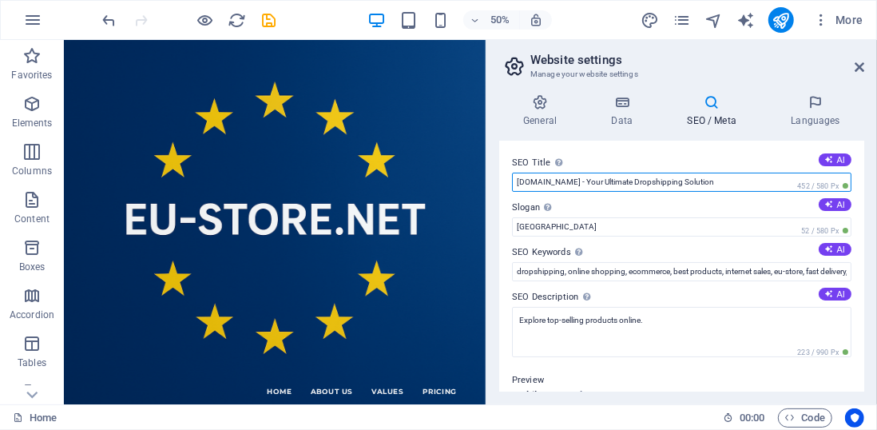
click at [693, 181] on input "[DOMAIN_NAME] - Your Ultimate Dropshipping Solution" at bounding box center [681, 182] width 339 height 19
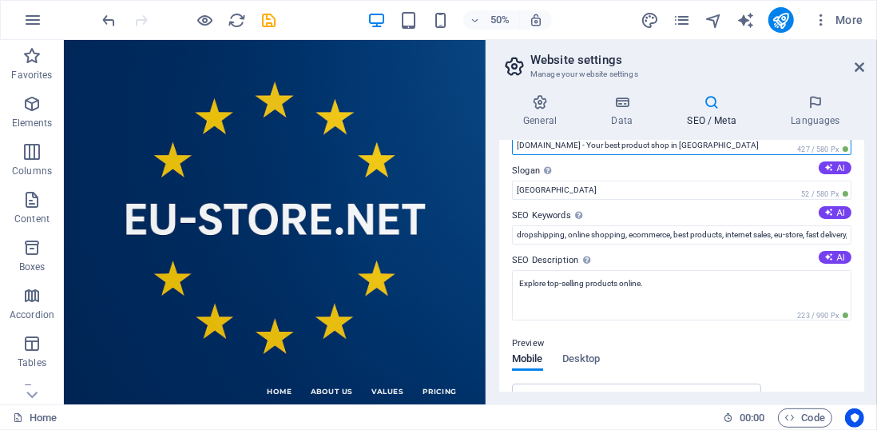
scroll to position [37, 0]
type input "[DOMAIN_NAME] - Your best product shop in [GEOGRAPHIC_DATA]"
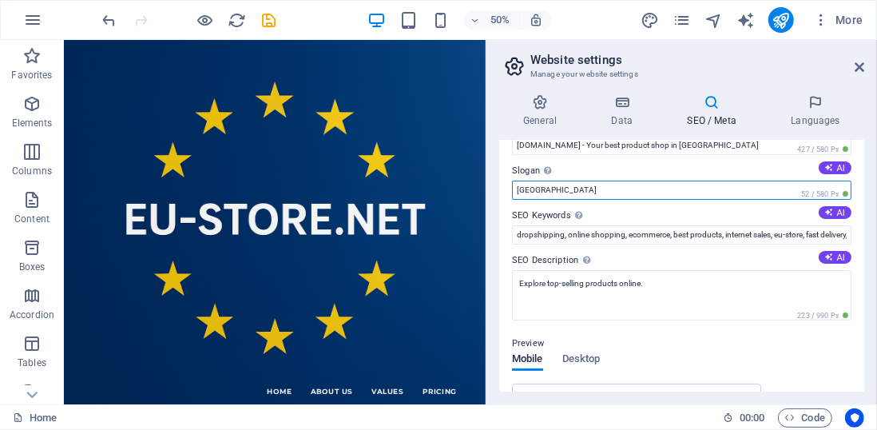
click at [581, 190] on input "[GEOGRAPHIC_DATA]" at bounding box center [681, 190] width 339 height 19
type input "B"
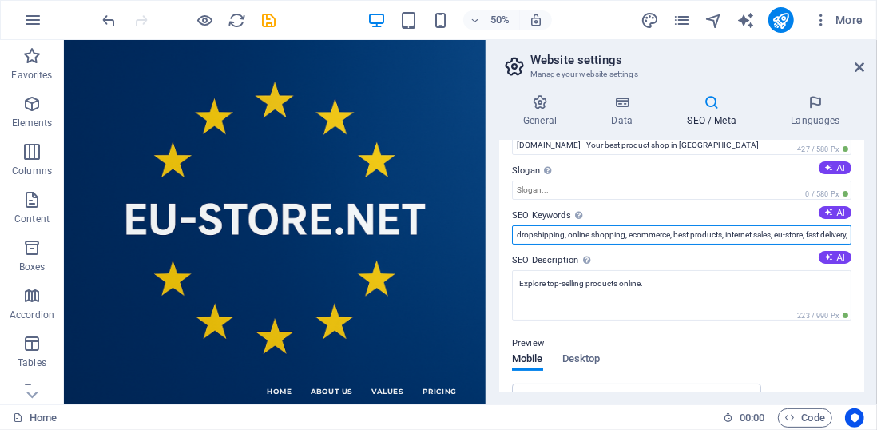
click at [592, 241] on input "dropshipping, online shopping, ecommerce, best products, internet sales, eu-sto…" at bounding box center [681, 234] width 339 height 19
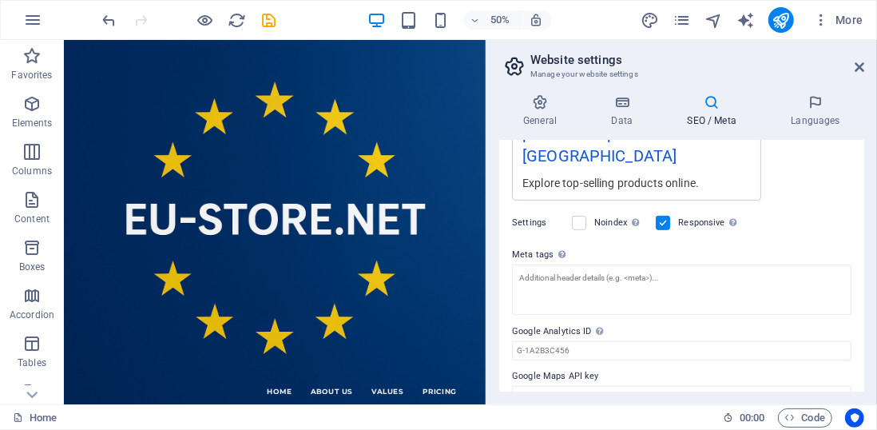
scroll to position [356, 0]
click at [802, 123] on h4 "Languages" at bounding box center [815, 111] width 97 height 34
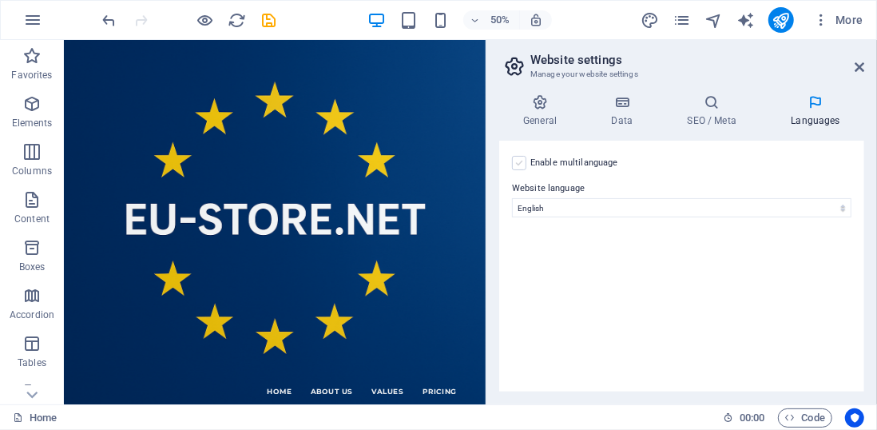
click at [522, 161] on label at bounding box center [519, 163] width 14 height 14
click at [0, 0] on input "Enable multilanguage To disable multilanguage delete all languages until only o…" at bounding box center [0, 0] width 0 height 0
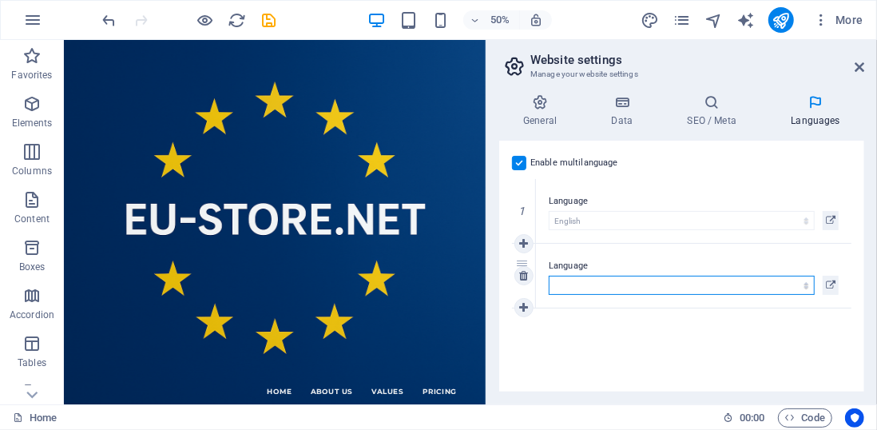
click at [618, 285] on select "Abkhazian Afar Afrikaans Akan Albanian Amharic Arabic Aragonese Armenian Assame…" at bounding box center [682, 285] width 266 height 19
select select "148"
click at [601, 286] on select "Abkhazian Afar Afrikaans Akan Albanian Amharic Arabic Aragonese Armenian Assame…" at bounding box center [682, 285] width 266 height 19
click at [520, 307] on icon at bounding box center [523, 307] width 9 height 11
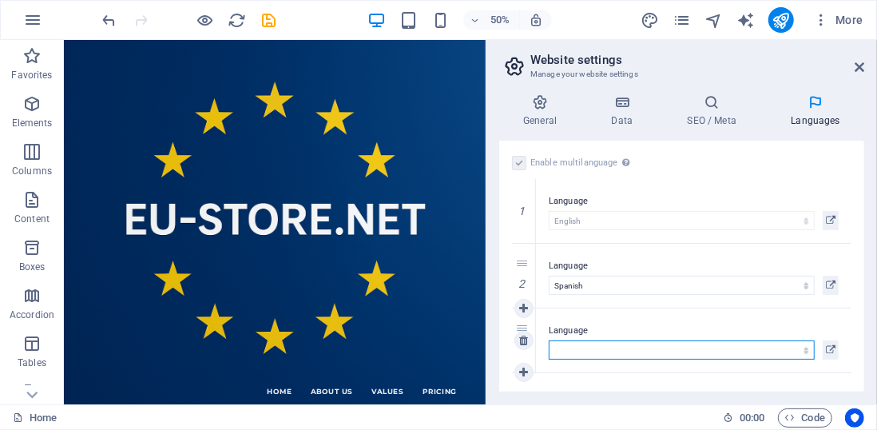
click at [608, 349] on select "Abkhazian Afar Afrikaans Akan Albanian Amharic Arabic Aragonese Armenian Assame…" at bounding box center [682, 349] width 266 height 19
select select "55"
click at [549, 340] on select "Abkhazian Afar Afrikaans Akan Albanian Amharic Arabic Aragonese Armenian Assame…" at bounding box center [682, 349] width 266 height 19
click at [523, 370] on icon at bounding box center [523, 372] width 9 height 11
select select
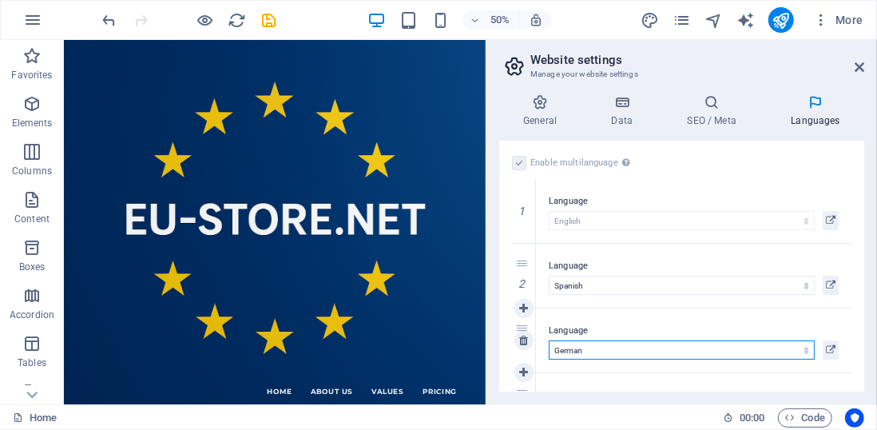
scroll to position [57, 0]
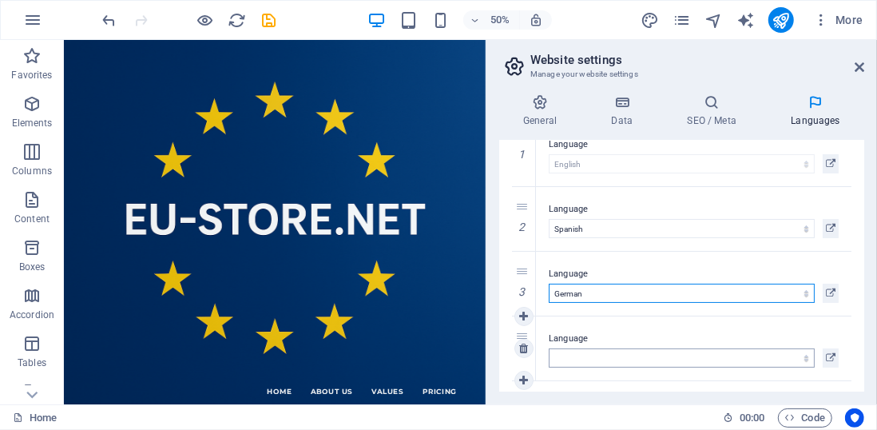
select select "45"
select select
select select "49"
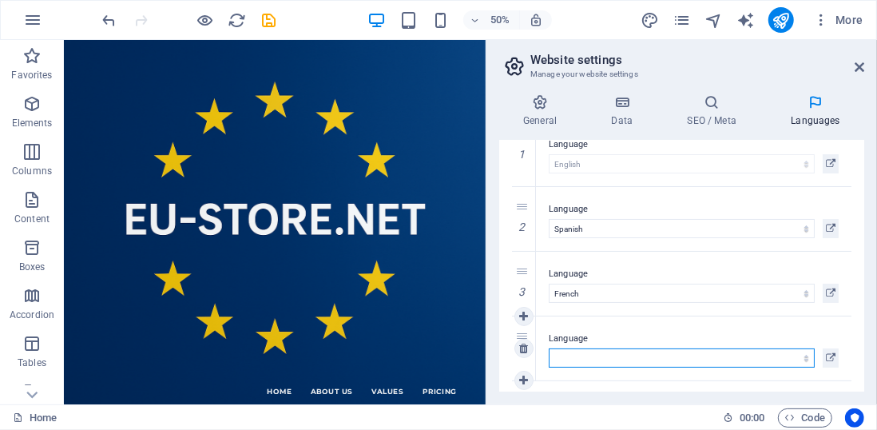
click at [583, 357] on select "Abkhazian Afar Afrikaans Akan Albanian Amharic Arabic Aragonese Armenian Assame…" at bounding box center [682, 357] width 266 height 19
click at [573, 355] on select "Abkhazian Afar Afrikaans Akan Albanian Amharic Arabic Aragonese Armenian Assame…" at bounding box center [682, 357] width 266 height 19
click at [587, 355] on select "Abkhazian Afar Afrikaans Akan Albanian Amharic Arabic Aragonese Armenian Assame…" at bounding box center [682, 357] width 266 height 19
click at [630, 351] on select "Abkhazian Afar Afrikaans Akan Albanian Amharic Arabic Aragonese Armenian Assame…" at bounding box center [682, 357] width 266 height 19
click at [618, 353] on select "Abkhazian Afar Afrikaans Akan Albanian Amharic Arabic Aragonese Armenian Assame…" at bounding box center [682, 357] width 266 height 19
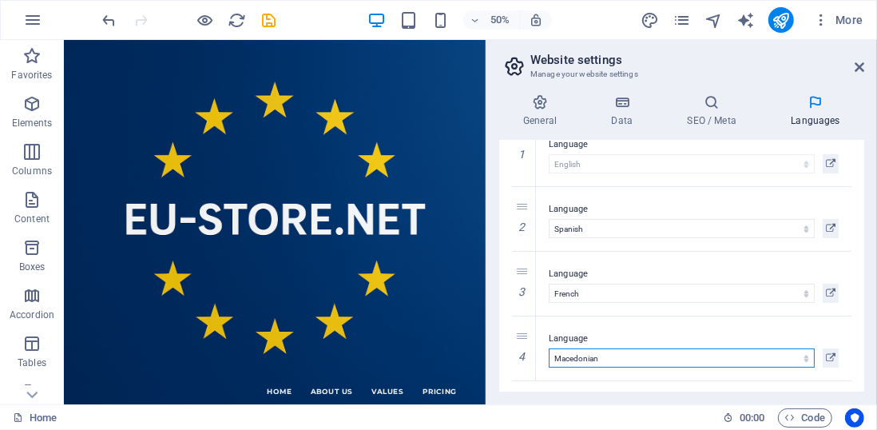
select select "56"
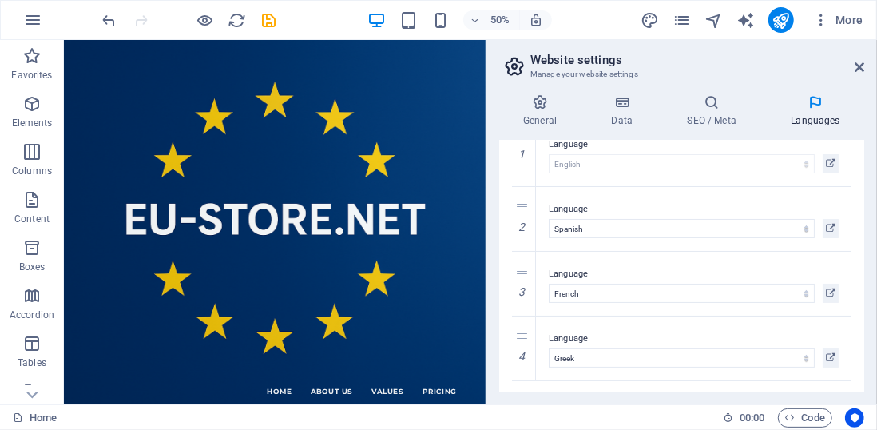
click at [561, 386] on div "Enable multilanguage To disable multilanguage delete all languages until only o…" at bounding box center [681, 266] width 365 height 251
click at [519, 344] on icon at bounding box center [523, 348] width 9 height 11
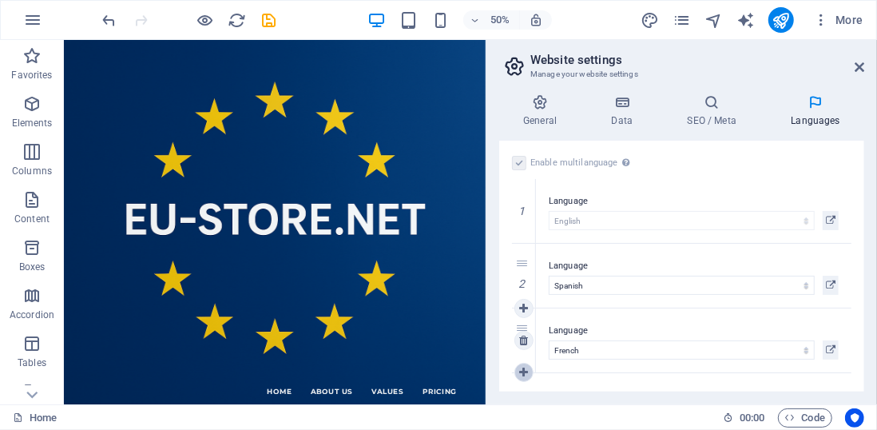
click at [525, 371] on icon at bounding box center [523, 372] width 9 height 11
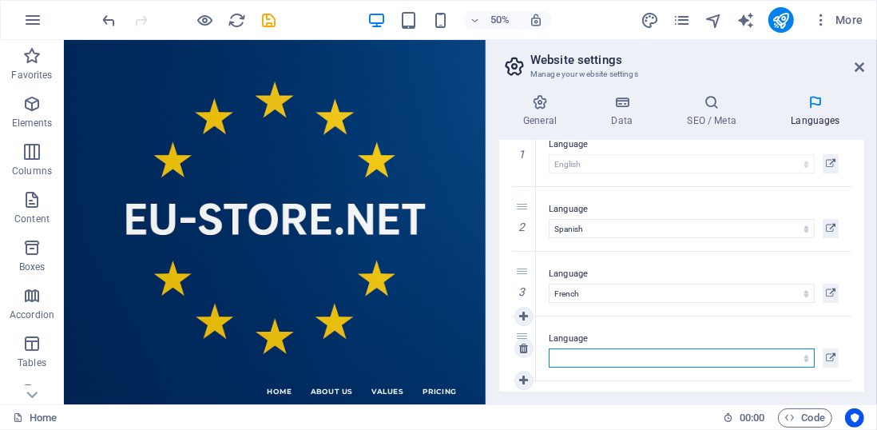
click at [598, 354] on select "Abkhazian Afar Afrikaans Akan Albanian Amharic Arabic Aragonese Armenian Assame…" at bounding box center [682, 357] width 266 height 19
select select "55"
click at [583, 359] on select "Abkhazian Afar Afrikaans Akan Albanian Amharic Arabic Aragonese Armenian Assame…" at bounding box center [682, 357] width 266 height 19
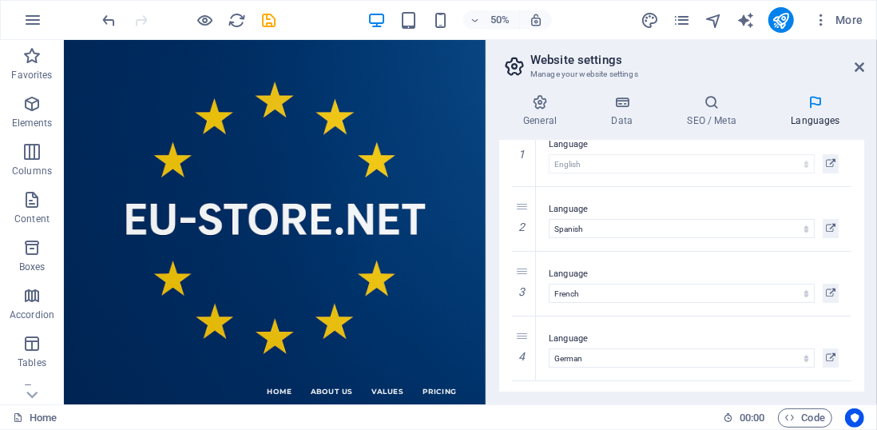
click at [852, 63] on h2 "Website settings" at bounding box center [697, 60] width 334 height 14
click at [858, 63] on icon at bounding box center [860, 67] width 10 height 13
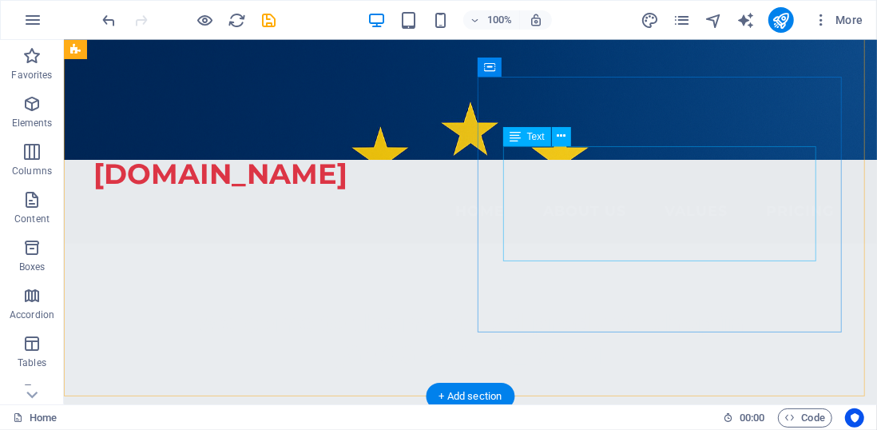
scroll to position [0, 0]
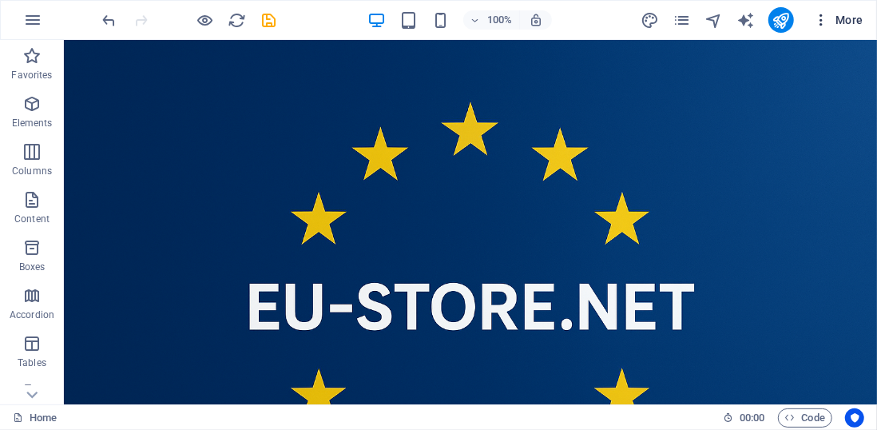
click at [831, 17] on span "More" at bounding box center [838, 20] width 50 height 16
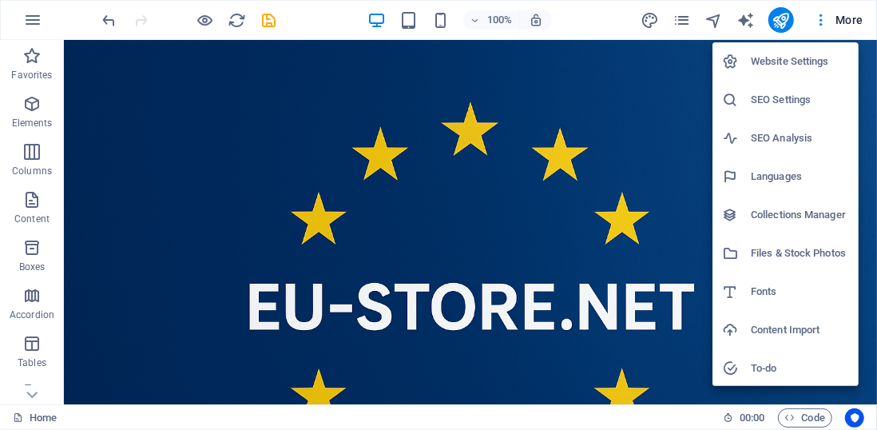
click at [767, 142] on h6 "SEO Analysis" at bounding box center [800, 138] width 98 height 19
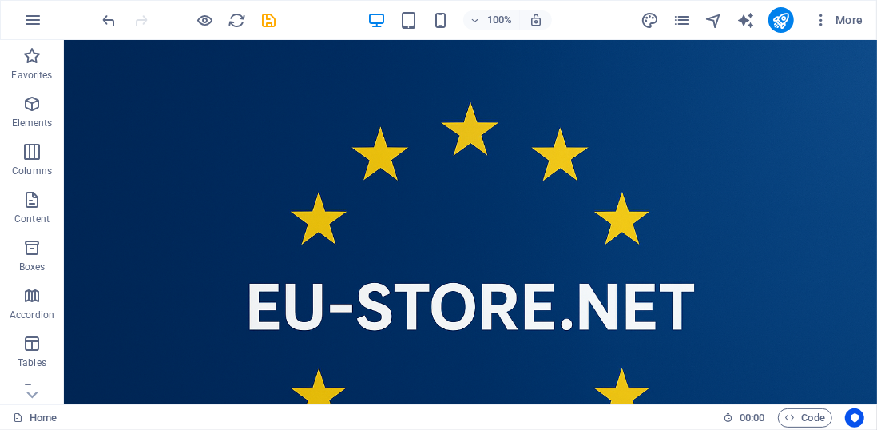
select select "[DOMAIN_NAME]"
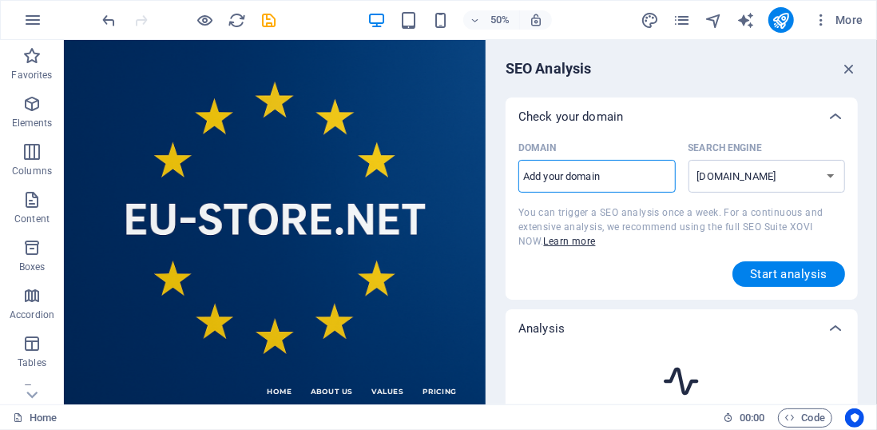
click at [610, 177] on input "Domain ​" at bounding box center [596, 177] width 157 height 26
click at [828, 18] on icon "button" at bounding box center [821, 20] width 16 height 16
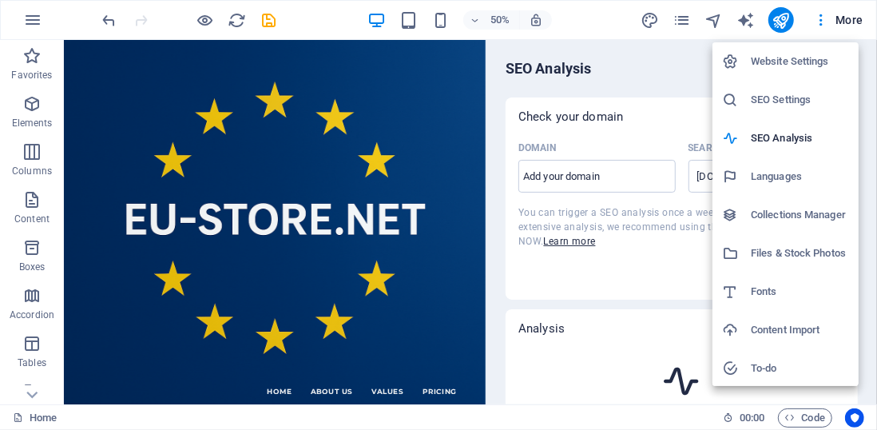
click at [838, 30] on div at bounding box center [438, 215] width 877 height 430
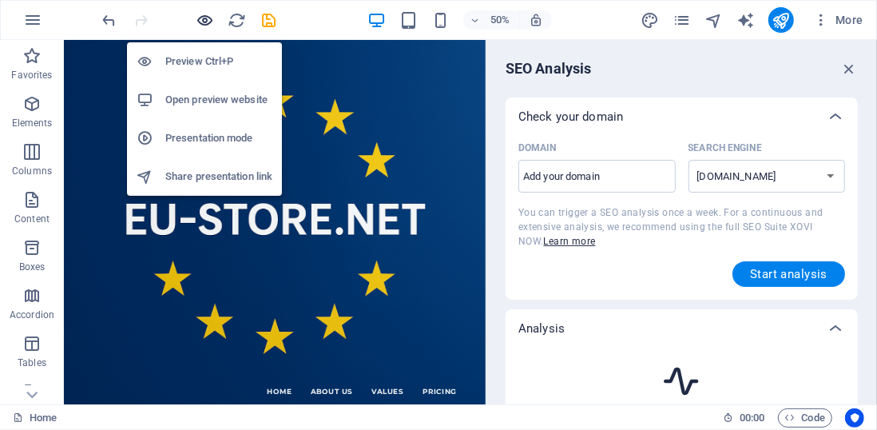
click at [204, 17] on icon "button" at bounding box center [205, 20] width 18 height 18
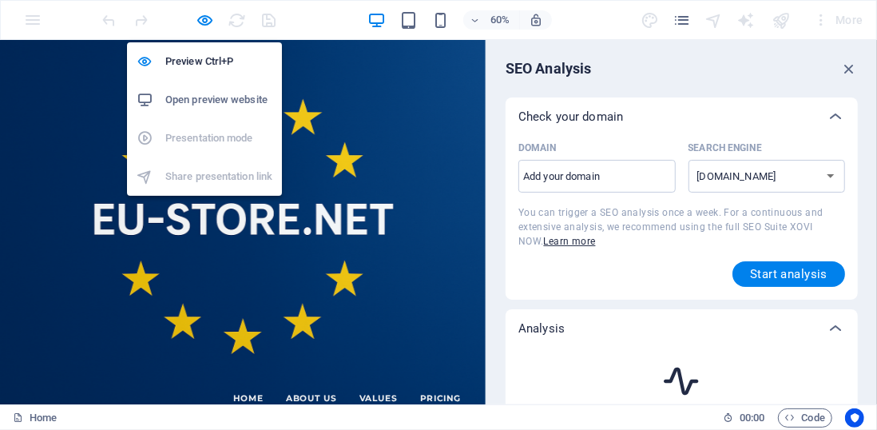
click at [201, 101] on h6 "Open preview website" at bounding box center [218, 99] width 107 height 19
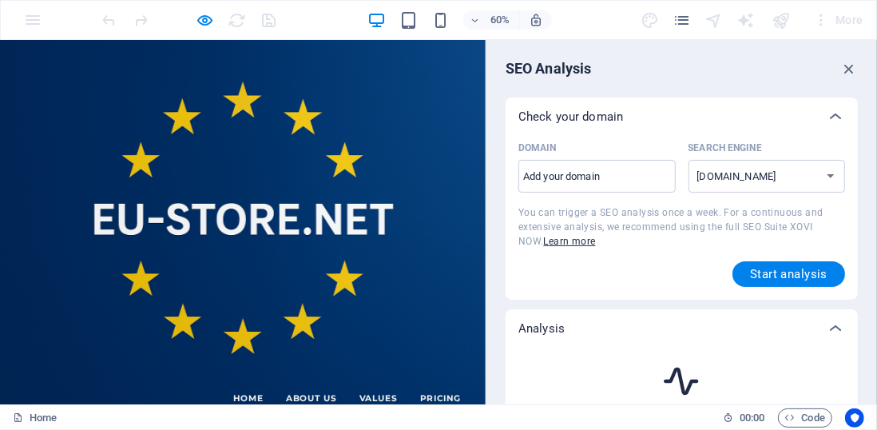
click at [29, 22] on div "60% More" at bounding box center [438, 20] width 875 height 38
click at [845, 69] on icon "button" at bounding box center [849, 69] width 18 height 18
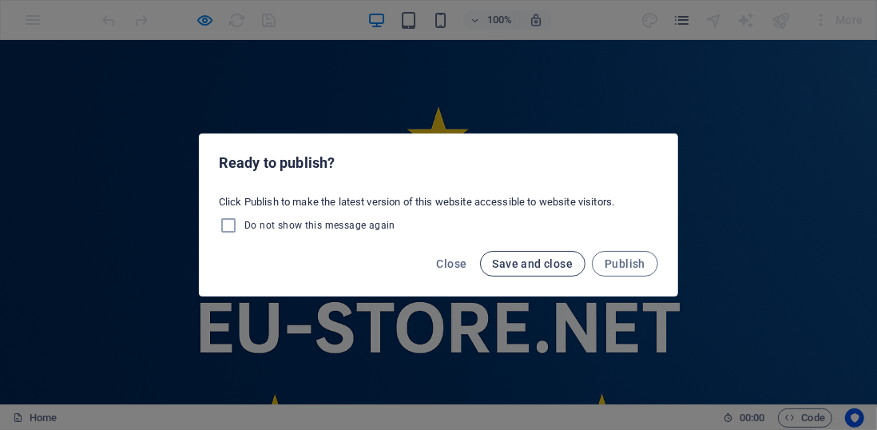
click at [543, 264] on span "Save and close" at bounding box center [533, 263] width 81 height 13
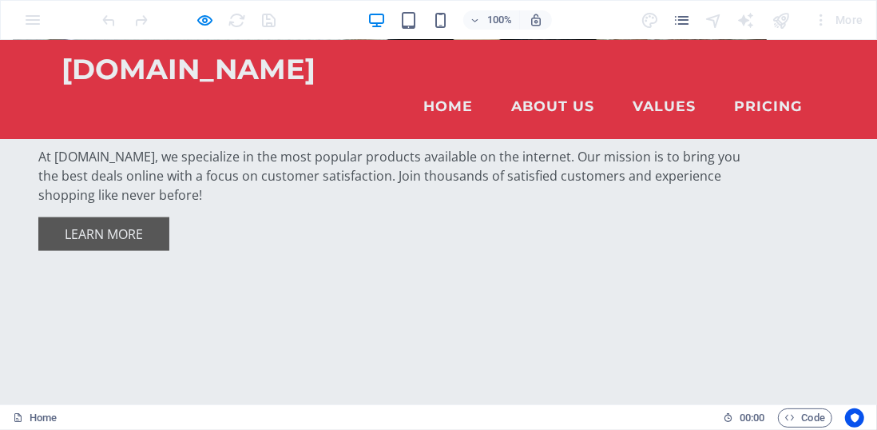
scroll to position [975, 0]
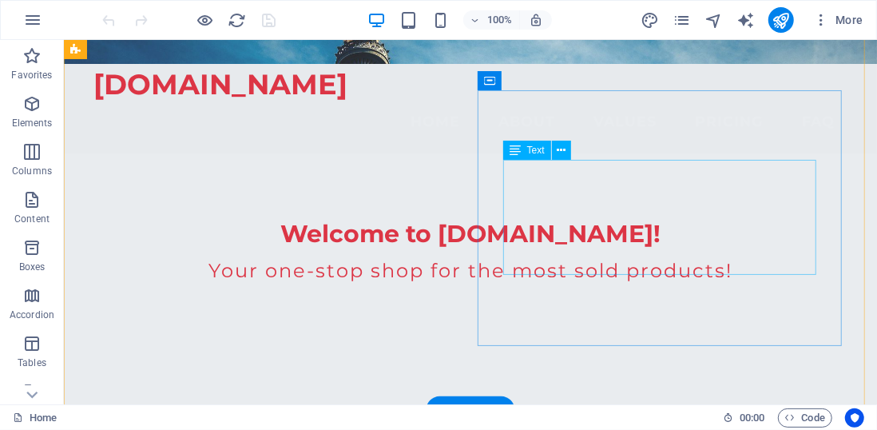
scroll to position [340, 0]
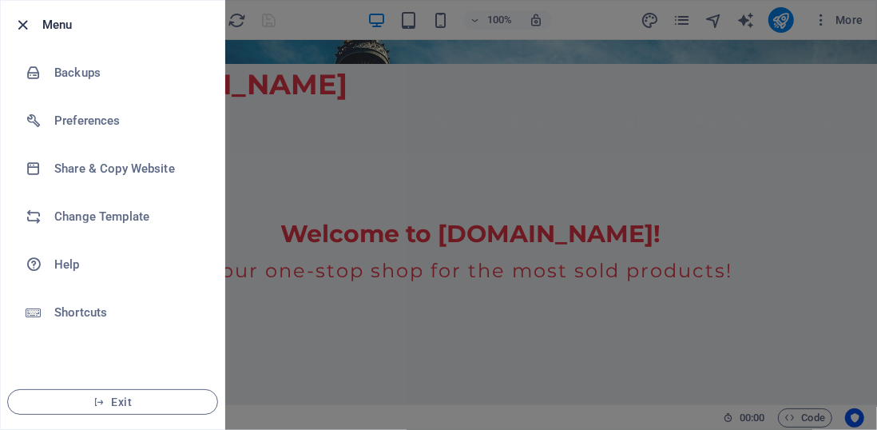
click at [23, 16] on icon "button" at bounding box center [23, 25] width 18 height 18
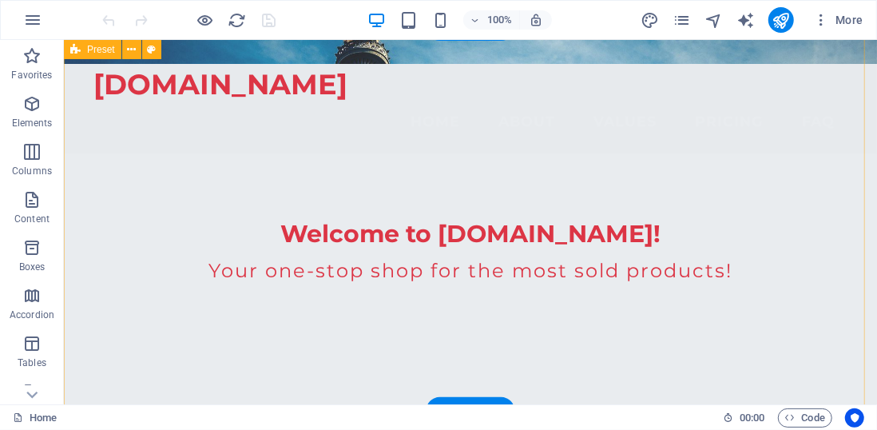
scroll to position [0, 0]
